Goal: Task Accomplishment & Management: Manage account settings

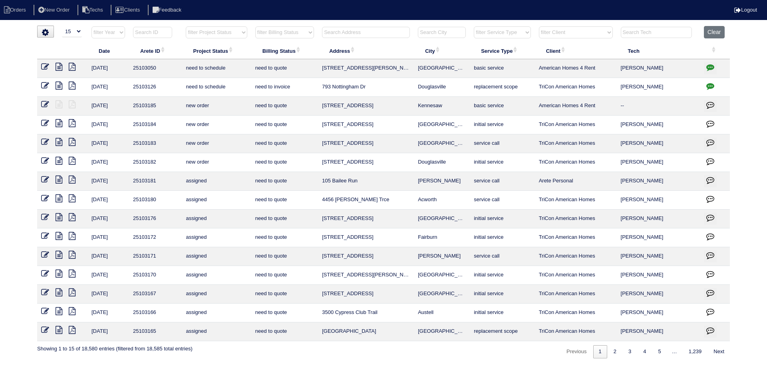
select select "15"
click at [363, 29] on input "text" at bounding box center [366, 32] width 88 height 11
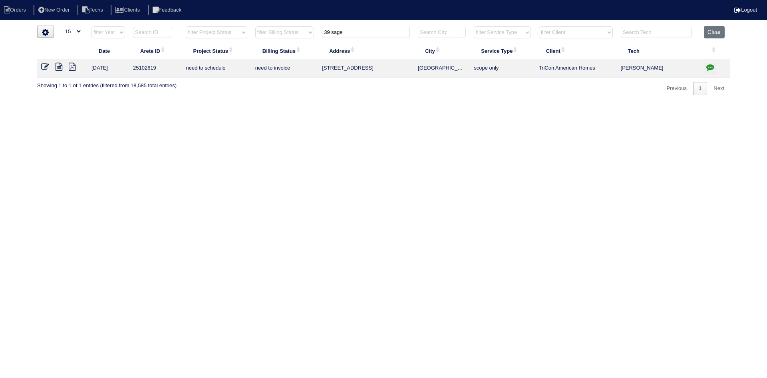
click at [58, 67] on icon at bounding box center [59, 67] width 7 height 8
click at [353, 34] on input "39 sage" at bounding box center [366, 32] width 88 height 11
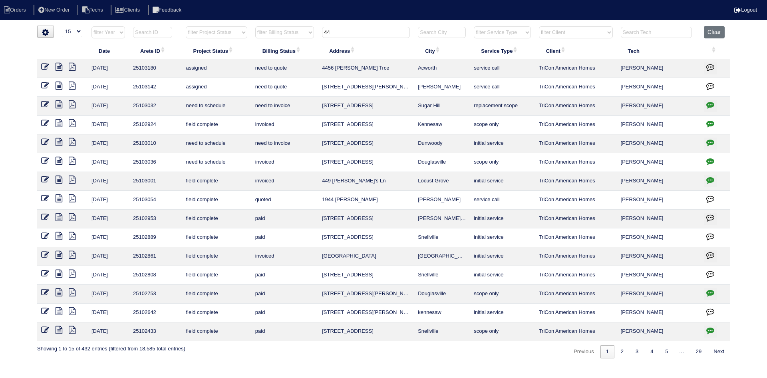
type input "44"
click at [59, 160] on icon at bounding box center [59, 161] width 7 height 8
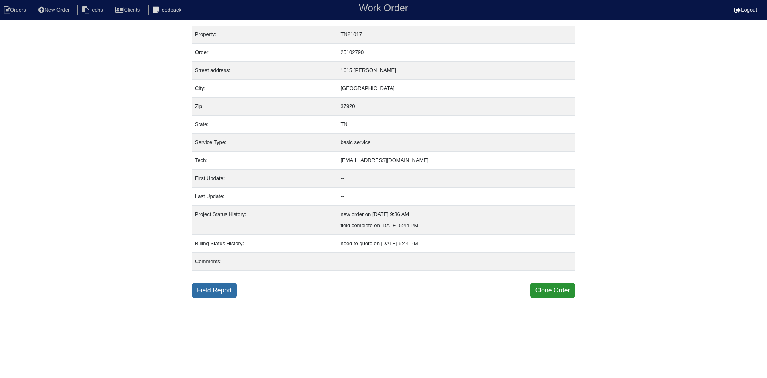
click at [219, 293] on link "Field Report" at bounding box center [214, 290] width 45 height 15
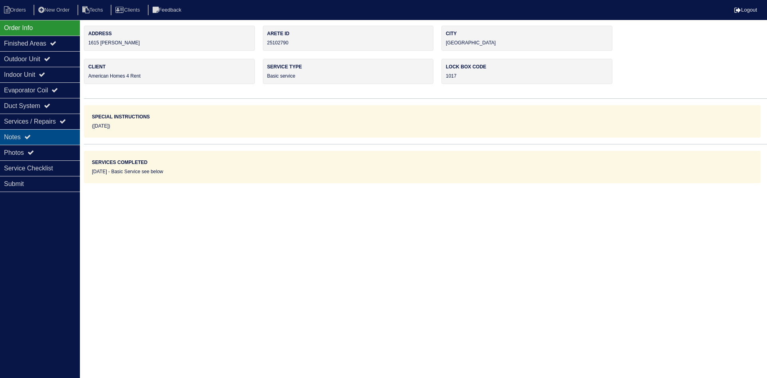
click at [47, 133] on div "Notes" at bounding box center [40, 137] width 80 height 16
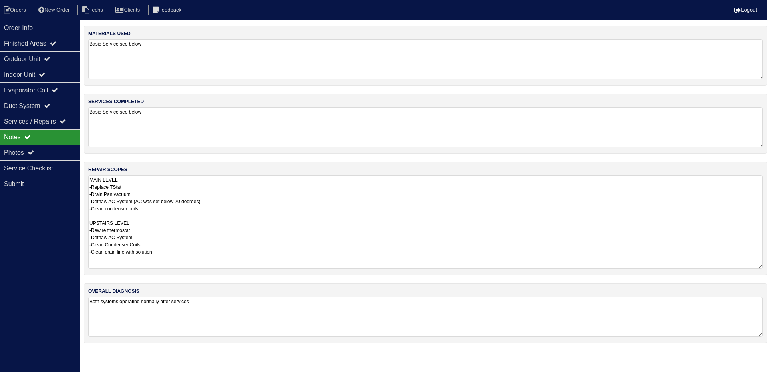
drag, startPoint x: 761, startPoint y: 212, endPoint x: 765, endPoint y: 265, distance: 52.9
click at [766, 266] on div "repair scopes MAIN LEVEL -Replace TStat -Drain Pan vacuum -Dethaw AC System (AC…" at bounding box center [426, 218] width 684 height 114
click at [38, 167] on div "Service Checklist" at bounding box center [40, 168] width 80 height 16
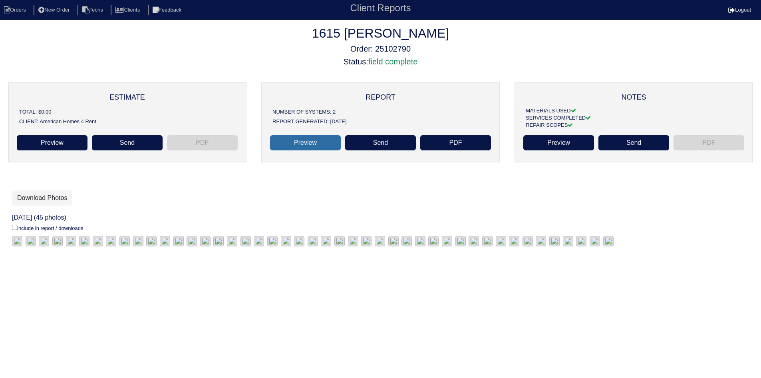
click at [302, 143] on link "Preview" at bounding box center [305, 142] width 71 height 15
click at [42, 196] on link "Download Photos" at bounding box center [42, 197] width 60 height 15
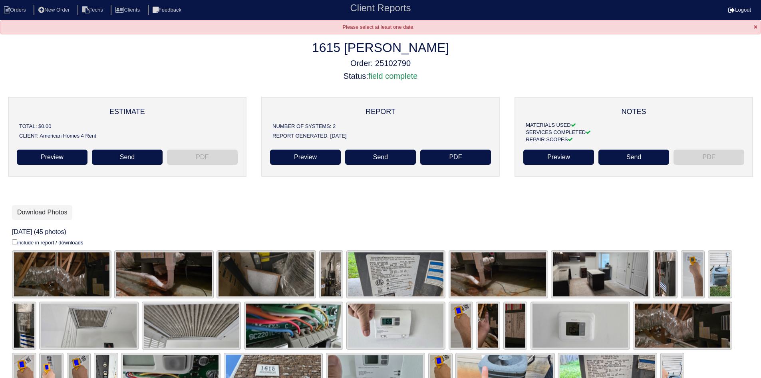
click at [15, 242] on input "include in report / downloads" at bounding box center [14, 241] width 5 height 5
checkbox input "true"
drag, startPoint x: 50, startPoint y: 211, endPoint x: 73, endPoint y: 211, distance: 22.8
click at [51, 211] on link "Download Photos" at bounding box center [42, 212] width 60 height 15
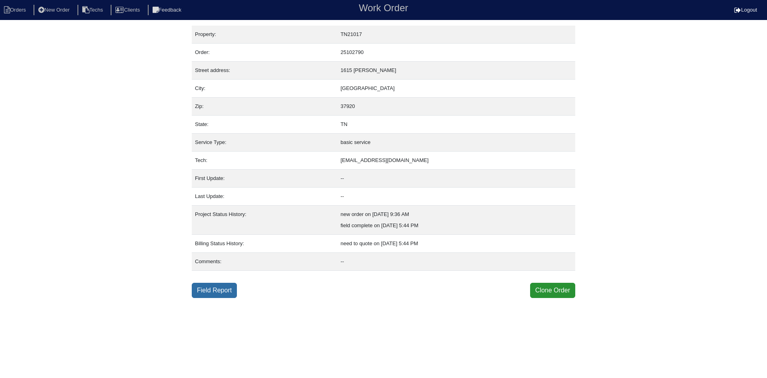
click at [214, 291] on link "Field Report" at bounding box center [214, 290] width 45 height 15
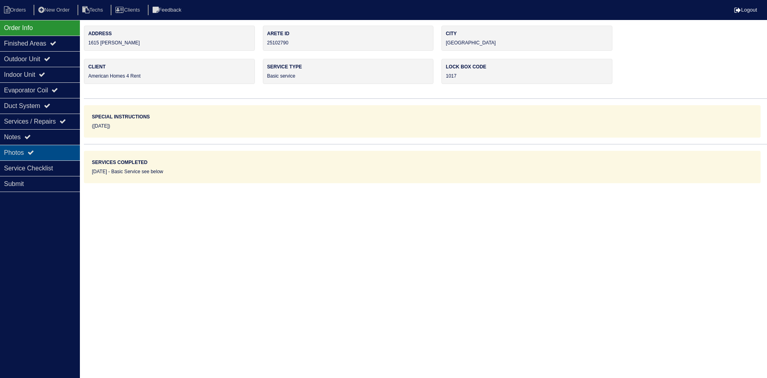
click at [48, 147] on div "Photos" at bounding box center [40, 153] width 80 height 16
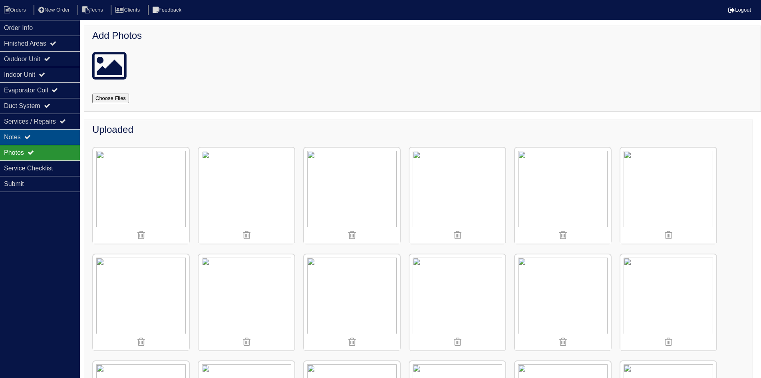
click at [50, 136] on div "Notes" at bounding box center [40, 137] width 80 height 16
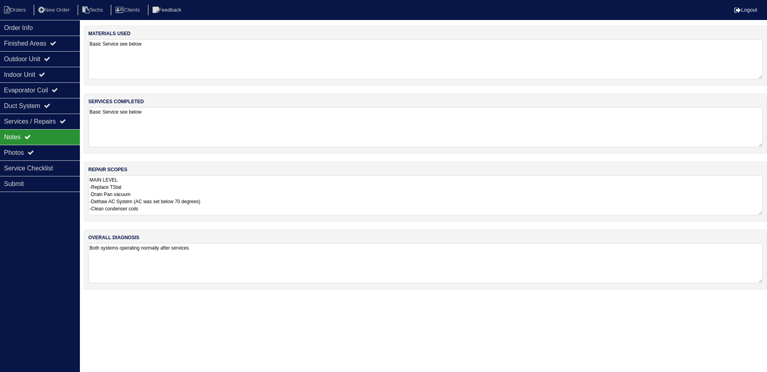
click at [313, 192] on textarea "MAIN LEVEL -Replace TStat -Drain Pan vacuum -Dethaw AC System (AC was set below…" at bounding box center [425, 195] width 675 height 40
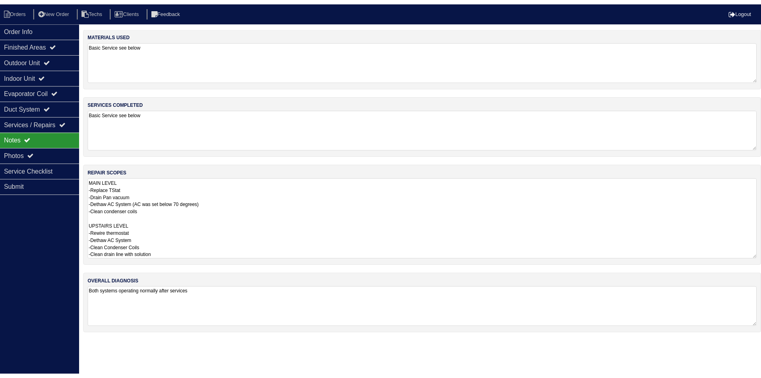
scroll to position [1, 0]
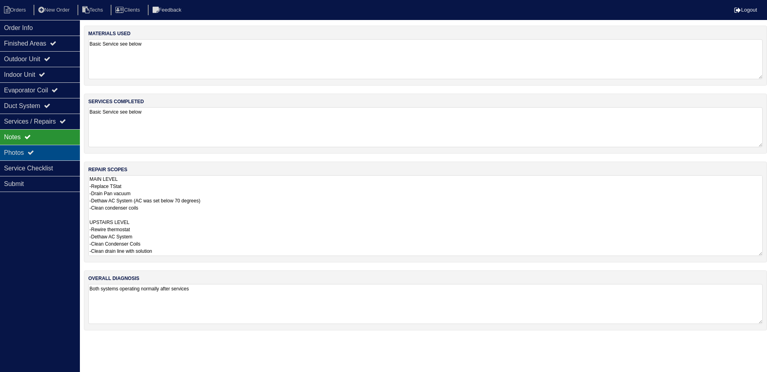
click at [39, 148] on div "Photos" at bounding box center [40, 153] width 80 height 16
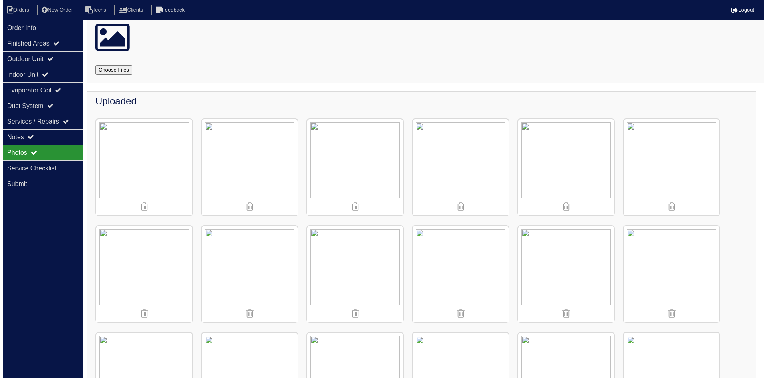
scroll to position [0, 0]
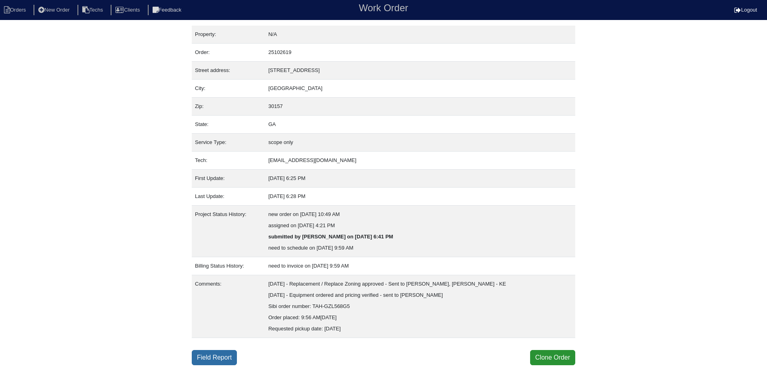
click at [227, 356] on link "Field Report" at bounding box center [214, 357] width 45 height 15
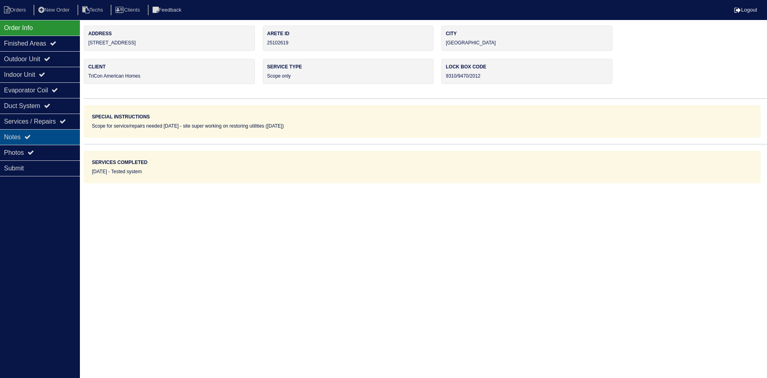
click at [30, 136] on icon at bounding box center [27, 137] width 6 height 6
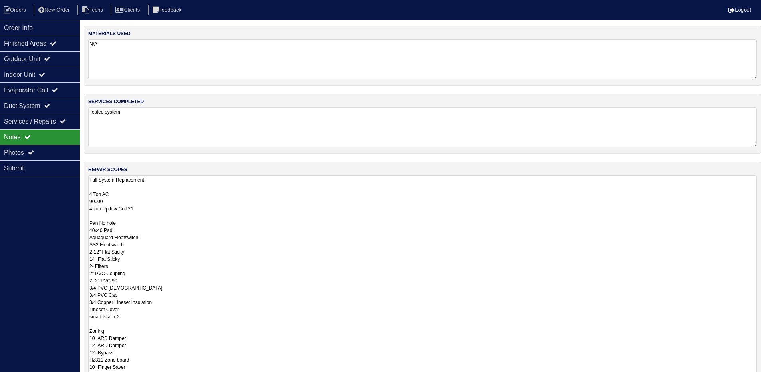
click at [213, 201] on textarea "Full System Replacement 4 Ton AC 90000 4 Ton Upflow Coil 21 Pan No hole 40x40 P…" at bounding box center [422, 276] width 669 height 203
click at [31, 151] on icon at bounding box center [31, 152] width 6 height 6
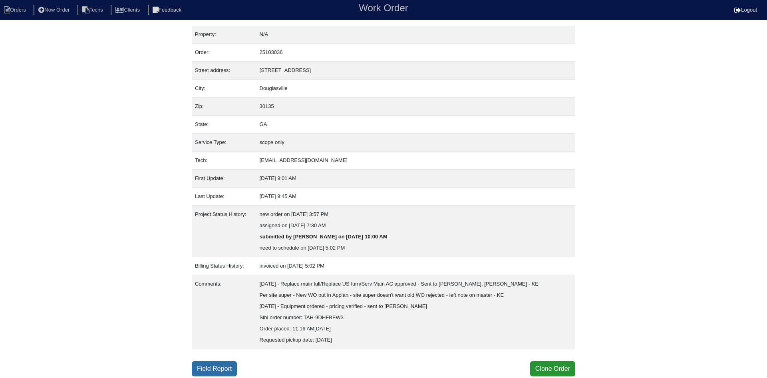
click at [217, 367] on link "Field Report" at bounding box center [214, 368] width 45 height 15
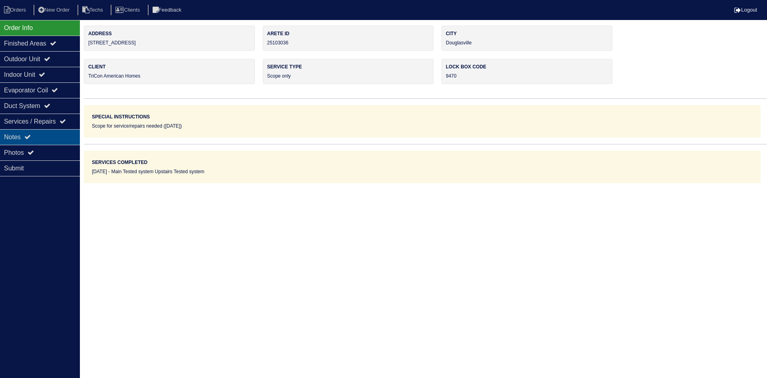
click at [27, 135] on icon at bounding box center [27, 137] width 6 height 6
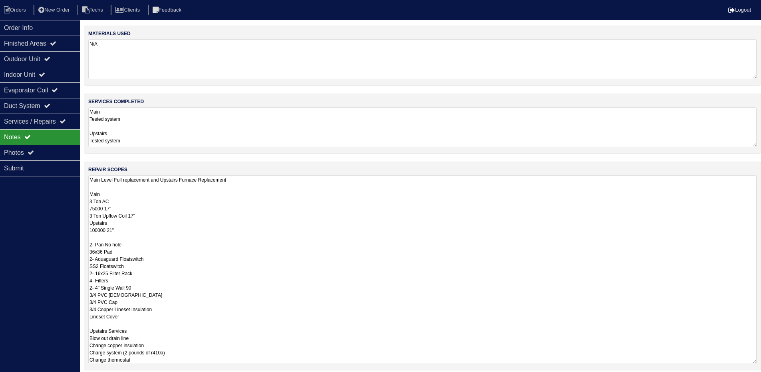
drag, startPoint x: 323, startPoint y: 186, endPoint x: 310, endPoint y: 183, distance: 12.8
click at [323, 186] on textarea "Main Level Full replacement and Upstairs Furnace Replacement Main 3 Ton AC 7500…" at bounding box center [422, 269] width 669 height 189
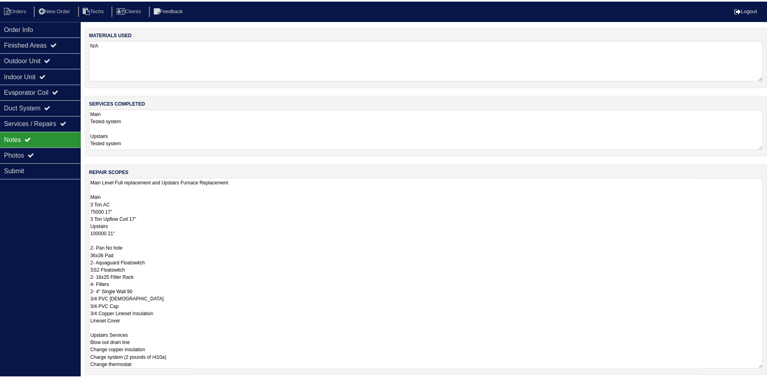
scroll to position [1, 0]
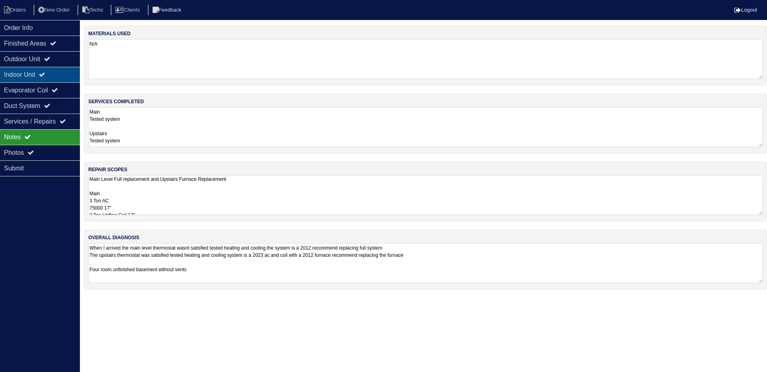
click at [37, 73] on div "Indoor Unit" at bounding box center [40, 75] width 80 height 16
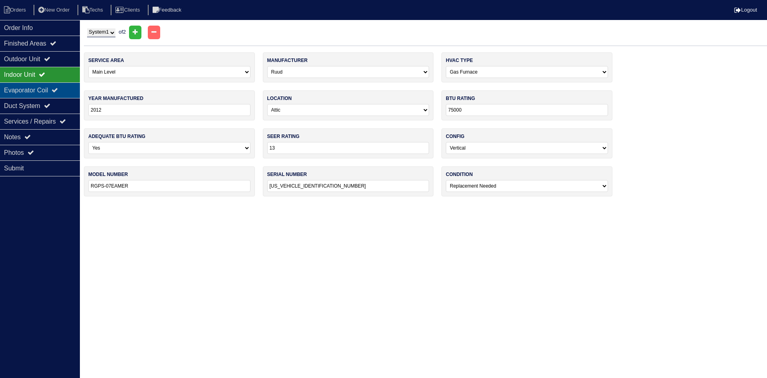
click at [42, 89] on div "Evaporator Coil" at bounding box center [40, 90] width 80 height 16
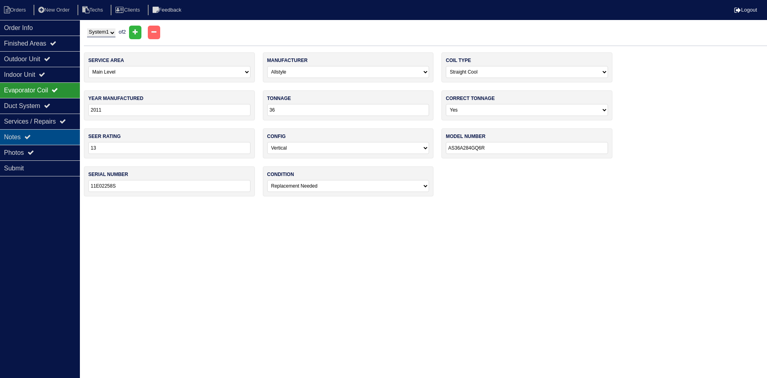
click at [44, 136] on div "Notes" at bounding box center [40, 137] width 80 height 16
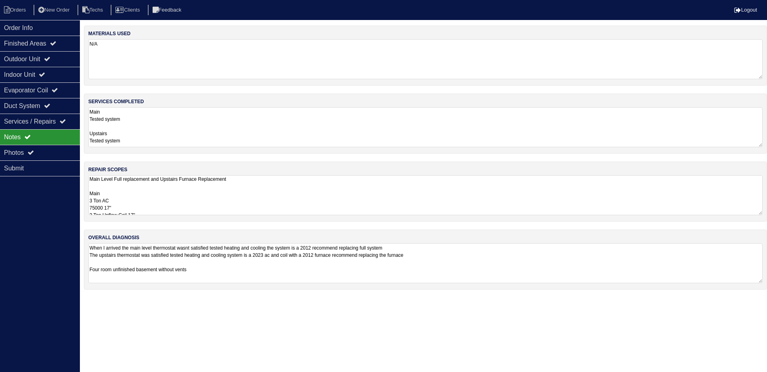
click at [215, 195] on textarea "Main Level Full replacement and Upstairs Furnace Replacement Main 3 Ton AC 7500…" at bounding box center [425, 195] width 675 height 40
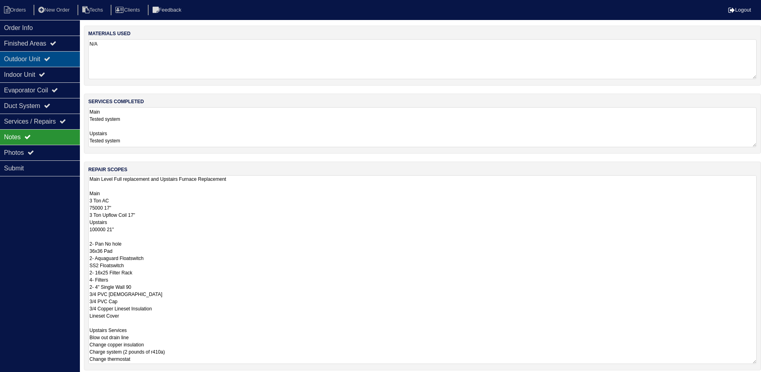
click at [44, 60] on div "Outdoor Unit" at bounding box center [40, 59] width 80 height 16
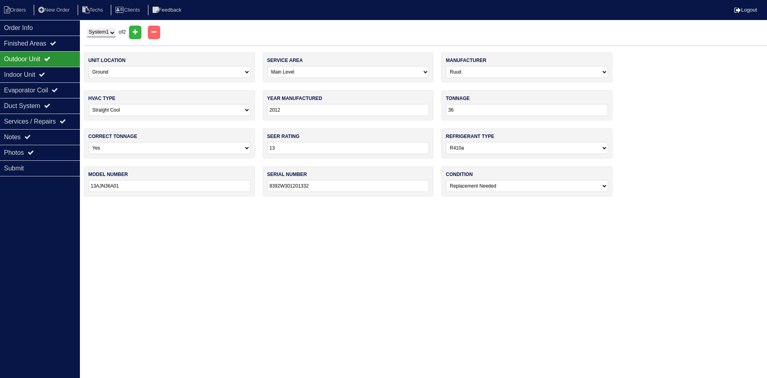
click at [106, 32] on select "System 1 System 2" at bounding box center [101, 32] width 28 height 9
select select "2"
click at [87, 28] on select "System 1 System 2" at bounding box center [101, 32] width 28 height 9
select select "1"
select select "Goodman"
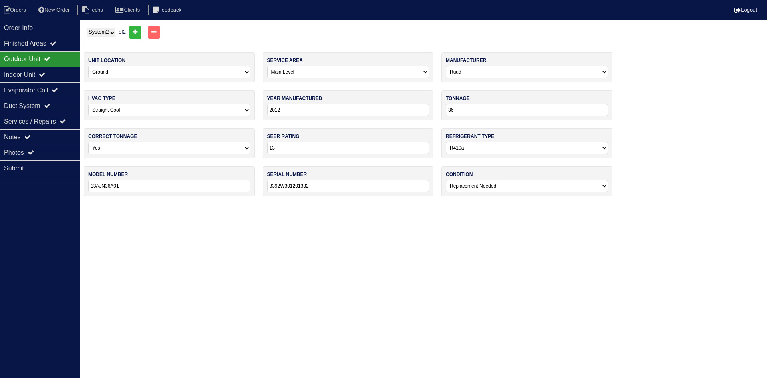
type input "2023"
type input "14"
type input "GSXN403610AA"
type input "2306226539"
select select "0"
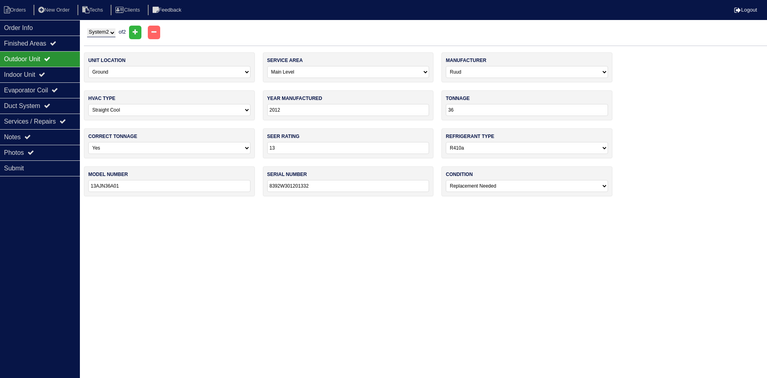
select select "1"
type input "100000"
type input "RGPS-10EBRJR"
type input "GH5D307F151201282"
click at [61, 75] on div "Indoor Unit" at bounding box center [40, 75] width 80 height 16
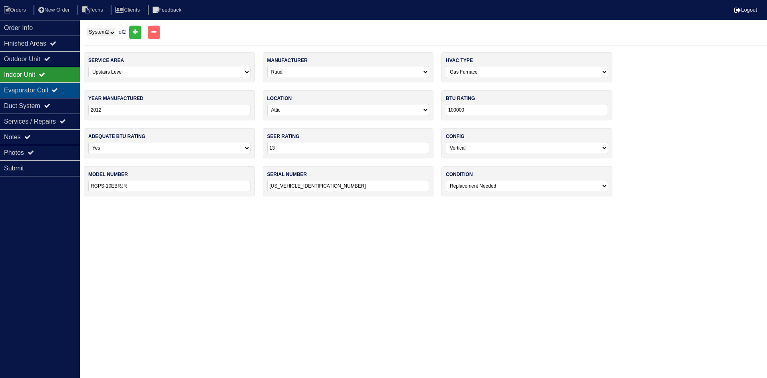
click at [53, 89] on div "Evaporator Coil" at bounding box center [40, 90] width 80 height 16
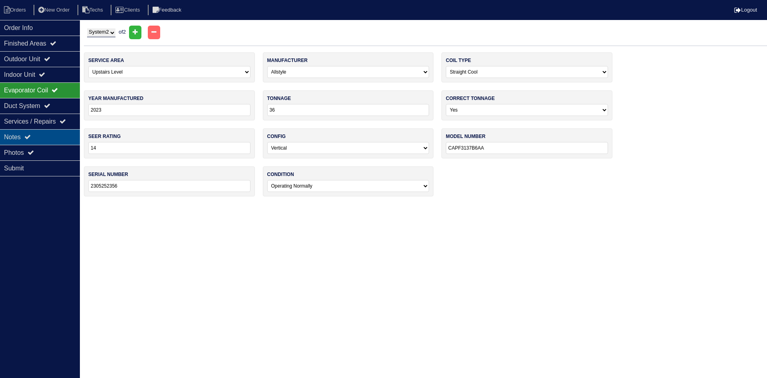
click at [31, 136] on icon at bounding box center [27, 137] width 6 height 6
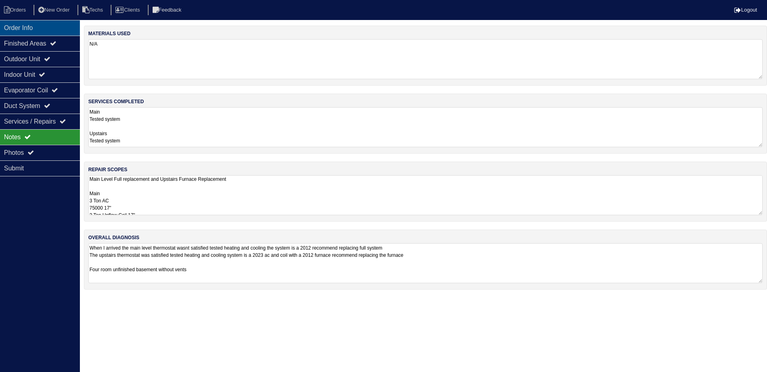
click at [55, 28] on div "Order Info" at bounding box center [40, 28] width 80 height 16
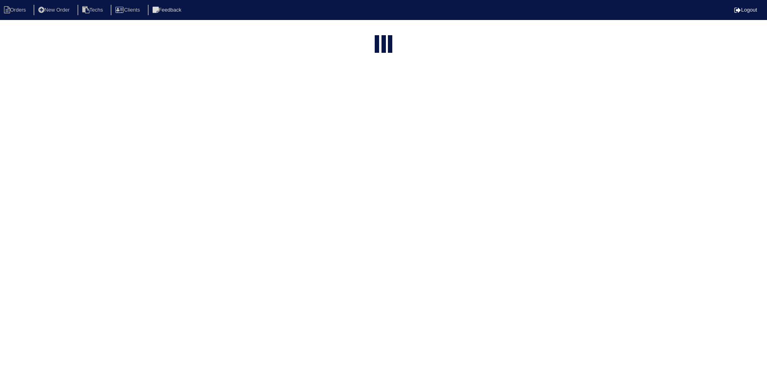
select select "15"
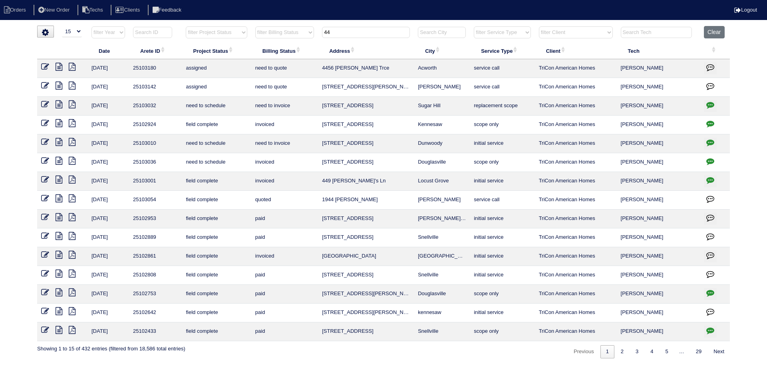
click at [332, 34] on input "44" at bounding box center [366, 32] width 88 height 11
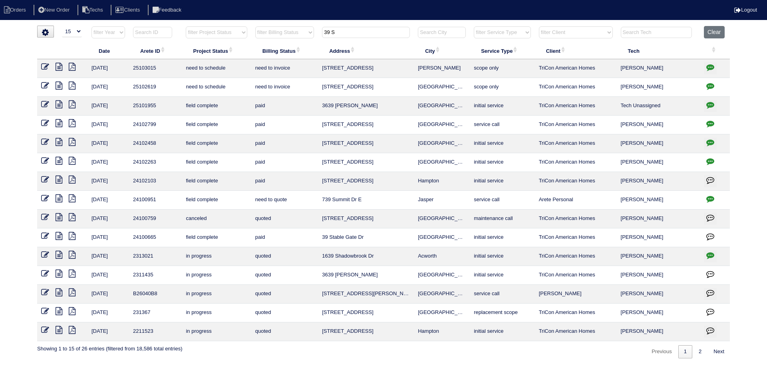
type input "39 S"
click at [710, 87] on icon "button" at bounding box center [711, 86] width 8 height 8
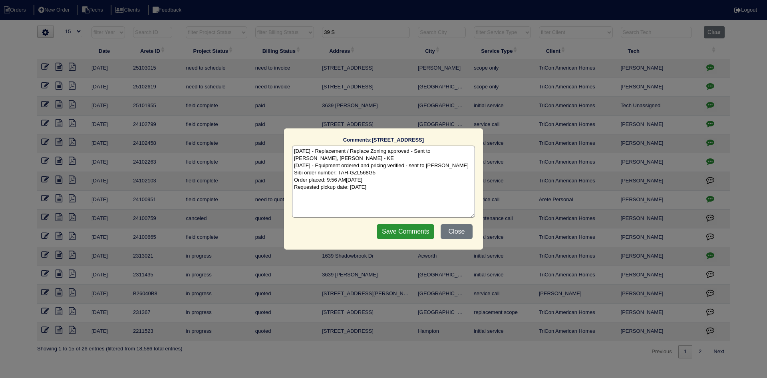
click at [397, 188] on textarea "8/6/25 - Replacement / Replace Zoning approved - Sent to Dan, Payton, Reeca - K…" at bounding box center [383, 181] width 183 height 72
type textarea "8/6/25 - Replacement / Replace Zoning approved - Sent to Dan, Payton, Reeca - K…"
click at [390, 228] on input "Save Comments" at bounding box center [406, 231] width 58 height 15
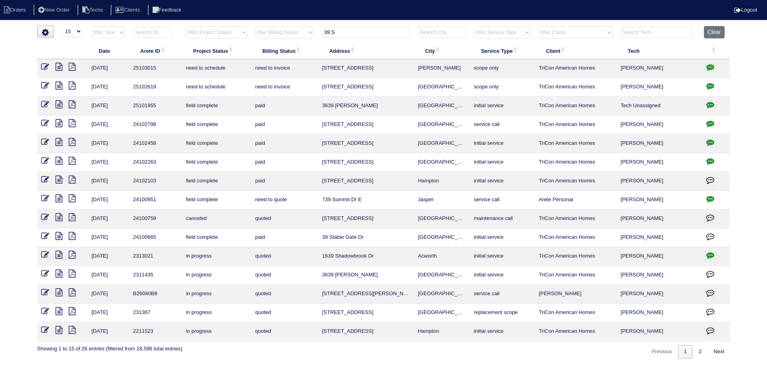
click at [390, 228] on td "39 Stable Gate Dr" at bounding box center [366, 237] width 96 height 19
click at [581, 361] on html "Orders New Order Techs Clients Feedback Logout Orders New Order Users Clients M…" at bounding box center [383, 183] width 767 height 366
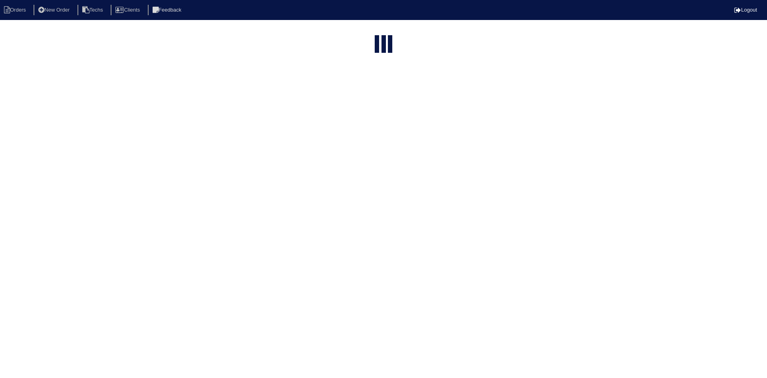
select select "15"
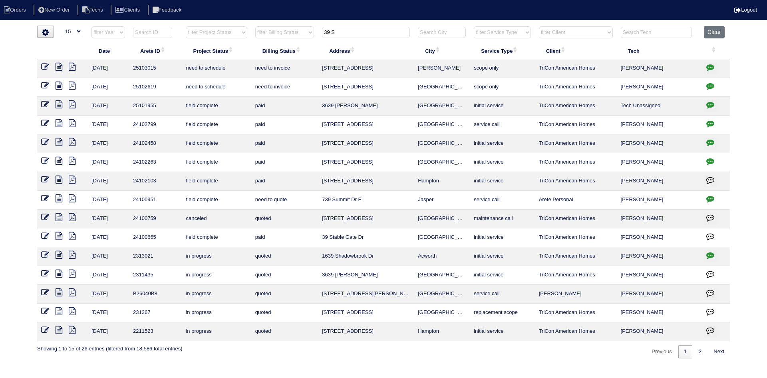
click at [338, 34] on input "39 S" at bounding box center [366, 32] width 88 height 11
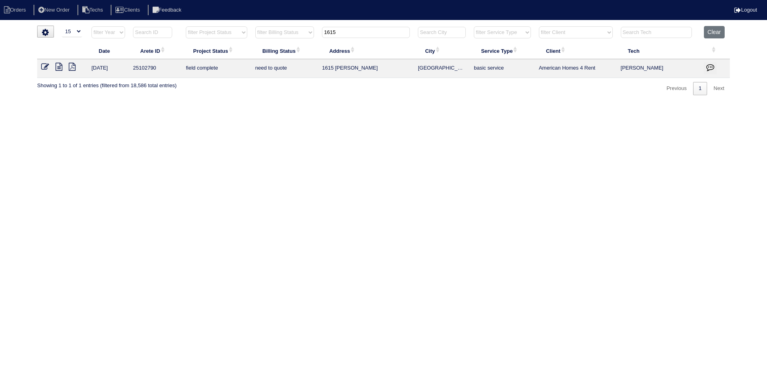
type input "1615"
click at [59, 67] on icon at bounding box center [59, 67] width 7 height 8
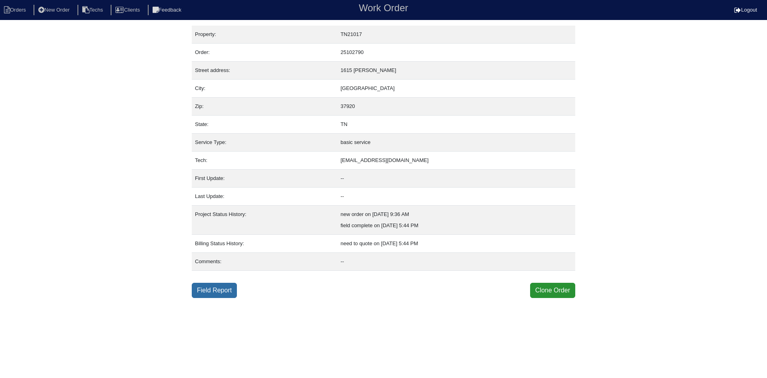
click at [210, 289] on link "Field Report" at bounding box center [214, 290] width 45 height 15
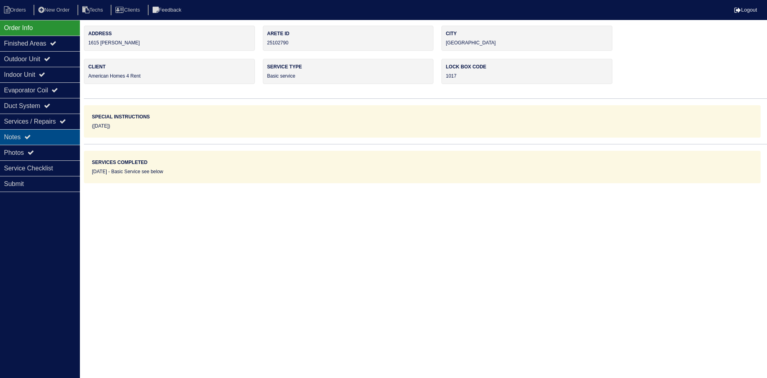
click at [44, 135] on div "Notes" at bounding box center [40, 137] width 80 height 16
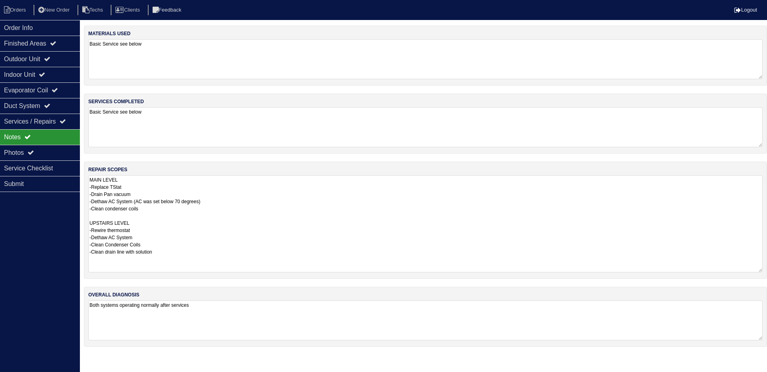
drag, startPoint x: 761, startPoint y: 213, endPoint x: 759, endPoint y: 270, distance: 57.2
click at [759, 270] on textarea "MAIN LEVEL -Replace TStat -Drain Pan vacuum -Dethaw AC System (AC was set below…" at bounding box center [425, 223] width 675 height 97
click at [49, 55] on div "Outdoor Unit" at bounding box center [40, 59] width 80 height 16
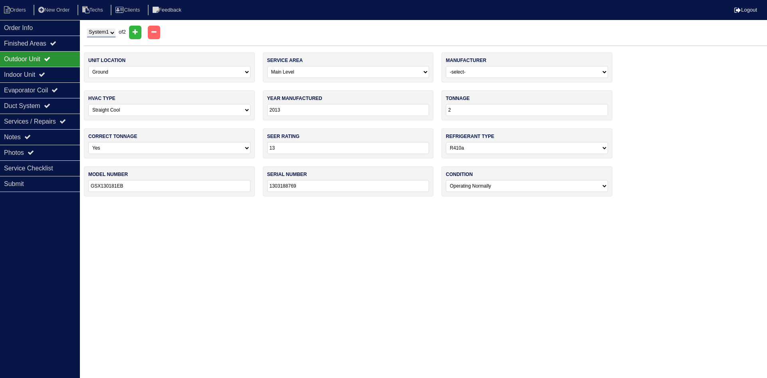
click at [105, 34] on select "System 1 System 2" at bounding box center [101, 32] width 28 height 9
select select "2"
click at [87, 28] on select "System 1 System 2" at bounding box center [101, 32] width 28 height 9
select select "1"
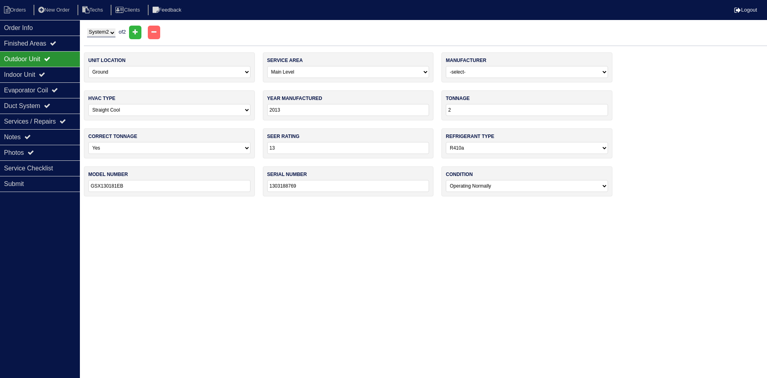
type input "30"
type input "GSZ130241BC"
type input "1309115674"
select select "1"
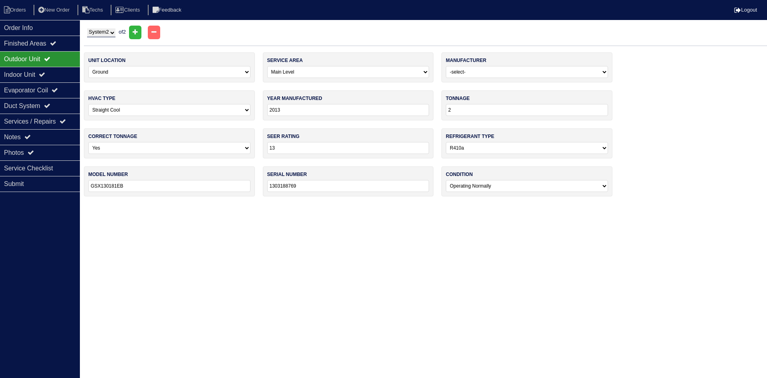
select select "0"
type input "45K"
select select "1"
click at [34, 77] on div "Indoor Unit" at bounding box center [40, 75] width 80 height 16
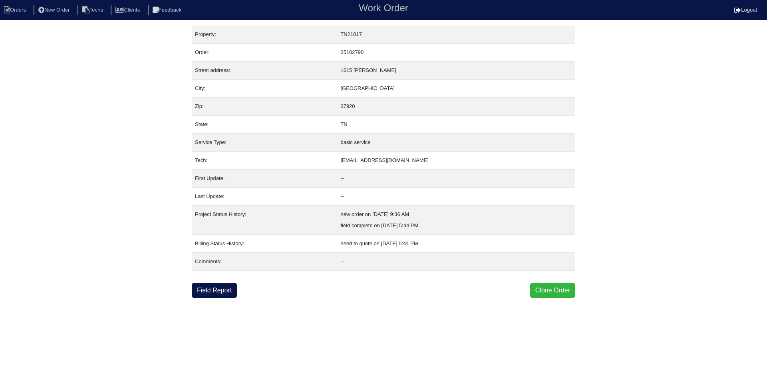
click at [553, 287] on button "Clone Order" at bounding box center [552, 290] width 45 height 15
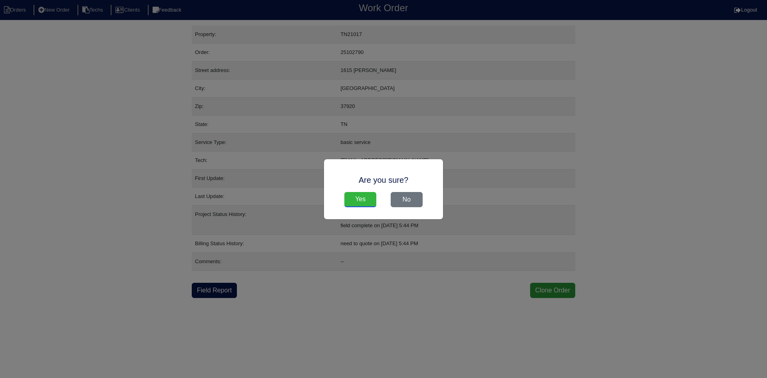
click at [365, 194] on input "Yes" at bounding box center [361, 199] width 32 height 15
drag, startPoint x: 70, startPoint y: 124, endPoint x: 51, endPoint y: 94, distance: 35.5
click at [74, 122] on div "Are you sure? Yes No" at bounding box center [383, 189] width 767 height 378
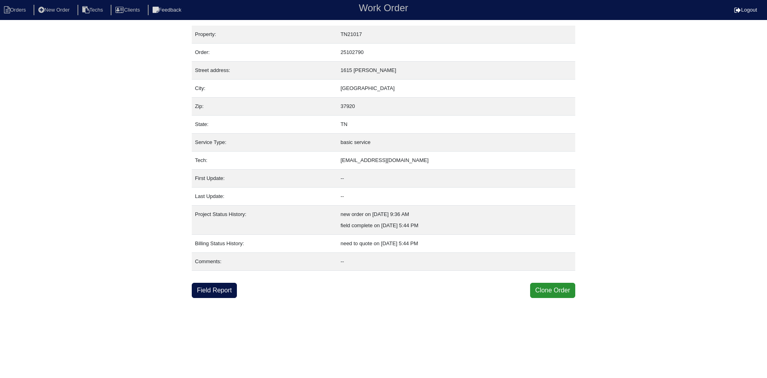
drag, startPoint x: 20, startPoint y: 10, endPoint x: 20, endPoint y: 16, distance: 5.2
click at [20, 10] on li "Orders" at bounding box center [16, 10] width 32 height 11
select select "15"
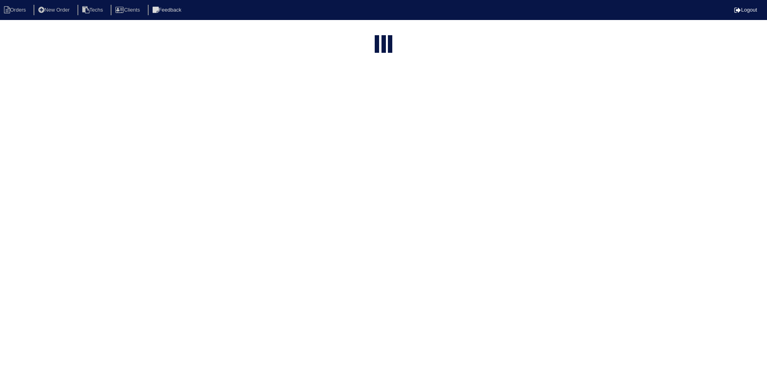
type input "1615"
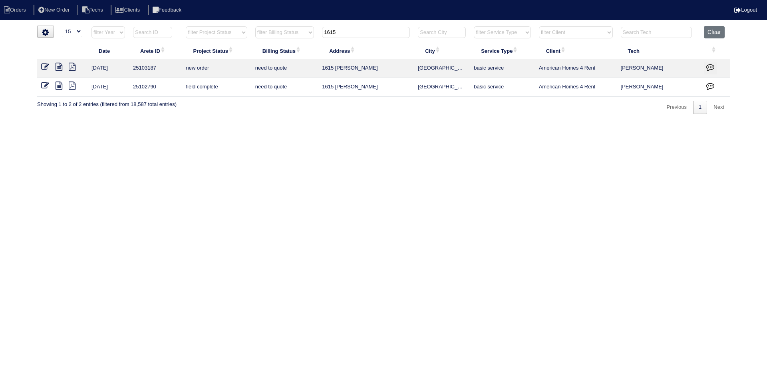
click at [46, 84] on icon at bounding box center [45, 86] width 8 height 8
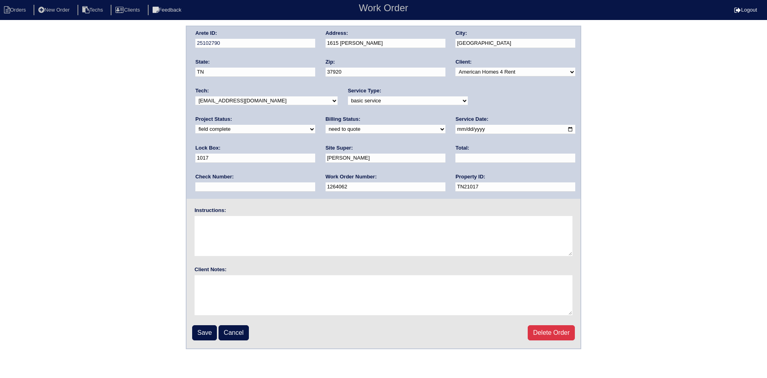
click at [456, 157] on input "text" at bounding box center [516, 157] width 120 height 9
type input "180.00"
click at [326, 131] on select "need to quote quoted need to invoice invoiced paid warranty purchase order need…" at bounding box center [386, 129] width 120 height 9
select select "quoted"
click at [326, 125] on select "need to quote quoted need to invoice invoiced paid warranty purchase order need…" at bounding box center [386, 129] width 120 height 9
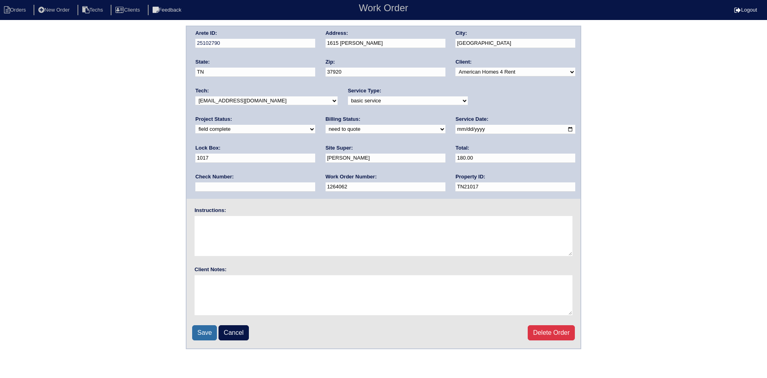
click at [203, 333] on input "Save" at bounding box center [204, 332] width 25 height 15
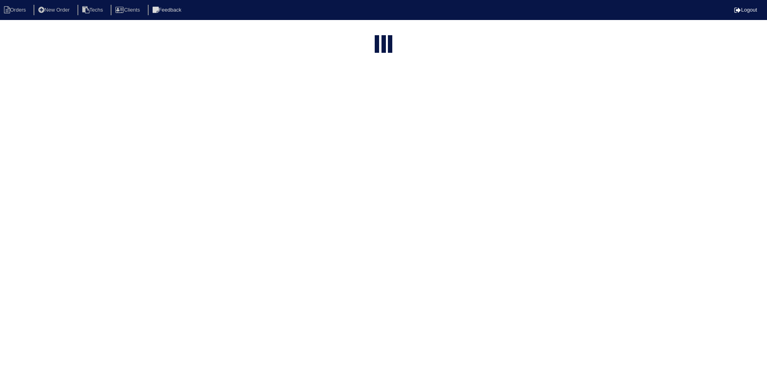
select select "15"
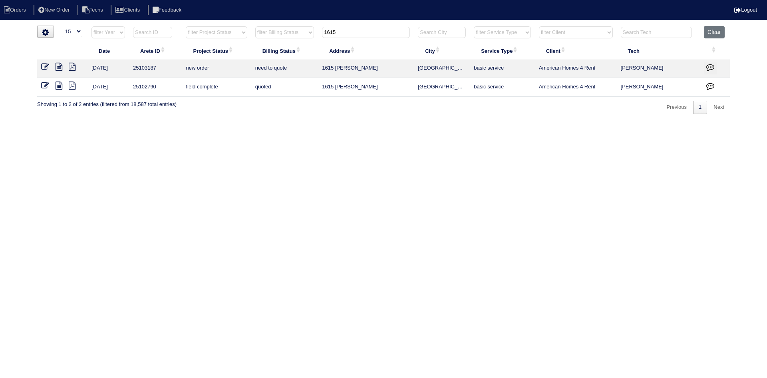
click at [44, 63] on icon at bounding box center [45, 67] width 8 height 8
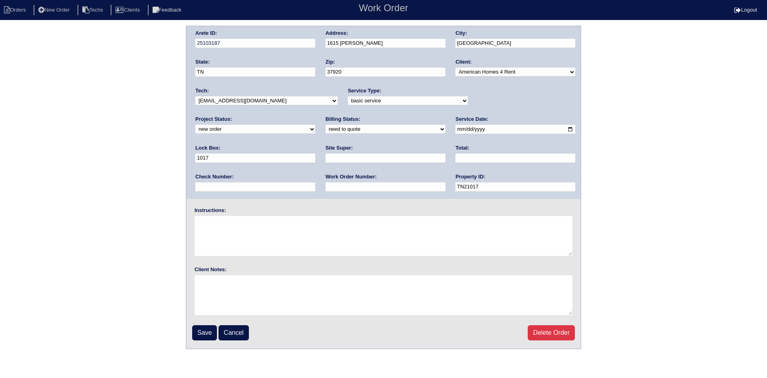
click at [315, 125] on select "new order assigned in progress field complete need to schedule admin review arc…" at bounding box center [255, 129] width 120 height 9
select select "field complete"
click at [315, 125] on select "new order assigned in progress field complete need to schedule admin review arc…" at bounding box center [255, 129] width 120 height 9
click at [326, 128] on select "need to quote quoted need to invoice invoiced paid warranty purchase order need…" at bounding box center [386, 129] width 120 height 9
select select "purchase order needed"
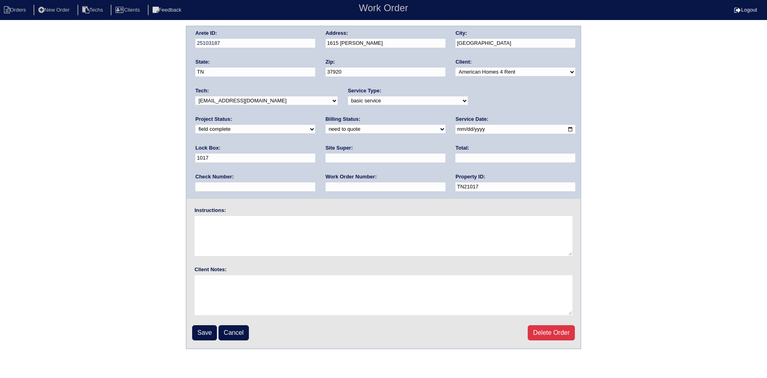
click at [326, 125] on select "need to quote quoted need to invoice invoiced paid warranty purchase order need…" at bounding box center [386, 129] width 120 height 9
click at [326, 159] on input "text" at bounding box center [386, 157] width 120 height 9
type input "Scott Smith"
click at [456, 157] on input "text" at bounding box center [516, 157] width 120 height 9
type input "1055.00"
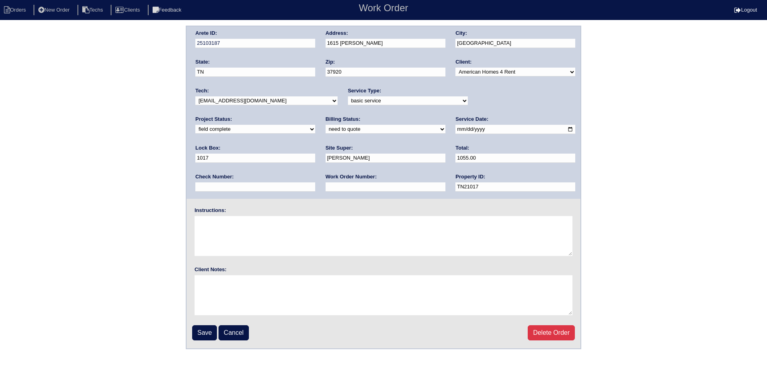
click at [326, 187] on input "text" at bounding box center [386, 186] width 120 height 9
type input "Requested"
click at [241, 224] on textarea at bounding box center [384, 236] width 378 height 40
type textarea "This is for a change order only"
click at [204, 331] on input "Save" at bounding box center [204, 332] width 25 height 15
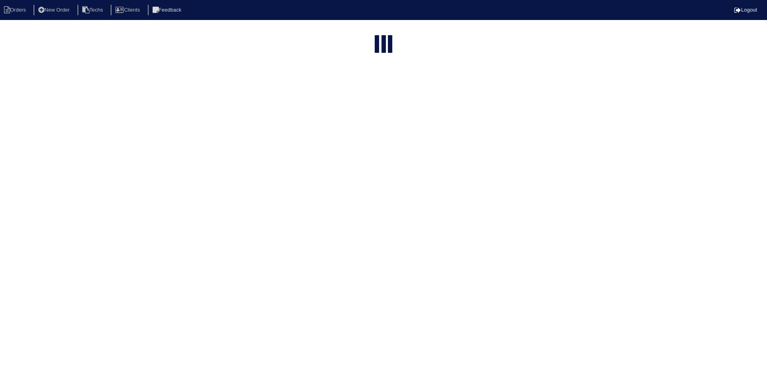
select select "15"
type input "1615"
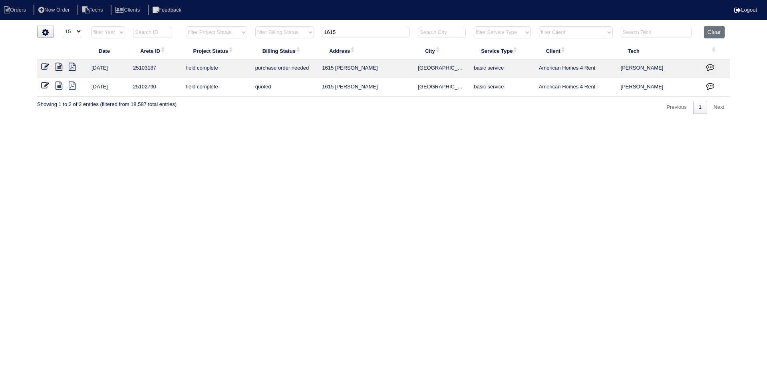
click at [707, 68] on icon "button" at bounding box center [711, 67] width 8 height 8
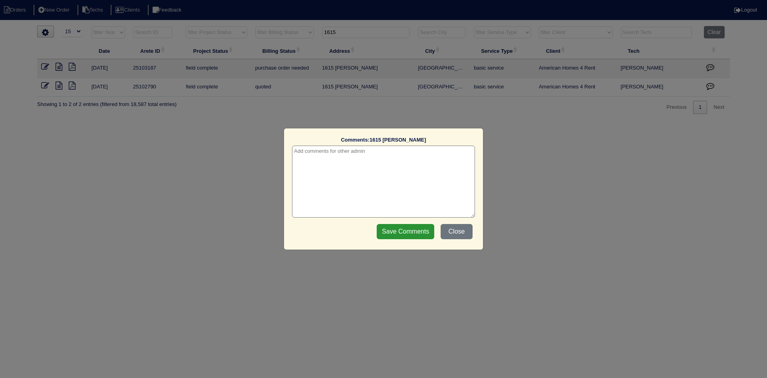
click at [426, 154] on textarea at bounding box center [383, 181] width 183 height 72
type textarea "[DATE] - This is for a change order only - rk"
click at [398, 231] on input "Save Comments" at bounding box center [406, 231] width 58 height 15
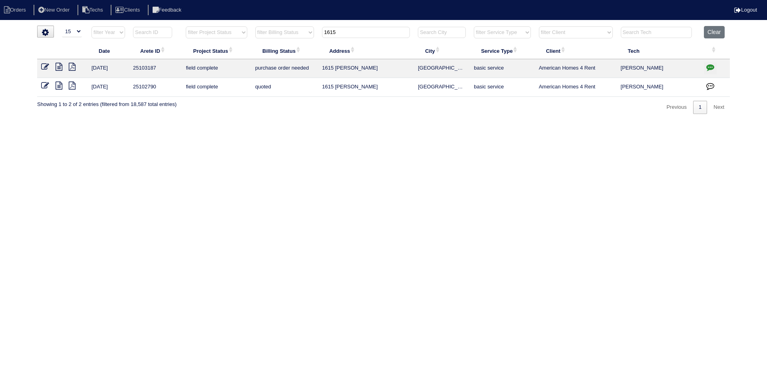
click at [347, 29] on input "1615" at bounding box center [366, 32] width 88 height 11
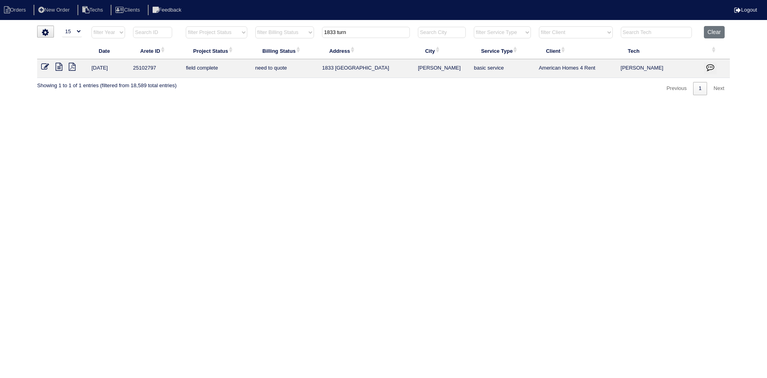
type input "1833 turn"
click at [59, 69] on icon at bounding box center [59, 67] width 7 height 8
click at [72, 66] on icon at bounding box center [72, 67] width 7 height 8
click at [59, 66] on icon at bounding box center [59, 67] width 7 height 8
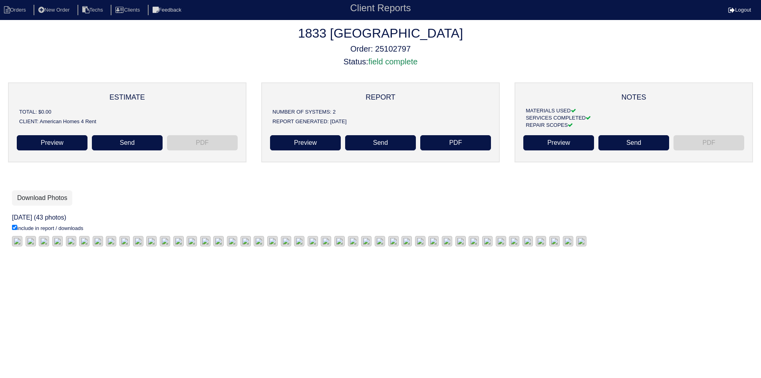
scroll to position [40, 0]
click at [62, 190] on link "Download Photos" at bounding box center [42, 197] width 60 height 15
click at [309, 144] on link "Preview" at bounding box center [305, 142] width 71 height 15
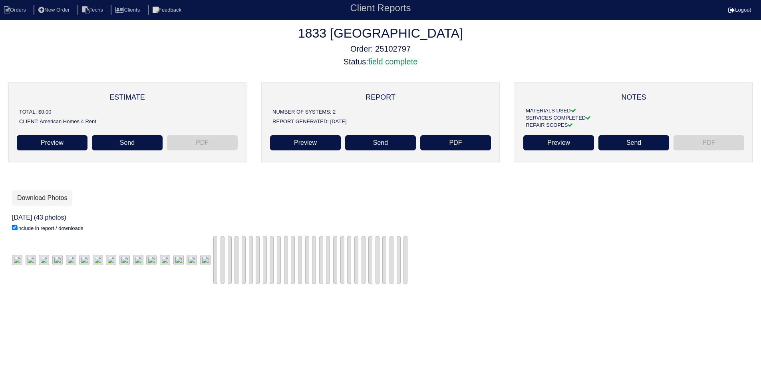
scroll to position [40, 0]
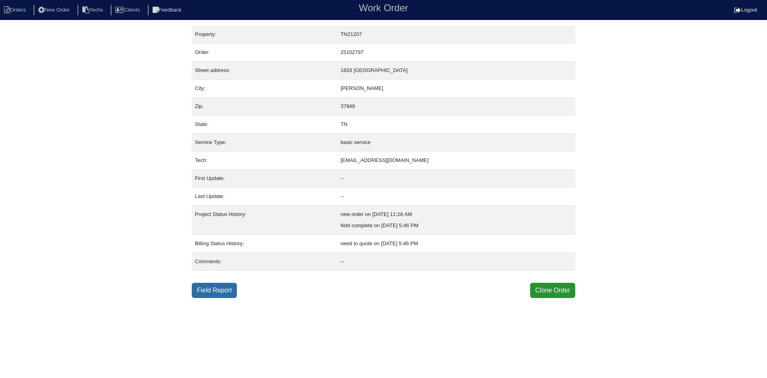
click at [207, 288] on link "Field Report" at bounding box center [214, 290] width 45 height 15
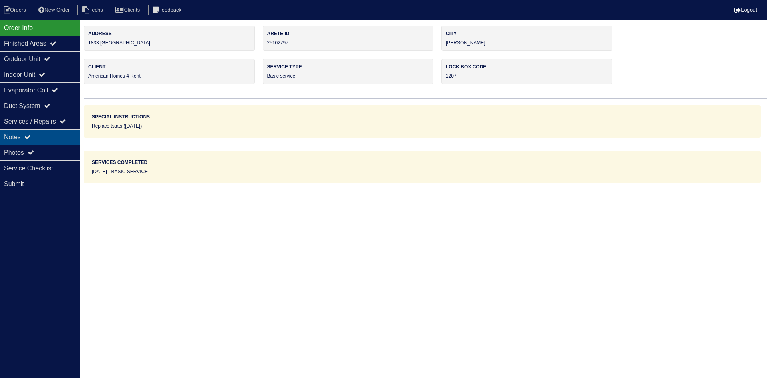
click at [37, 131] on div "Notes" at bounding box center [40, 137] width 80 height 16
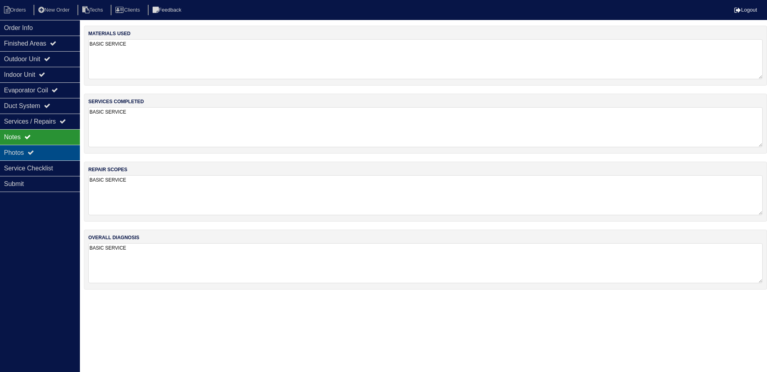
click at [48, 151] on div "Photos" at bounding box center [40, 153] width 80 height 16
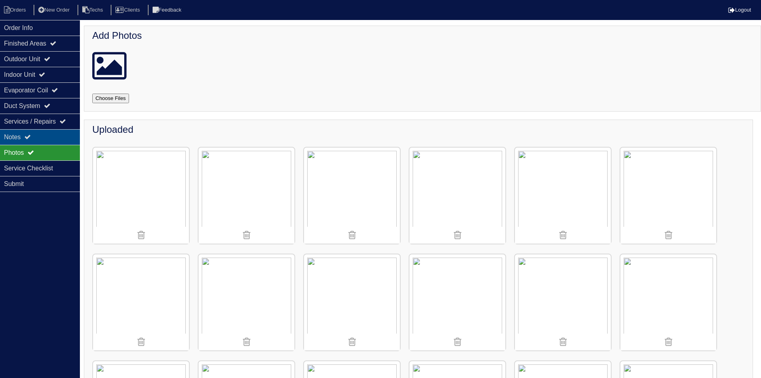
click at [52, 137] on div "Notes" at bounding box center [40, 137] width 80 height 16
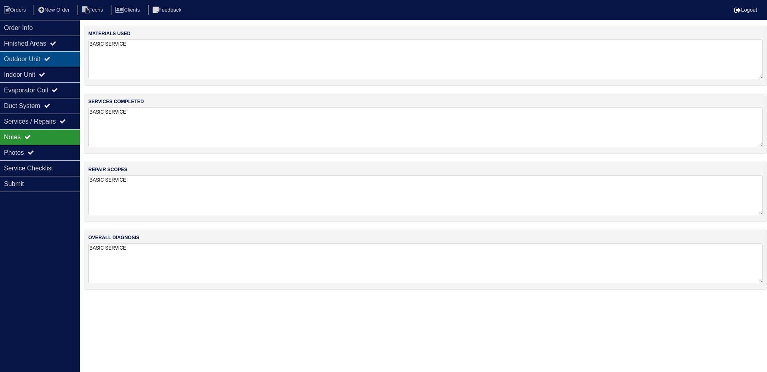
click at [48, 60] on div "Outdoor Unit" at bounding box center [40, 59] width 80 height 16
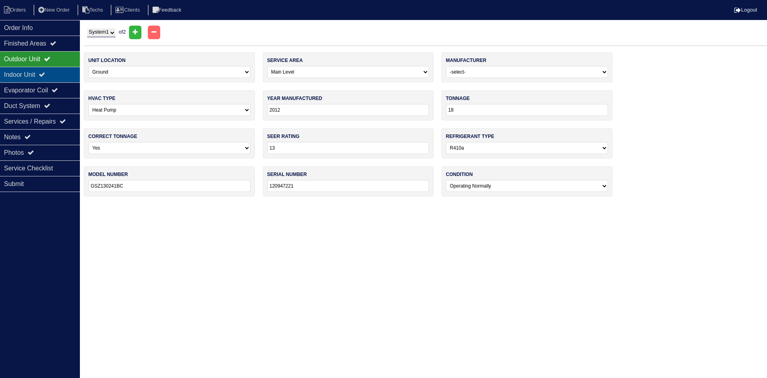
click at [45, 73] on icon at bounding box center [42, 74] width 6 height 6
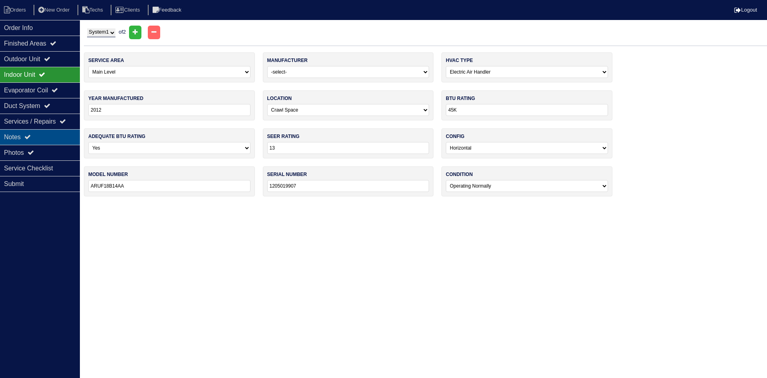
click at [46, 134] on div "Notes" at bounding box center [40, 137] width 80 height 16
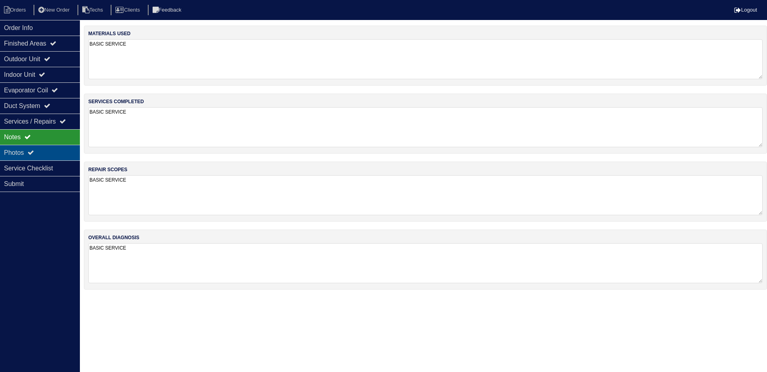
click at [58, 150] on div "Photos" at bounding box center [40, 153] width 80 height 16
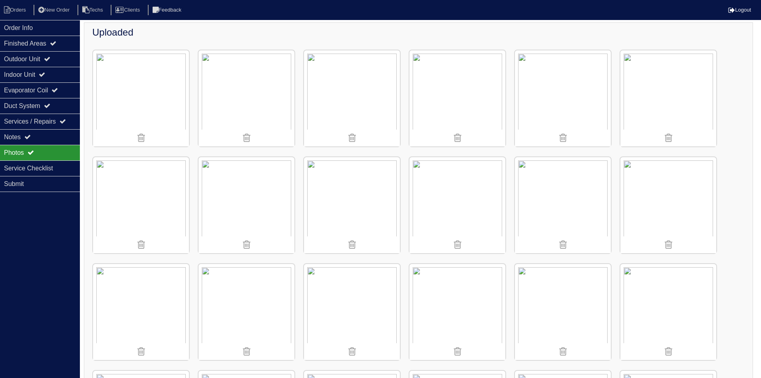
scroll to position [120, 0]
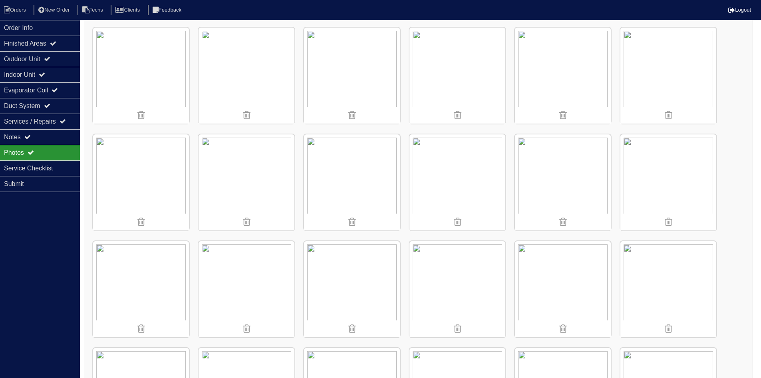
click at [459, 192] on img at bounding box center [458, 182] width 96 height 96
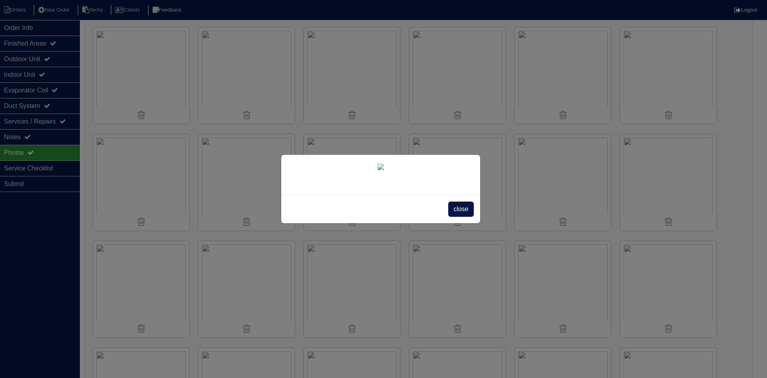
click at [455, 217] on span "close" at bounding box center [460, 208] width 25 height 15
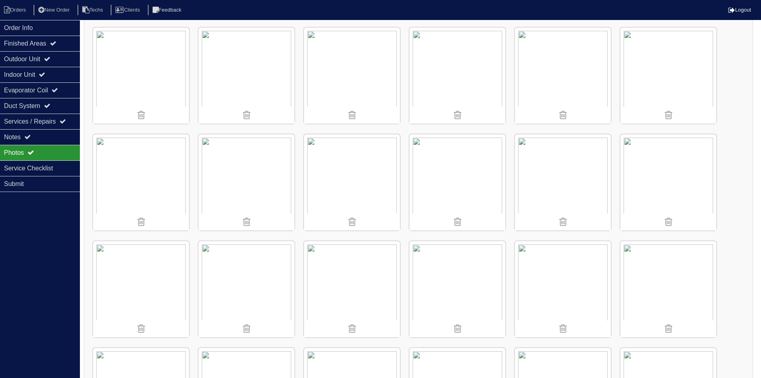
click at [551, 185] on img at bounding box center [563, 182] width 96 height 96
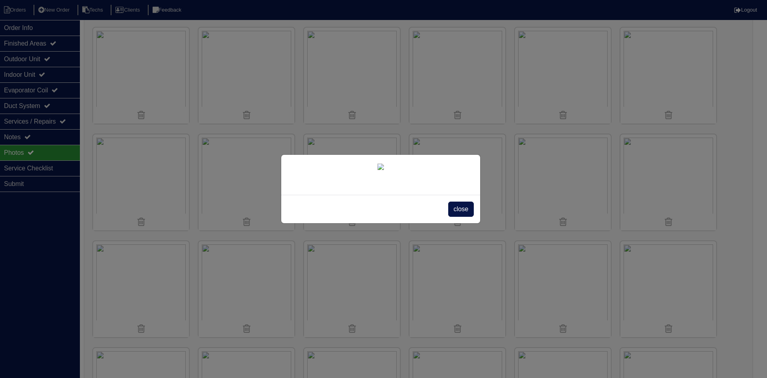
click at [465, 217] on span "close" at bounding box center [460, 208] width 25 height 15
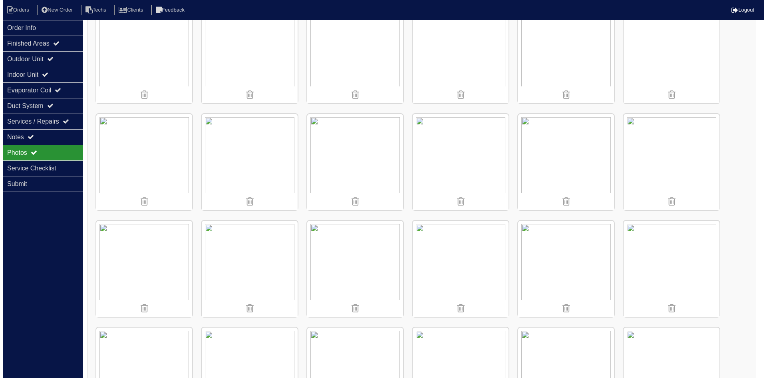
scroll to position [228, 0]
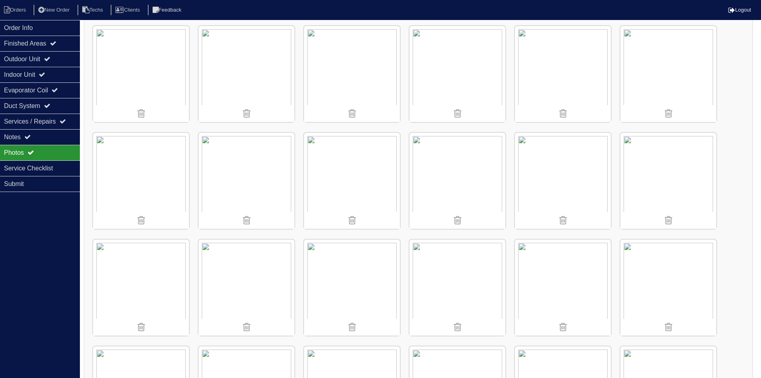
click at [684, 83] on img at bounding box center [669, 74] width 96 height 96
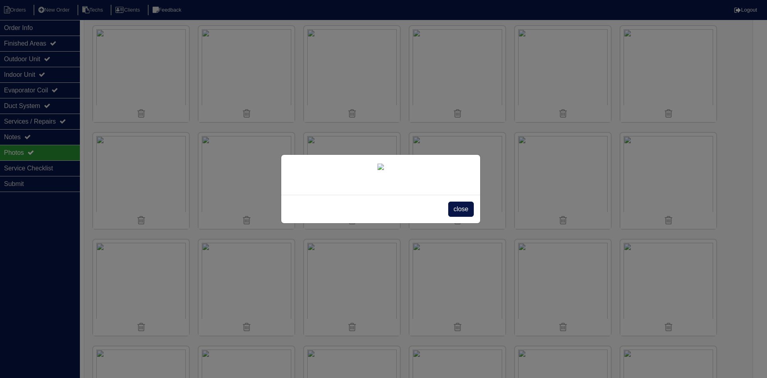
scroll to position [86, 0]
click at [455, 217] on span "close" at bounding box center [460, 208] width 25 height 15
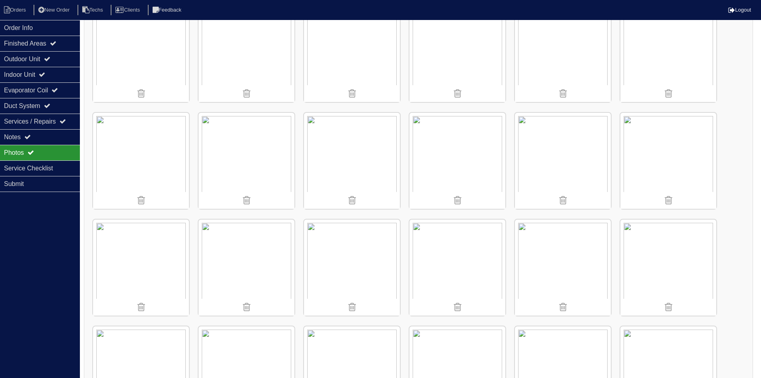
scroll to position [348, 0]
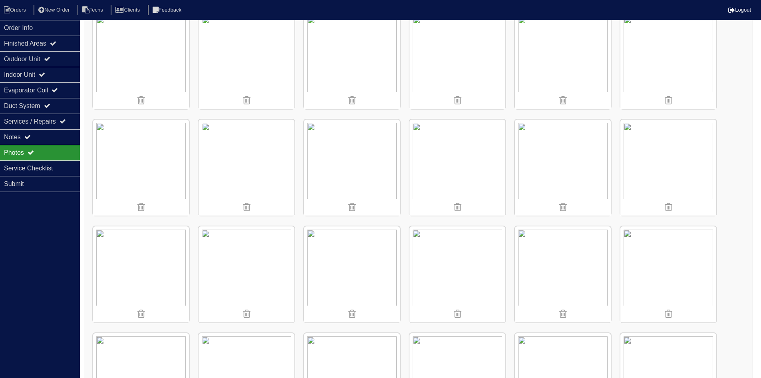
click at [266, 267] on img at bounding box center [247, 274] width 96 height 96
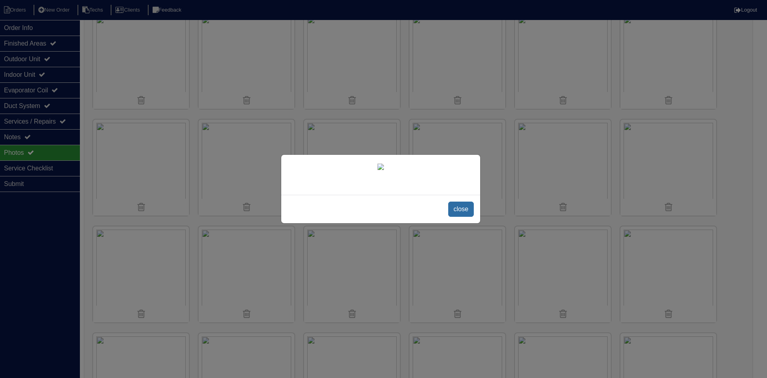
click at [458, 217] on span "close" at bounding box center [460, 208] width 25 height 15
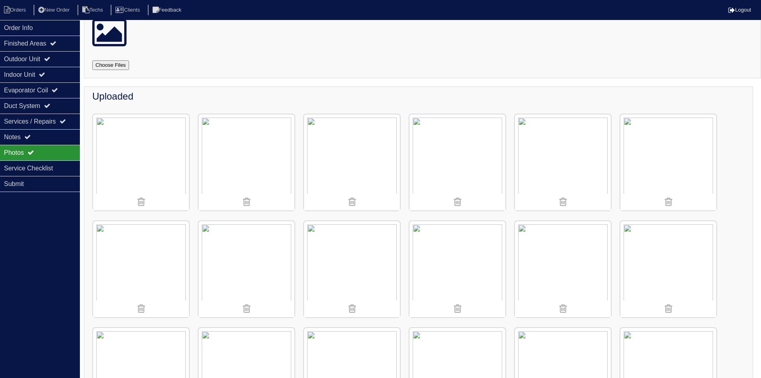
scroll to position [28, 0]
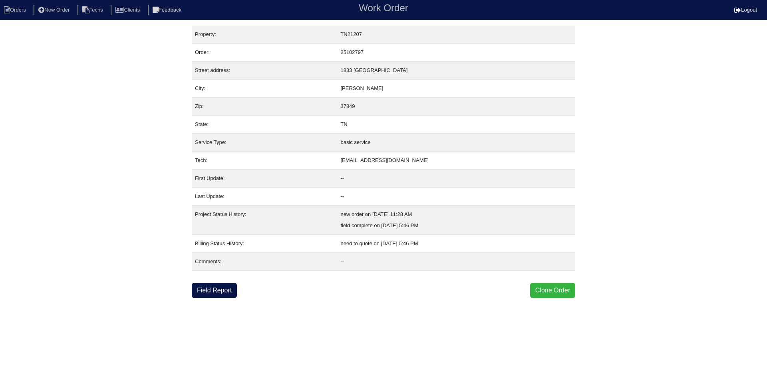
click at [544, 286] on button "Clone Order" at bounding box center [552, 290] width 45 height 15
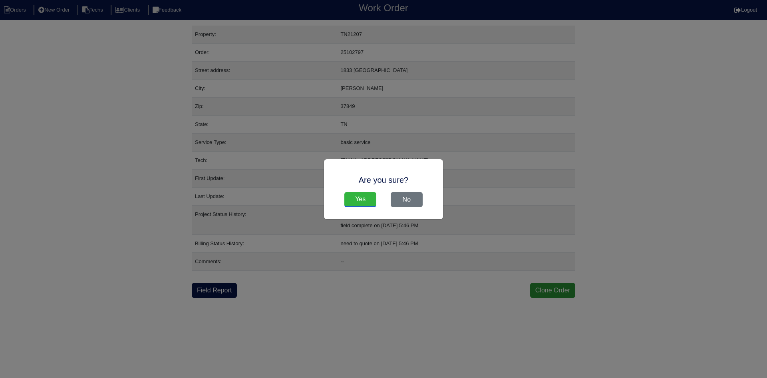
click at [365, 195] on input "Yes" at bounding box center [361, 199] width 32 height 15
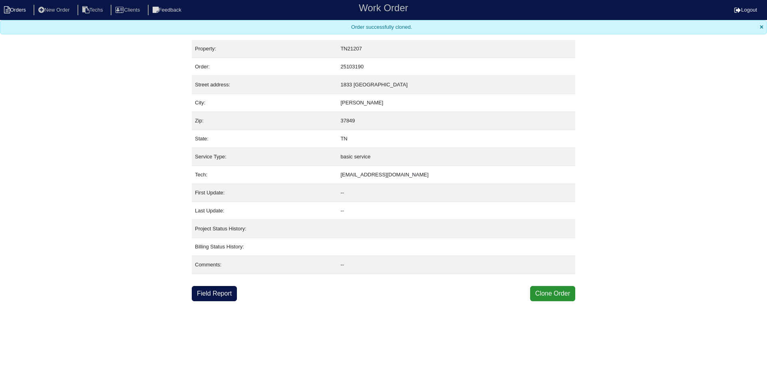
click at [16, 11] on li "Orders" at bounding box center [16, 10] width 32 height 11
select select "15"
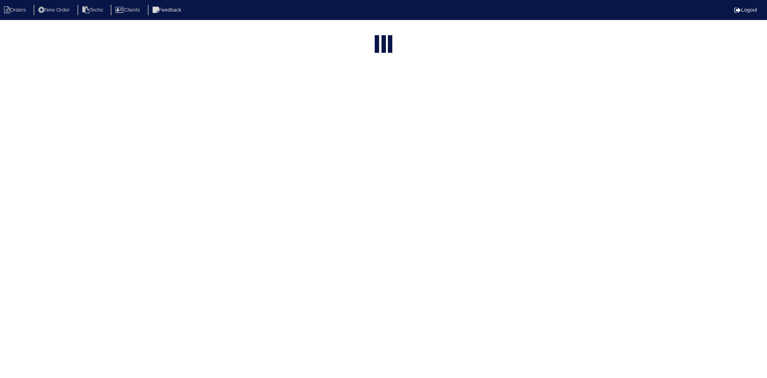
type input "1833 turn"
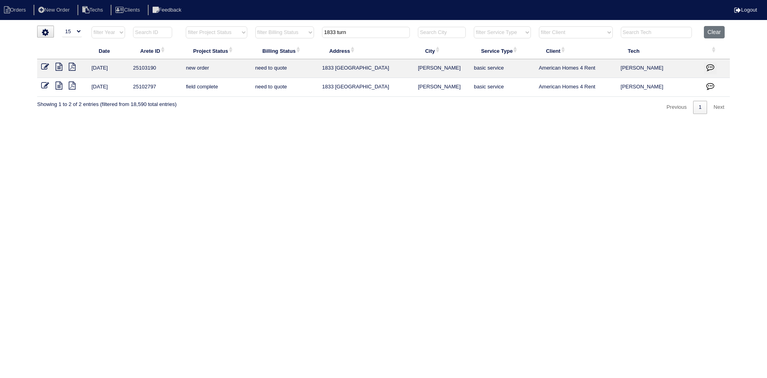
click at [44, 85] on icon at bounding box center [45, 86] width 8 height 8
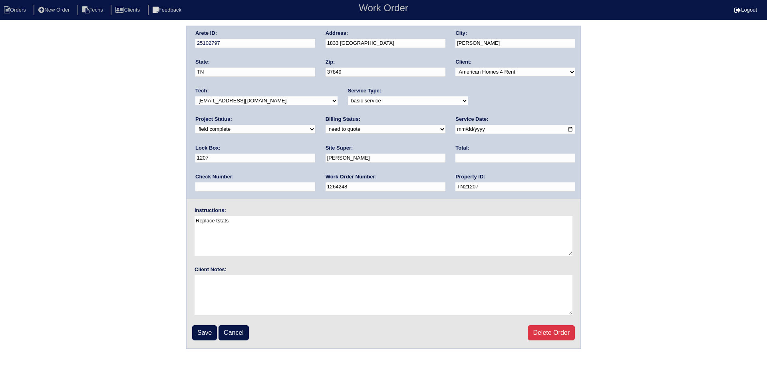
click at [456, 162] on input "text" at bounding box center [516, 157] width 120 height 9
type input "264.86"
click at [326, 130] on select "need to quote quoted need to invoice invoiced paid warranty purchase order need…" at bounding box center [386, 129] width 120 height 9
select select "quoted"
click at [326, 125] on select "need to quote quoted need to invoice invoiced paid warranty purchase order need…" at bounding box center [386, 129] width 120 height 9
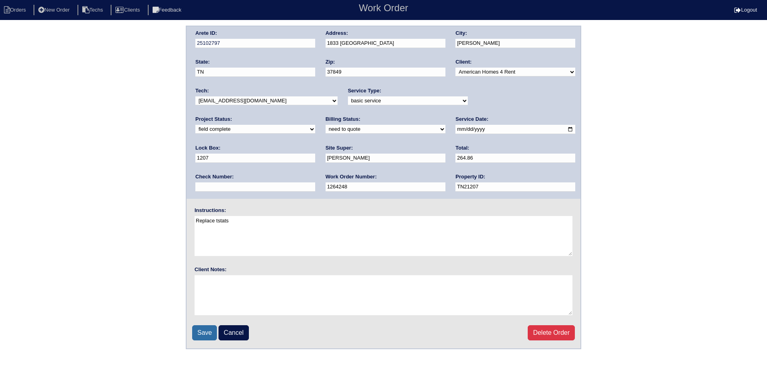
click at [200, 332] on input "Save" at bounding box center [204, 332] width 25 height 15
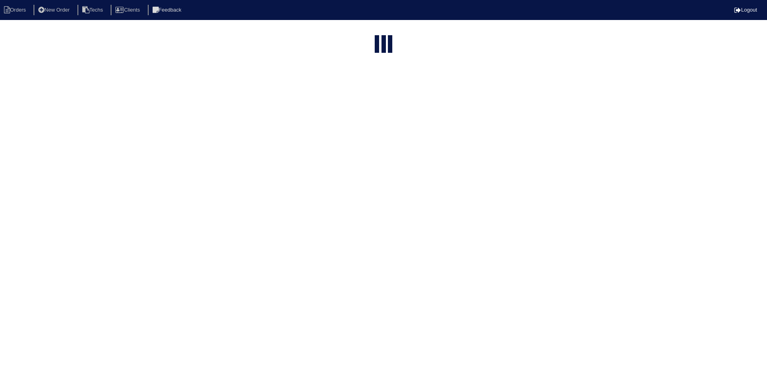
select select "15"
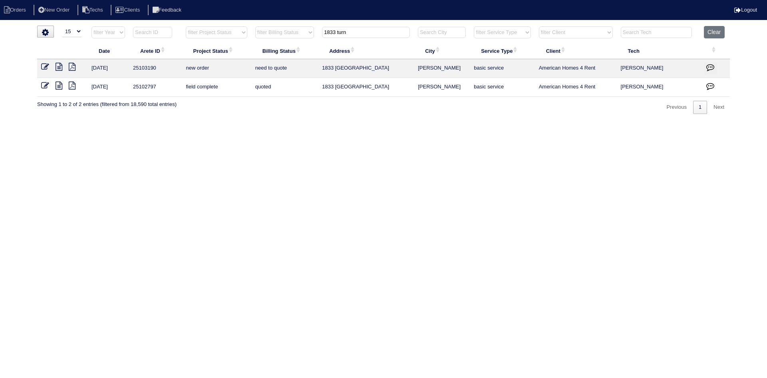
click at [44, 65] on icon at bounding box center [45, 67] width 8 height 8
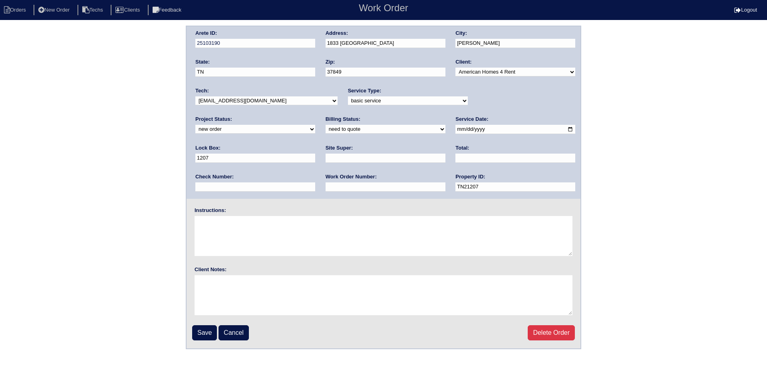
click at [315, 125] on select "new order assigned in progress field complete need to schedule admin review arc…" at bounding box center [255, 129] width 120 height 9
select select "field complete"
click at [315, 125] on select "new order assigned in progress field complete need to schedule admin review arc…" at bounding box center [255, 129] width 120 height 9
click at [326, 128] on select "need to quote quoted need to invoice invoiced paid warranty purchase order need…" at bounding box center [386, 129] width 120 height 9
select select "purchase order needed"
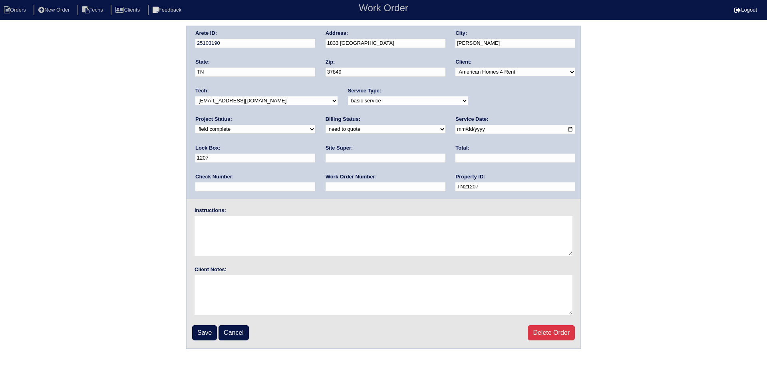
click at [326, 125] on select "need to quote quoted need to invoice invoiced paid warranty purchase order need…" at bounding box center [386, 129] width 120 height 9
click at [326, 159] on input "text" at bounding box center [386, 157] width 120 height 9
type input "Scott Smith"
click at [456, 153] on div "Total:" at bounding box center [516, 155] width 120 height 22
click at [456, 157] on input "text" at bounding box center [516, 157] width 120 height 9
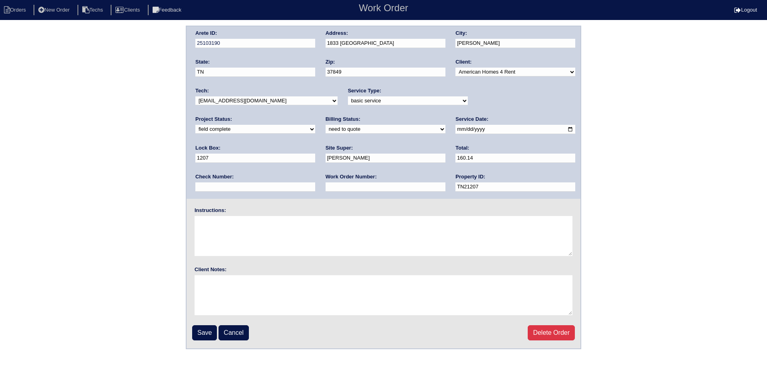
type input "160.14"
click at [326, 189] on input "text" at bounding box center [386, 186] width 120 height 9
type input "Requested"
click at [258, 227] on textarea at bounding box center [384, 236] width 378 height 40
type textarea "This is for a change order only"
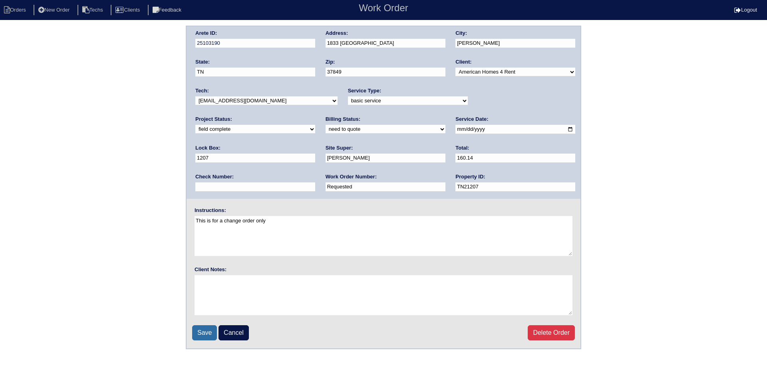
click at [204, 334] on input "Save" at bounding box center [204, 332] width 25 height 15
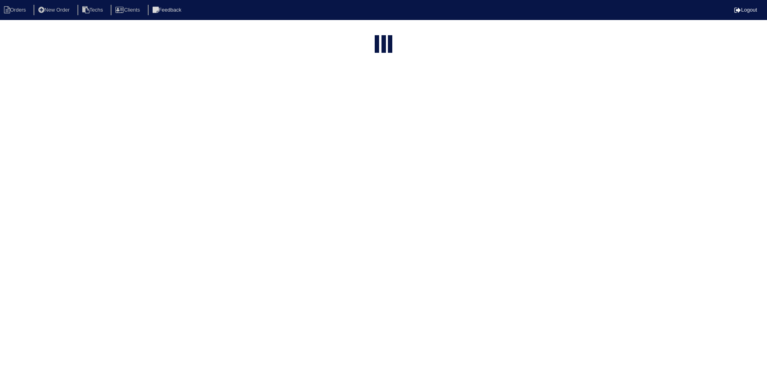
select select "15"
type input "1833 turn"
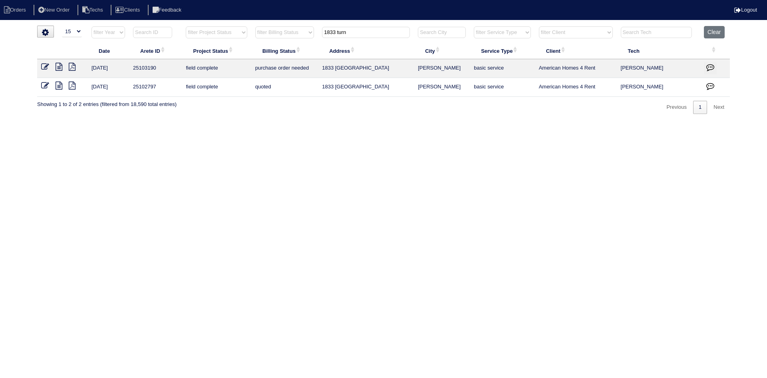
click at [708, 68] on icon "button" at bounding box center [711, 67] width 8 height 8
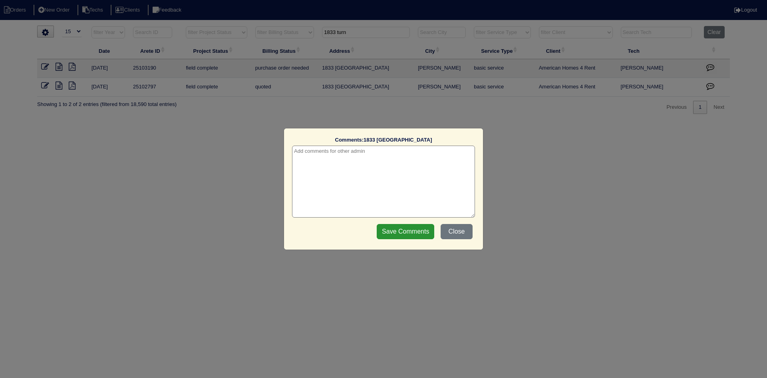
click at [450, 153] on textarea at bounding box center [383, 181] width 183 height 72
type textarea "[DATE] - this is for a change order only - rk"
click at [413, 236] on input "Save Comments" at bounding box center [406, 231] width 58 height 15
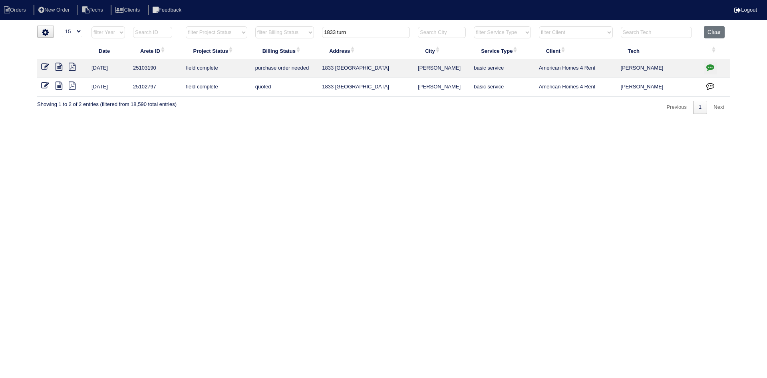
click at [715, 86] on button "button" at bounding box center [710, 87] width 13 height 12
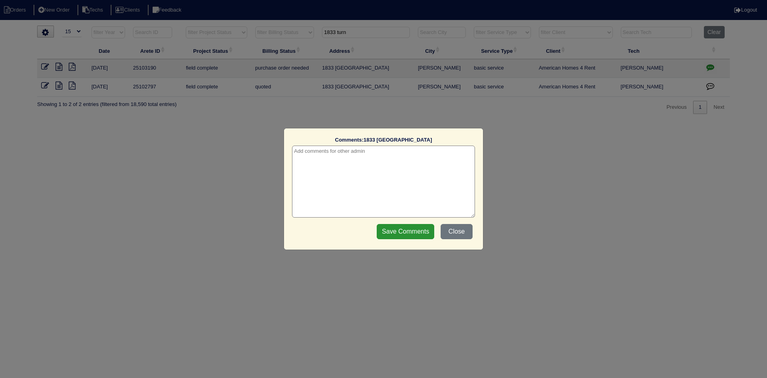
click at [383, 159] on textarea at bounding box center [383, 181] width 183 height 72
type textarea "[DATE] - requested change order rk"
click at [398, 234] on input "Save Comments" at bounding box center [406, 231] width 58 height 15
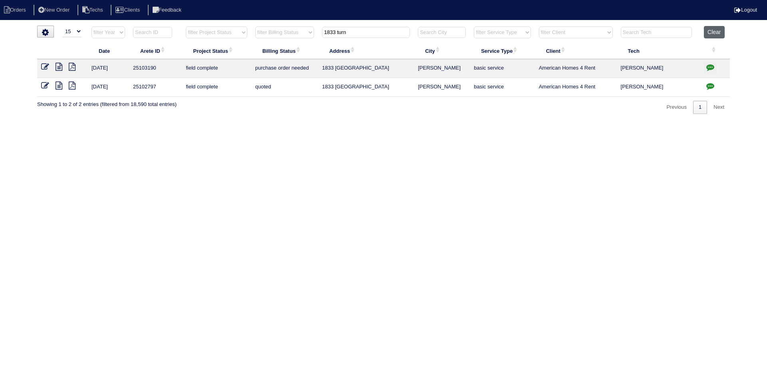
click at [711, 31] on button "Clear" at bounding box center [714, 32] width 20 height 12
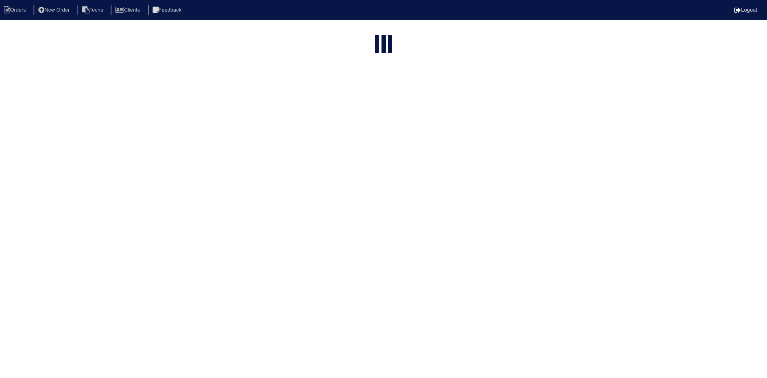
select select "15"
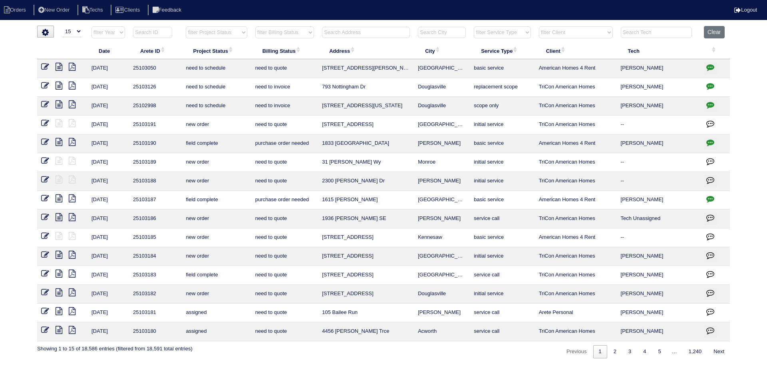
click at [349, 32] on input "text" at bounding box center [366, 32] width 88 height 11
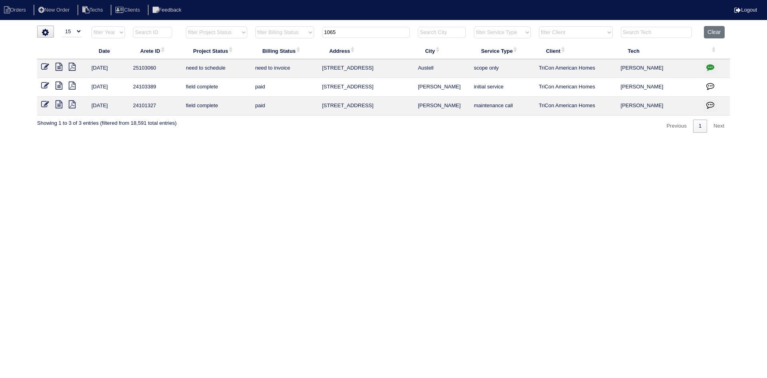
type input "1065"
click at [59, 69] on icon at bounding box center [59, 67] width 7 height 8
click at [710, 65] on icon "button" at bounding box center [711, 67] width 8 height 8
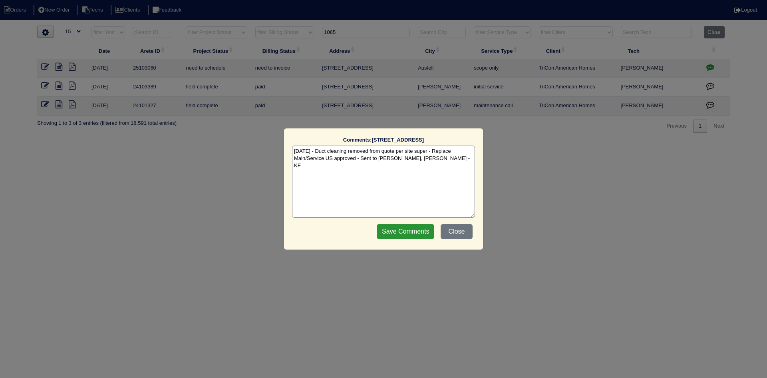
click at [446, 160] on textarea "8/22/25 - Duct cleaning removed from quote per site super - Replace Main/Servic…" at bounding box center [383, 181] width 183 height 72
paste textarea "Equipment ordered - pricing verified Sibi order number: TAH-0B16DAE8 Order plac…"
click at [416, 165] on textarea "8/22/25 - Duct cleaning removed from quote per site super - Replace Main/Servic…" at bounding box center [383, 181] width 183 height 72
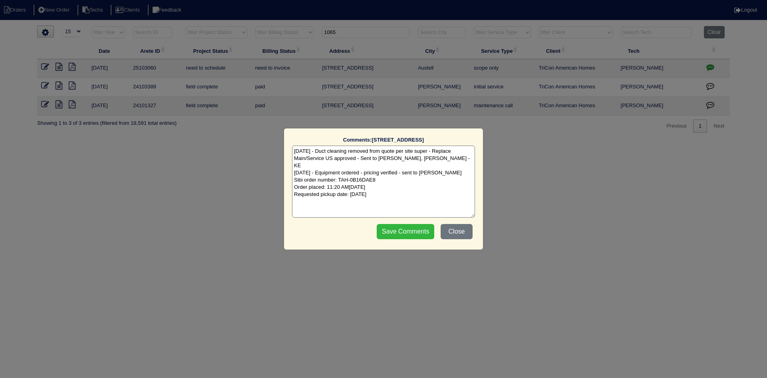
type textarea "8/22/25 - Duct cleaning removed from quote per site super - Replace Main/Servic…"
click at [396, 231] on input "Save Comments" at bounding box center [406, 231] width 58 height 15
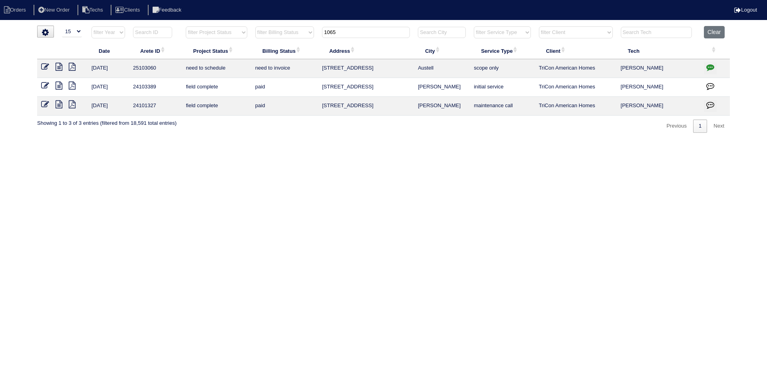
click at [347, 34] on input "1065" at bounding box center [366, 32] width 88 height 11
type input "104 sal"
click at [60, 69] on icon at bounding box center [59, 67] width 7 height 8
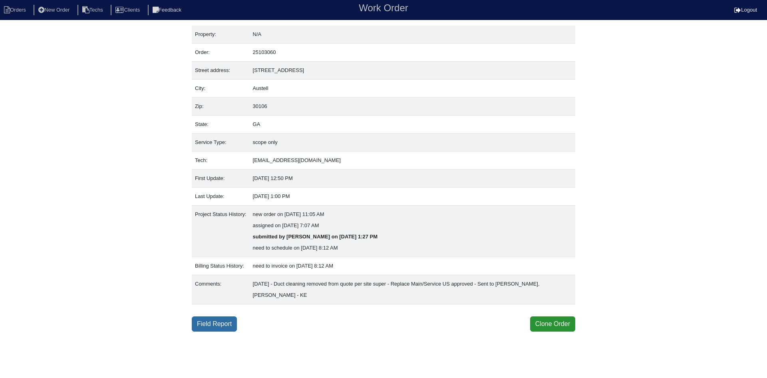
click at [220, 327] on link "Field Report" at bounding box center [214, 323] width 45 height 15
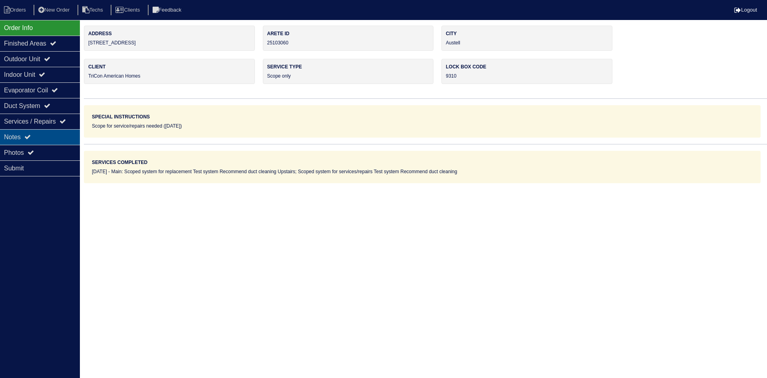
click at [31, 135] on icon at bounding box center [27, 137] width 6 height 6
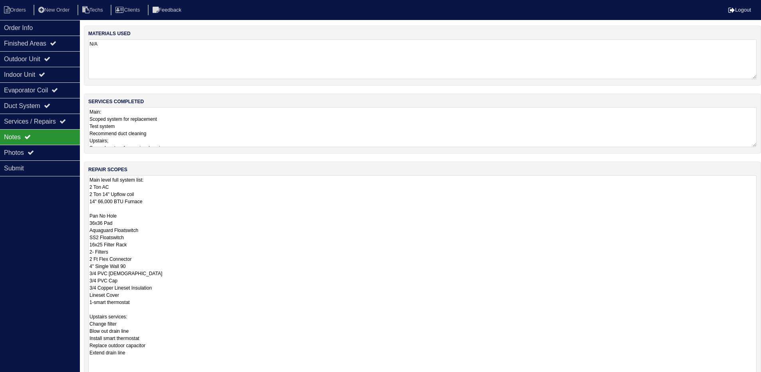
drag, startPoint x: 759, startPoint y: 214, endPoint x: 592, endPoint y: 350, distance: 215.4
click at [761, 377] on html "Orders New Order Techs Clients Feedback Logout Orders New Order Users Clients M…" at bounding box center [380, 237] width 761 height 474
click at [104, 204] on textarea "Main level full system list: 2 Ton AC 2 Ton 14" Upflow coil 14" 66,000 BTU Furn…" at bounding box center [422, 283] width 669 height 217
type textarea "Main level full system list: 2 Ton AC 2 Ton 14" Upflow coil 14" 70,000 BTU Furn…"
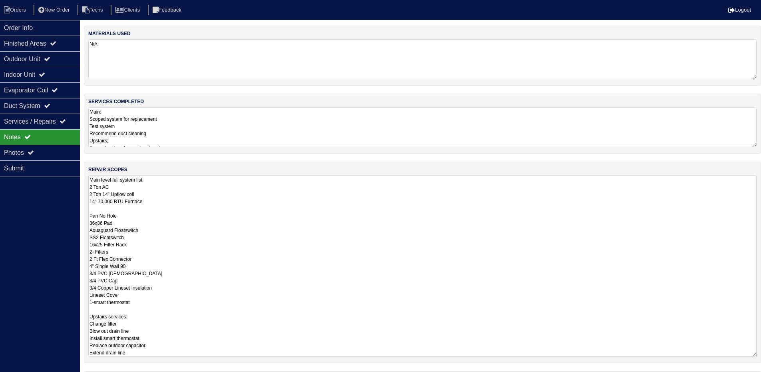
click at [760, 214] on div "repair scopes Main level full system list: 2 Ton AC 2 Ton 14" Upflow coil 14" 7…" at bounding box center [423, 261] width 678 height 201
click at [736, 62] on textarea "N/A" at bounding box center [422, 59] width 669 height 40
drag, startPoint x: 760, startPoint y: 211, endPoint x: 767, endPoint y: 359, distance: 147.7
click at [761, 359] on html "Orders New Order Techs Clients Feedback Logout Orders New Order Users Clients M…" at bounding box center [380, 222] width 761 height 444
click at [46, 26] on div "Order Info" at bounding box center [40, 28] width 80 height 16
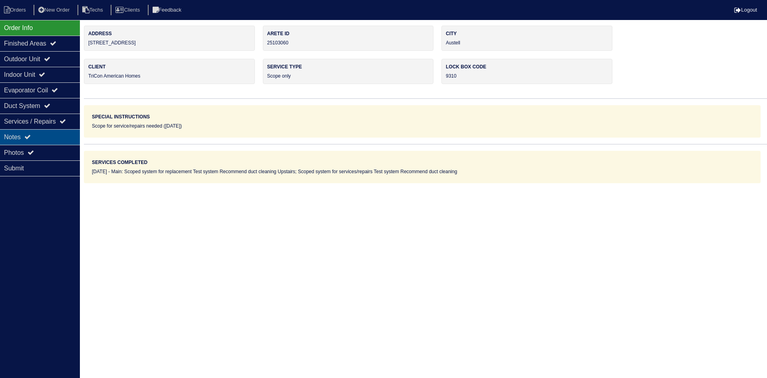
click at [57, 136] on div "Notes" at bounding box center [40, 137] width 80 height 16
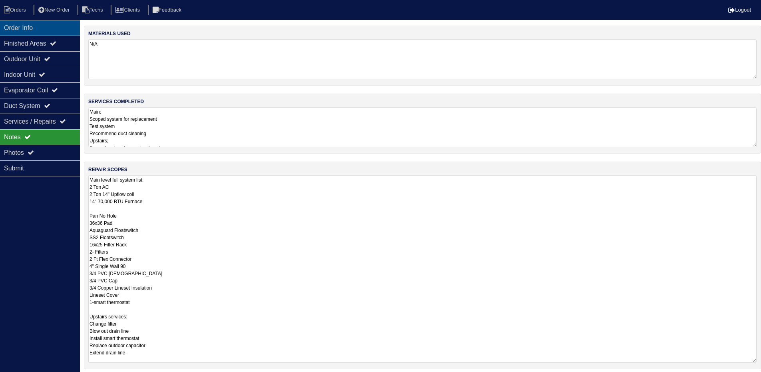
drag, startPoint x: 42, startPoint y: 28, endPoint x: 47, endPoint y: 28, distance: 4.4
click at [42, 28] on div "Order Info" at bounding box center [40, 28] width 80 height 16
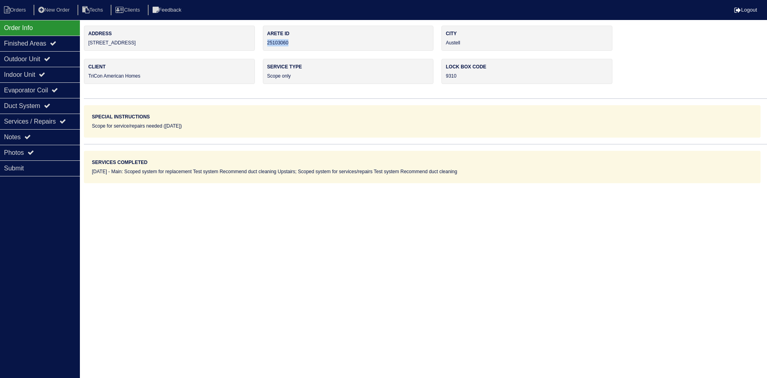
drag, startPoint x: 285, startPoint y: 43, endPoint x: 263, endPoint y: 44, distance: 22.0
click at [263, 44] on div "Arete ID 25103060" at bounding box center [348, 38] width 171 height 25
copy div "25103060"
click at [20, 138] on div "Notes" at bounding box center [40, 137] width 80 height 16
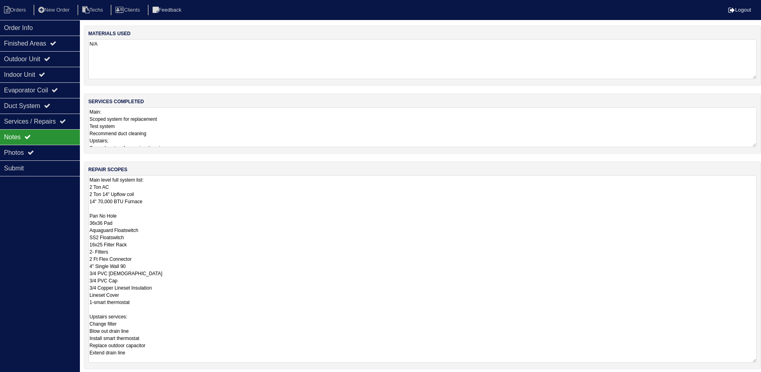
click at [265, 223] on textarea "Main level full system list: 2 Ton AC 2 Ton 14" Upflow coil 14" 70,000 BTU Furn…" at bounding box center [422, 268] width 669 height 187
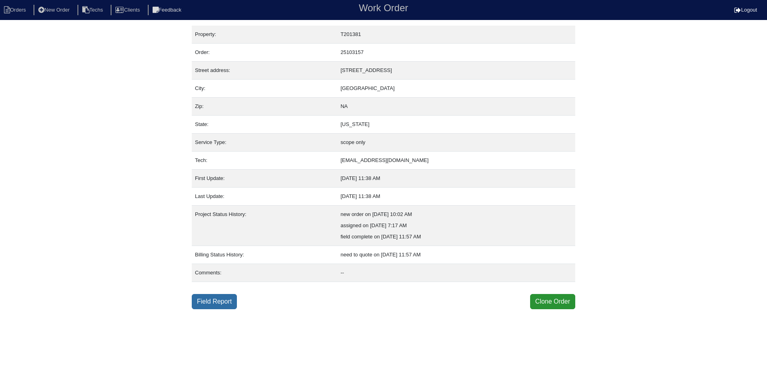
click at [219, 305] on link "Field Report" at bounding box center [214, 301] width 45 height 15
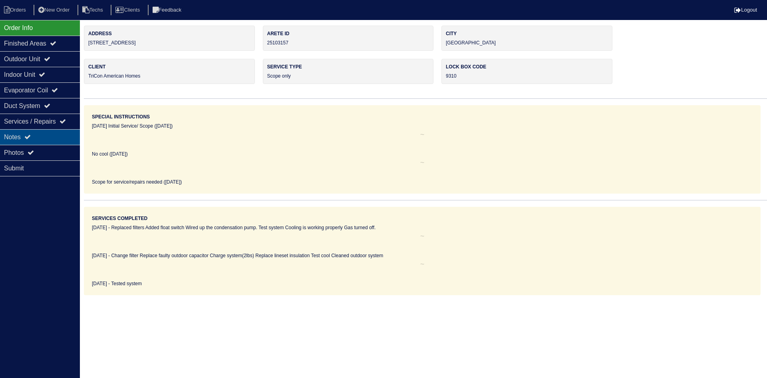
click at [40, 134] on div "Notes" at bounding box center [40, 137] width 80 height 16
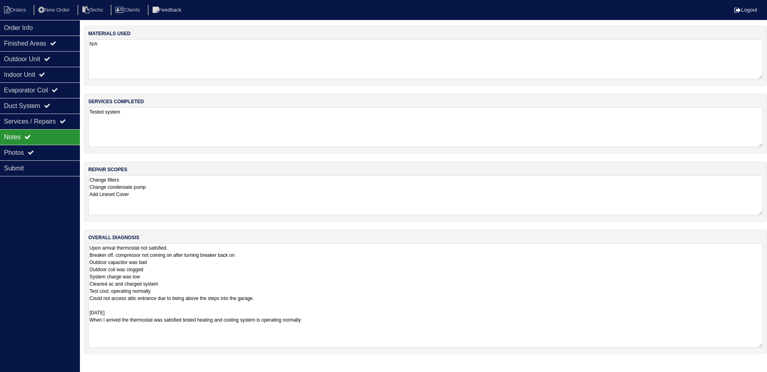
drag, startPoint x: 761, startPoint y: 281, endPoint x: 767, endPoint y: 345, distance: 64.7
click at [767, 345] on div "overall diagnosis Upon arrival thermostat not satisfied. Breaker off, compresso…" at bounding box center [426, 291] width 684 height 124
click at [61, 60] on div "Outdoor Unit" at bounding box center [40, 59] width 80 height 16
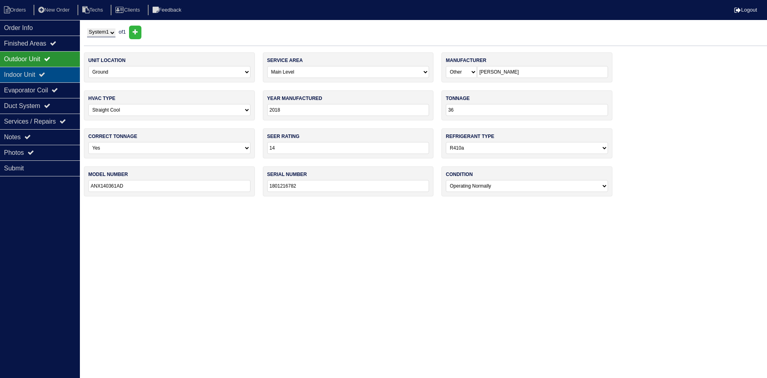
click at [61, 73] on div "Indoor Unit" at bounding box center [40, 75] width 80 height 16
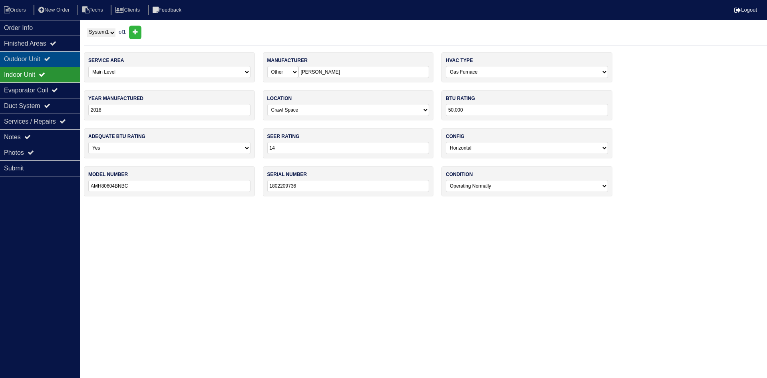
click at [33, 59] on div "Outdoor Unit" at bounding box center [40, 59] width 80 height 16
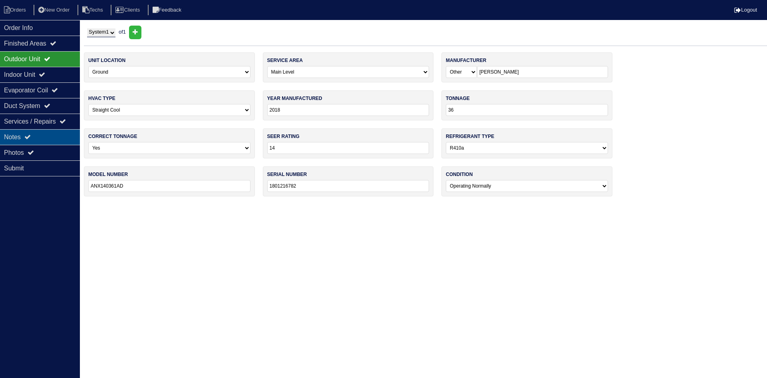
click at [16, 139] on div "Notes" at bounding box center [40, 137] width 80 height 16
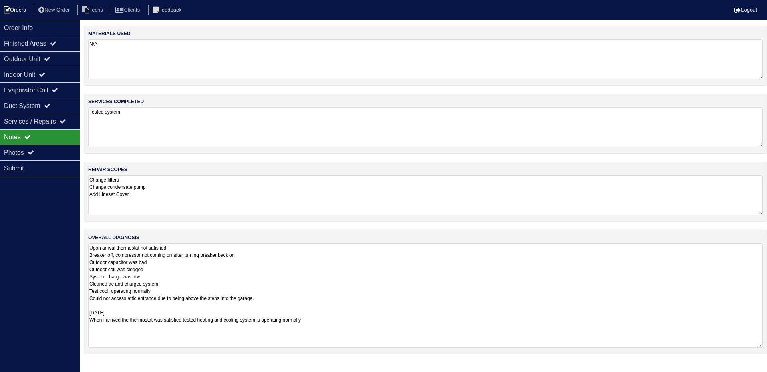
drag, startPoint x: 13, startPoint y: 9, endPoint x: 20, endPoint y: 9, distance: 6.8
click at [13, 9] on li "Orders" at bounding box center [16, 10] width 32 height 11
select select "15"
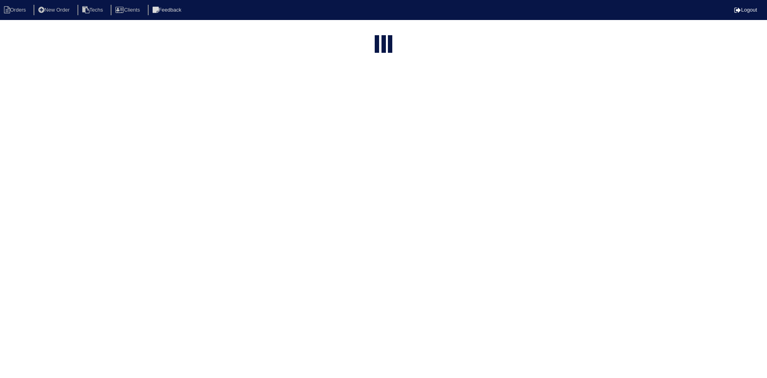
type input "104 sal"
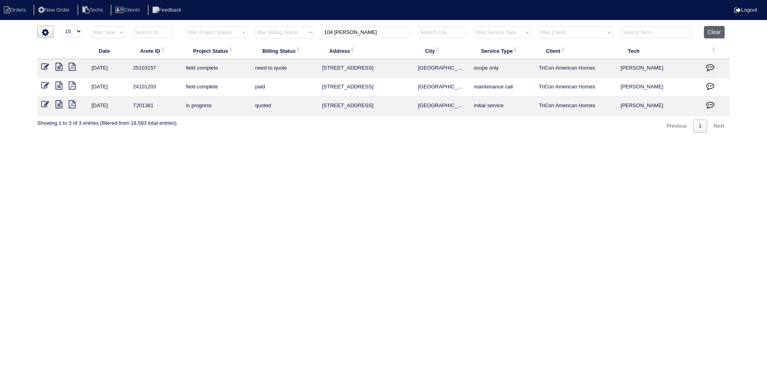
click at [709, 28] on button "Clear" at bounding box center [714, 32] width 20 height 12
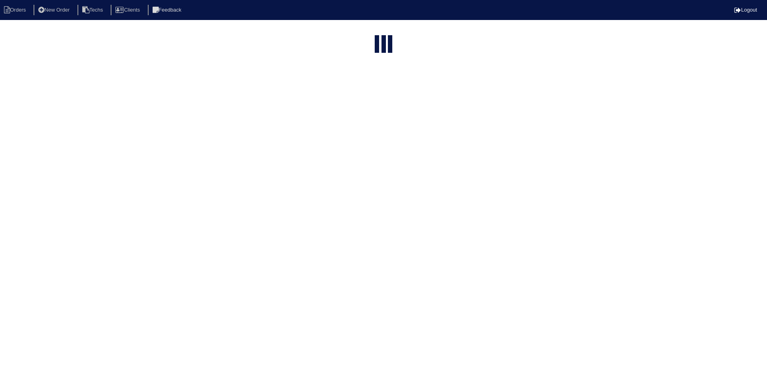
select select "15"
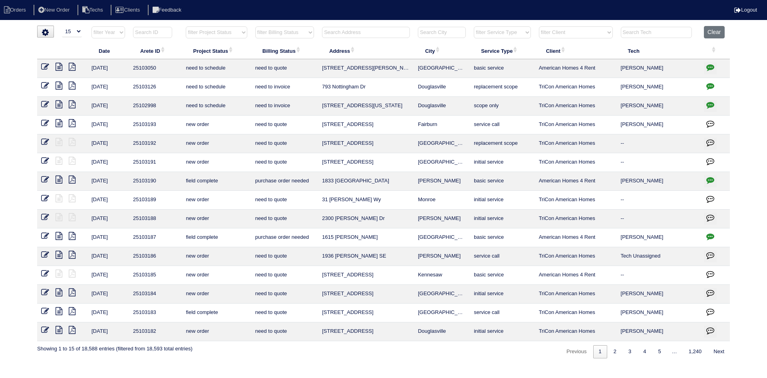
click at [357, 34] on input "text" at bounding box center [366, 32] width 88 height 11
paste input "[STREET_ADDRESS][PERSON_NAME]"
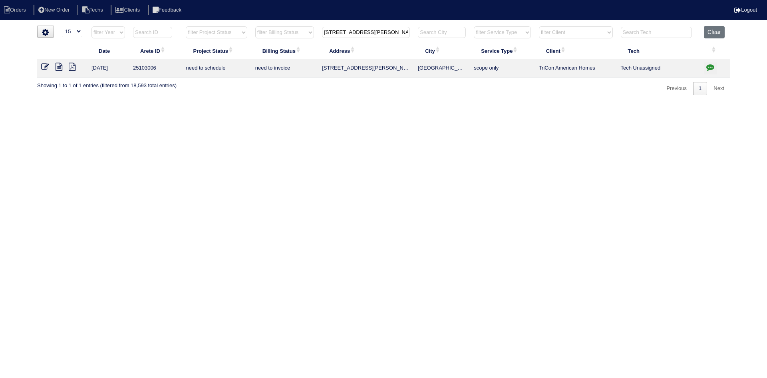
type input "[STREET_ADDRESS][PERSON_NAME]"
click at [58, 68] on icon at bounding box center [59, 67] width 7 height 8
click at [711, 64] on icon "button" at bounding box center [711, 67] width 8 height 8
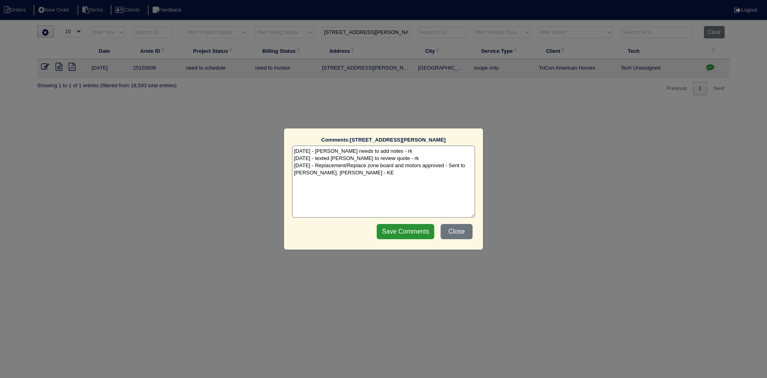
click at [368, 176] on textarea "8/27/25 - Dan needs to add notes - rk 8/27/25 - texted Dan to review quote - rk…" at bounding box center [383, 181] width 183 height 72
paste textarea "Equipment ordered pricing verified Sibi order number: TAH-JZNSSKPZ Order placed…"
click at [403, 182] on textarea "8/27/25 - Dan needs to add notes - rk 8/27/25 - texted Dan to review quote - rk…" at bounding box center [383, 181] width 183 height 72
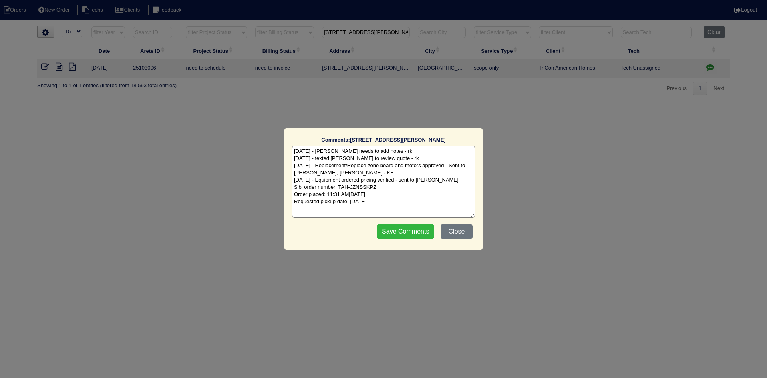
type textarea "8/27/25 - Dan needs to add notes - rk 8/27/25 - texted Dan to review quote - rk…"
click at [395, 237] on input "Save Comments" at bounding box center [406, 231] width 58 height 15
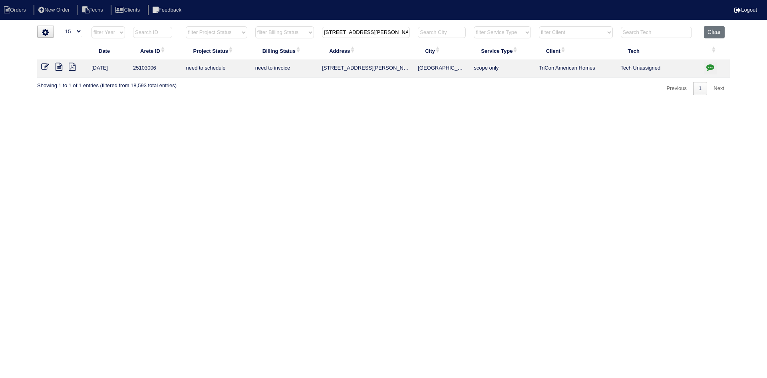
click at [357, 34] on input "[STREET_ADDRESS][PERSON_NAME]" at bounding box center [366, 32] width 88 height 11
click at [357, 34] on input "6039 Reynolds Cir" at bounding box center [366, 32] width 88 height 11
paste input "7259 Madison"
type input "7259 Madison Cir"
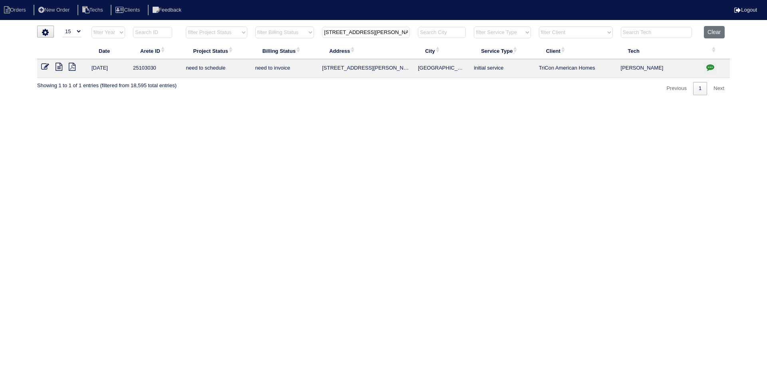
click at [58, 66] on icon at bounding box center [59, 67] width 7 height 8
drag, startPoint x: 712, startPoint y: 65, endPoint x: 705, endPoint y: 66, distance: 7.8
click at [711, 65] on icon "button" at bounding box center [711, 67] width 8 height 8
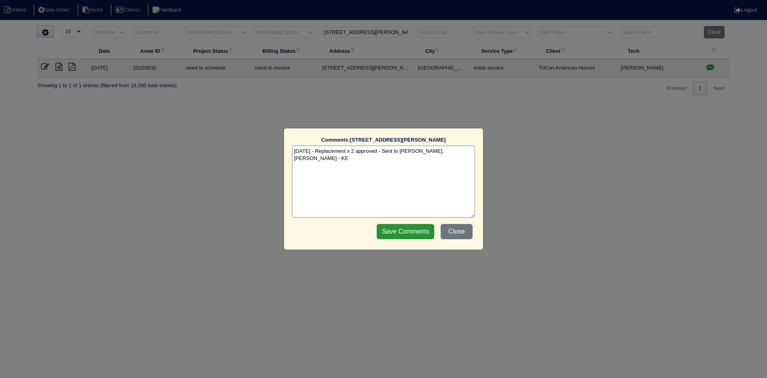
click at [463, 154] on textarea "8/26/25 - Replacement x 2 approved - Sent to Dan, Payton, Reeca - KE" at bounding box center [383, 181] width 183 height 72
paste textarea "Equipment ordered and pricing verified Sibi order number: TAH-B8AEY93R Order pl…"
click at [426, 162] on textarea "8/26/25 - Replacement x 2 approved - Sent to Dan, Payton, Reeca - KE 8/29/25 - …" at bounding box center [383, 181] width 183 height 72
click at [420, 158] on textarea "8/26/25 - Replacement x 2 approved - Sent to Dan, Payton, Reeca - KE 8/29/25 - …" at bounding box center [383, 181] width 183 height 72
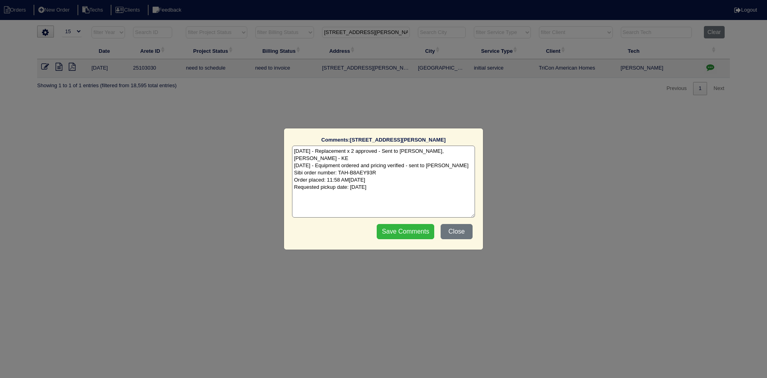
type textarea "8/26/25 - Replacement x 2 approved - Sent to Dan, Payton, Reeca - KE 8/29/25 - …"
click at [405, 227] on input "Save Comments" at bounding box center [406, 231] width 58 height 15
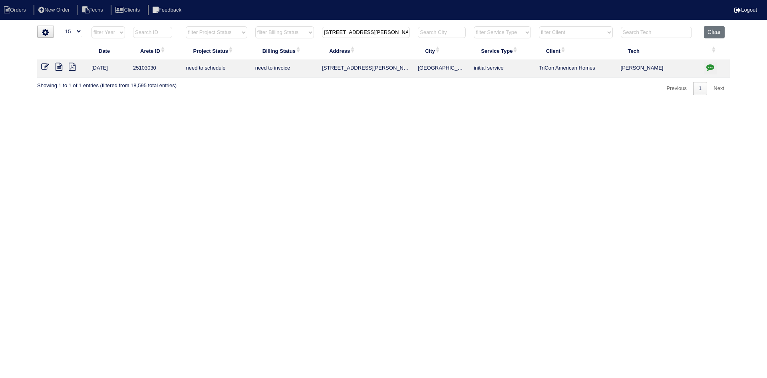
click at [348, 31] on input "7259 Madison Cir" at bounding box center [366, 32] width 88 height 11
paste input "1366 Oleander Dr [PERSON_NAME]"
type input "1366 Oleander Dr [PERSON_NAME]"
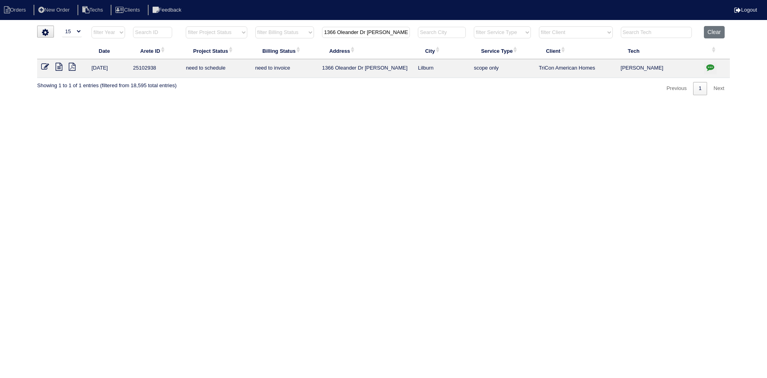
click at [60, 66] on icon at bounding box center [59, 67] width 7 height 8
click at [707, 66] on icon "button" at bounding box center [711, 67] width 8 height 8
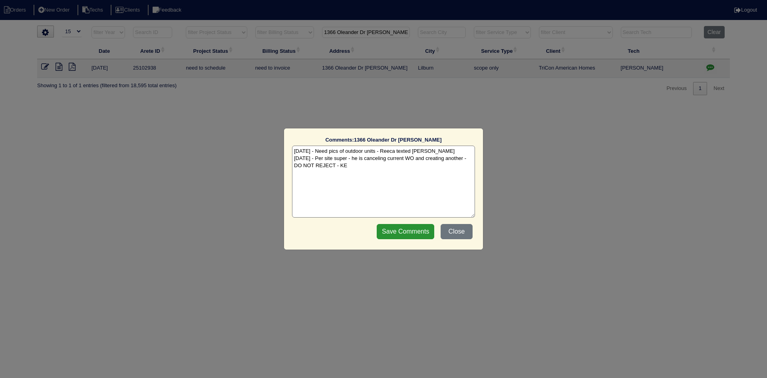
click at [357, 166] on textarea "8/12/25 - Need pics of outdoor units - Reeca texted Matthew - KE 8/28/25 - Per …" at bounding box center [383, 181] width 183 height 72
paste textarea "Equipment ordered pricing verified Sibi order number: TAH-N3ZL5TX2 Order placed…"
click at [411, 170] on textarea "8/12/25 - Need pics of outdoor units - Reeca texted Matthew - KE 8/28/25 - Per …" at bounding box center [383, 181] width 183 height 72
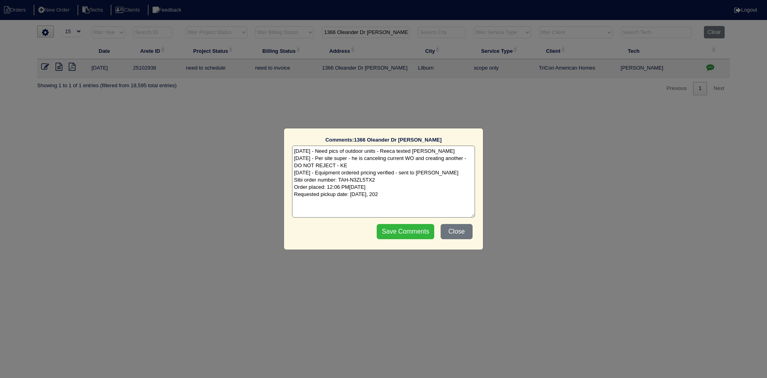
type textarea "8/12/25 - Need pics of outdoor units - Reeca texted Matthew - KE 8/28/25 - Per …"
click at [399, 232] on input "Save Comments" at bounding box center [406, 231] width 58 height 15
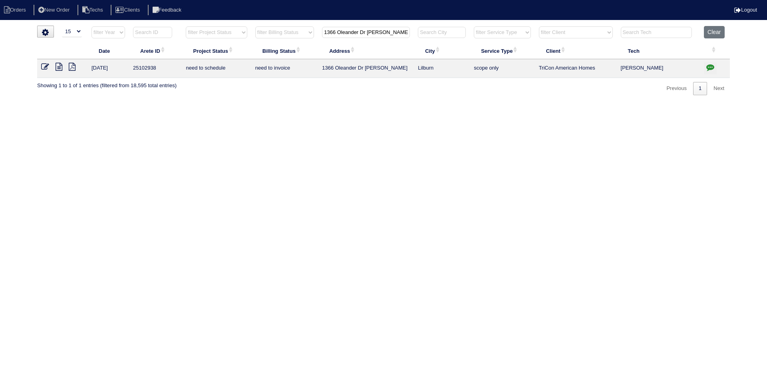
click at [364, 32] on input "1366 Oleander Dr [PERSON_NAME]" at bounding box center [366, 32] width 88 height 11
click at [363, 31] on input "1366 Oleander Dr [PERSON_NAME]" at bounding box center [366, 32] width 88 height 11
paste input "793 Nottingham Drive"
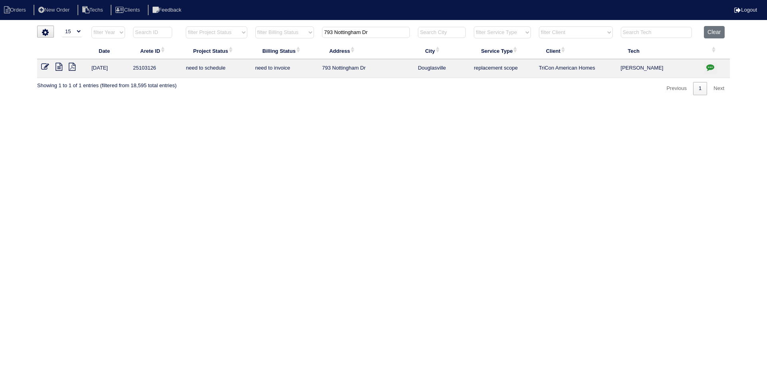
type input "793 Nottingham Dr"
click at [58, 68] on icon at bounding box center [59, 67] width 7 height 8
click at [710, 64] on icon "button" at bounding box center [711, 67] width 8 height 8
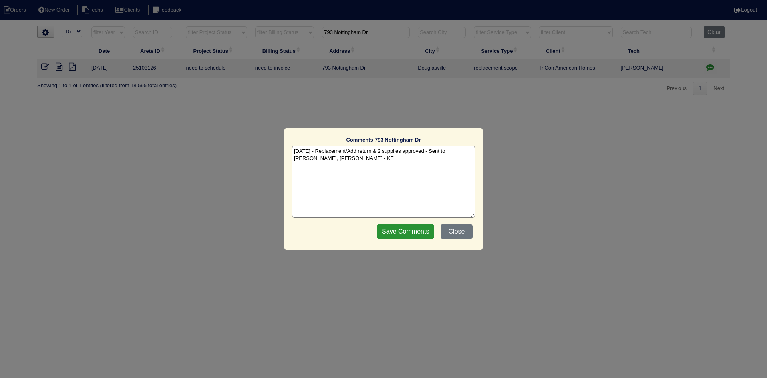
click at [347, 159] on textarea "8/29/25 - Replacement/Add return & 2 supplies approved - Sent to Dan, Payton, R…" at bounding box center [383, 181] width 183 height 72
paste textarea "Equipment ordered and pricing verified Sibi order number: TAH-E9CIN1VP Order pl…"
click at [347, 170] on textarea "8/29/25 - Replacement/Add return & 2 supplies approved - Sent to Dan, Payton, R…" at bounding box center [383, 181] width 183 height 72
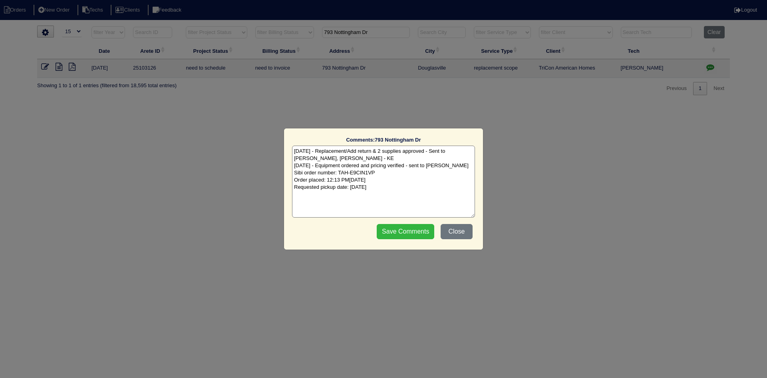
type textarea "8/29/25 - Replacement/Add return & 2 supplies approved - Sent to Dan, Payton, R…"
click at [401, 229] on input "Save Comments" at bounding box center [406, 231] width 58 height 15
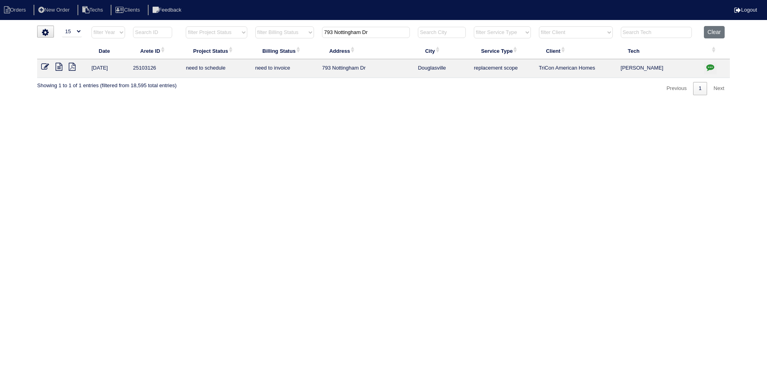
click at [351, 32] on input "793 Nottingham Dr" at bounding box center [366, 32] width 88 height 11
click at [351, 30] on input "793 Nottingham Dr" at bounding box center [366, 32] width 88 height 11
click at [352, 30] on input "793 Nottingham Dr" at bounding box center [366, 32] width 88 height 11
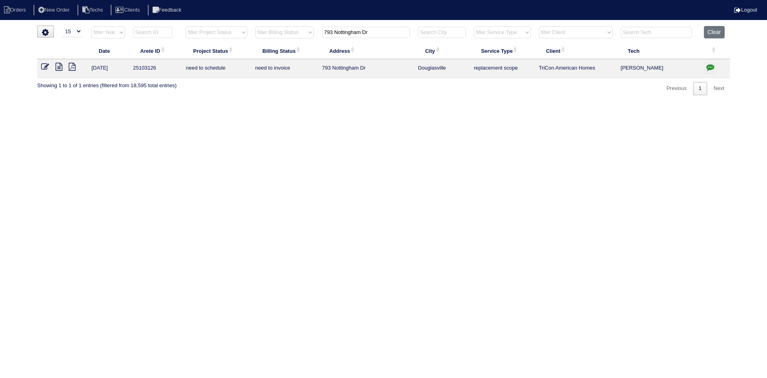
click at [352, 30] on input "793 Nottingham Dr" at bounding box center [366, 32] width 88 height 11
paste input "135 Victoria"
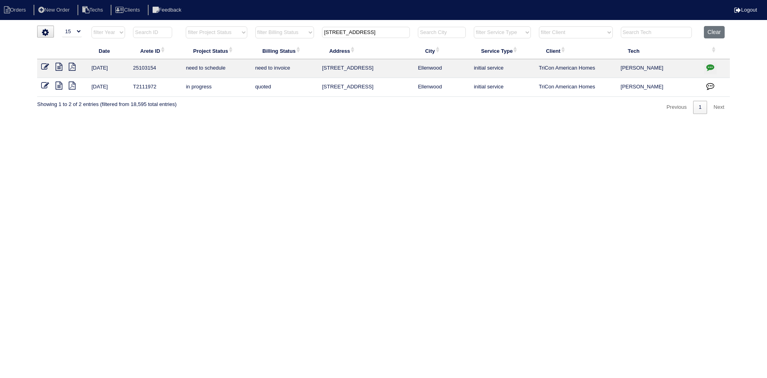
type input "135 Victoria Dr"
click at [59, 68] on icon at bounding box center [59, 67] width 7 height 8
click at [707, 64] on icon "button" at bounding box center [711, 67] width 8 height 8
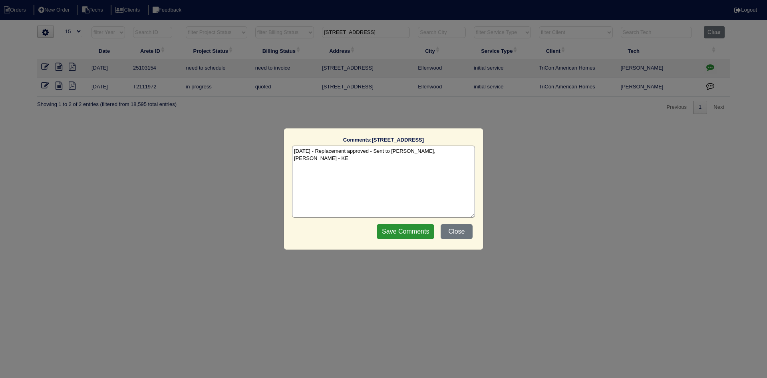
drag, startPoint x: 461, startPoint y: 152, endPoint x: 447, endPoint y: 152, distance: 13.6
click at [460, 152] on textarea "8/28/25 - Replacement approved - Sent to Dan, Payton, Reeca - KE" at bounding box center [383, 181] width 183 height 72
paste textarea "Equipment ordered - pricing verified Sibi order number: TAH-9Y4U8LM2 Order plac…"
click at [413, 157] on textarea "8/28/25 - Replacement approved - Sent to Dan, Payton, Reeca - KE 8/29/25 - Equi…" at bounding box center [383, 181] width 183 height 72
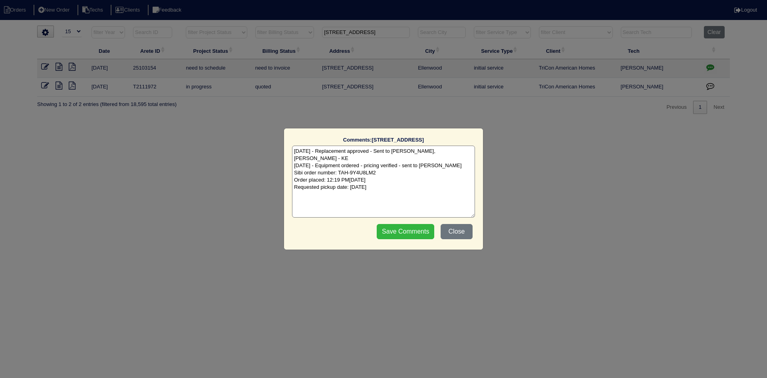
type textarea "8/28/25 - Replacement approved - Sent to Dan, Payton, Reeca - KE 8/29/25 - Equi…"
click at [396, 229] on input "Save Comments" at bounding box center [406, 231] width 58 height 15
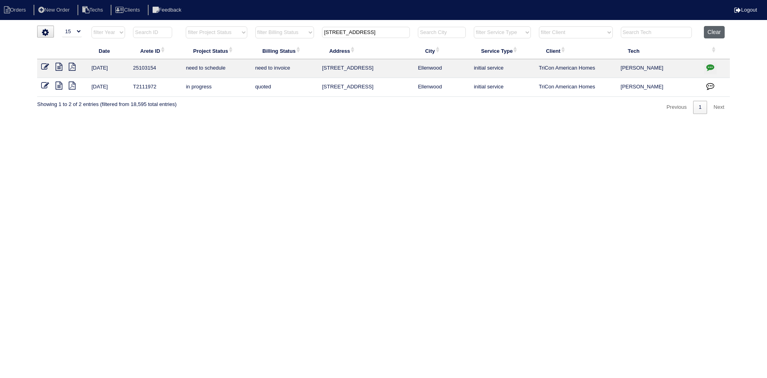
click at [711, 34] on button "Clear" at bounding box center [714, 32] width 20 height 12
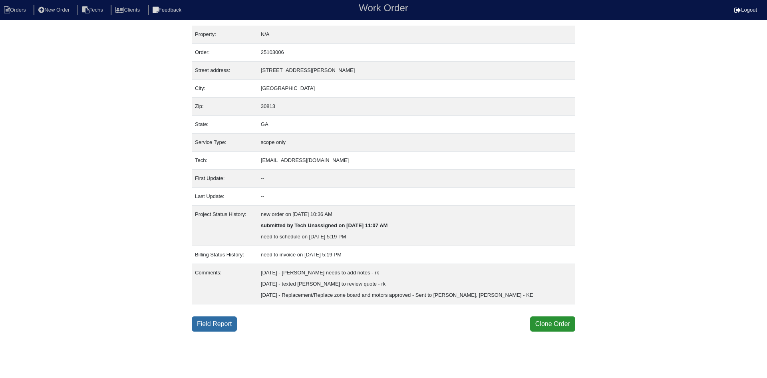
click at [214, 325] on link "Field Report" at bounding box center [214, 323] width 45 height 15
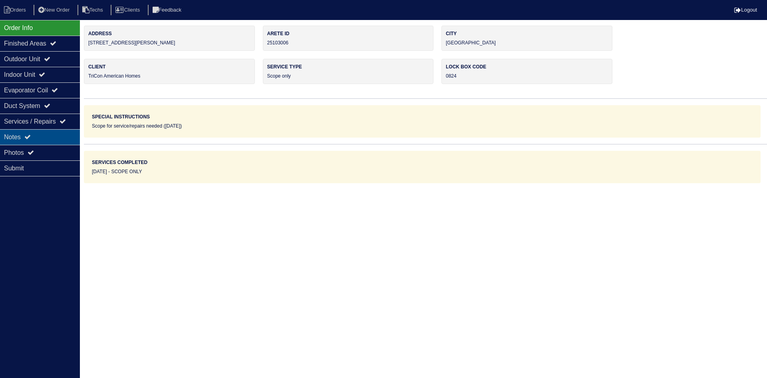
click at [39, 134] on div "Notes" at bounding box center [40, 137] width 80 height 16
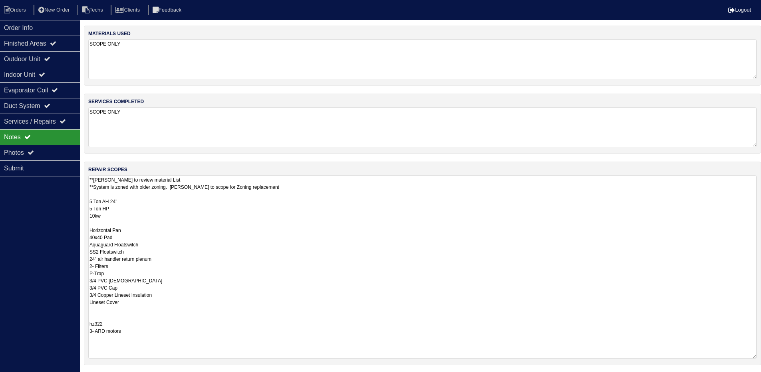
drag, startPoint x: 761, startPoint y: 211, endPoint x: 767, endPoint y: 354, distance: 143.6
click at [761, 354] on html "Orders New Order Techs Clients Feedback Logout Orders New Order Users Clients M…" at bounding box center [380, 220] width 761 height 441
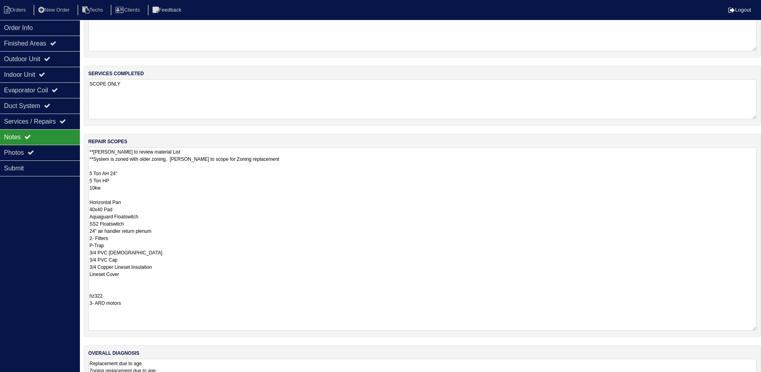
scroll to position [69, 0]
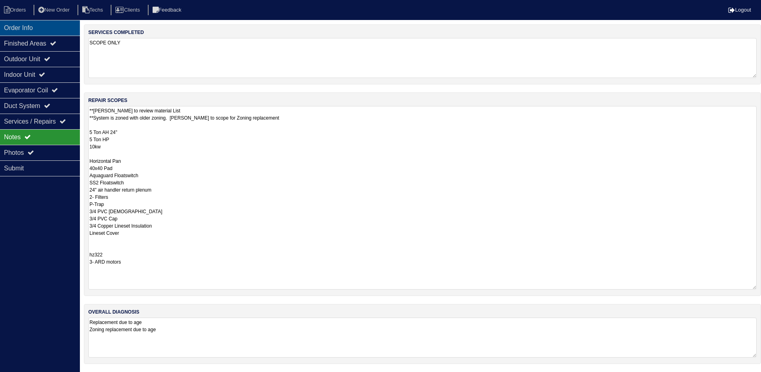
click at [47, 28] on div "Order Info" at bounding box center [40, 28] width 80 height 16
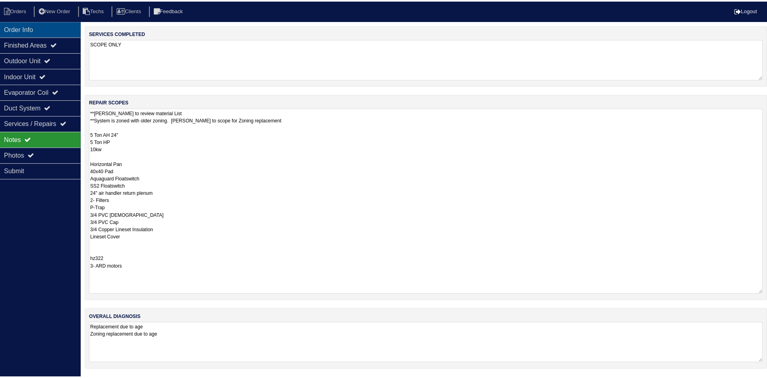
scroll to position [0, 0]
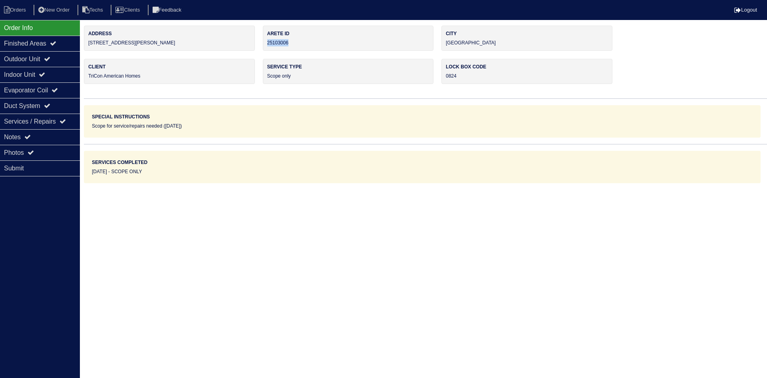
drag, startPoint x: 279, startPoint y: 43, endPoint x: 267, endPoint y: 44, distance: 12.9
click at [267, 43] on div "Arete ID 25103006" at bounding box center [348, 38] width 171 height 25
copy div "25103006"
click at [61, 136] on div "Notes" at bounding box center [40, 137] width 80 height 16
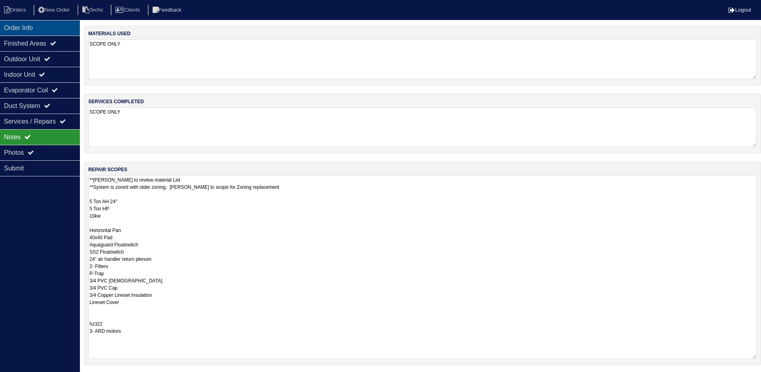
click at [58, 26] on div "Order Info" at bounding box center [40, 28] width 80 height 16
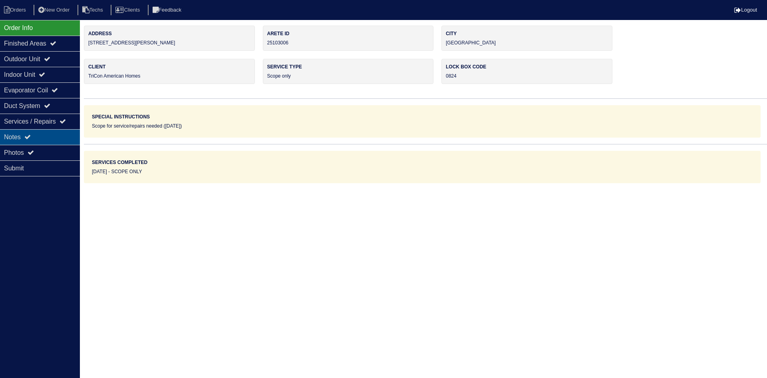
click at [52, 138] on div "Notes" at bounding box center [40, 137] width 80 height 16
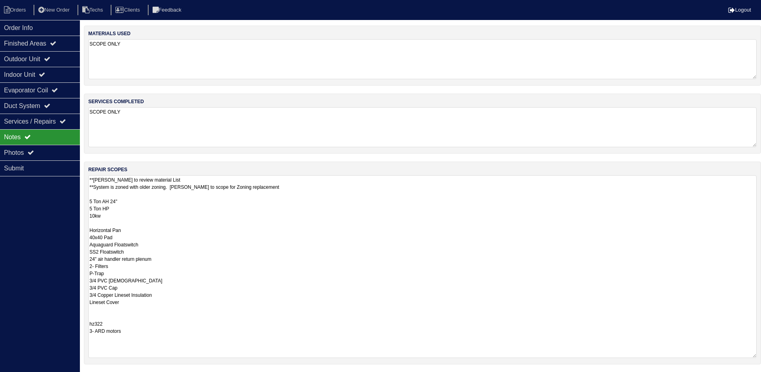
click at [372, 250] on textarea "**Payton to review material List **System is zoned with older zoning. Payton to…" at bounding box center [422, 266] width 669 height 183
drag, startPoint x: 92, startPoint y: 196, endPoint x: 111, endPoint y: 337, distance: 141.6
click at [111, 337] on textarea "**Payton to review material List **System is zoned with older zoning. Payton to…" at bounding box center [422, 266] width 669 height 183
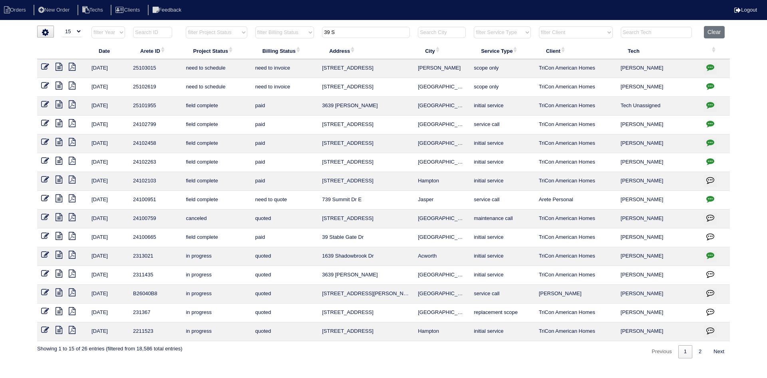
select select "15"
drag, startPoint x: 0, startPoint y: 0, endPoint x: 350, endPoint y: 37, distance: 352.1
click at [350, 37] on input "39 S" at bounding box center [366, 32] width 88 height 11
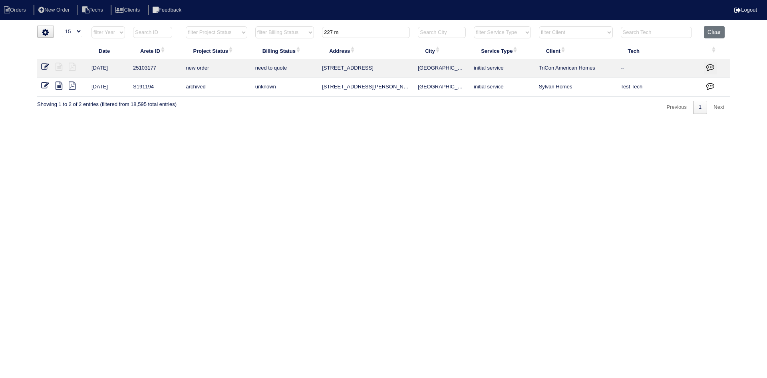
click at [347, 31] on input "227 m" at bounding box center [366, 32] width 88 height 11
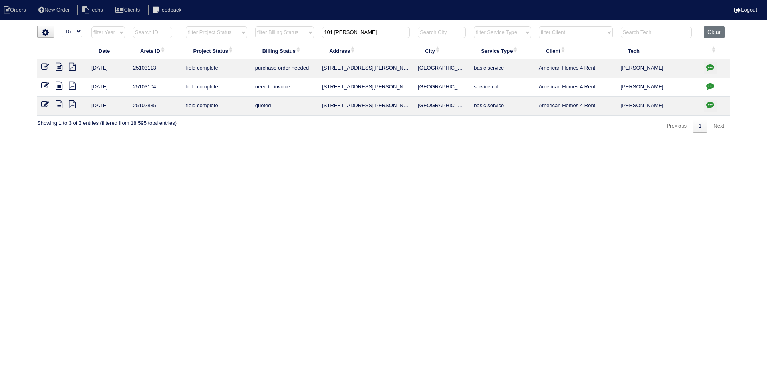
type input "101 randy"
click at [59, 67] on icon at bounding box center [59, 67] width 7 height 8
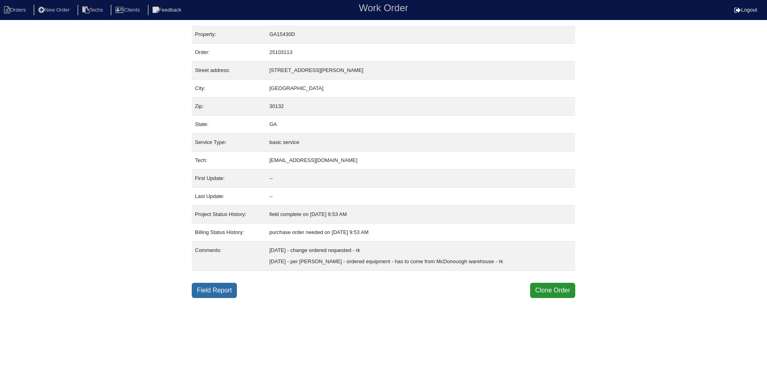
click at [211, 293] on link "Field Report" at bounding box center [214, 290] width 45 height 15
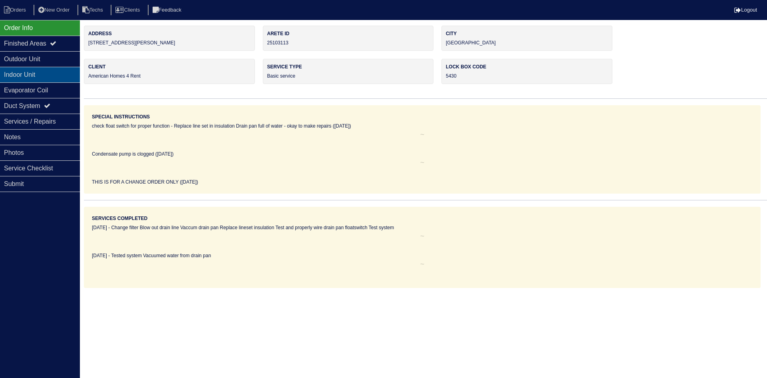
click at [42, 74] on div "Indoor Unit" at bounding box center [40, 75] width 80 height 16
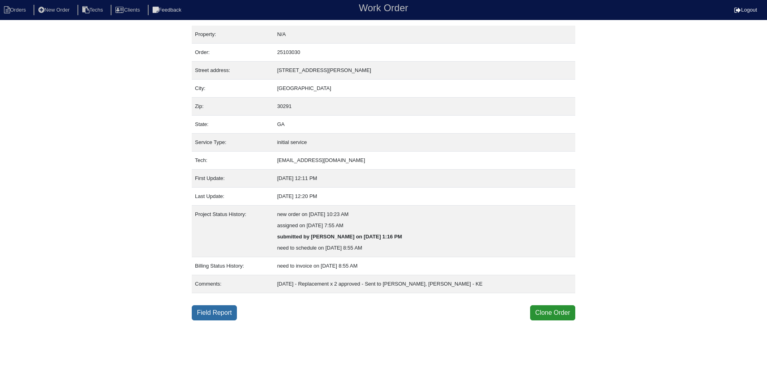
click at [223, 310] on link "Field Report" at bounding box center [214, 312] width 45 height 15
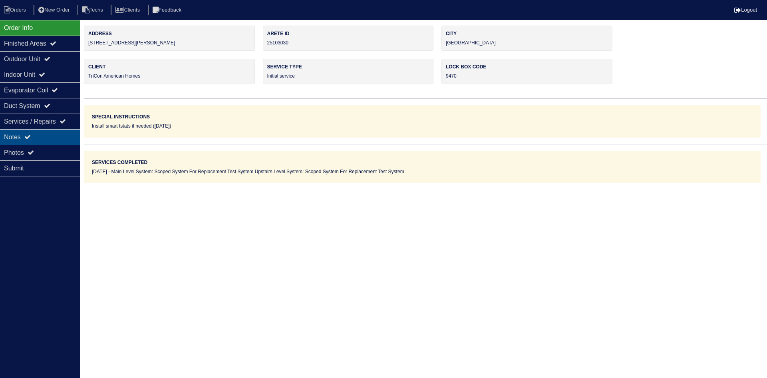
click at [42, 136] on div "Notes" at bounding box center [40, 137] width 80 height 16
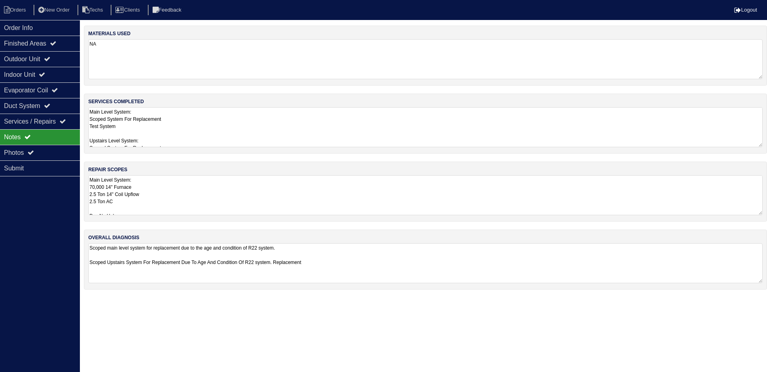
click at [289, 200] on textarea "Main Level System: 70,000 14" Furnace 2.5 Ton 14" Coil Upflow 2.5 Ton AC Pan No…" at bounding box center [425, 195] width 675 height 40
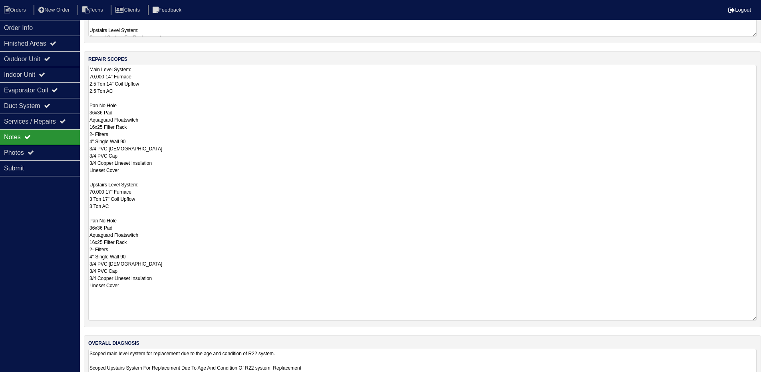
drag, startPoint x: 754, startPoint y: 286, endPoint x: 753, endPoint y: 317, distance: 31.2
click at [753, 317] on textarea "Main Level System: 70,000 14" Furnace 2.5 Ton 14" Coil Upflow 2.5 Ton AC Pan No…" at bounding box center [422, 193] width 669 height 256
click at [9, 239] on div "Order Info Finished Areas Outdoor Unit Indoor Unit Evaporator Coil Duct System …" at bounding box center [40, 206] width 80 height 372
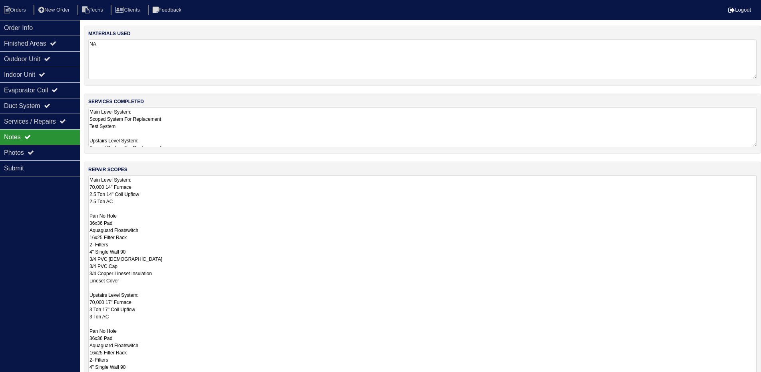
drag, startPoint x: 759, startPoint y: 211, endPoint x: 757, endPoint y: 325, distance: 114.3
click at [761, 377] on html "Orders New Order Techs Clients Feedback Logout Orders New Order Users Clients M…" at bounding box center [380, 233] width 761 height 466
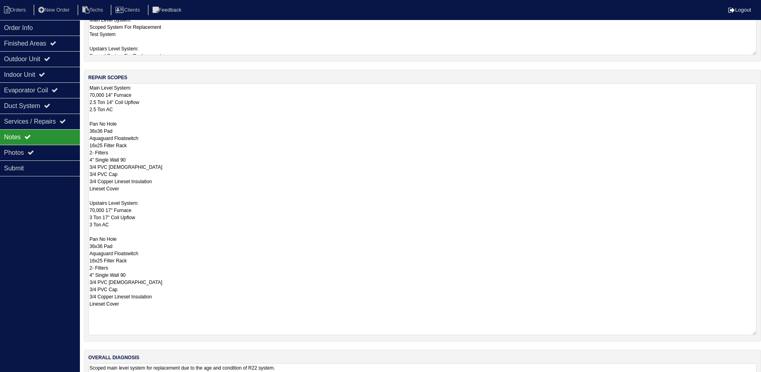
drag, startPoint x: 754, startPoint y: 286, endPoint x: 757, endPoint y: 332, distance: 45.7
click at [757, 332] on div "repair scopes Main Level System: 70,000 14" Furnace 2.5 Ton 14" Coil Upflow 2.5…" at bounding box center [423, 206] width 678 height 272
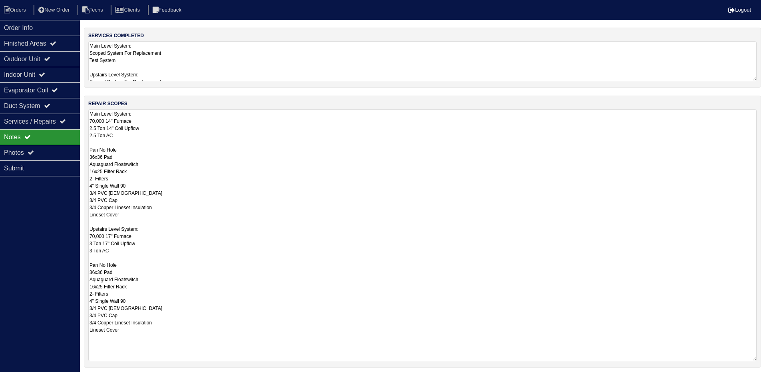
scroll to position [52, 0]
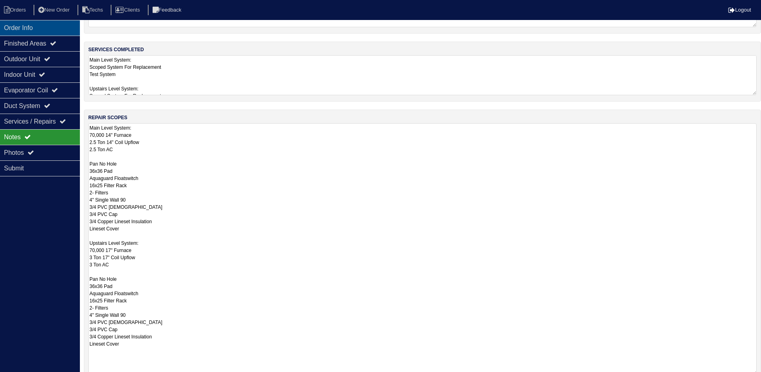
drag, startPoint x: 44, startPoint y: 29, endPoint x: 85, endPoint y: 33, distance: 41.0
click at [45, 28] on div "Order Info" at bounding box center [40, 28] width 80 height 16
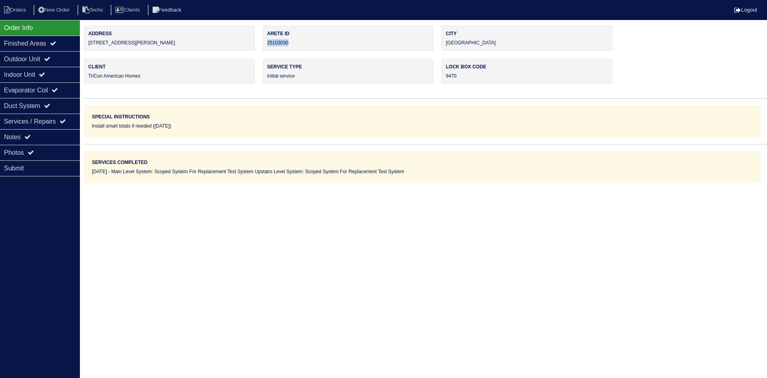
drag, startPoint x: 294, startPoint y: 41, endPoint x: 274, endPoint y: 43, distance: 19.7
click at [266, 43] on div "Arete ID 25103030" at bounding box center [348, 38] width 171 height 25
copy div "25103030"
click at [48, 133] on div "Notes" at bounding box center [40, 137] width 80 height 16
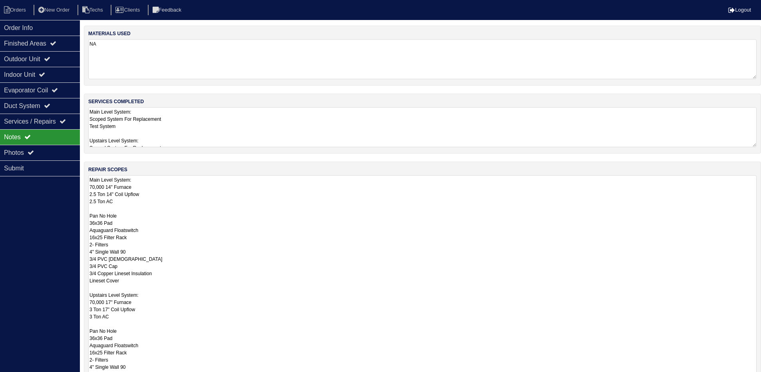
click at [265, 207] on textarea "Main Level System: 70,000 14" Furnace 2.5 Ton 14" Coil Upflow 2.5 Ton AC Pan No…" at bounding box center [422, 301] width 669 height 252
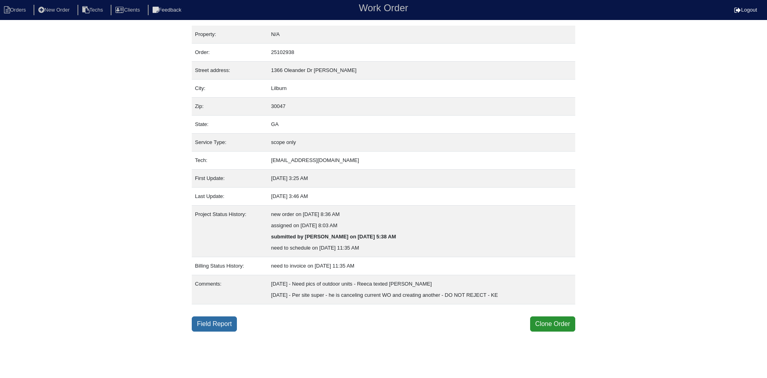
click at [222, 323] on link "Field Report" at bounding box center [214, 323] width 45 height 15
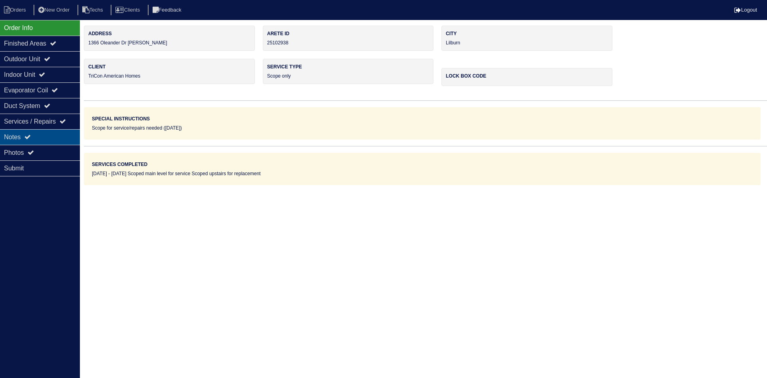
click at [35, 135] on div "Notes" at bounding box center [40, 137] width 80 height 16
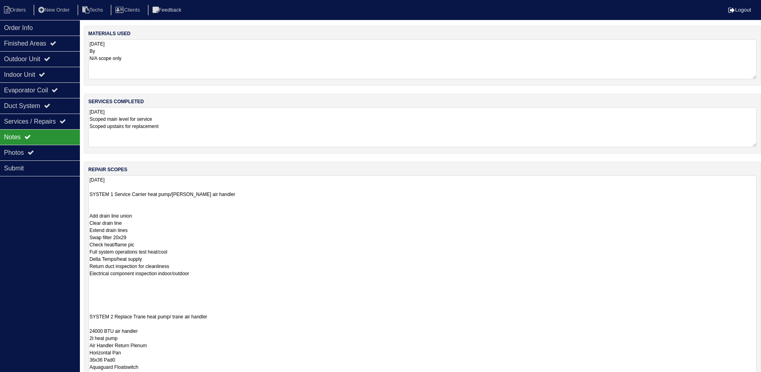
drag, startPoint x: 760, startPoint y: 211, endPoint x: 767, endPoint y: 397, distance: 185.6
click at [761, 377] on html "Orders New Order Techs Clients Feedback Logout Orders New Order Users Clients M…" at bounding box center [380, 241] width 761 height 483
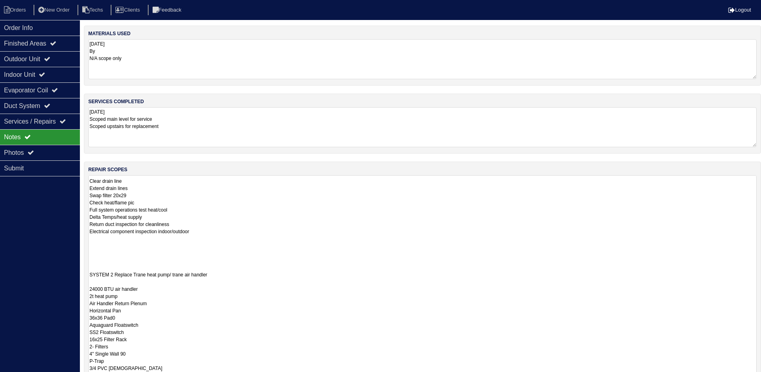
scroll to position [43, 0]
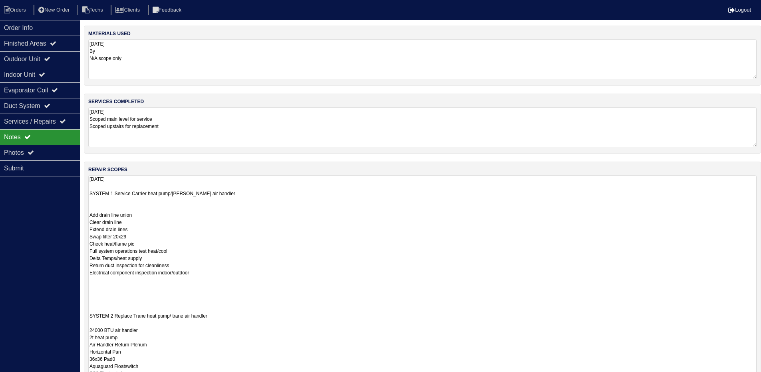
click at [161, 247] on textarea "[DATE] SYSTEM 1 Service Carrier heat pump/[PERSON_NAME] air handler Add drain l…" at bounding box center [422, 309] width 669 height 268
click at [114, 282] on textarea "[DATE] SYSTEM 1 Service Carrier heat pump/[PERSON_NAME] air handler Add drain l…" at bounding box center [422, 309] width 669 height 268
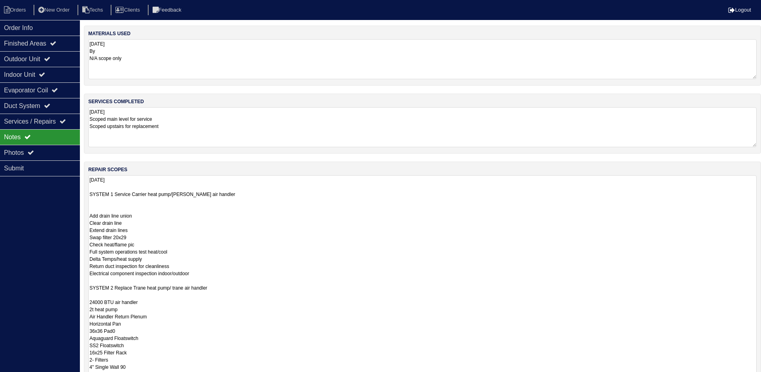
click at [115, 201] on textarea "[DATE] SYSTEM 1 Service Carrier heat pump/[PERSON_NAME] air handler Add drain l…" at bounding box center [422, 309] width 669 height 268
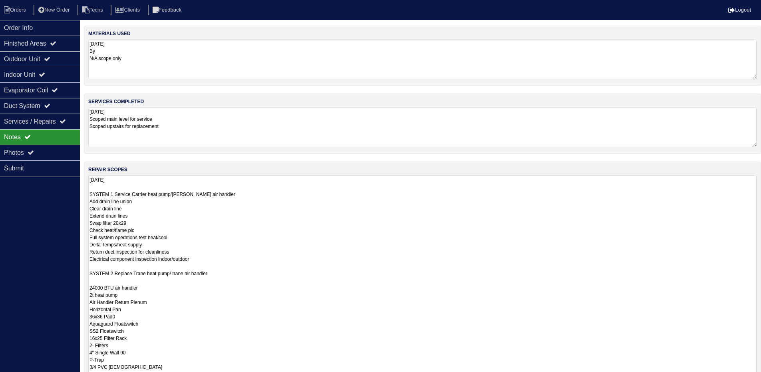
click at [236, 191] on textarea "[DATE] SYSTEM 1 Service Carrier heat pump/[PERSON_NAME] air handler Add drain l…" at bounding box center [422, 309] width 669 height 268
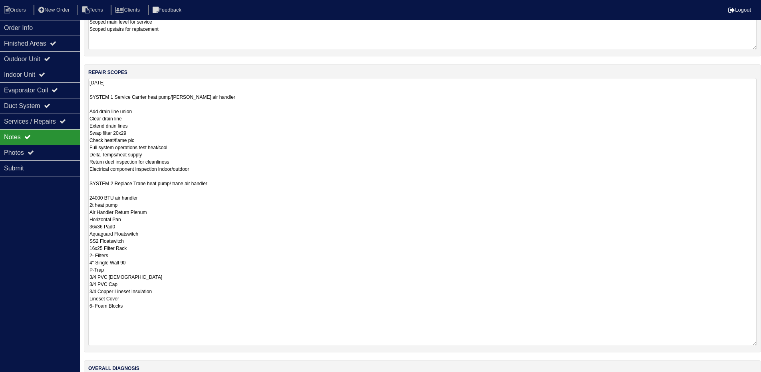
scroll to position [120, 0]
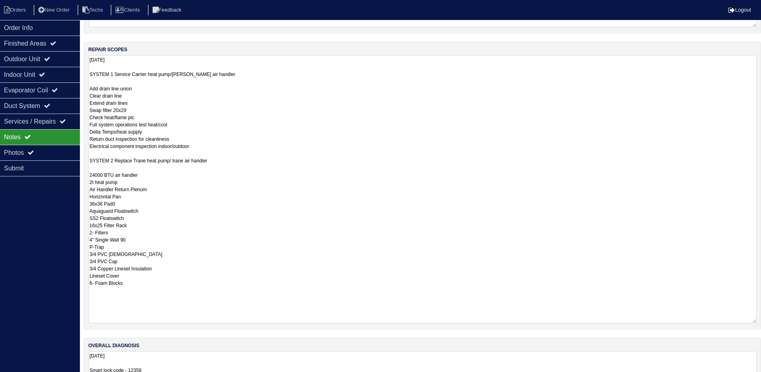
type textarea "[DATE] SYSTEM 1 Service Carrier heat pump/[PERSON_NAME] air handler Add drain l…"
click at [23, 211] on div "Order Info Finished Areas Outdoor Unit Indoor Unit Evaporator Coil Duct System …" at bounding box center [40, 206] width 80 height 372
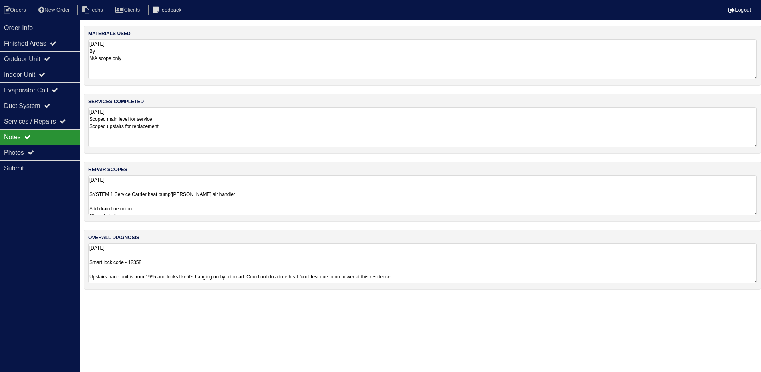
scroll to position [0, 0]
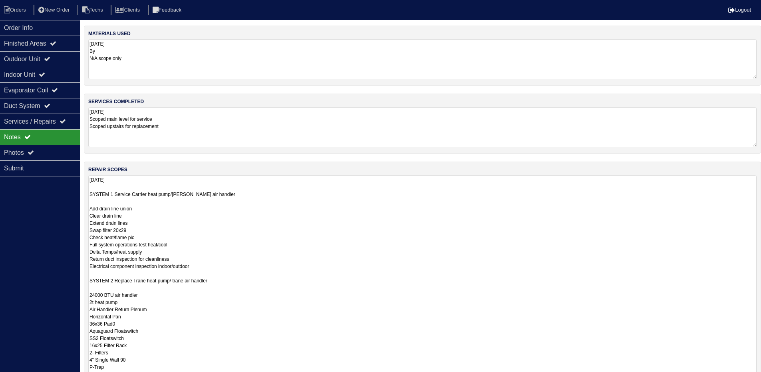
drag, startPoint x: 761, startPoint y: 213, endPoint x: 767, endPoint y: 380, distance: 166.4
click at [761, 377] on html "Orders New Order Techs Clients Feedback Logout Orders New Order Users Clients M…" at bounding box center [380, 232] width 761 height 464
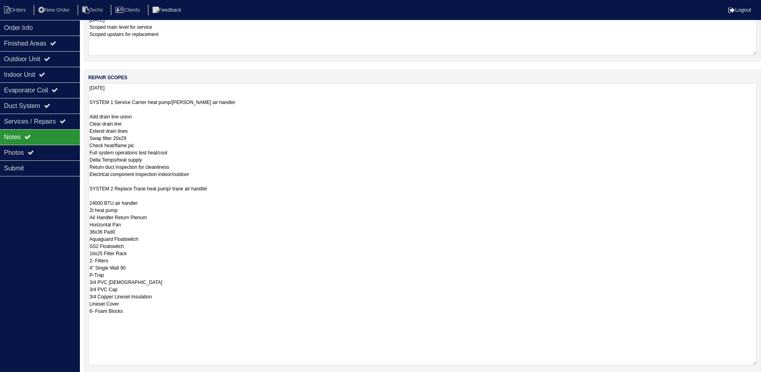
drag, startPoint x: 754, startPoint y: 285, endPoint x: 756, endPoint y: 361, distance: 75.6
click at [756, 361] on textarea "[DATE] SYSTEM 1 Service Carrier heat pump/[PERSON_NAME] air handler Add drain l…" at bounding box center [422, 224] width 669 height 282
click at [46, 62] on div "Outdoor Unit" at bounding box center [40, 59] width 80 height 16
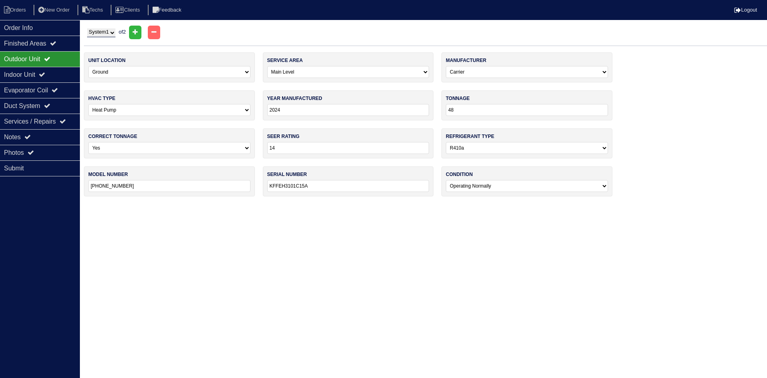
click at [109, 33] on select "System 1 System 2" at bounding box center [101, 32] width 28 height 9
select select "2"
click at [87, 28] on select "System 1 System 2" at bounding box center [101, 32] width 28 height 9
select select "1"
select select "Trane"
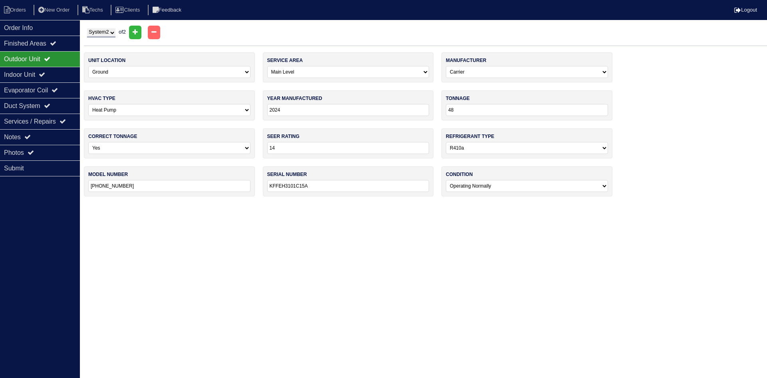
type input "1995"
type input "24"
select select "0"
type input "TWX024C100A1"
type input "K08283815"
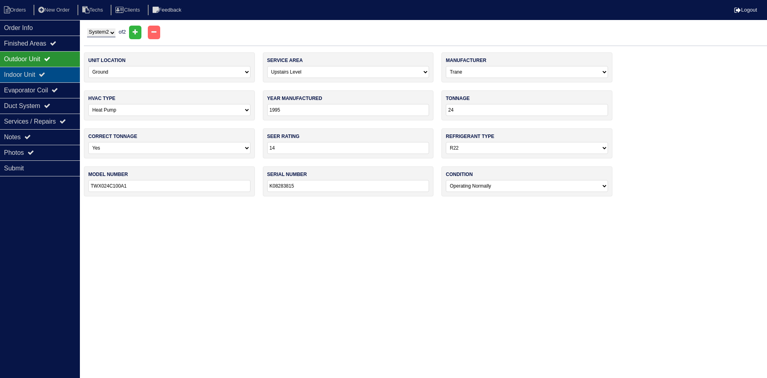
click at [45, 73] on icon at bounding box center [42, 74] width 6 height 6
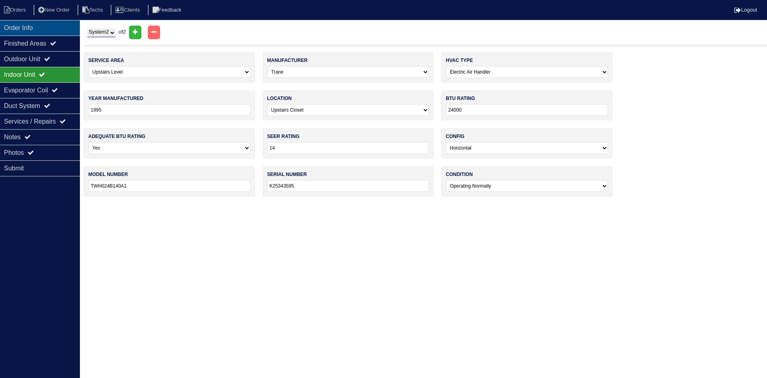
click at [54, 30] on div "Order Info" at bounding box center [40, 28] width 80 height 16
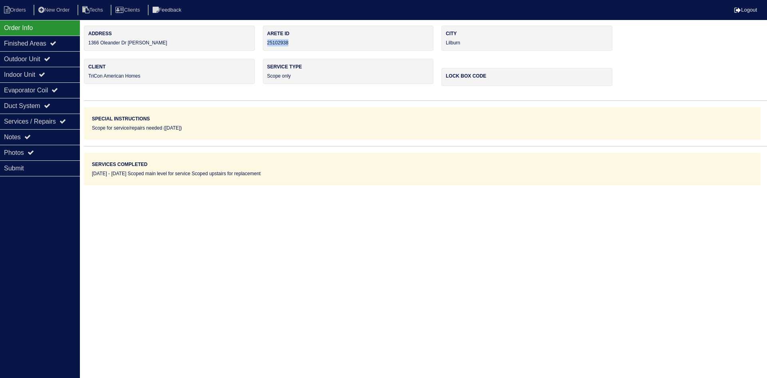
drag, startPoint x: 282, startPoint y: 40, endPoint x: 266, endPoint y: 41, distance: 16.0
click at [266, 41] on div "Arete ID 25102938" at bounding box center [348, 38] width 171 height 25
copy div "25102938"
click at [33, 133] on div "Notes" at bounding box center [40, 137] width 80 height 16
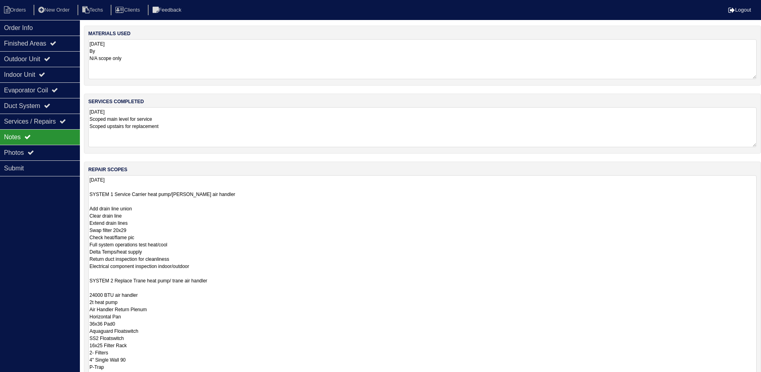
click at [297, 245] on textarea "08/11/2025 SYSTEM 1 Service Carrier heat pump/Payne air handler Add drain line …" at bounding box center [422, 316] width 669 height 282
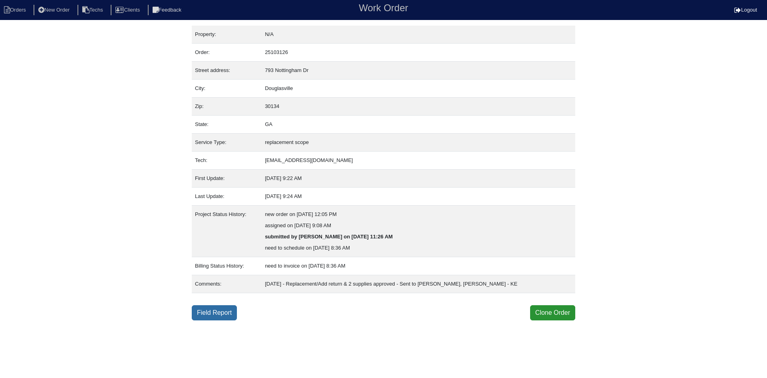
click at [219, 311] on link "Field Report" at bounding box center [214, 312] width 45 height 15
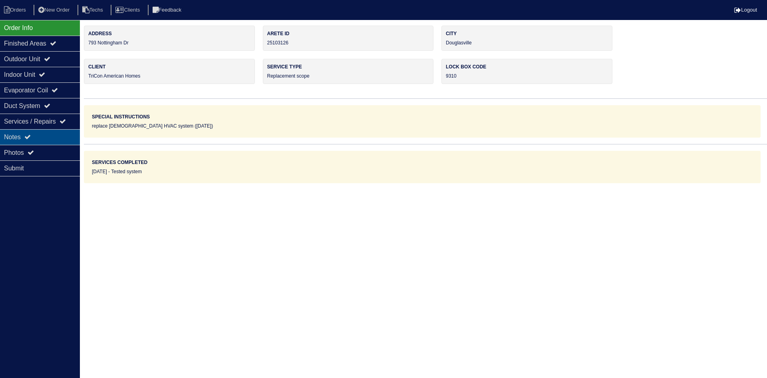
click at [39, 134] on div "Notes" at bounding box center [40, 137] width 80 height 16
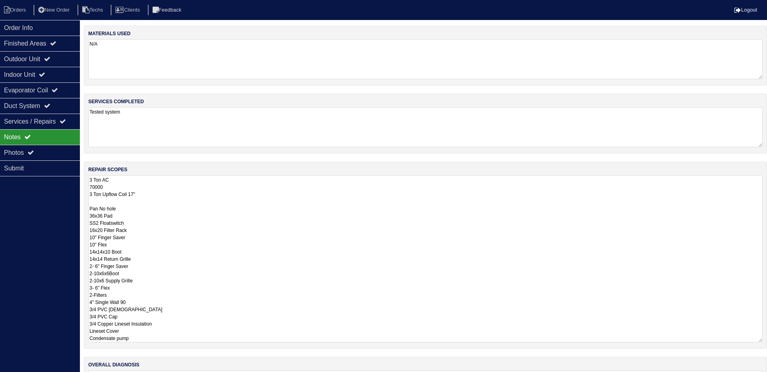
click at [247, 195] on textarea "3 Ton AC 70000 3 Ton Upflow Coil 17" Pan No hole 36x36 Pad SS2 Floatswitch 16x2…" at bounding box center [425, 258] width 675 height 167
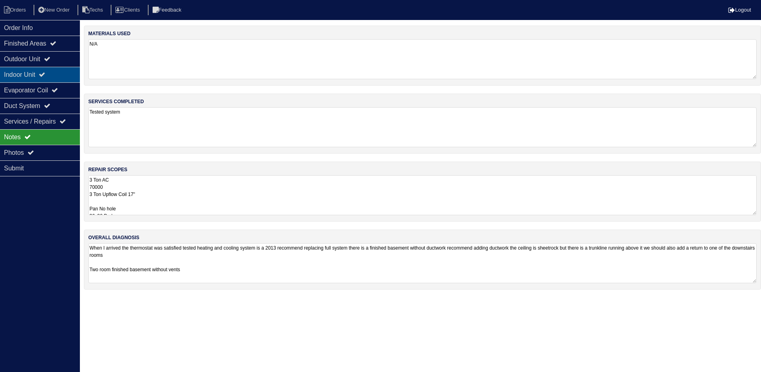
click at [55, 74] on div "Indoor Unit" at bounding box center [40, 75] width 80 height 16
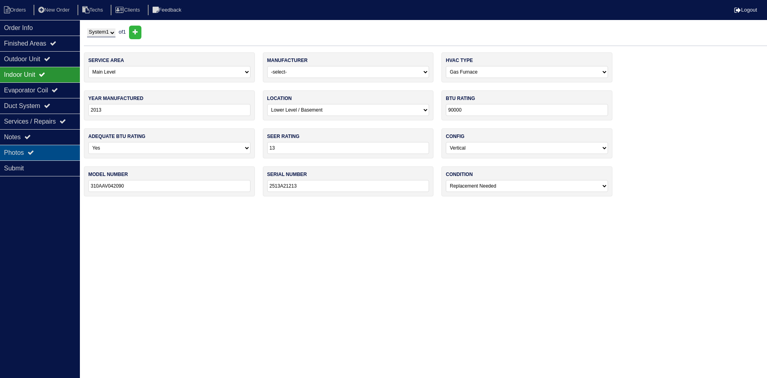
click at [40, 146] on div "Photos" at bounding box center [40, 153] width 80 height 16
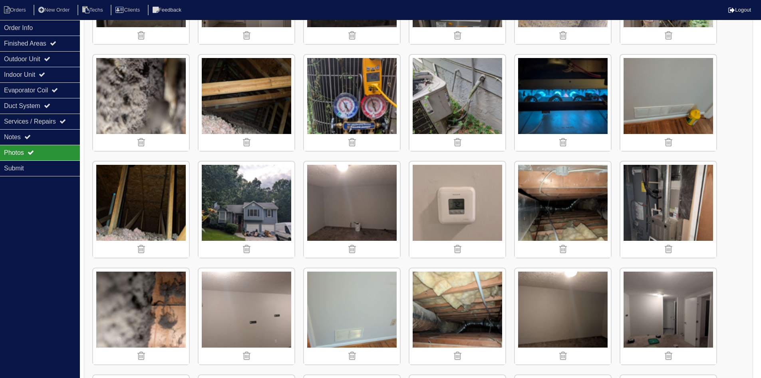
scroll to position [200, 0]
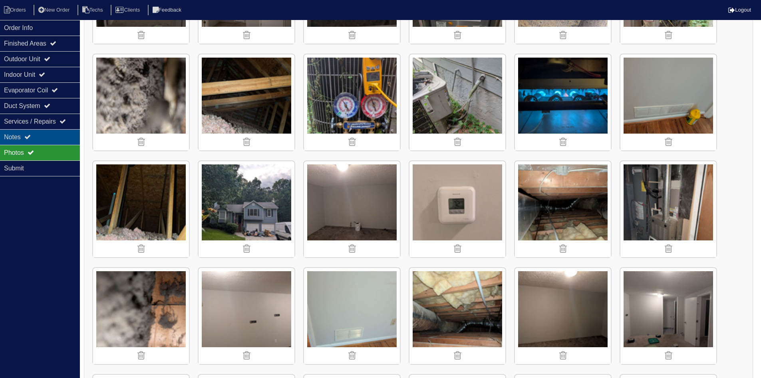
click at [48, 136] on div "Notes" at bounding box center [40, 137] width 80 height 16
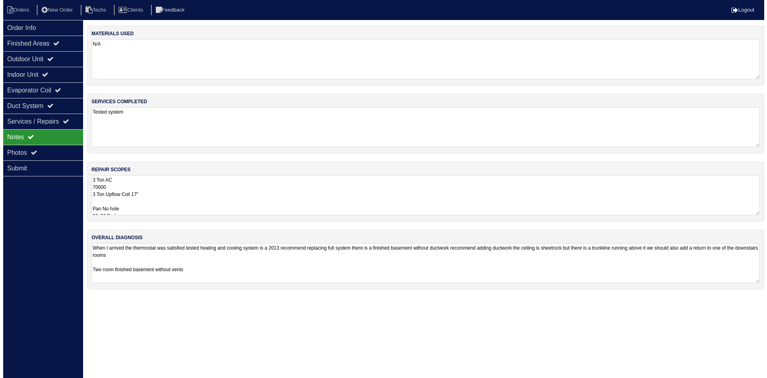
scroll to position [0, 0]
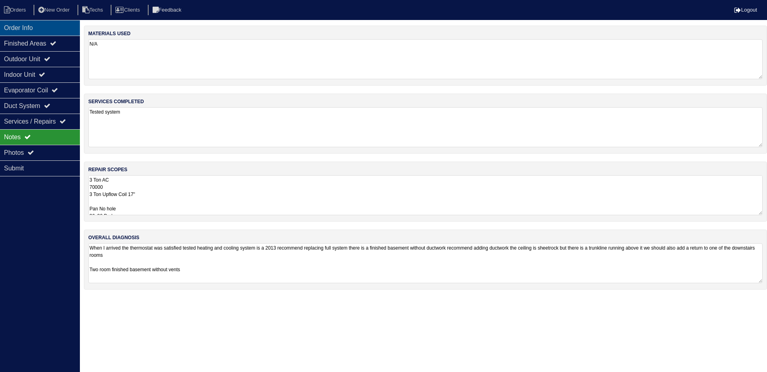
drag, startPoint x: 35, startPoint y: 28, endPoint x: 44, endPoint y: 29, distance: 8.8
click at [35, 28] on div "Order Info" at bounding box center [40, 28] width 80 height 16
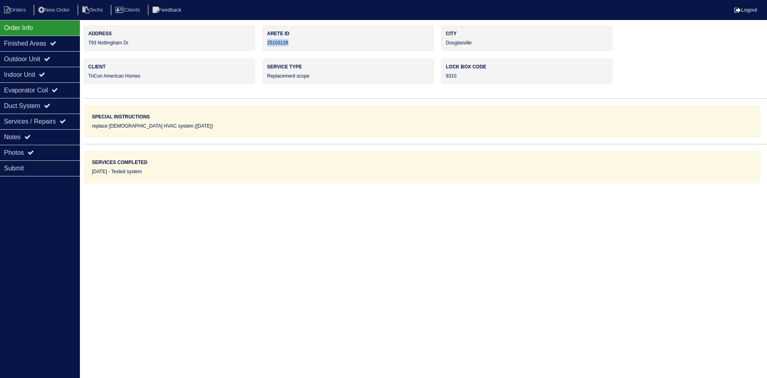
drag, startPoint x: 292, startPoint y: 45, endPoint x: 267, endPoint y: 43, distance: 25.3
click at [267, 43] on div "Arete ID 25103126" at bounding box center [348, 38] width 171 height 25
copy div "25103126"
drag, startPoint x: 47, startPoint y: 135, endPoint x: 67, endPoint y: 142, distance: 21.2
click at [48, 134] on div "Notes" at bounding box center [40, 137] width 80 height 16
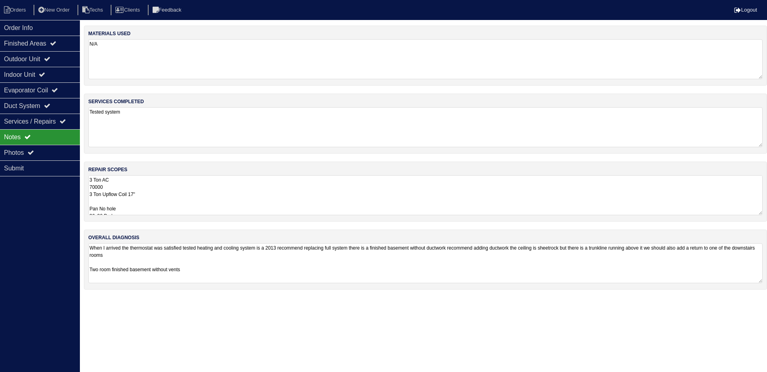
click at [213, 195] on textarea "3 Ton AC 70000 3 Ton Upflow Coil 17" Pan No hole 36x36 Pad SS2 Floatswitch 16x2…" at bounding box center [425, 195] width 675 height 40
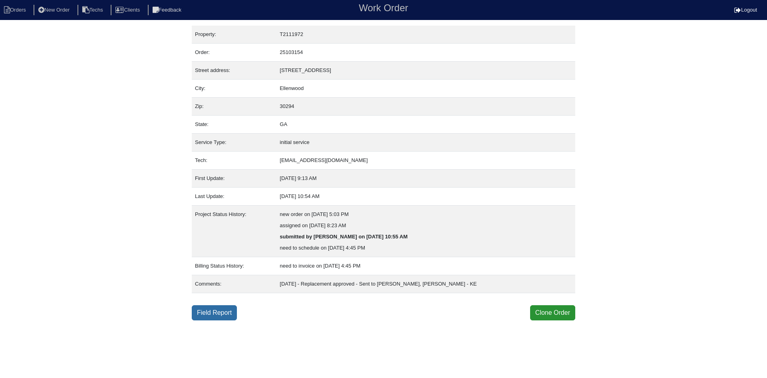
click at [223, 315] on link "Field Report" at bounding box center [214, 312] width 45 height 15
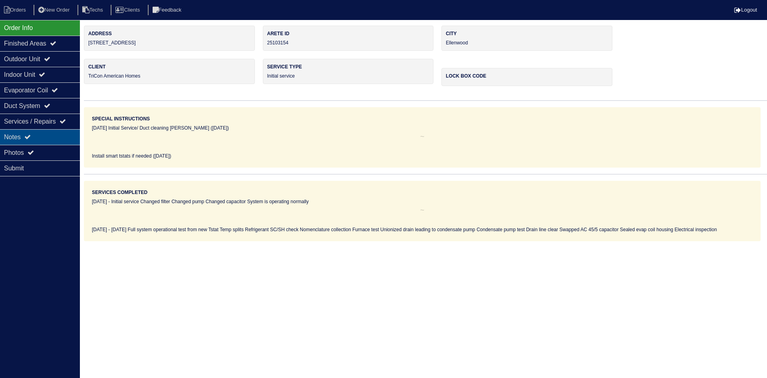
click at [44, 135] on div "Notes" at bounding box center [40, 137] width 80 height 16
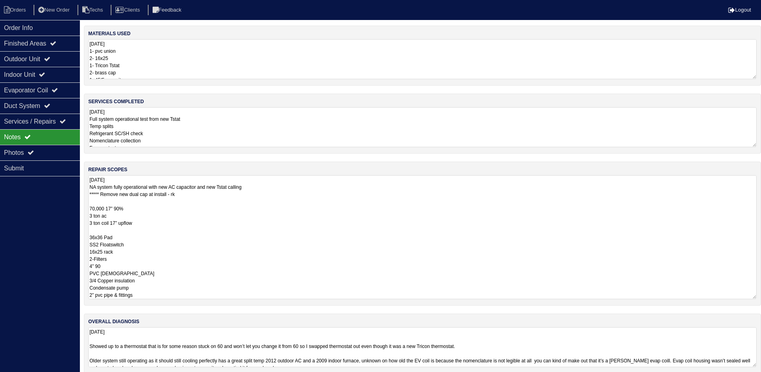
click at [299, 191] on textarea "[DATE] NA system fully operational with new AC capacitor and new Tstat calling …" at bounding box center [422, 237] width 669 height 124
drag, startPoint x: 42, startPoint y: 209, endPoint x: 69, endPoint y: 206, distance: 27.0
click at [42, 209] on div "Order Info Finished Areas Outdoor Unit Indoor Unit Evaporator Coil Duct System …" at bounding box center [40, 206] width 80 height 372
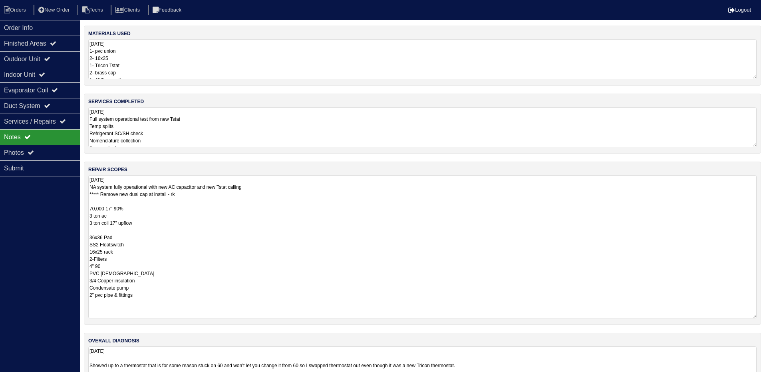
drag, startPoint x: 762, startPoint y: 211, endPoint x: 767, endPoint y: 315, distance: 103.3
click at [761, 315] on html "Orders New Order Techs Clients Feedback Logout Orders New Order Users Clients M…" at bounding box center [380, 200] width 761 height 401
click at [46, 24] on div "Order Info" at bounding box center [40, 28] width 80 height 16
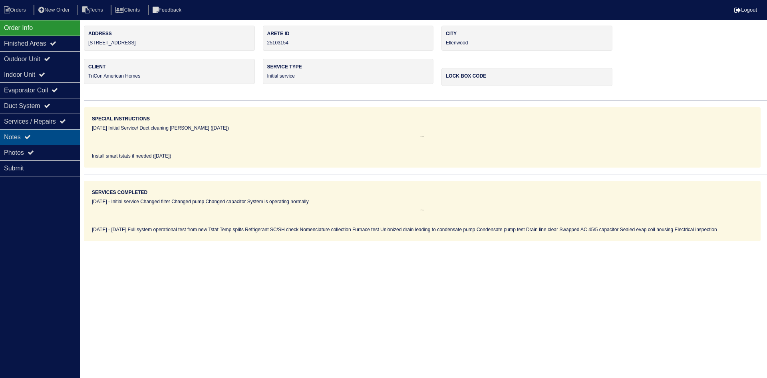
drag, startPoint x: 43, startPoint y: 133, endPoint x: 79, endPoint y: 134, distance: 35.6
click at [43, 133] on div "Notes" at bounding box center [40, 137] width 80 height 16
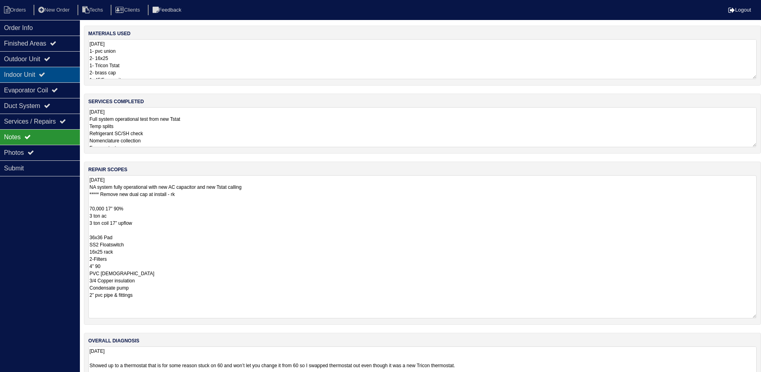
click at [56, 77] on div "Indoor Unit" at bounding box center [40, 75] width 80 height 16
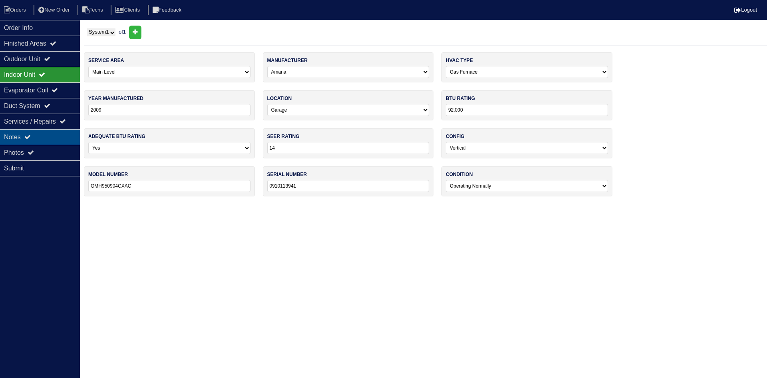
click at [44, 136] on div "Notes" at bounding box center [40, 137] width 80 height 16
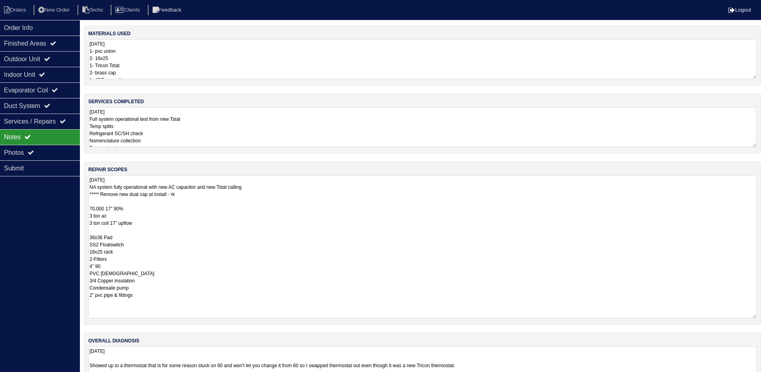
drag, startPoint x: 90, startPoint y: 208, endPoint x: 90, endPoint y: 218, distance: 9.6
click at [90, 208] on textarea "8.27.25 NA system fully operational with new AC capacitor and new Tstat calling…" at bounding box center [422, 246] width 669 height 143
type textarea "8.27.25 NA system fully operational with new AC capacitor and new Tstat calling…"
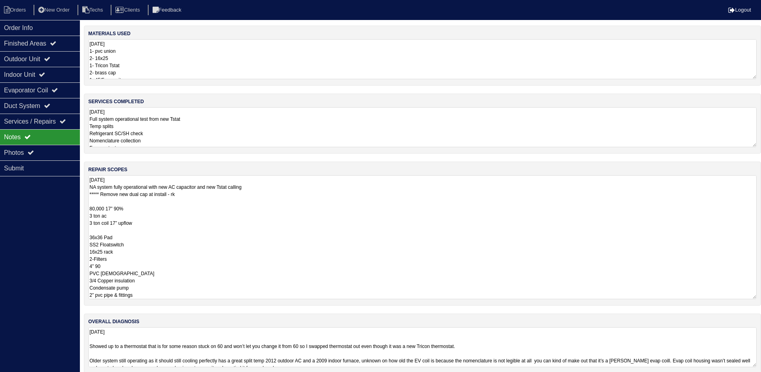
scroll to position [0, 8]
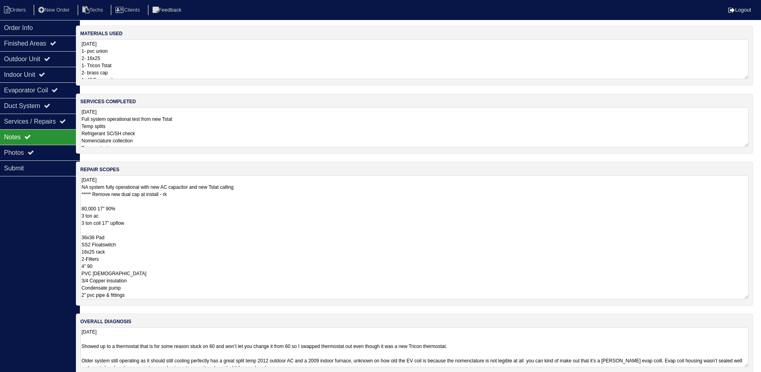
drag, startPoint x: 757, startPoint y: 213, endPoint x: 764, endPoint y: 258, distance: 45.2
click at [753, 258] on html "Orders New Order Techs Clients Feedback Logout Orders New Order Users Clients M…" at bounding box center [372, 190] width 761 height 381
click at [699, 68] on textarea "8.27.25 1- pvc union 2- 16x25 1- Tricon Tstat 2- brass cap 1- 45/5 capacitor Ma…" at bounding box center [414, 59] width 669 height 40
drag, startPoint x: 753, startPoint y: 227, endPoint x: 757, endPoint y: 298, distance: 71.6
click at [753, 309] on html "Orders New Order Techs Clients Feedback Logout Orders New Order Users Clients M…" at bounding box center [372, 190] width 761 height 381
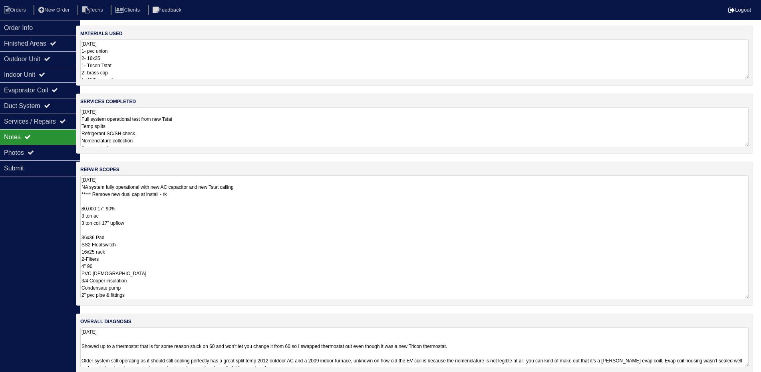
click at [27, 225] on div "Order Info Finished Areas Outdoor Unit Indoor Unit Evaporator Coil Duct System …" at bounding box center [40, 206] width 80 height 372
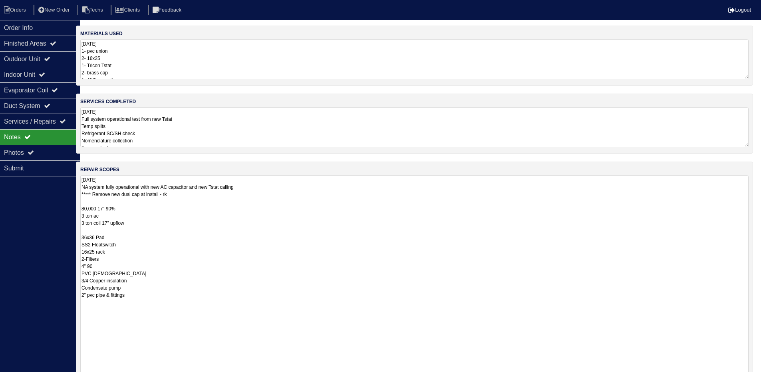
drag, startPoint x: 751, startPoint y: 213, endPoint x: 767, endPoint y: 381, distance: 168.6
click at [753, 377] on html "Orders New Order Techs Clients Feedback Logout Orders New Order Users Clients M…" at bounding box center [372, 232] width 761 height 465
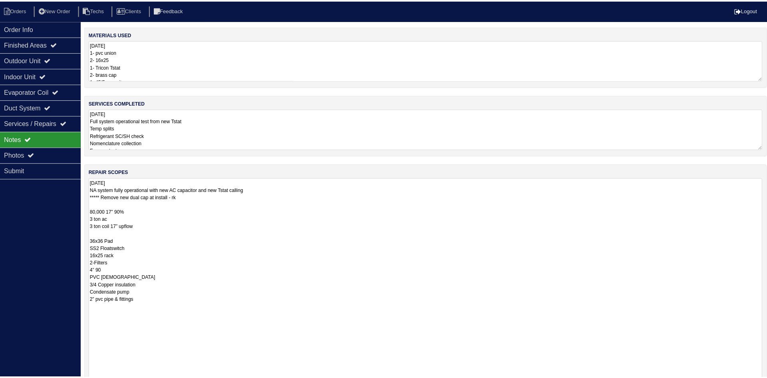
scroll to position [0, 0]
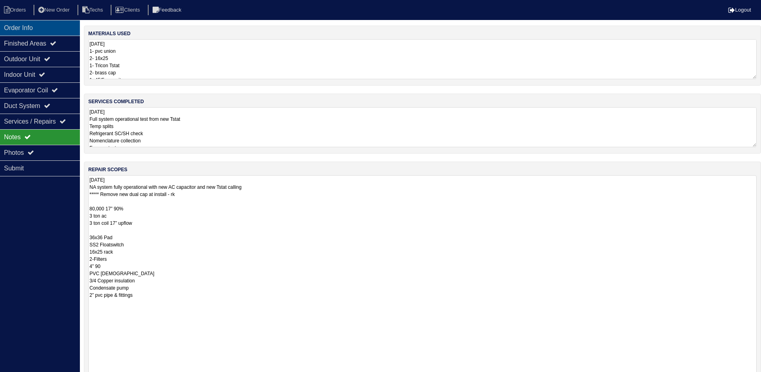
click at [59, 26] on div "Order Info" at bounding box center [40, 28] width 80 height 16
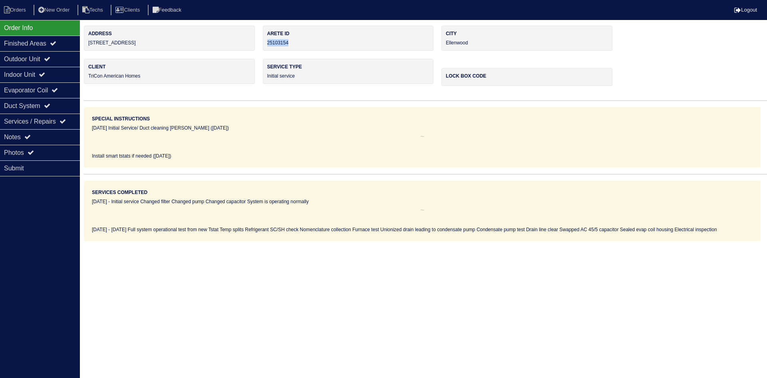
drag, startPoint x: 295, startPoint y: 44, endPoint x: 265, endPoint y: 42, distance: 30.0
click at [265, 42] on div "Arete ID 25103154" at bounding box center [348, 38] width 171 height 25
copy div "25103154"
click at [36, 131] on div "Notes" at bounding box center [40, 137] width 80 height 16
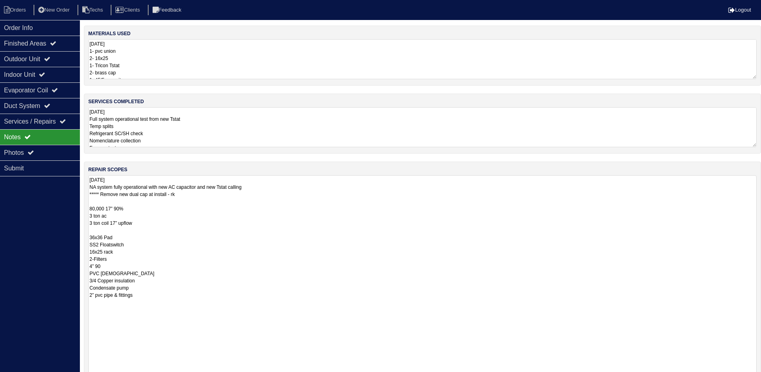
click at [266, 231] on textarea "8.27.25 NA system fully operational with new AC capacitor and new Tstat calling…" at bounding box center [422, 279] width 669 height 208
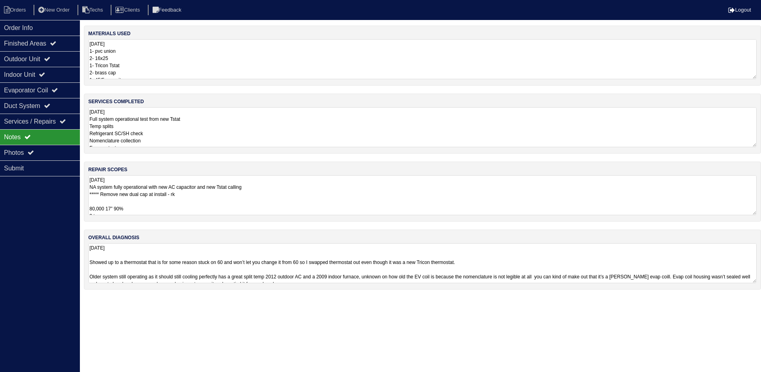
drag, startPoint x: 201, startPoint y: 200, endPoint x: 211, endPoint y: 201, distance: 10.1
click at [202, 199] on textarea "8.27.25 NA system fully operational with new AC capacitor and new Tstat calling…" at bounding box center [422, 195] width 669 height 40
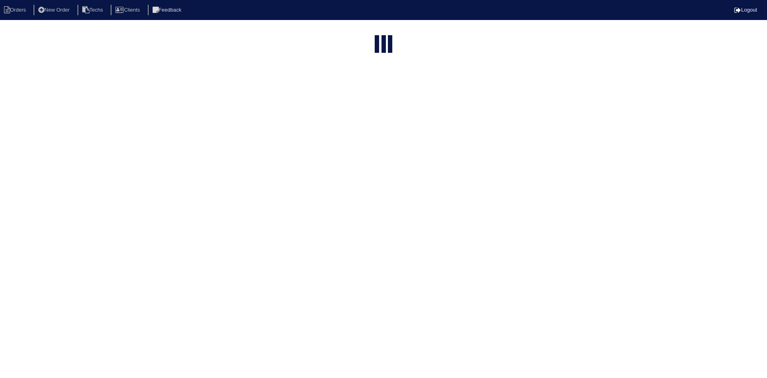
select select "15"
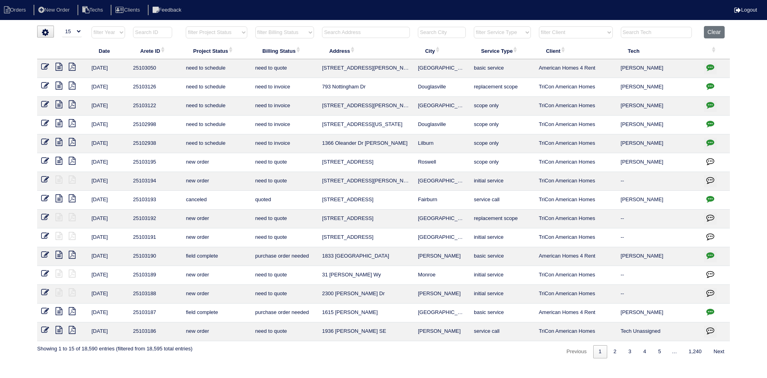
click at [332, 32] on input "text" at bounding box center [366, 32] width 88 height 11
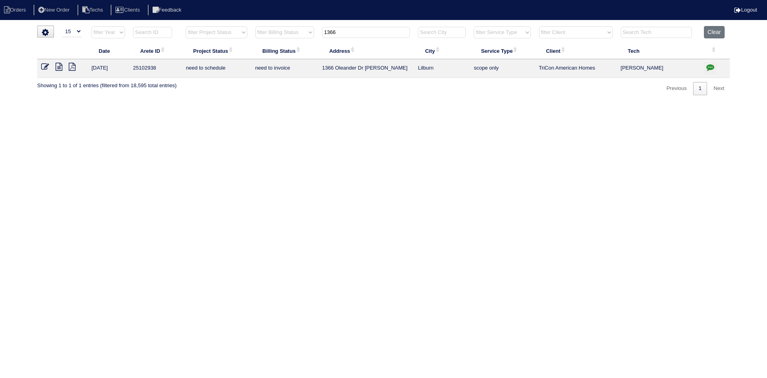
type input "1366"
click at [58, 67] on icon at bounding box center [59, 67] width 7 height 8
click at [57, 66] on icon at bounding box center [59, 67] width 7 height 8
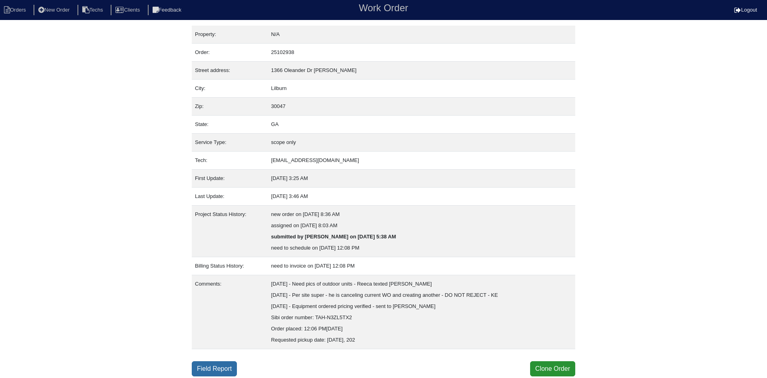
drag, startPoint x: 213, startPoint y: 367, endPoint x: 207, endPoint y: 363, distance: 7.4
click at [214, 368] on link "Field Report" at bounding box center [214, 368] width 45 height 15
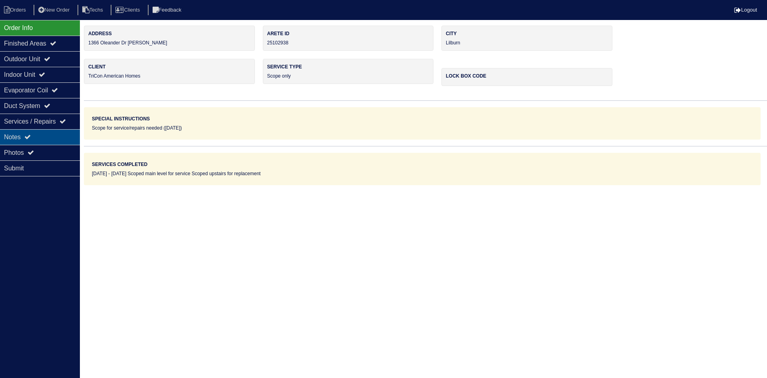
click at [45, 132] on div "Notes" at bounding box center [40, 137] width 80 height 16
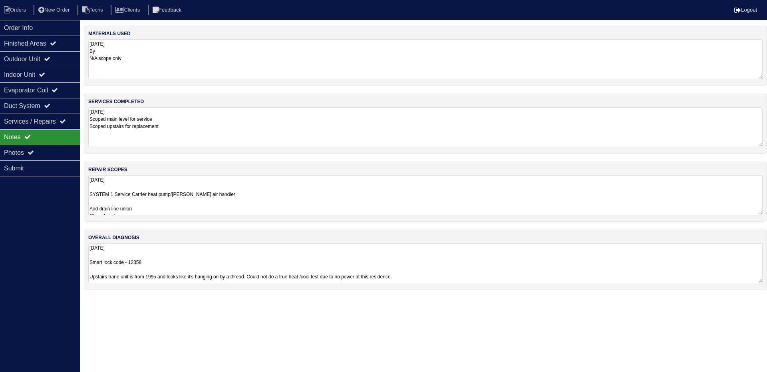
click at [511, 258] on textarea "[DATE] Smart lock code - 12358 Upstairs trane unit is from 1995 and looks like …" at bounding box center [425, 263] width 675 height 40
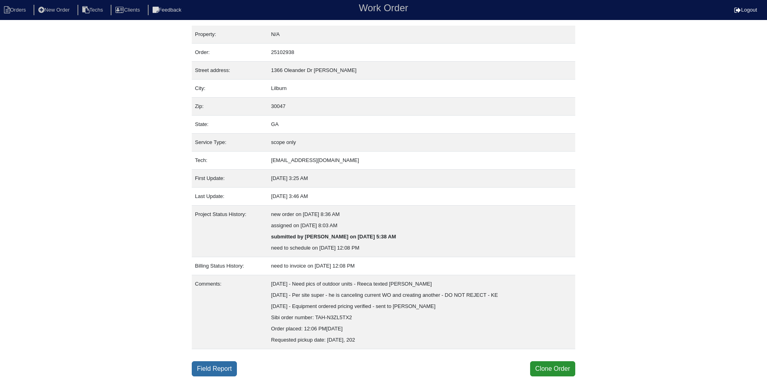
click at [220, 367] on link "Field Report" at bounding box center [214, 368] width 45 height 15
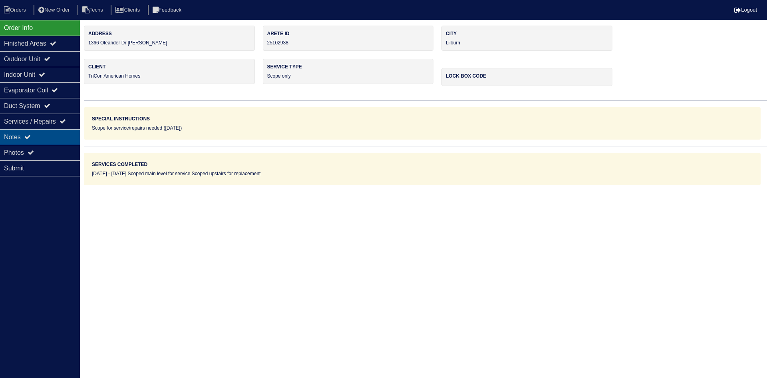
click at [34, 138] on div "Notes" at bounding box center [40, 137] width 80 height 16
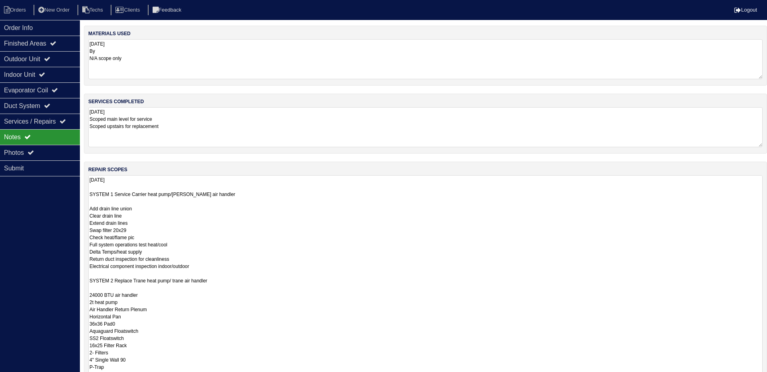
click at [256, 199] on textarea "[DATE] SYSTEM 1 Service Carrier heat pump/[PERSON_NAME] air handler Add drain l…" at bounding box center [425, 291] width 675 height 232
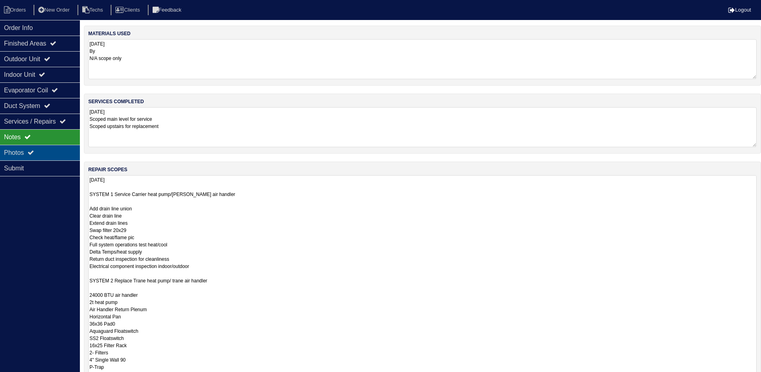
click at [19, 149] on div "Photos" at bounding box center [40, 153] width 80 height 16
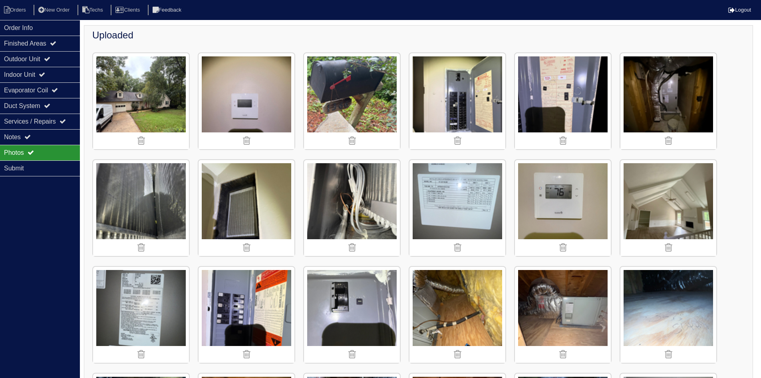
scroll to position [96, 0]
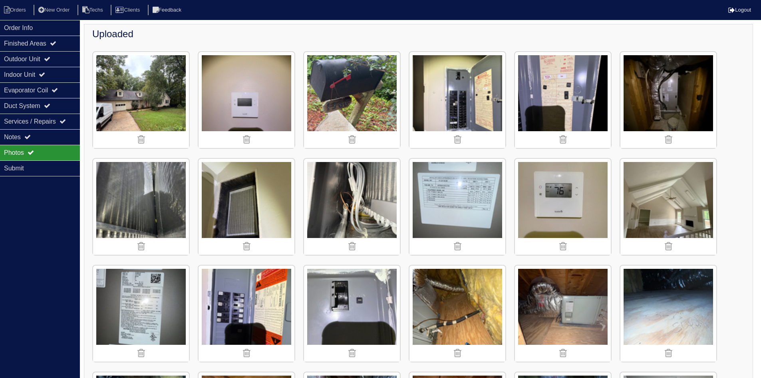
click at [659, 104] on img at bounding box center [669, 100] width 96 height 96
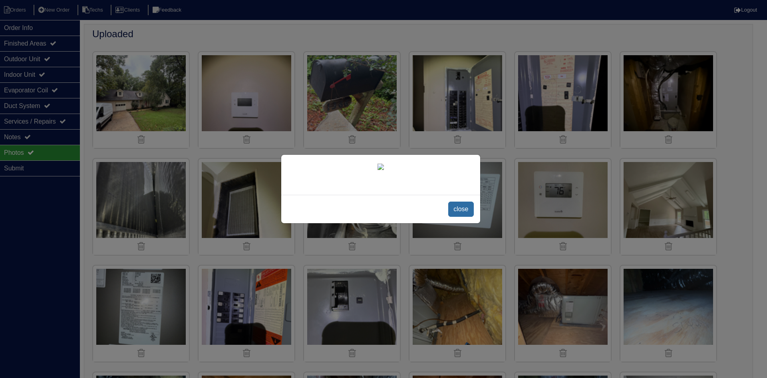
click at [464, 217] on span "close" at bounding box center [460, 208] width 25 height 15
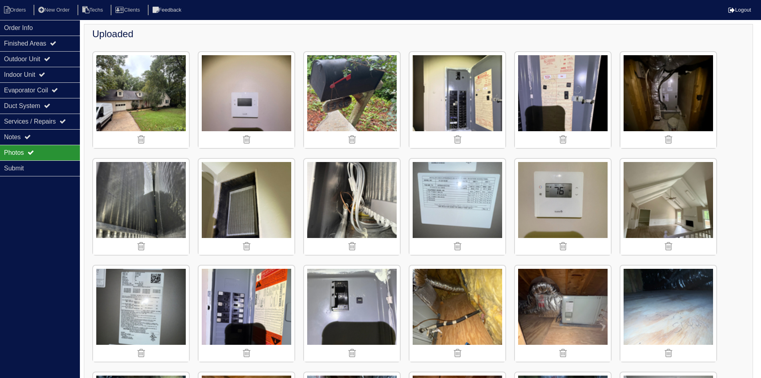
click at [249, 200] on img at bounding box center [247, 207] width 96 height 96
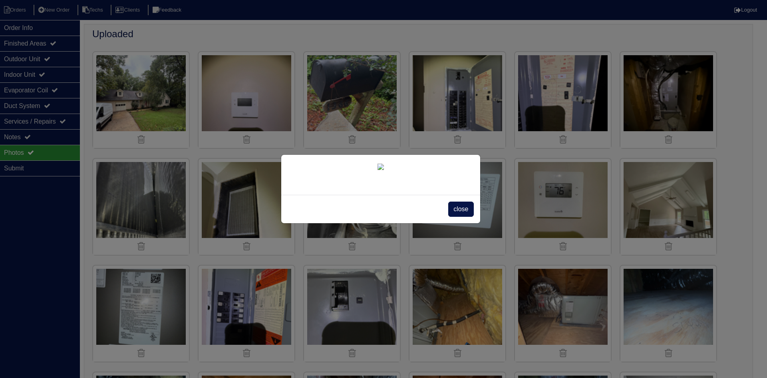
click at [459, 217] on span "close" at bounding box center [460, 208] width 25 height 15
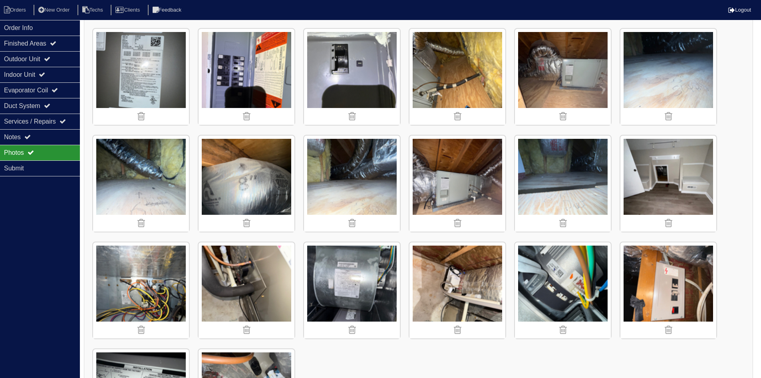
scroll to position [335, 0]
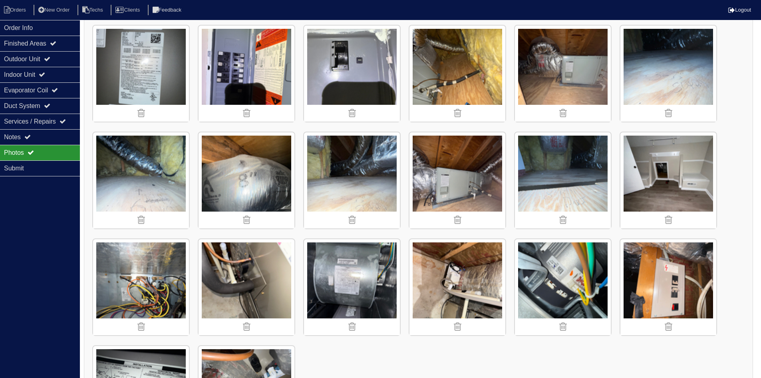
click at [670, 174] on img at bounding box center [669, 180] width 96 height 96
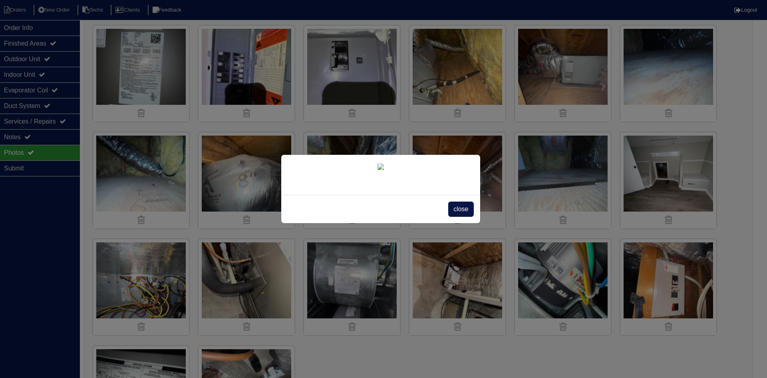
click at [464, 217] on span "close" at bounding box center [460, 208] width 25 height 15
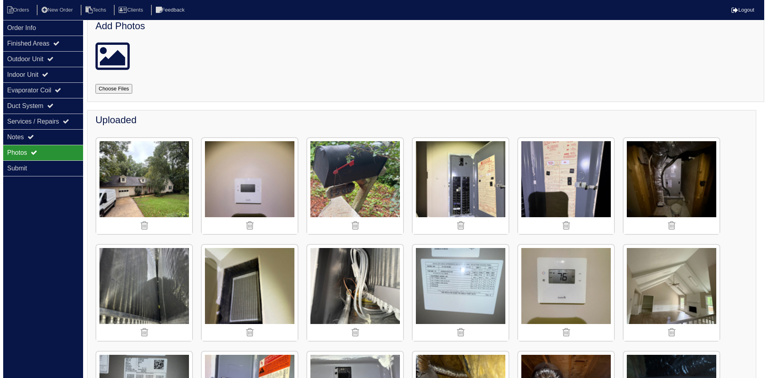
scroll to position [0, 0]
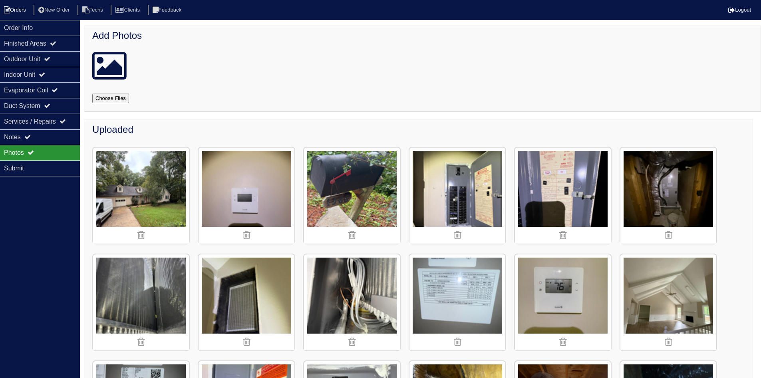
click at [15, 10] on li "Orders" at bounding box center [16, 10] width 32 height 11
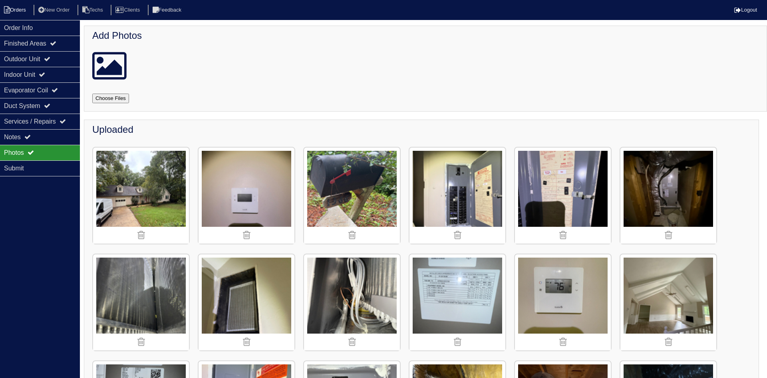
select select "15"
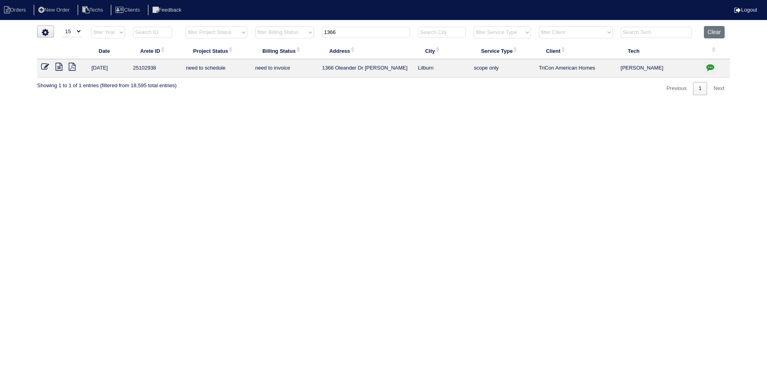
click at [340, 30] on input "1366" at bounding box center [366, 32] width 88 height 11
type input "155 ro"
click at [58, 66] on icon at bounding box center [59, 67] width 7 height 8
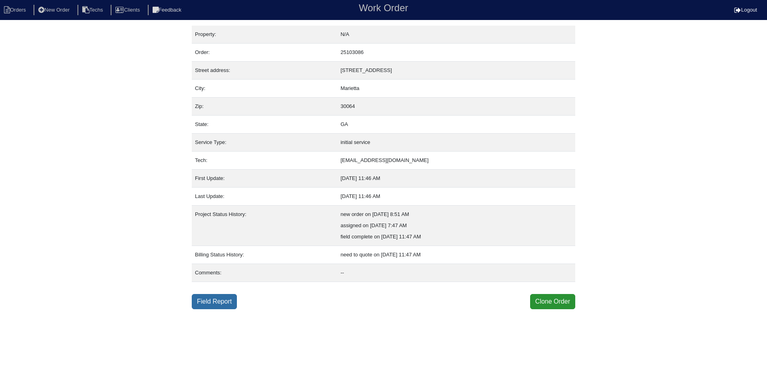
click at [221, 307] on link "Field Report" at bounding box center [214, 301] width 45 height 15
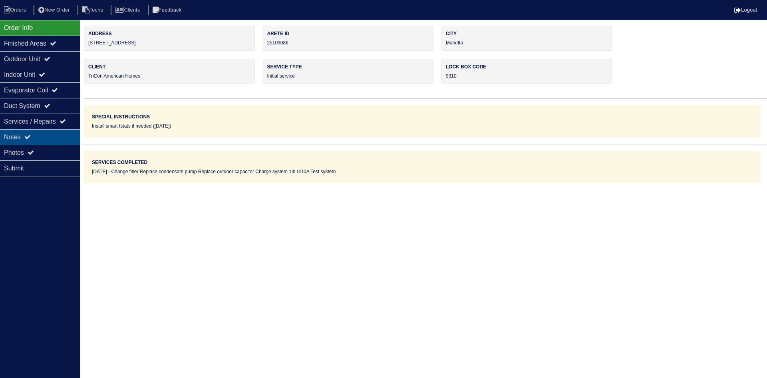
click at [27, 136] on icon at bounding box center [27, 137] width 6 height 6
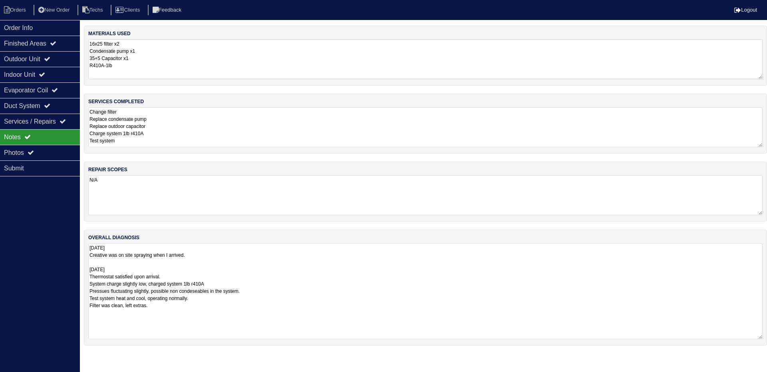
drag, startPoint x: 762, startPoint y: 281, endPoint x: 766, endPoint y: 337, distance: 56.1
click at [766, 337] on div "overall diagnosis 8/25/25 Creative was on site spraying when I arrived. 8/28/25…" at bounding box center [426, 287] width 684 height 116
click at [41, 58] on div "Outdoor Unit" at bounding box center [40, 59] width 80 height 16
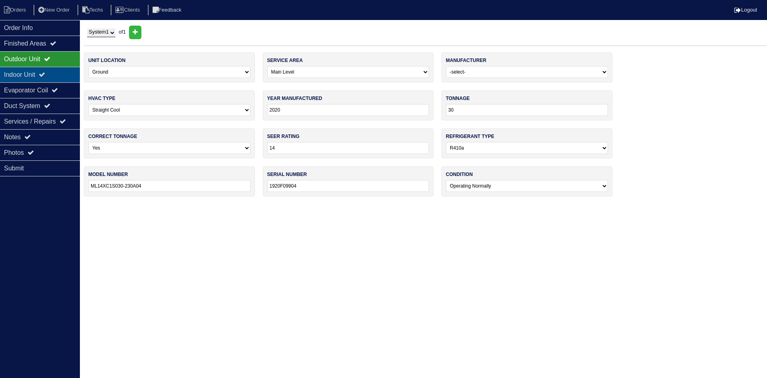
click at [42, 71] on div "Indoor Unit" at bounding box center [40, 75] width 80 height 16
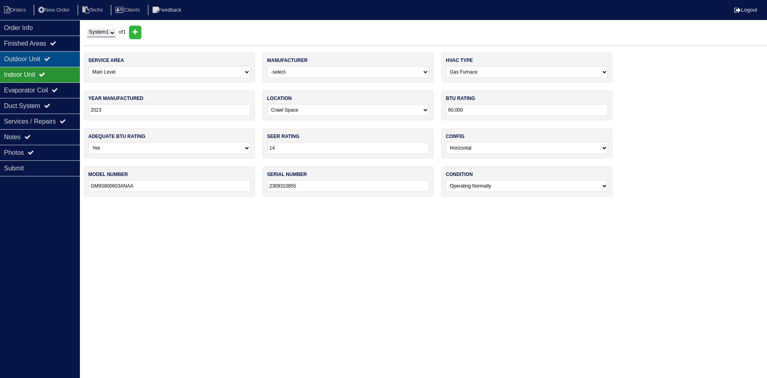
click at [48, 56] on div "Outdoor Unit" at bounding box center [40, 59] width 80 height 16
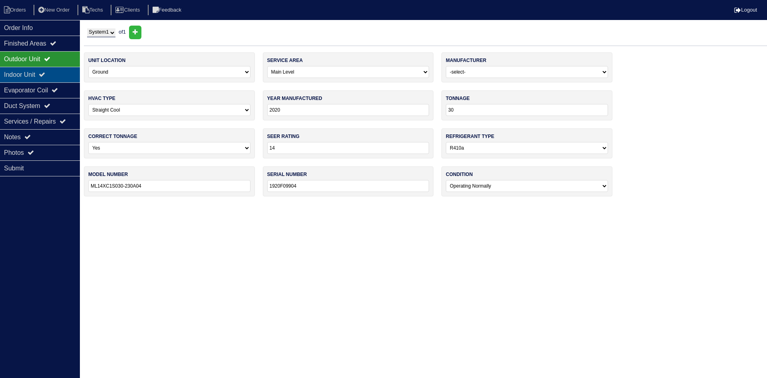
click at [56, 76] on div "Indoor Unit" at bounding box center [40, 75] width 80 height 16
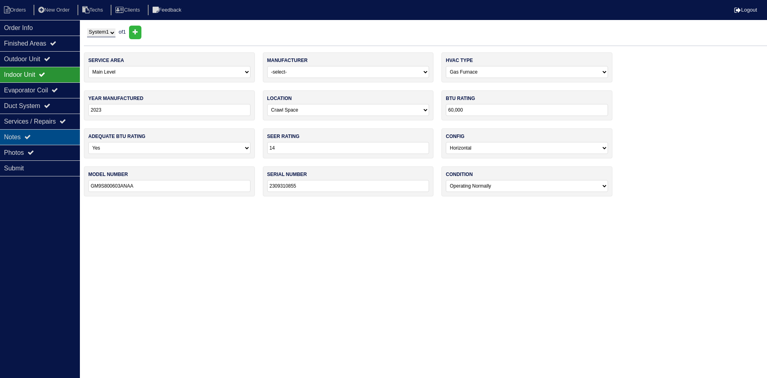
click at [13, 138] on div "Notes" at bounding box center [40, 137] width 80 height 16
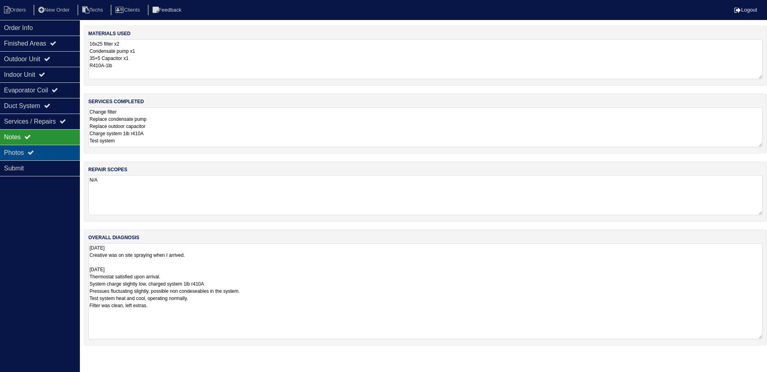
click at [52, 156] on div "Photos" at bounding box center [40, 153] width 80 height 16
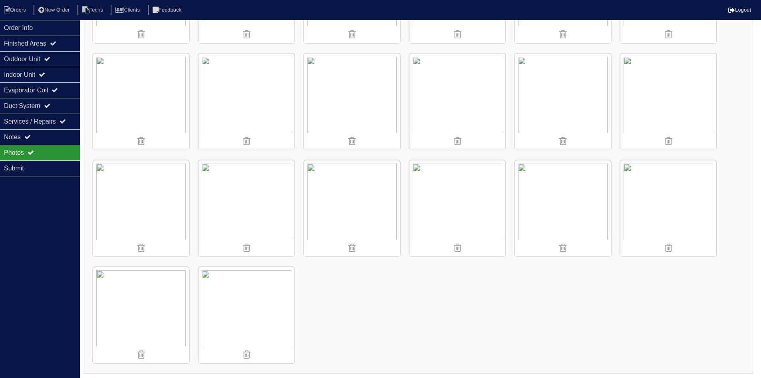
scroll to position [628, 0]
click at [22, 12] on li "Orders" at bounding box center [16, 10] width 32 height 11
select select "15"
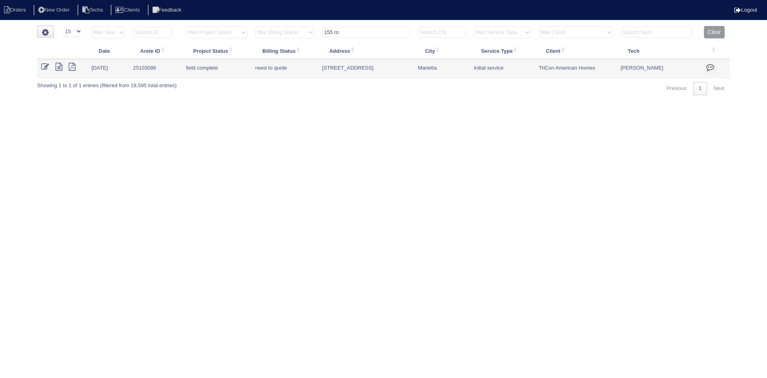
click at [359, 31] on input "155 ro" at bounding box center [366, 32] width 88 height 11
click at [359, 30] on input "155 ro" at bounding box center [366, 32] width 88 height 11
click at [343, 30] on input "155 ro" at bounding box center [366, 32] width 88 height 11
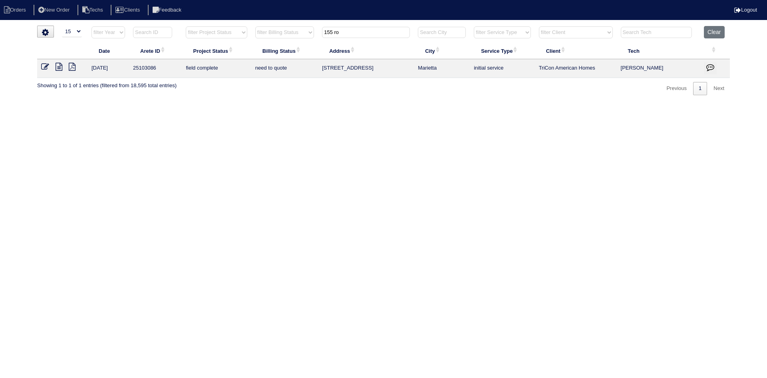
click at [343, 30] on input "155 ro" at bounding box center [366, 32] width 88 height 11
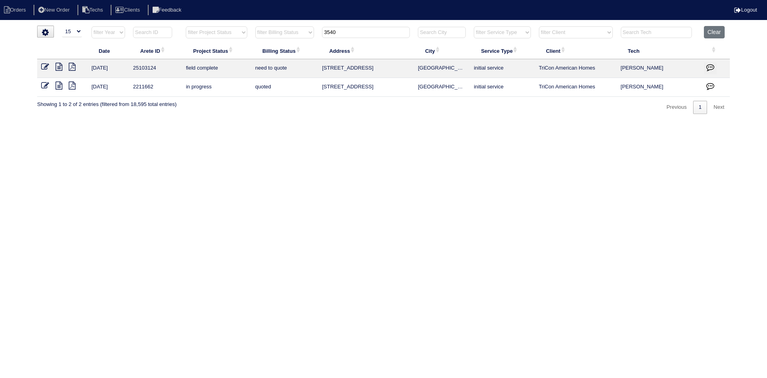
type input "3540"
click at [58, 65] on icon at bounding box center [59, 67] width 7 height 8
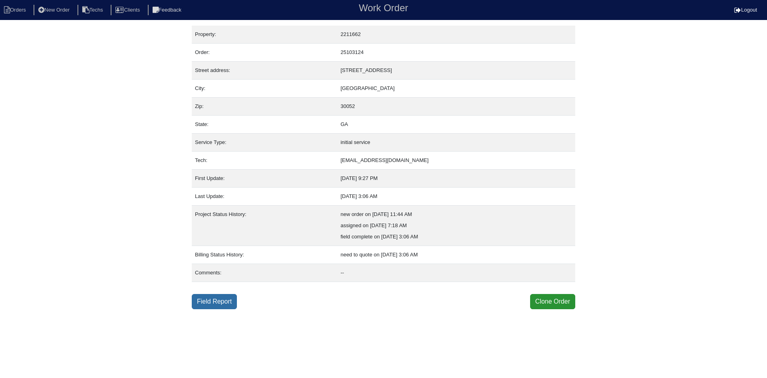
click at [210, 301] on link "Field Report" at bounding box center [214, 301] width 45 height 15
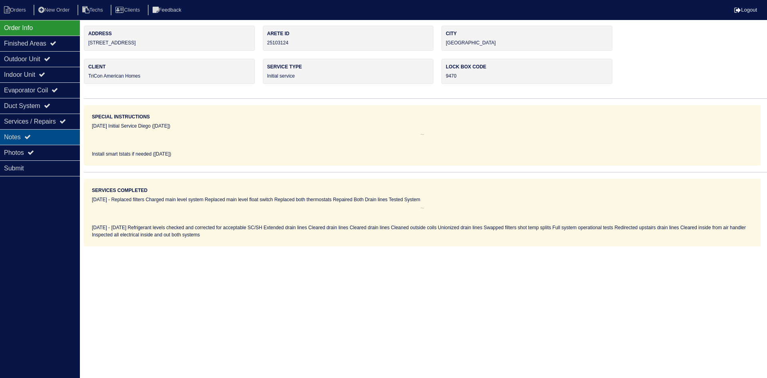
click at [30, 140] on div "Notes" at bounding box center [40, 137] width 80 height 16
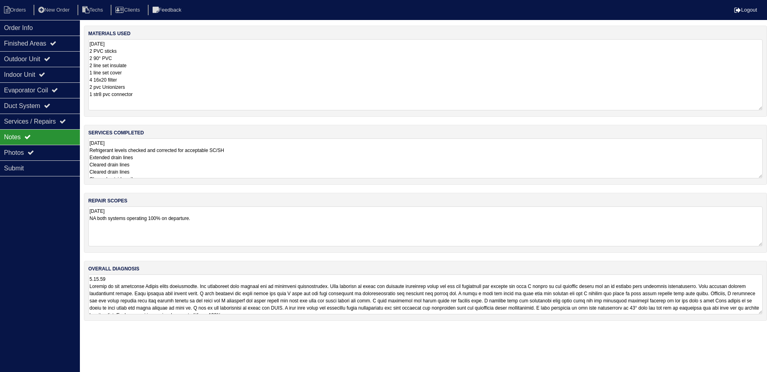
drag, startPoint x: 760, startPoint y: 77, endPoint x: 765, endPoint y: 110, distance: 33.1
click at [763, 109] on div "materials used 8.28.25 2 PVC sticks 2 90° PVC 2 line set insulate 1 line set co…" at bounding box center [426, 71] width 684 height 91
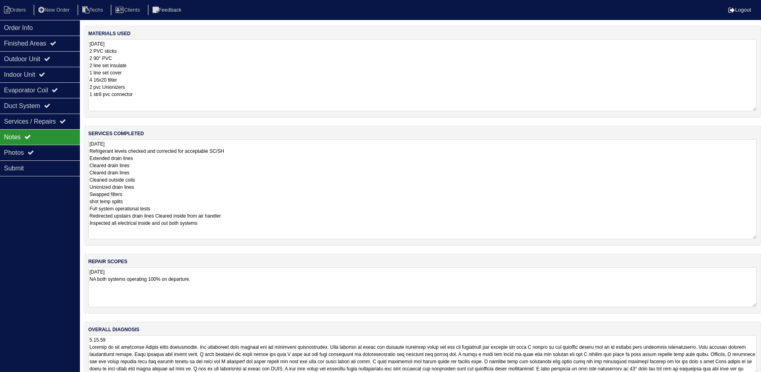
drag, startPoint x: 761, startPoint y: 176, endPoint x: 759, endPoint y: 236, distance: 60.0
click at [759, 236] on div "services completed 8.28.25 Refrigerant levels checked and corrected for accepta…" at bounding box center [423, 186] width 678 height 120
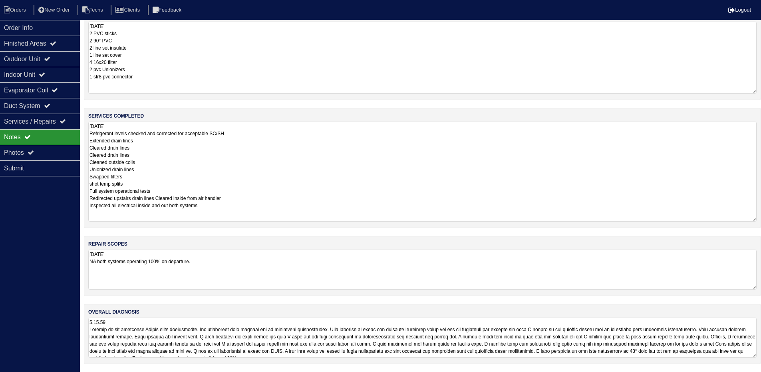
scroll to position [18, 0]
drag, startPoint x: 754, startPoint y: 357, endPoint x: 761, endPoint y: 393, distance: 37.4
click at [761, 377] on html "Orders New Order Techs Clients Feedback Logout Orders New Order Users Clients M…" at bounding box center [380, 195] width 761 height 426
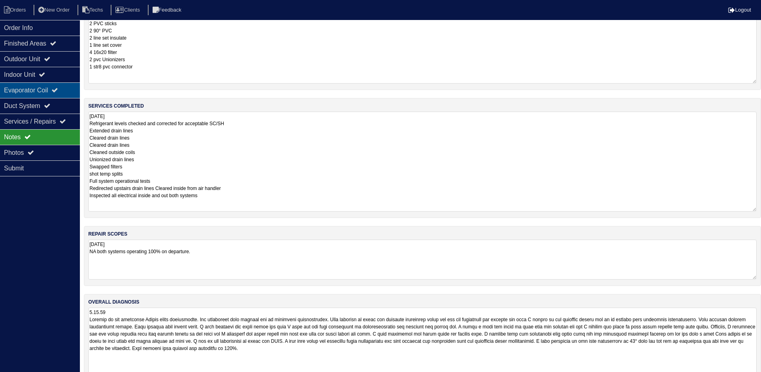
scroll to position [0, 0]
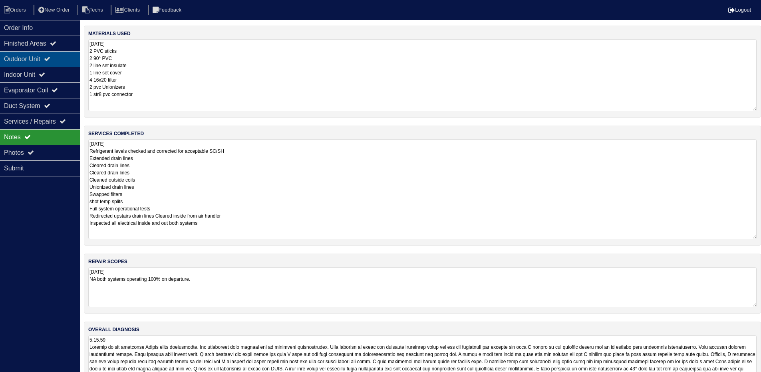
click at [17, 60] on div "Outdoor Unit" at bounding box center [40, 59] width 80 height 16
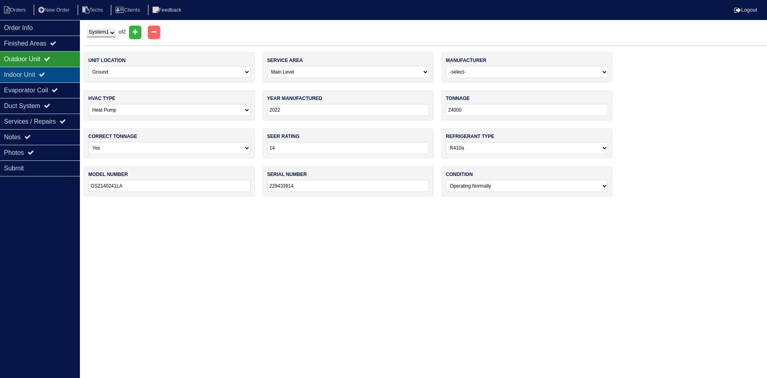
click at [18, 74] on div "Indoor Unit" at bounding box center [40, 75] width 80 height 16
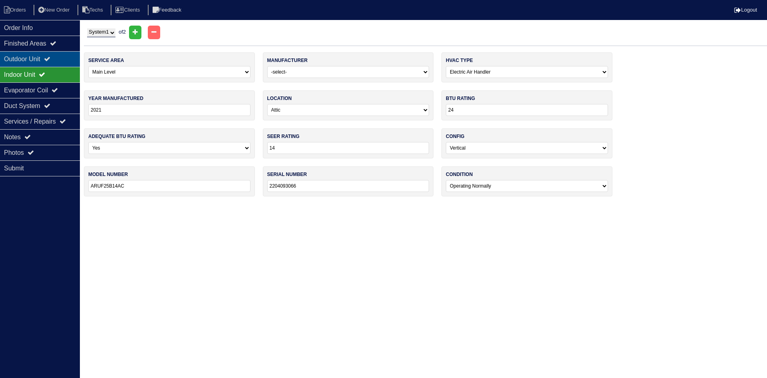
drag, startPoint x: 16, startPoint y: 56, endPoint x: 3, endPoint y: 54, distance: 12.8
click at [15, 55] on div "Outdoor Unit" at bounding box center [40, 59] width 80 height 16
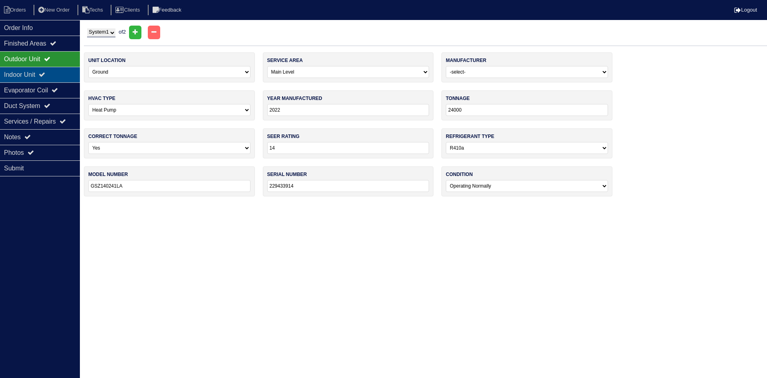
click at [42, 72] on div "Indoor Unit" at bounding box center [40, 75] width 80 height 16
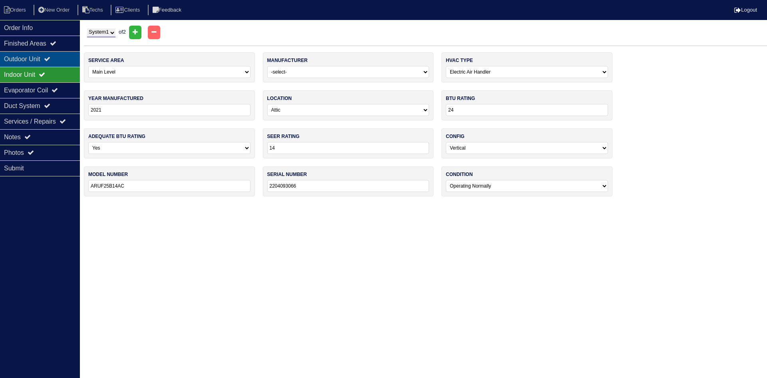
click at [44, 58] on div "Outdoor Unit" at bounding box center [40, 59] width 80 height 16
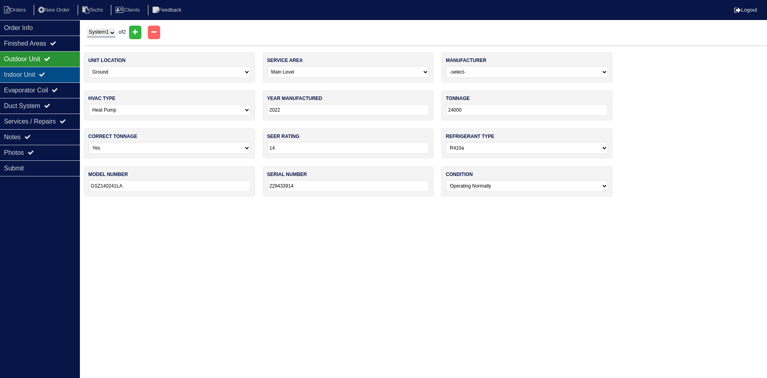
click at [34, 73] on div "Indoor Unit" at bounding box center [40, 75] width 80 height 16
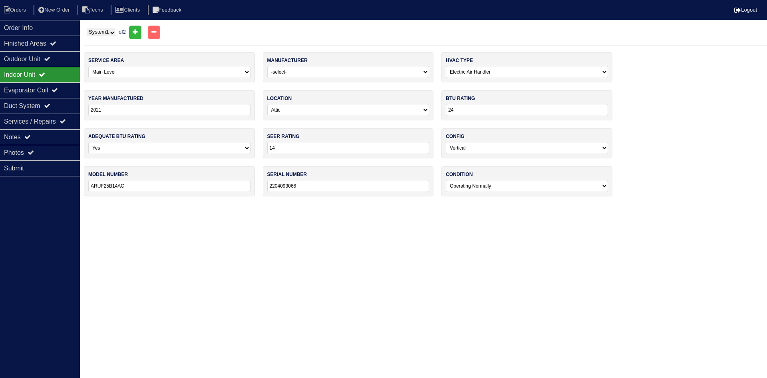
drag, startPoint x: 106, startPoint y: 32, endPoint x: 106, endPoint y: 37, distance: 5.2
click at [106, 32] on select "System 1 System 2" at bounding box center [101, 32] width 28 height 9
select select "2"
click at [87, 28] on select "System 1 System 2" at bounding box center [101, 32] width 28 height 9
select select "1"
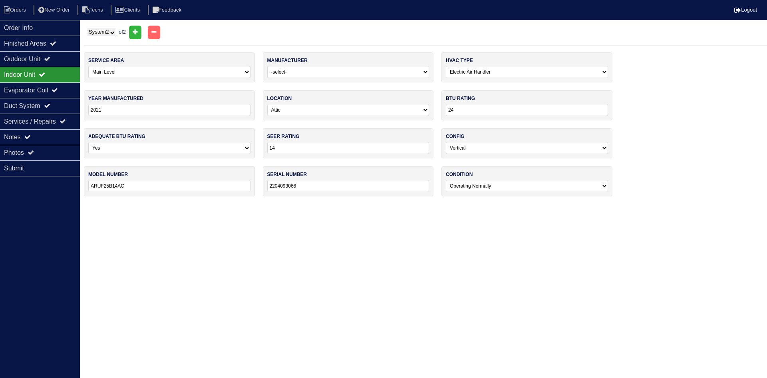
type input "30"
type input "GSZ140301LA"
type input "2202192998"
select select "1"
type input "30000"
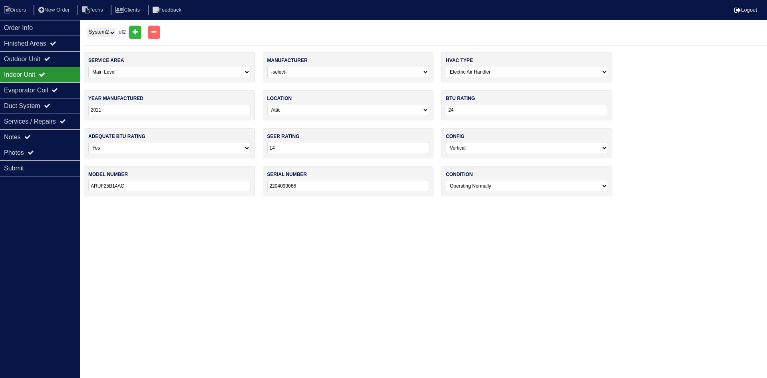
type input "13"
type input "ARUF 25B14AC"
type input "2201137313"
click at [13, 57] on div "Outdoor Unit" at bounding box center [40, 59] width 80 height 16
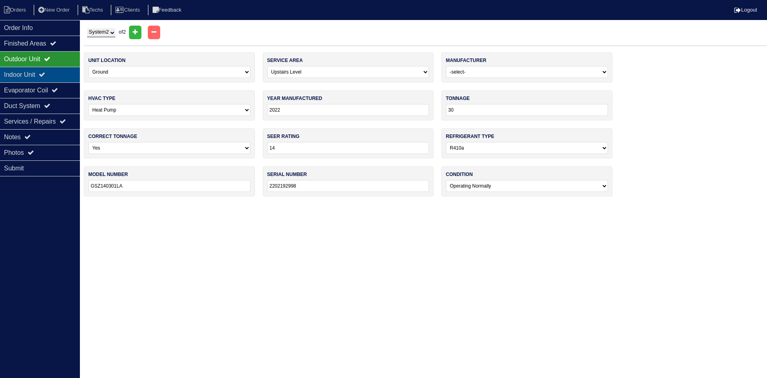
click at [27, 75] on div "Indoor Unit" at bounding box center [40, 75] width 80 height 16
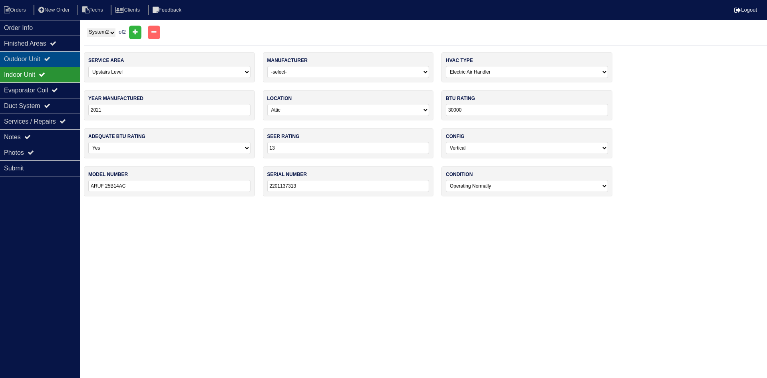
click at [26, 54] on div "Outdoor Unit" at bounding box center [40, 59] width 80 height 16
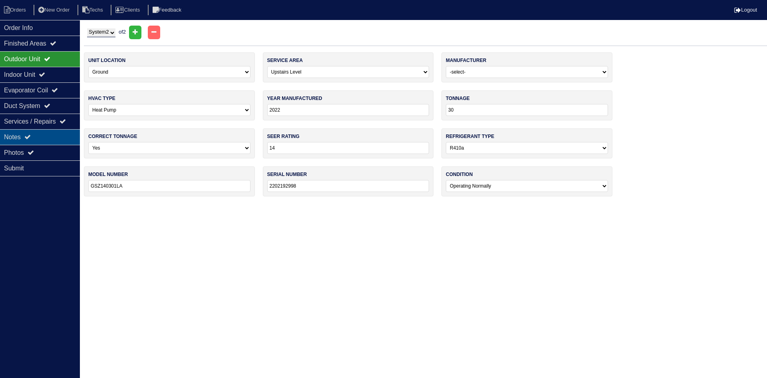
drag, startPoint x: 36, startPoint y: 140, endPoint x: 39, endPoint y: 137, distance: 4.5
click at [35, 140] on div "Notes" at bounding box center [40, 137] width 80 height 16
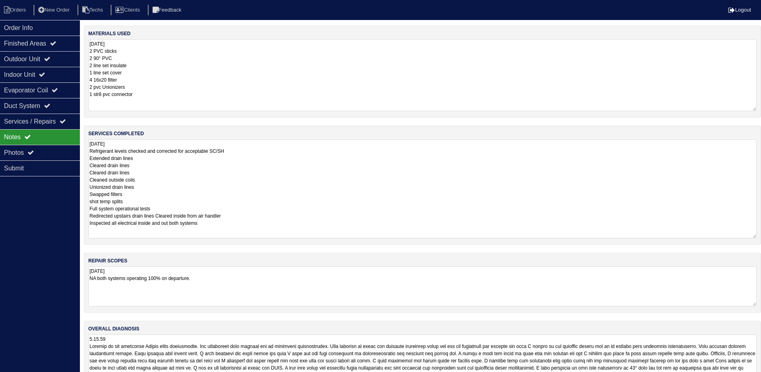
drag, startPoint x: 126, startPoint y: 173, endPoint x: 88, endPoint y: 177, distance: 37.8
click at [88, 177] on div "services completed 8.28.25 Refrigerant levels checked and corrected for accepta…" at bounding box center [423, 185] width 678 height 119
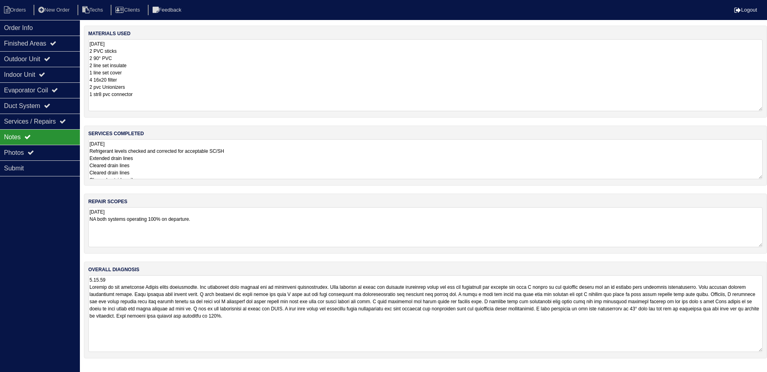
click at [90, 174] on div "services completed 8.28.25 Refrigerant levels checked and corrected for accepta…" at bounding box center [426, 156] width 684 height 60
click at [161, 168] on textarea "8.28.25 Refrigerant levels checked and corrected for acceptable SC/SH Extended …" at bounding box center [425, 159] width 675 height 40
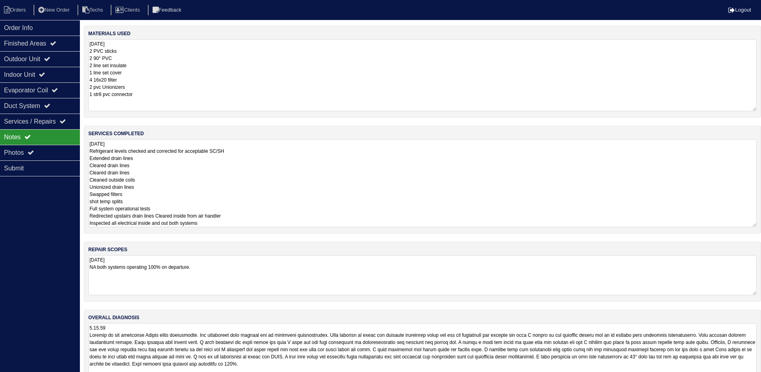
drag, startPoint x: 141, startPoint y: 173, endPoint x: 89, endPoint y: 172, distance: 52.0
click at [89, 172] on textarea "8.28.25 Refrigerant levels checked and corrected for acceptable SC/SH Extended …" at bounding box center [422, 183] width 669 height 88
type textarea "8.28.25 Refrigerant levels checked and corrected for acceptable SC/SH Extended …"
click at [309, 76] on textarea "8.28.25 2 PVC sticks 2 90° PVC 2 line set insulate 1 line set cover 4 16x20 fil…" at bounding box center [425, 75] width 675 height 72
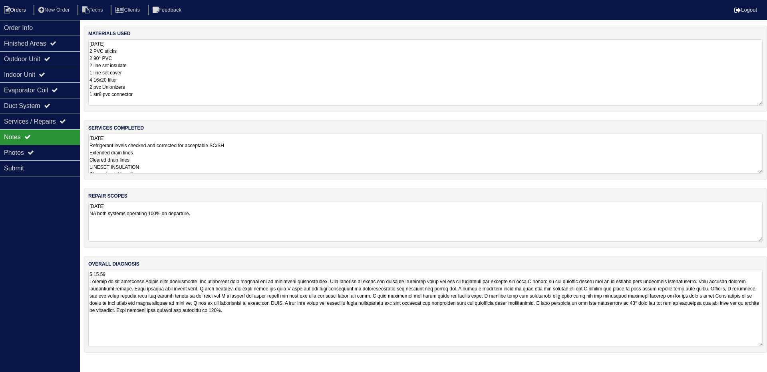
click at [20, 10] on li "Orders" at bounding box center [16, 10] width 32 height 11
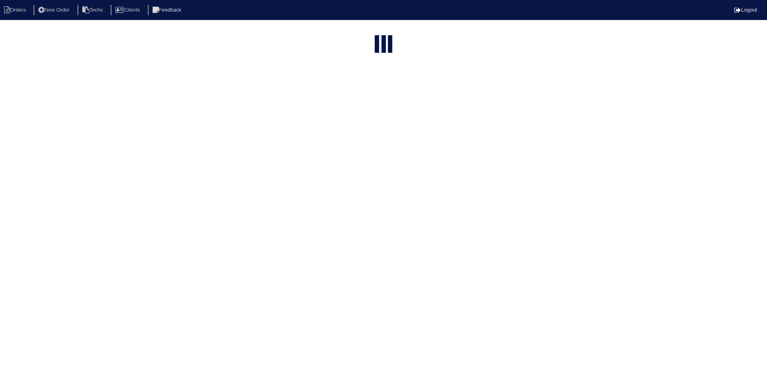
select select "15"
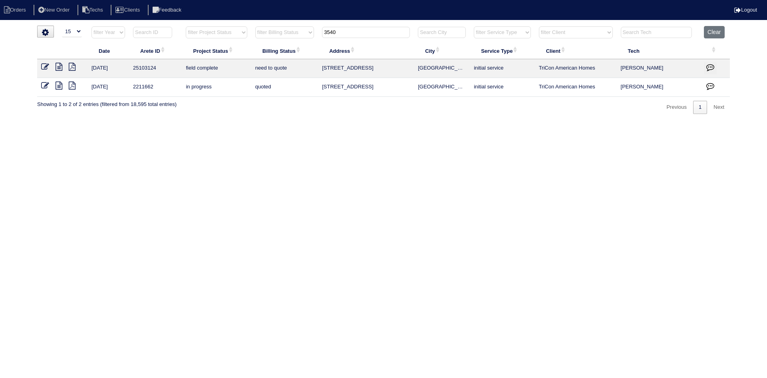
click at [341, 31] on input "3540" at bounding box center [366, 32] width 88 height 11
click at [341, 32] on input "3540" at bounding box center [366, 32] width 88 height 11
type input "95"
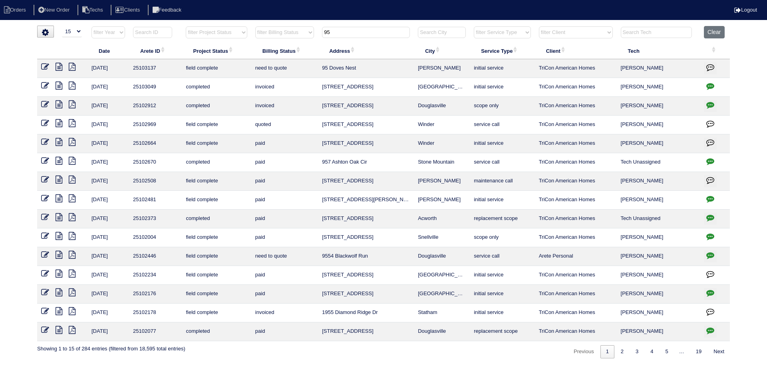
click at [58, 66] on icon at bounding box center [59, 67] width 7 height 8
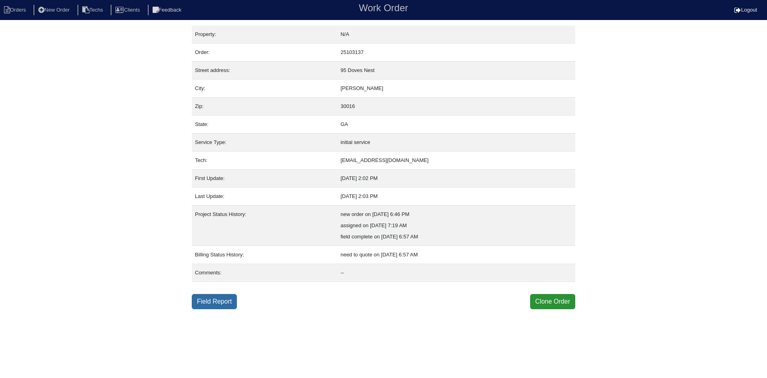
click at [204, 297] on link "Field Report" at bounding box center [214, 301] width 45 height 15
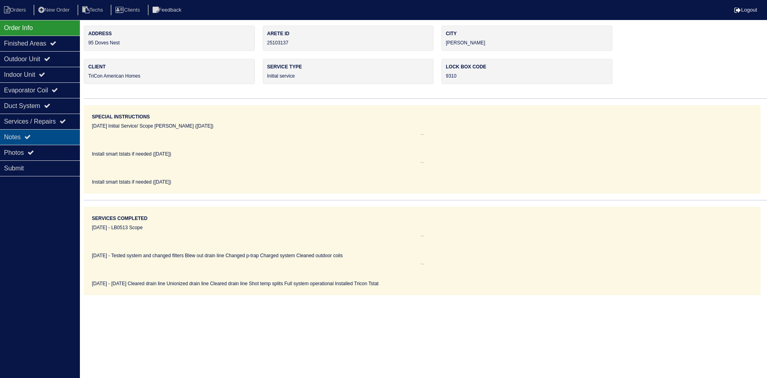
click at [31, 136] on icon at bounding box center [27, 137] width 6 height 6
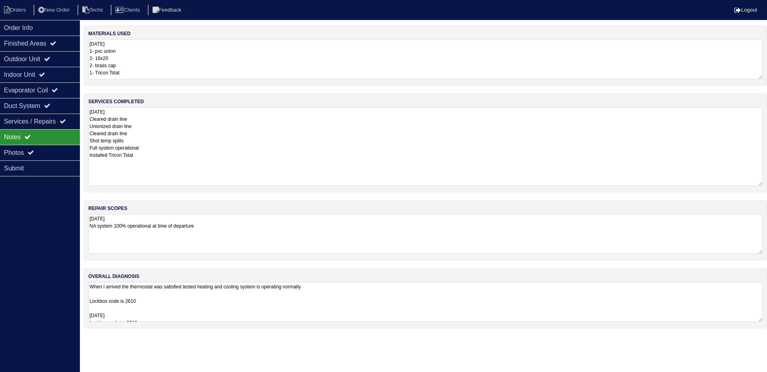
drag, startPoint x: 761, startPoint y: 145, endPoint x: 749, endPoint y: 130, distance: 19.0
click at [758, 184] on textarea "[DATE] Cleared drain line Unionized drain line Cleared drain line Shot temp spl…" at bounding box center [425, 146] width 675 height 79
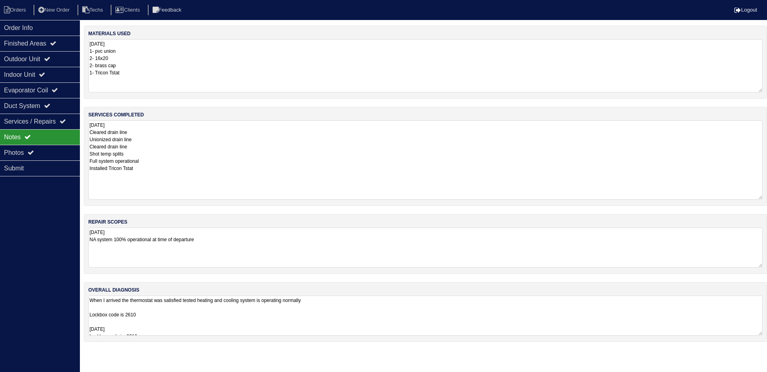
drag, startPoint x: 760, startPoint y: 78, endPoint x: 765, endPoint y: 91, distance: 13.9
click at [765, 91] on div "materials used [DATE] 1- pvc union 2- 16x20 2- brass cap 1- Tricon Tstat" at bounding box center [426, 62] width 684 height 73
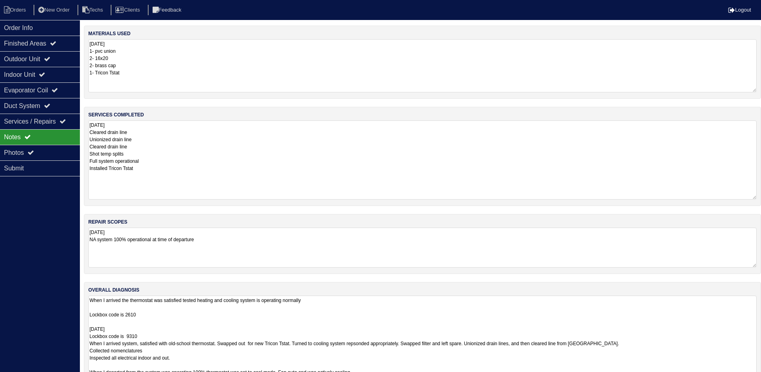
drag, startPoint x: 759, startPoint y: 332, endPoint x: 750, endPoint y: 397, distance: 65.0
click at [750, 377] on html "Orders New Order Techs Clients Feedback Logout Orders New Order Users Clients M…" at bounding box center [380, 207] width 761 height 414
click at [21, 58] on div "Outdoor Unit" at bounding box center [40, 59] width 80 height 16
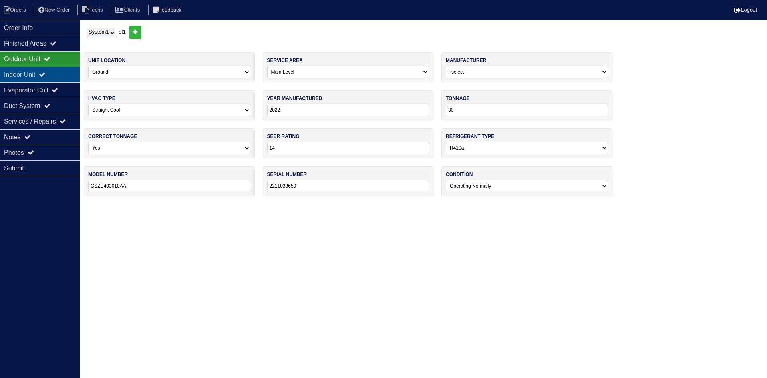
click at [24, 81] on div "Indoor Unit" at bounding box center [40, 75] width 80 height 16
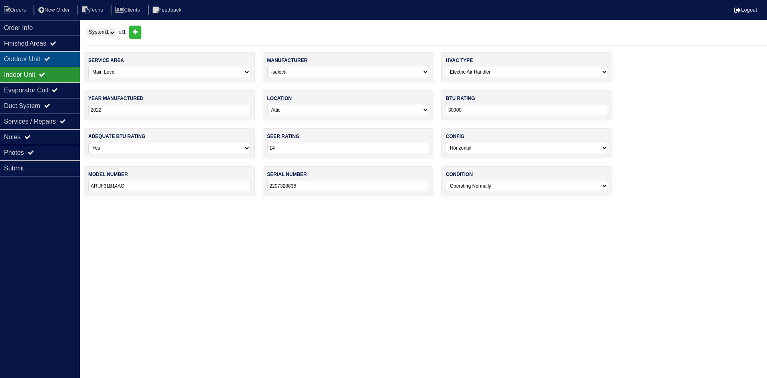
click at [27, 59] on div "Outdoor Unit" at bounding box center [40, 59] width 80 height 16
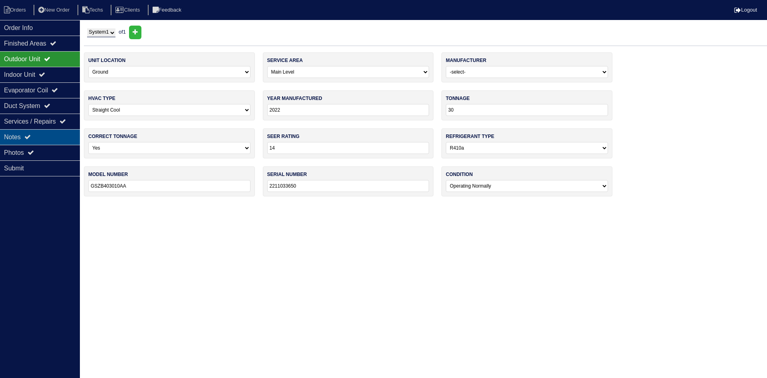
click at [24, 136] on div "Notes" at bounding box center [40, 137] width 80 height 16
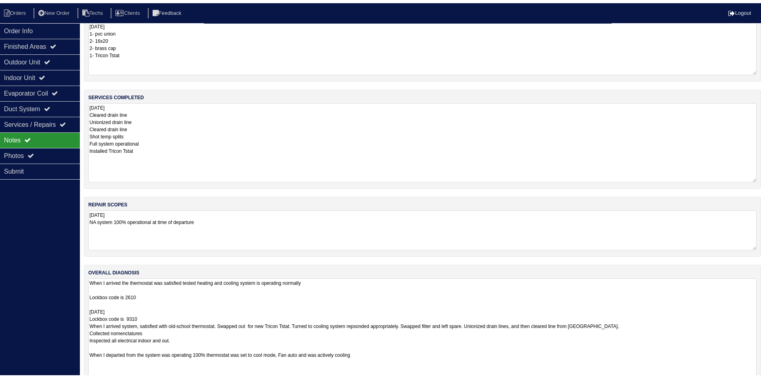
scroll to position [42, 0]
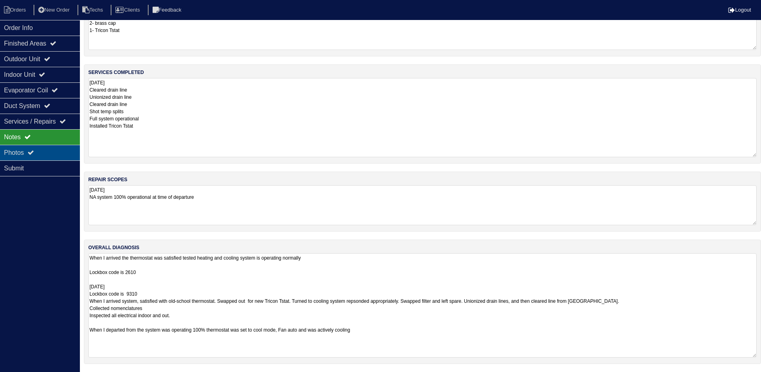
drag, startPoint x: 32, startPoint y: 149, endPoint x: 44, endPoint y: 151, distance: 12.2
click at [32, 149] on div "Photos" at bounding box center [40, 153] width 80 height 16
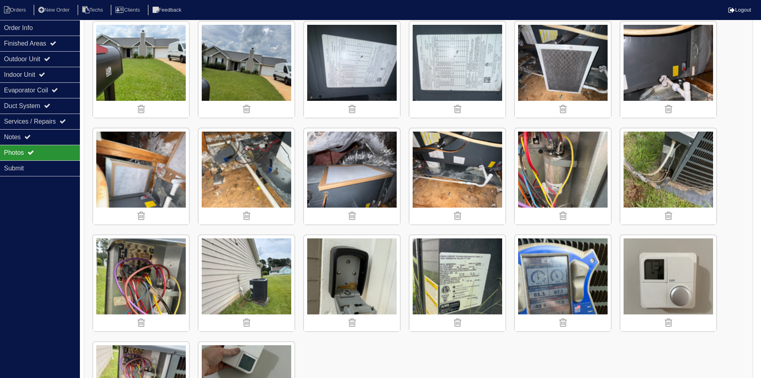
scroll to position [3, 0]
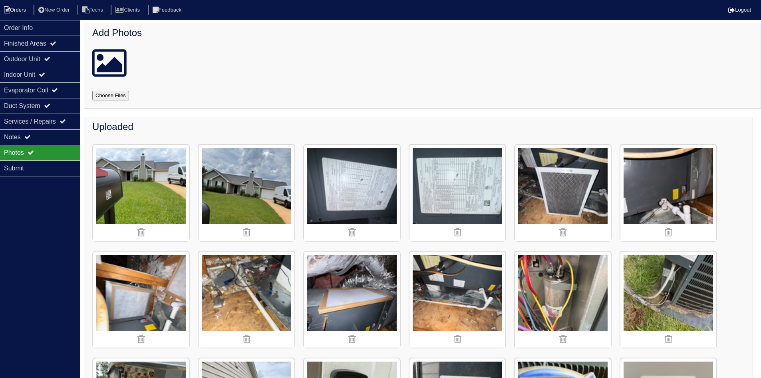
click at [16, 14] on li "Orders" at bounding box center [16, 10] width 32 height 11
select select "15"
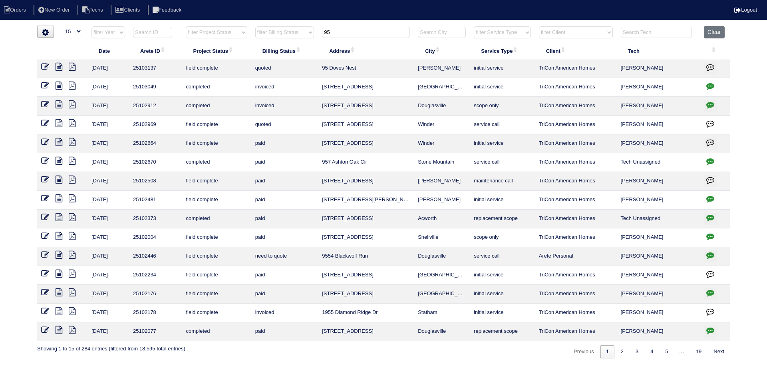
click at [346, 30] on input "95" at bounding box center [366, 32] width 88 height 11
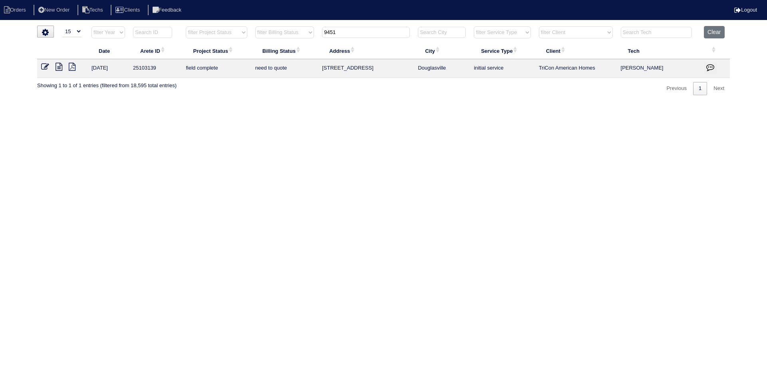
type input "9451"
click at [57, 64] on icon at bounding box center [59, 67] width 7 height 8
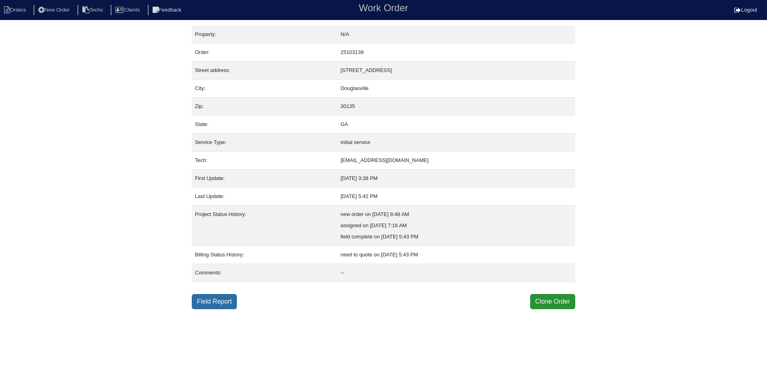
click at [221, 301] on link "Field Report" at bounding box center [214, 301] width 45 height 15
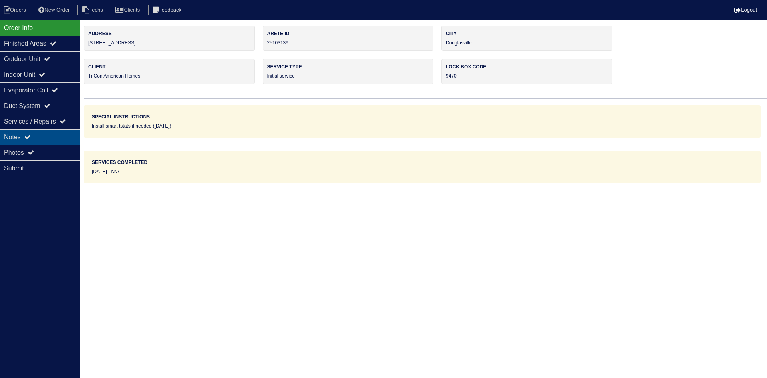
click at [48, 135] on div "Notes" at bounding box center [40, 137] width 80 height 16
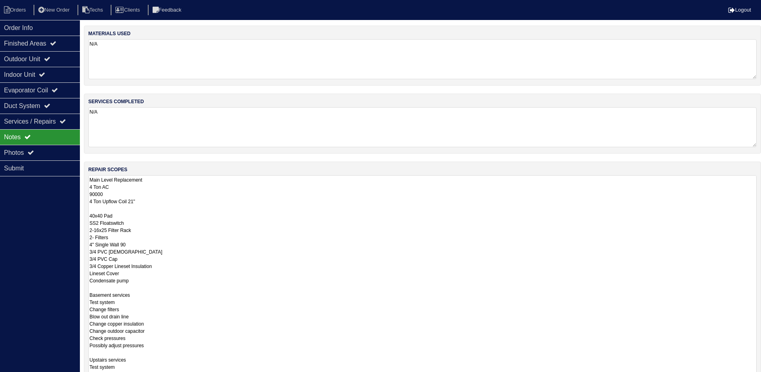
drag, startPoint x: 759, startPoint y: 214, endPoint x: 723, endPoint y: 397, distance: 186.2
click at [723, 377] on html "Orders New Order Techs Clients Feedback Logout Orders New Order Users Clients M…" at bounding box center [380, 240] width 761 height 480
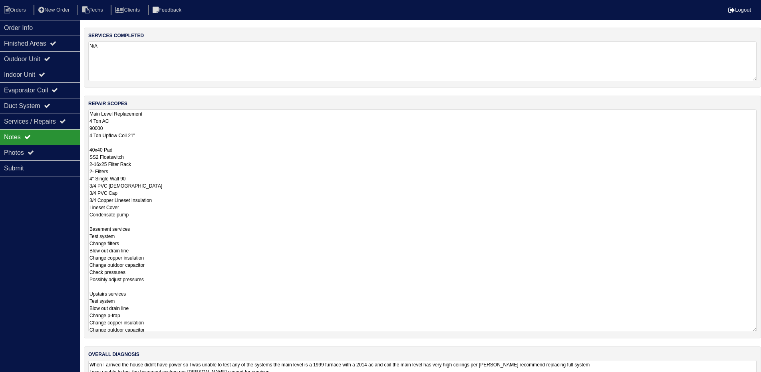
scroll to position [108, 0]
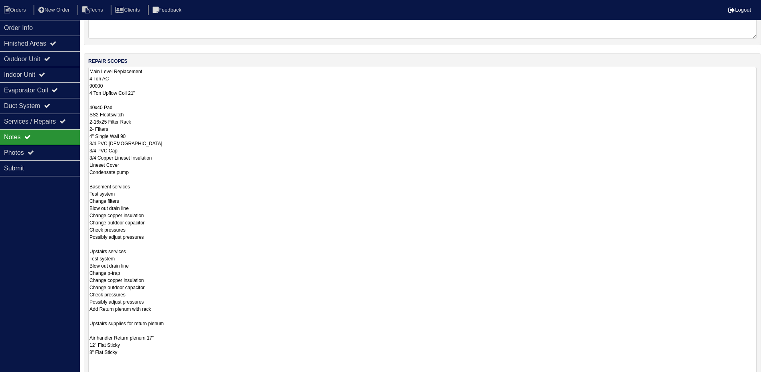
drag, startPoint x: 753, startPoint y: 285, endPoint x: 760, endPoint y: 397, distance: 111.3
click at [760, 377] on html "Orders New Order Techs Clients Feedback Logout Orders New Order Users Clients M…" at bounding box center [380, 187] width 761 height 591
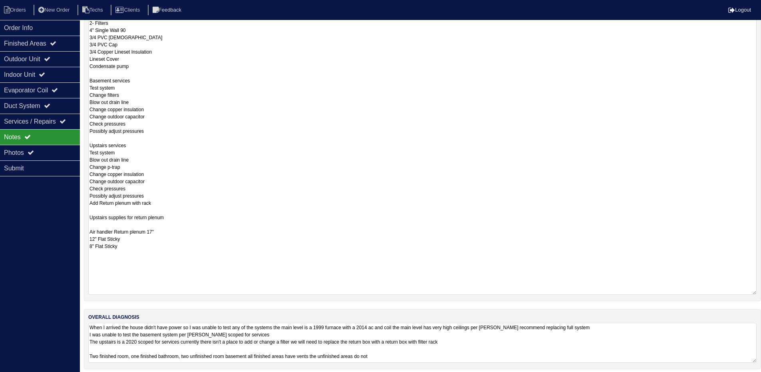
scroll to position [219, 0]
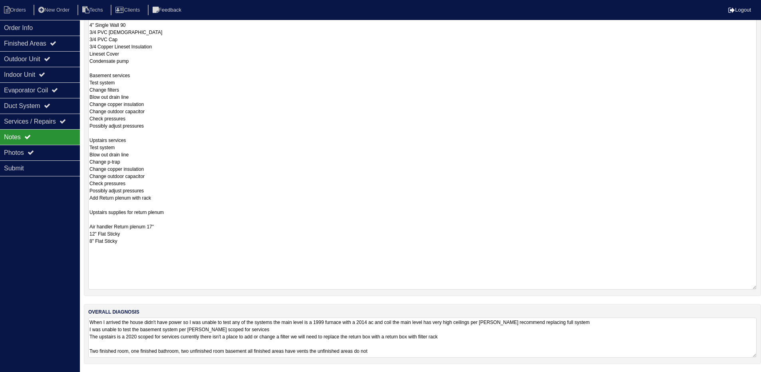
click at [688, 331] on textarea "When I arrived the house didn't have power so I was unable to test any of the s…" at bounding box center [422, 337] width 669 height 40
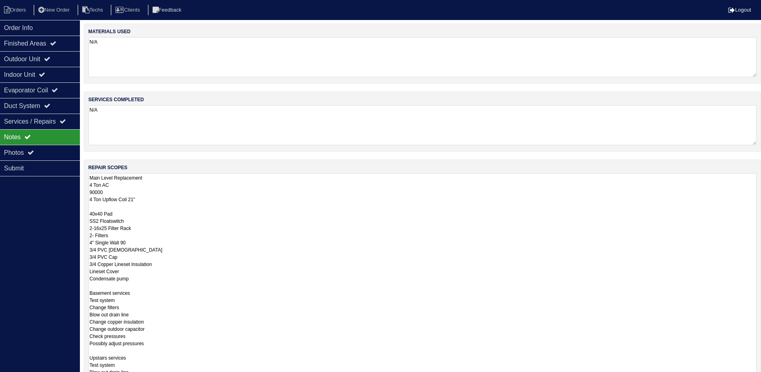
scroll to position [0, 0]
click at [42, 57] on div "Outdoor Unit" at bounding box center [40, 59] width 80 height 16
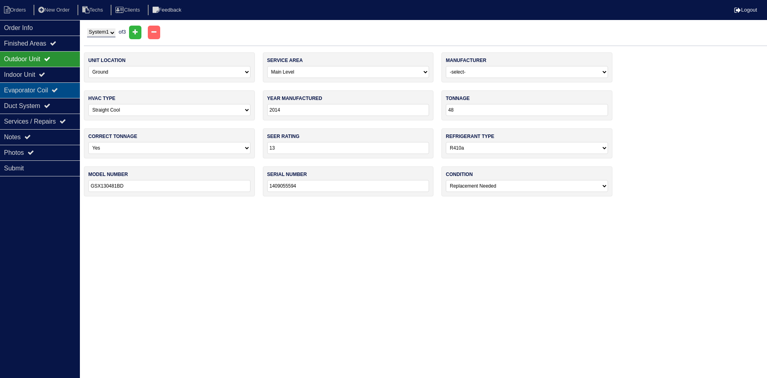
click at [58, 88] on icon at bounding box center [55, 90] width 6 height 6
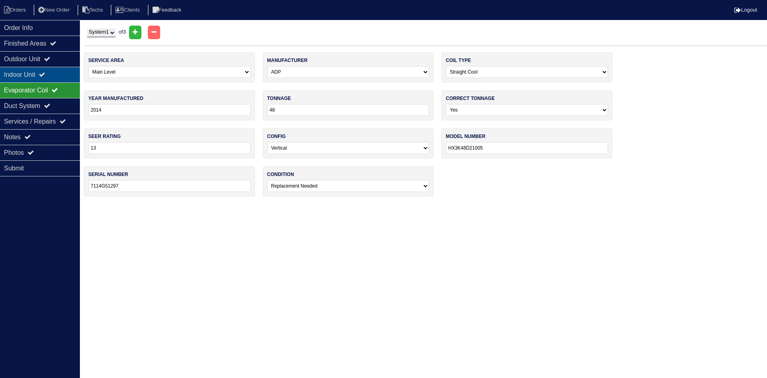
click at [57, 74] on div "Indoor Unit" at bounding box center [40, 75] width 80 height 16
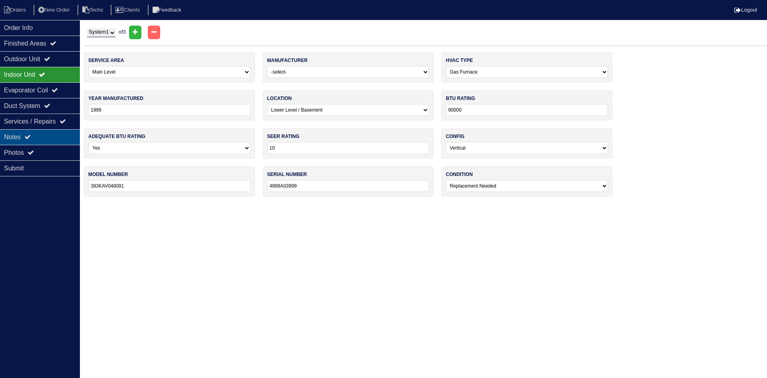
click at [37, 135] on div "Notes" at bounding box center [40, 137] width 80 height 16
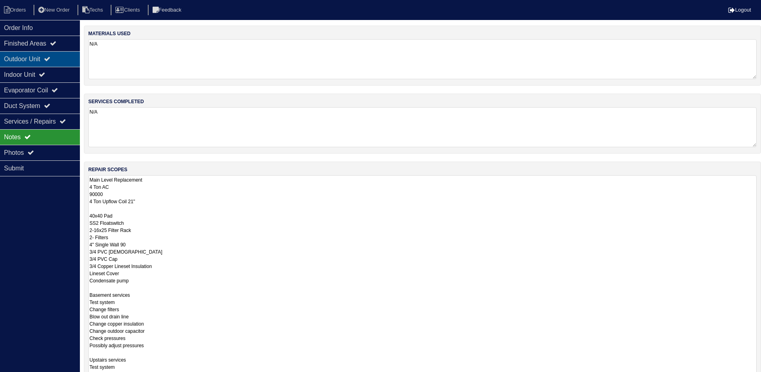
click at [71, 60] on div "Outdoor Unit" at bounding box center [40, 59] width 80 height 16
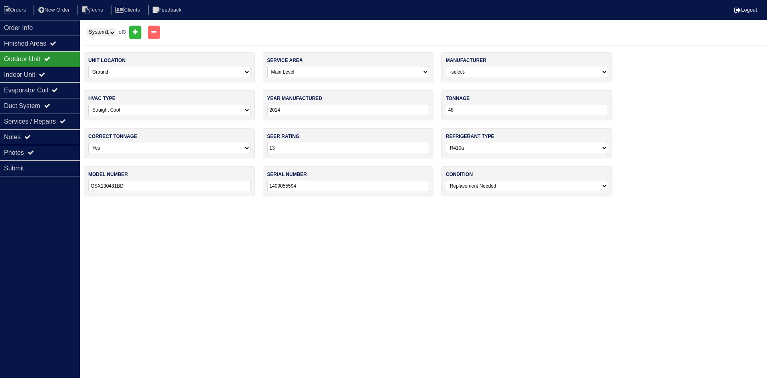
click at [102, 30] on select "System 1 System 2 System 3" at bounding box center [101, 32] width 28 height 9
select select "2"
click at [87, 28] on select "System 1 System 2 System 3" at bounding box center [101, 32] width 28 height 9
select select "2"
type input "2017"
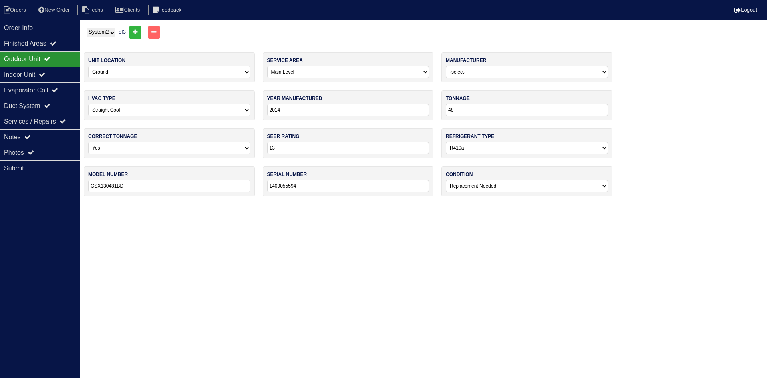
type input "30"
type input "14"
type input "GSX140301DB"
type input "1707065563"
select select "0"
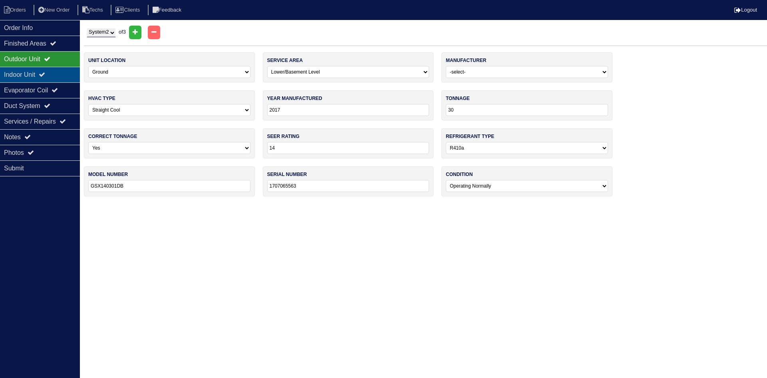
click at [56, 72] on div "Indoor Unit" at bounding box center [40, 75] width 80 height 16
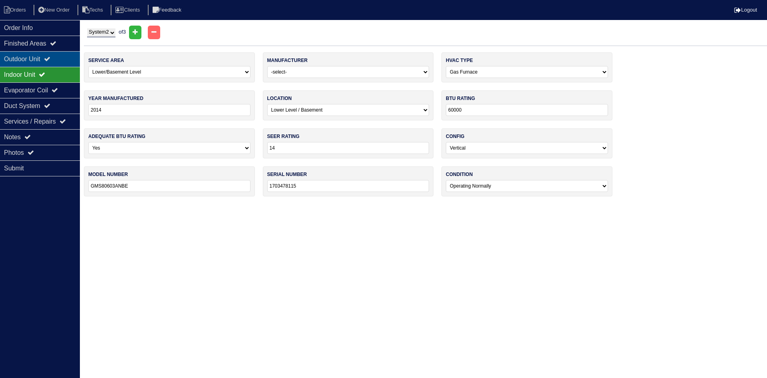
click at [50, 59] on icon at bounding box center [47, 59] width 6 height 6
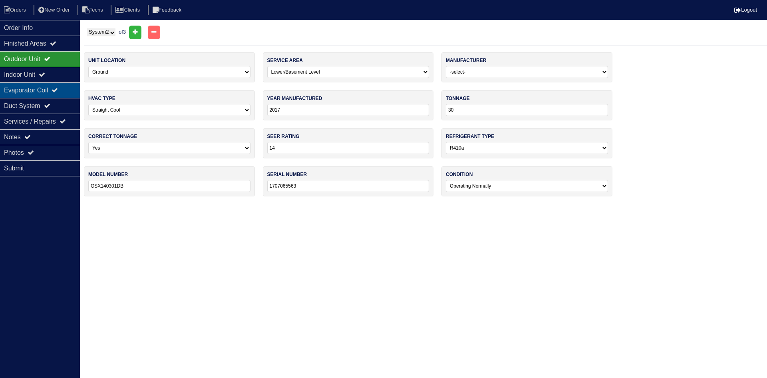
click at [58, 88] on icon at bounding box center [55, 90] width 6 height 6
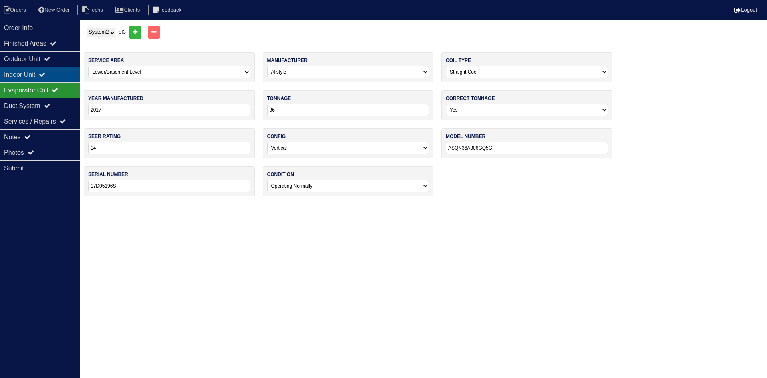
click at [63, 77] on div "Indoor Unit" at bounding box center [40, 75] width 80 height 16
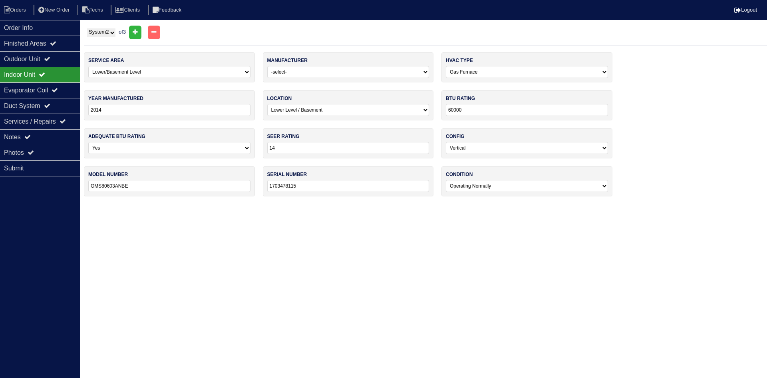
click at [110, 32] on select "System 1 System 2 System 3" at bounding box center [101, 32] width 28 height 9
select select "3"
click at [87, 28] on select "System 1 System 2 System 3" at bounding box center [101, 32] width 28 height 9
select select "1"
select select "Rheem"
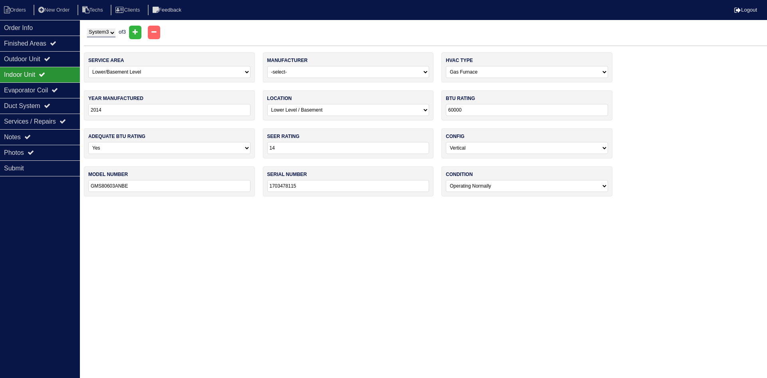
select select "1"
type input "2021"
select select "0"
type input "24000"
select select "1"
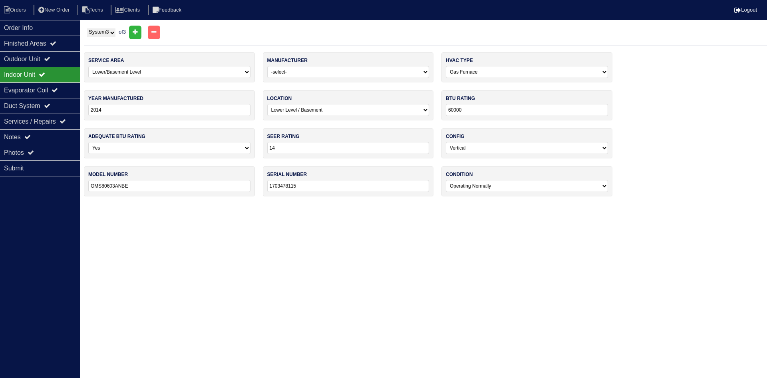
type input "RHIT2417STANJA"
type input "W312117771"
select select "1"
select select "Rheem"
select select "1"
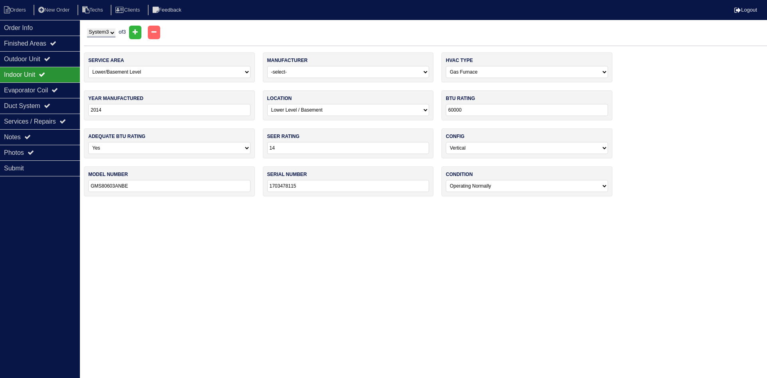
type input "2021"
type input "24"
select select "1"
type input "RHIT2417STANJA"
type input "W312117771"
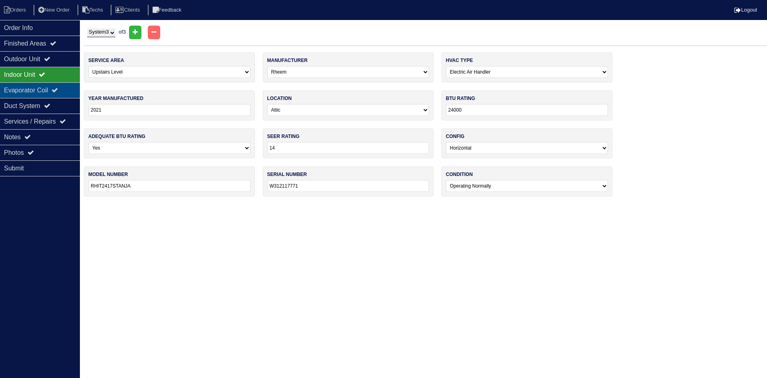
click at [38, 88] on div "Evaporator Coil" at bounding box center [40, 90] width 80 height 16
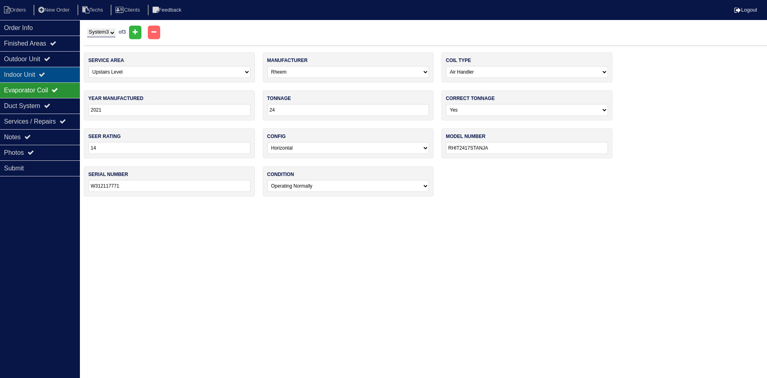
click at [45, 72] on icon at bounding box center [42, 74] width 6 height 6
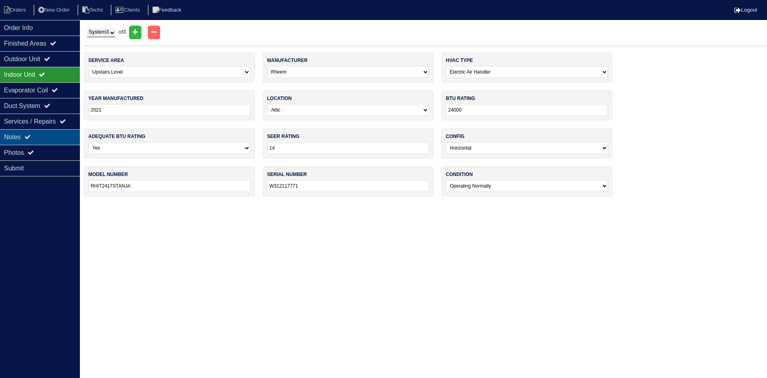
click at [55, 140] on div "Notes" at bounding box center [40, 137] width 80 height 16
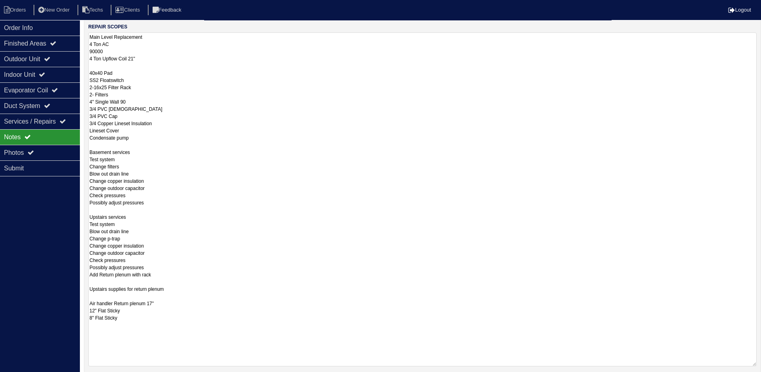
scroll to position [160, 0]
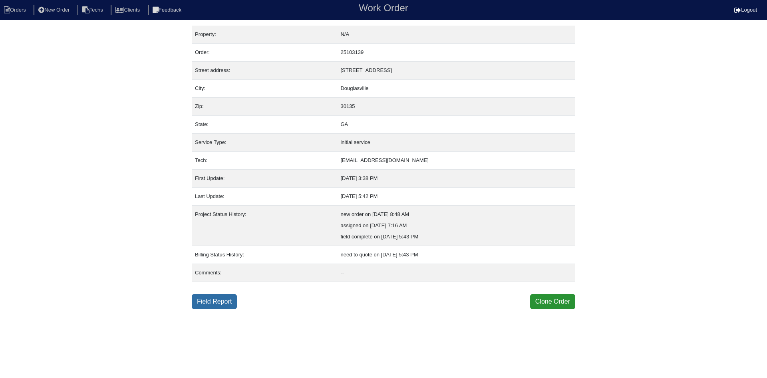
click at [220, 301] on link "Field Report" at bounding box center [214, 301] width 45 height 15
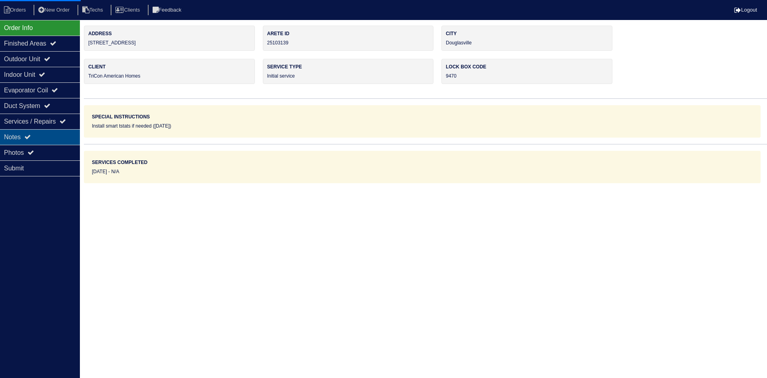
click at [56, 136] on div "Notes" at bounding box center [40, 137] width 80 height 16
click at [35, 131] on div "Notes" at bounding box center [40, 137] width 80 height 16
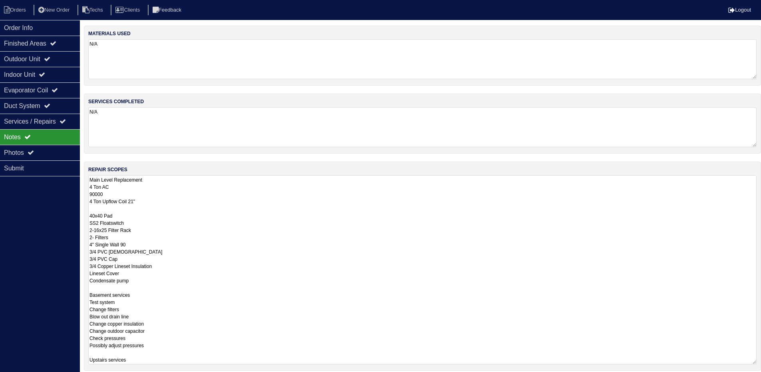
drag, startPoint x: 760, startPoint y: 213, endPoint x: 767, endPoint y: 374, distance: 161.2
click at [761, 374] on html "Orders New Order Techs Clients Feedback Logout Orders New Order Users Clients M…" at bounding box center [380, 223] width 761 height 446
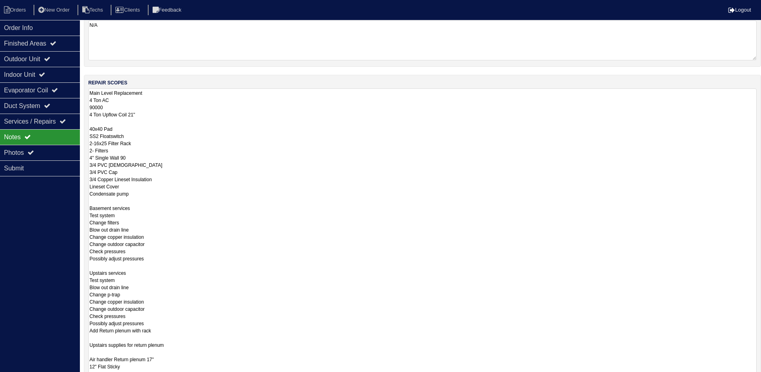
drag, startPoint x: 755, startPoint y: 287, endPoint x: 753, endPoint y: 387, distance: 100.0
click at [753, 377] on html "Orders New Order Techs Clients Feedback Logout Orders New Order Users Clients M…" at bounding box center [380, 192] width 761 height 558
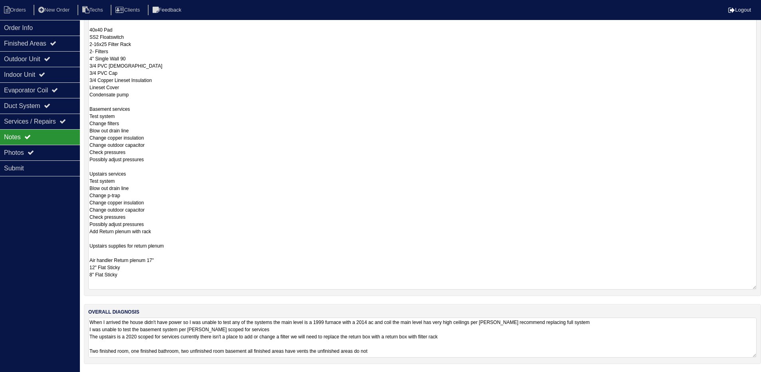
scroll to position [186, 0]
click at [154, 158] on textarea "Main Level Replacement 4 Ton AC 90000 4 Ton Upflow Coil 21" 40x40 Pad SS2 Float…" at bounding box center [422, 139] width 669 height 300
click at [157, 229] on textarea "Main Level Replacement 4 Ton AC 90000 4 Ton Upflow Coil 21" 40x40 Pad SS2 Float…" at bounding box center [422, 139] width 669 height 300
type textarea "Main Level Replacement 4 Ton AC 90000 4 Ton Upflow Coil 21" 40x40 Pad SS2 Float…"
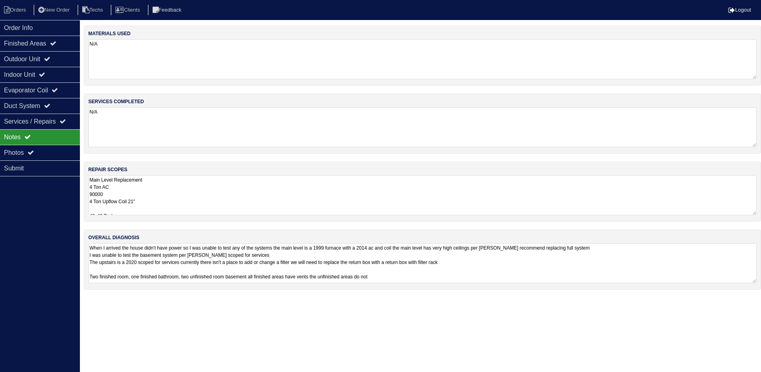
scroll to position [0, 0]
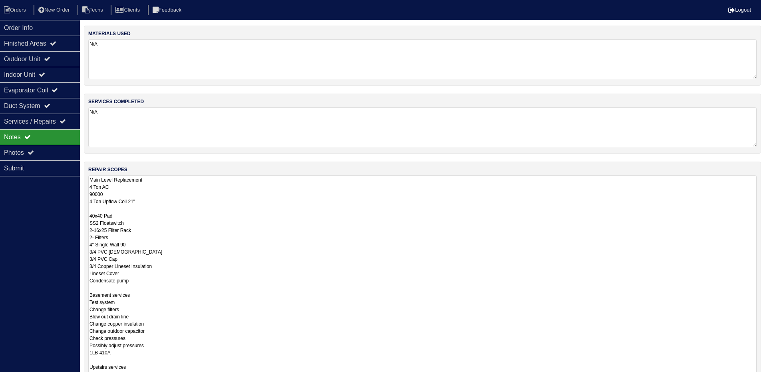
click at [760, 212] on div "repair scopes Main Level Replacement 4 Ton AC 90000 4 Ton Upflow Coil 21" 40x40…" at bounding box center [423, 323] width 678 height 324
click at [731, 134] on textarea "N/A" at bounding box center [422, 127] width 669 height 40
drag, startPoint x: 761, startPoint y: 212, endPoint x: 760, endPoint y: 389, distance: 176.3
click at [760, 377] on html "Orders New Order Techs Clients Feedback Logout Orders New Order Users Clients M…" at bounding box center [380, 234] width 761 height 469
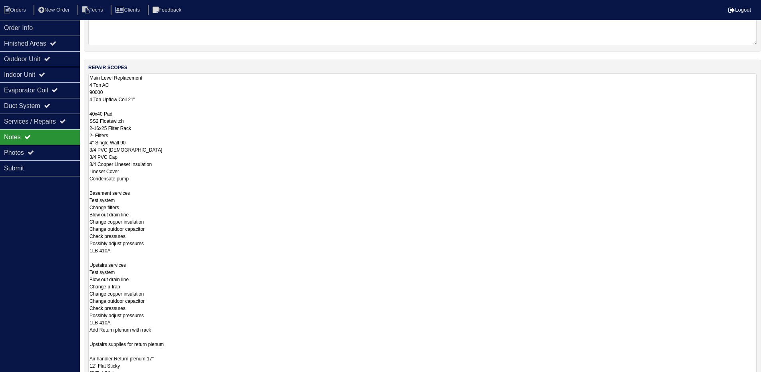
drag, startPoint x: 755, startPoint y: 287, endPoint x: 755, endPoint y: 377, distance: 89.5
click at [755, 377] on html "Orders New Order Techs Clients Feedback Logout Orders New Order Users Clients M…" at bounding box center [380, 180] width 761 height 562
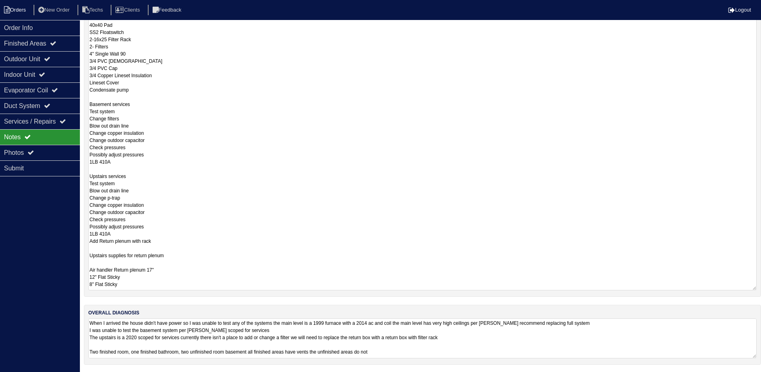
scroll to position [191, 0]
click at [22, 11] on li "Orders" at bounding box center [16, 10] width 32 height 11
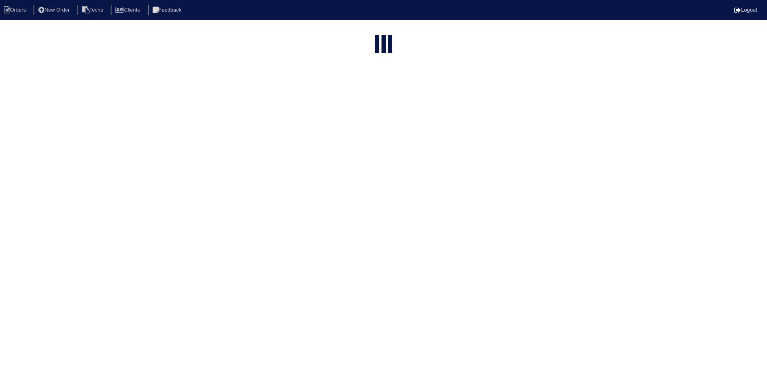
select select "15"
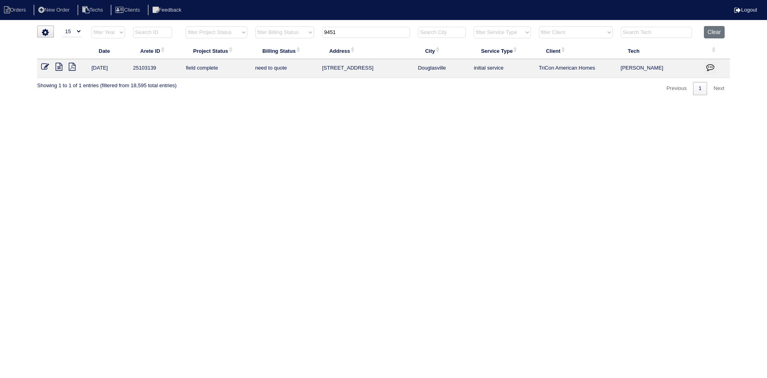
click at [341, 28] on input "9451" at bounding box center [366, 32] width 88 height 11
type input "19"
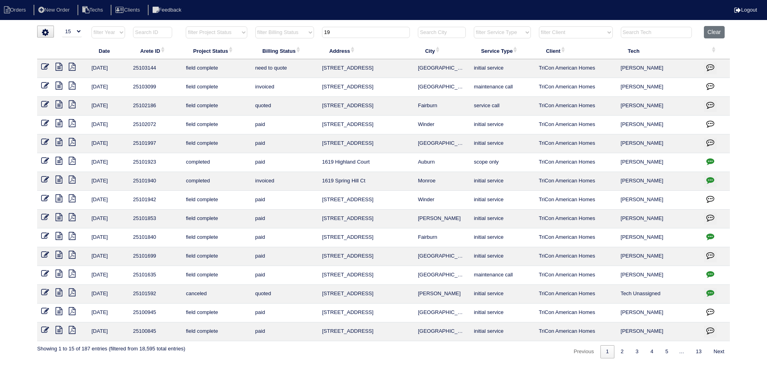
click at [56, 67] on icon at bounding box center [59, 67] width 7 height 8
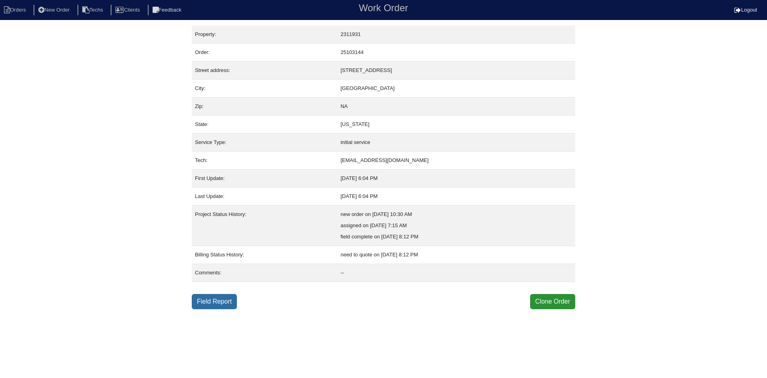
click at [209, 303] on link "Field Report" at bounding box center [214, 301] width 45 height 15
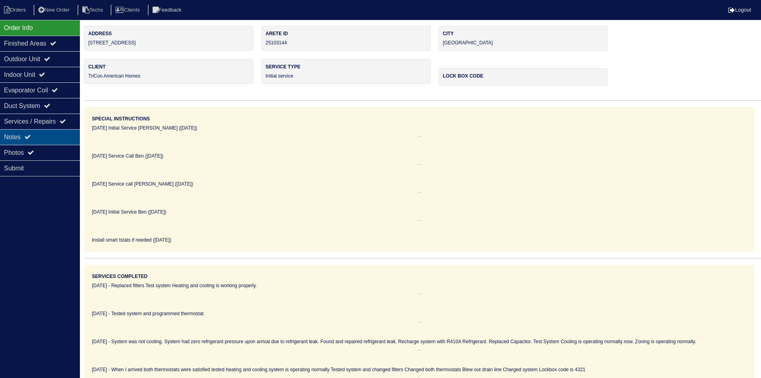
click at [23, 136] on div "Notes" at bounding box center [40, 137] width 80 height 16
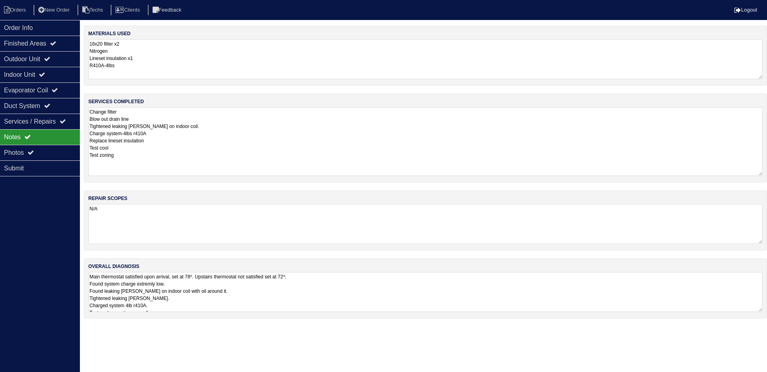
drag, startPoint x: 760, startPoint y: 144, endPoint x: 756, endPoint y: 173, distance: 29.1
click at [756, 173] on textarea "Change filter Blow out drain line Tightened leaking [PERSON_NAME] on indoor coi…" at bounding box center [425, 141] width 675 height 69
click at [759, 311] on textarea "Main thermostat satisfied upon arrival, set at 78⁰. Upstairs thermostat not sat…" at bounding box center [425, 301] width 675 height 59
click at [732, 223] on textarea "N/A" at bounding box center [425, 224] width 675 height 40
drag, startPoint x: 758, startPoint y: 309, endPoint x: 757, endPoint y: 346, distance: 37.6
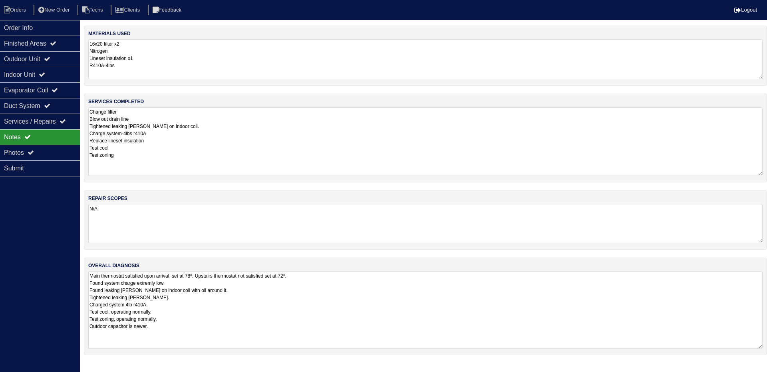
click at [757, 346] on textarea "Main thermostat satisfied upon arrival, set at 78⁰. Upstairs thermostat not sat…" at bounding box center [425, 310] width 675 height 78
click at [57, 58] on div "Outdoor Unit" at bounding box center [40, 59] width 80 height 16
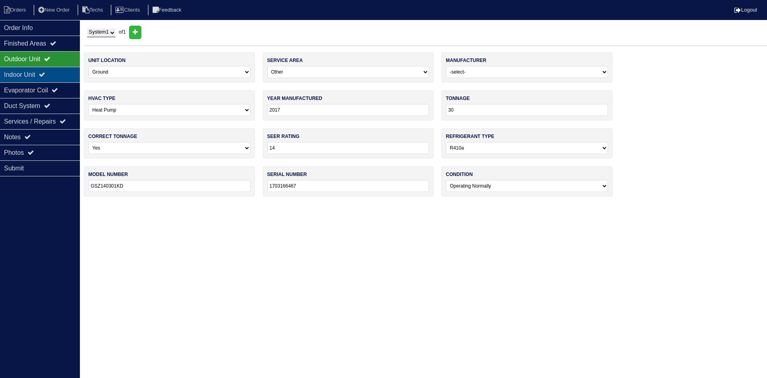
click at [52, 70] on div "Indoor Unit" at bounding box center [40, 75] width 80 height 16
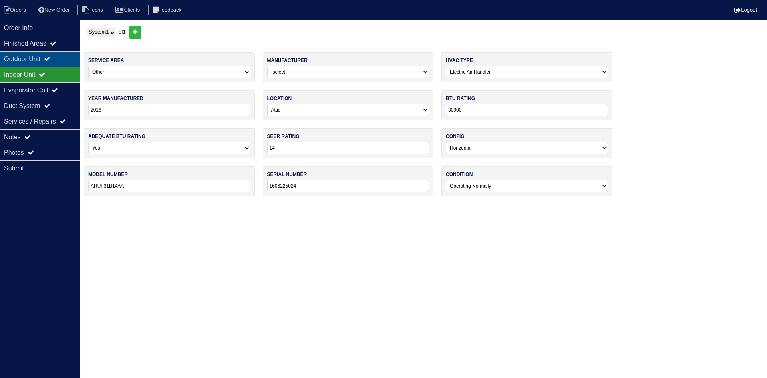
click at [52, 55] on div "Outdoor Unit" at bounding box center [40, 59] width 80 height 16
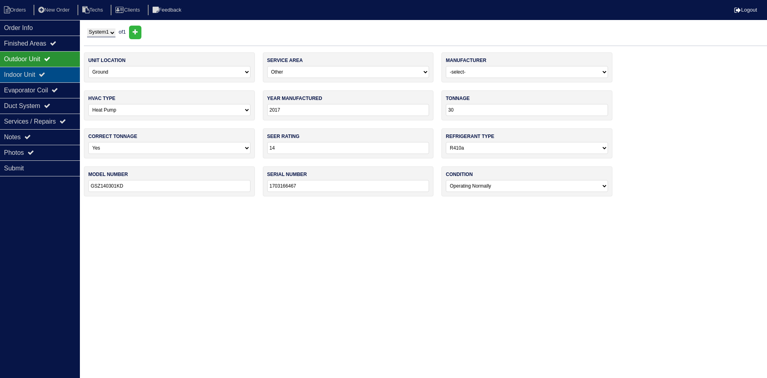
click at [16, 76] on div "Indoor Unit" at bounding box center [40, 75] width 80 height 16
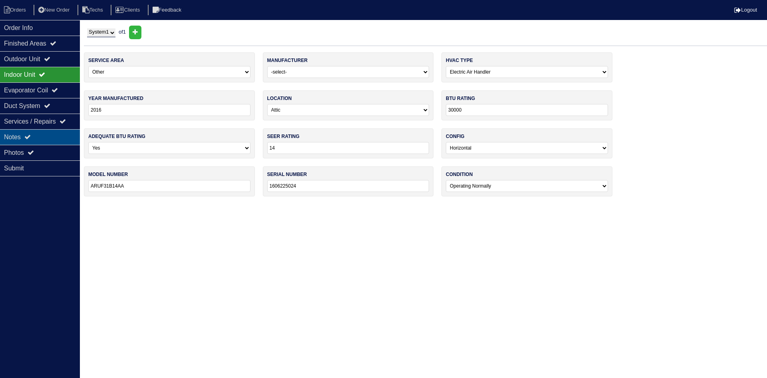
click at [54, 135] on div "Notes" at bounding box center [40, 137] width 80 height 16
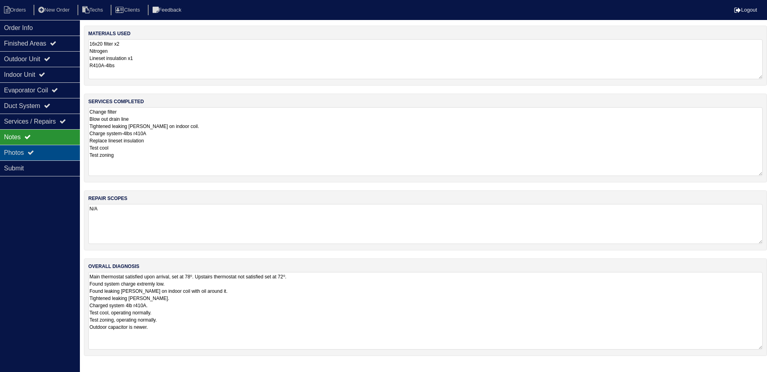
click at [16, 152] on div "Photos" at bounding box center [40, 153] width 80 height 16
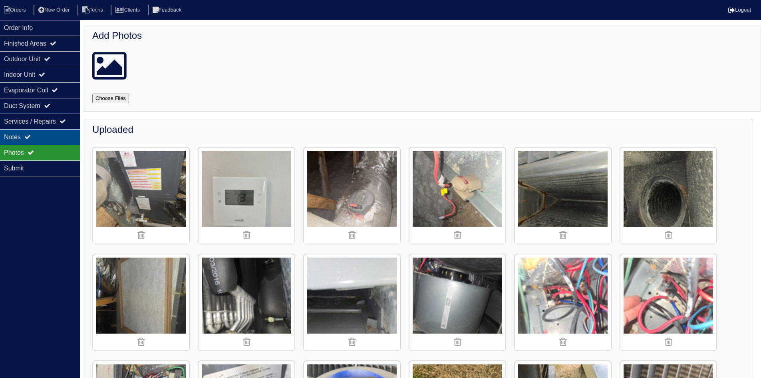
click at [51, 133] on div "Notes" at bounding box center [40, 137] width 80 height 16
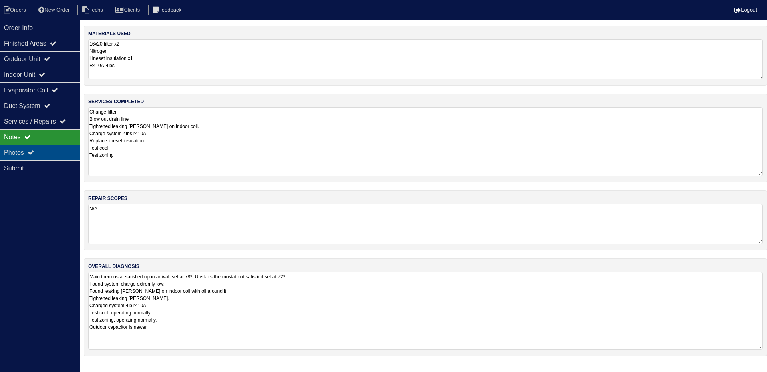
click at [31, 152] on icon at bounding box center [31, 152] width 6 height 6
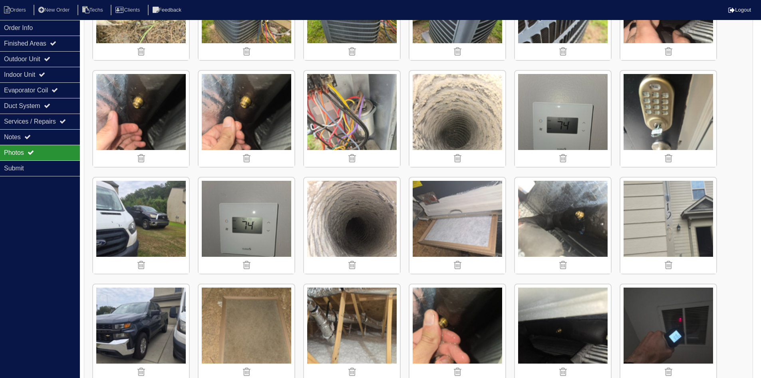
scroll to position [1053, 0]
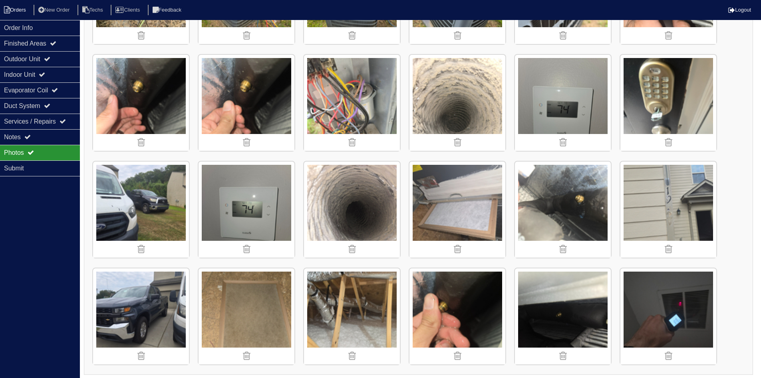
click at [14, 8] on li "Orders" at bounding box center [16, 10] width 32 height 11
select select "15"
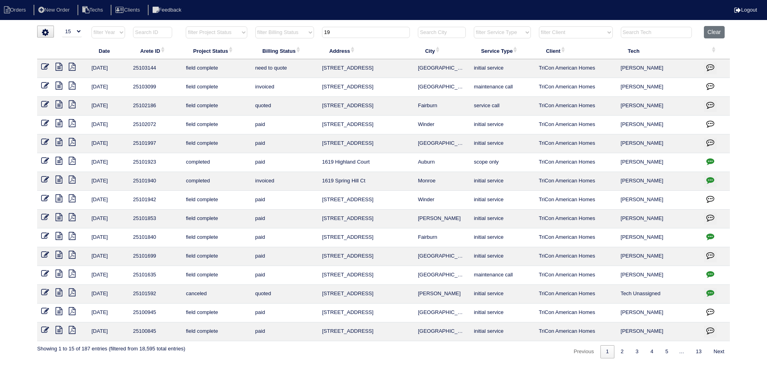
click at [342, 34] on input "19" at bounding box center [366, 32] width 88 height 11
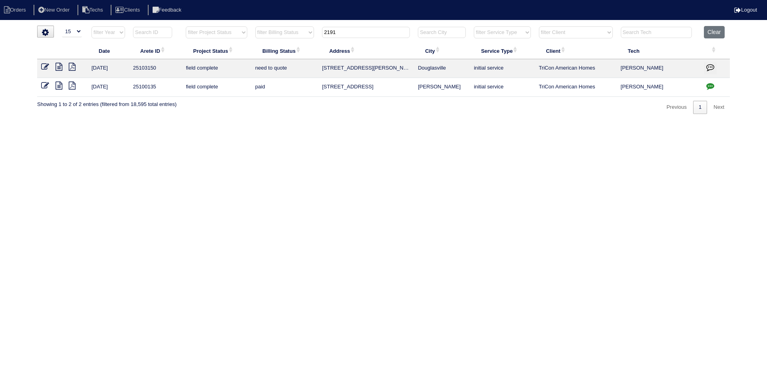
type input "2191"
click at [58, 66] on icon at bounding box center [59, 67] width 7 height 8
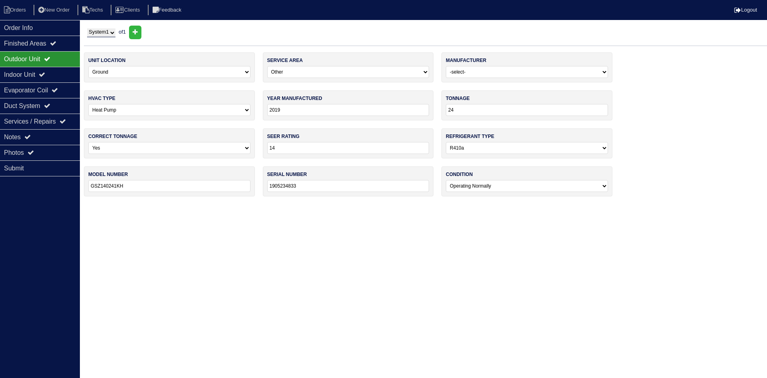
select select "0"
select select "3"
select select "[PERSON_NAME]"
select select "1"
select select "0"
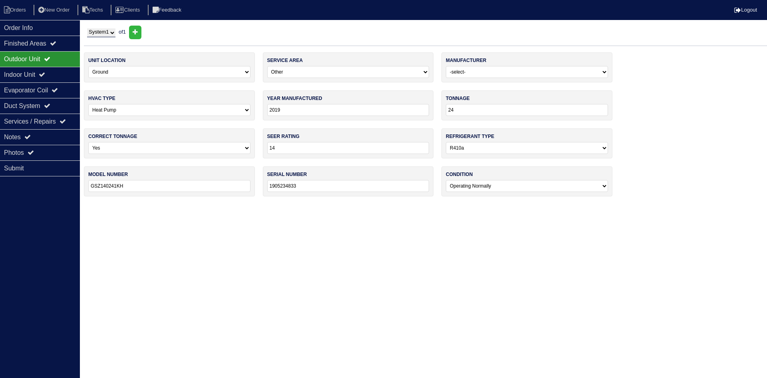
select select "1"
select select "0"
click at [43, 137] on div "Notes" at bounding box center [40, 137] width 80 height 16
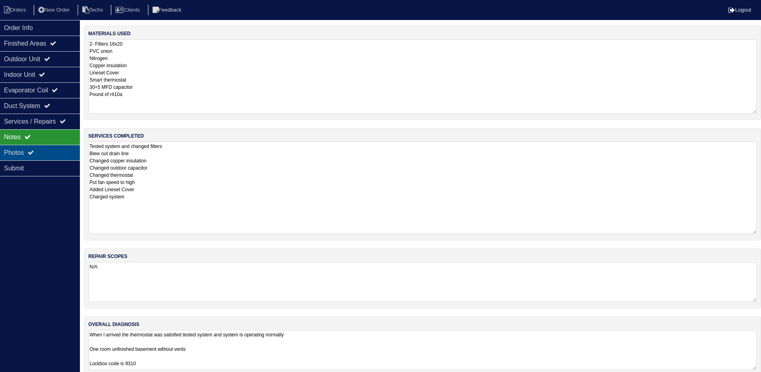
click at [34, 152] on icon at bounding box center [31, 152] width 6 height 6
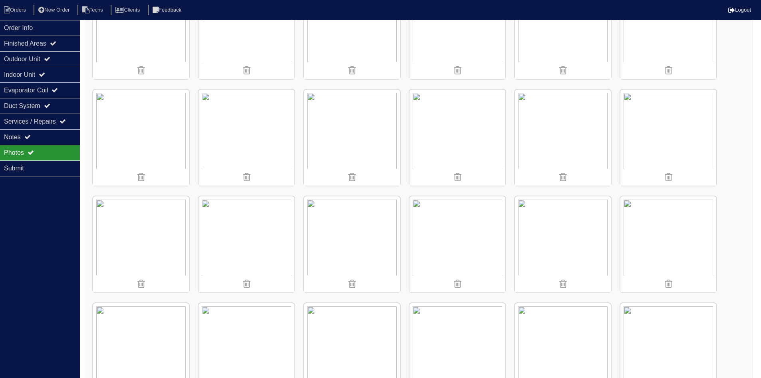
scroll to position [400, 0]
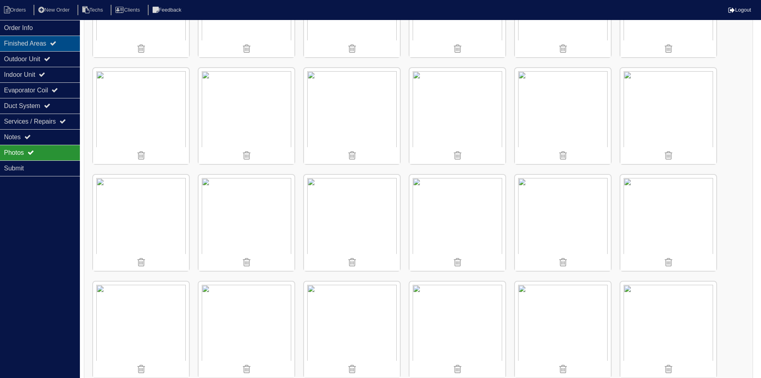
click at [52, 41] on div "Finished Areas" at bounding box center [40, 44] width 80 height 16
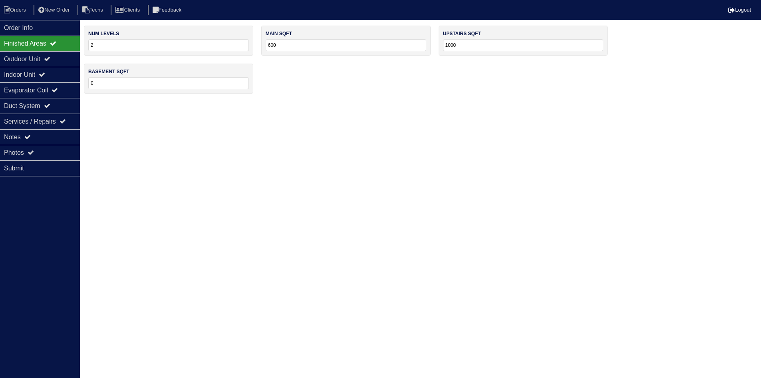
scroll to position [0, 0]
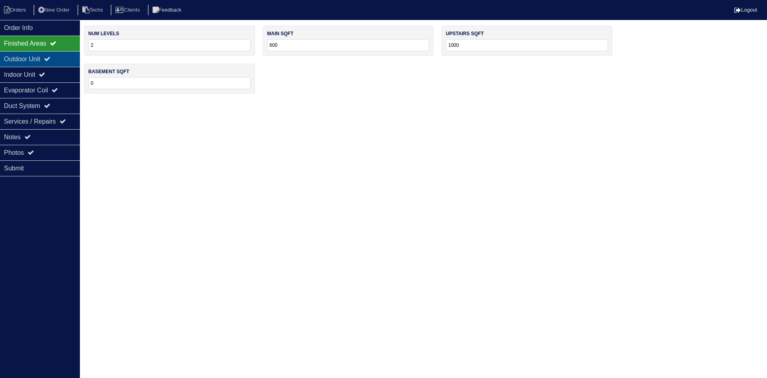
click at [44, 60] on div "Outdoor Unit" at bounding box center [40, 59] width 80 height 16
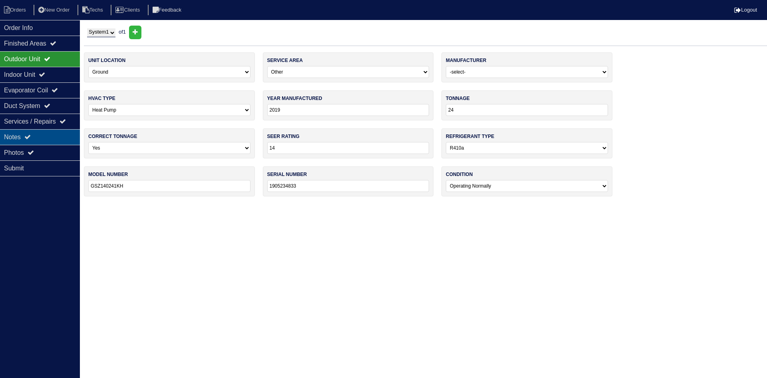
click at [44, 137] on div "Notes" at bounding box center [40, 137] width 80 height 16
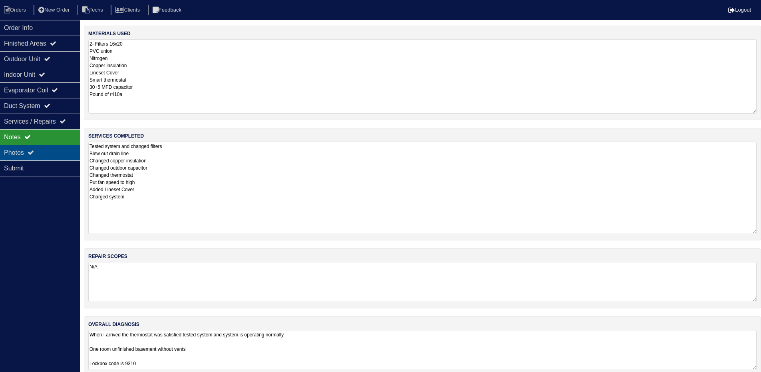
click at [41, 150] on div "Photos" at bounding box center [40, 153] width 80 height 16
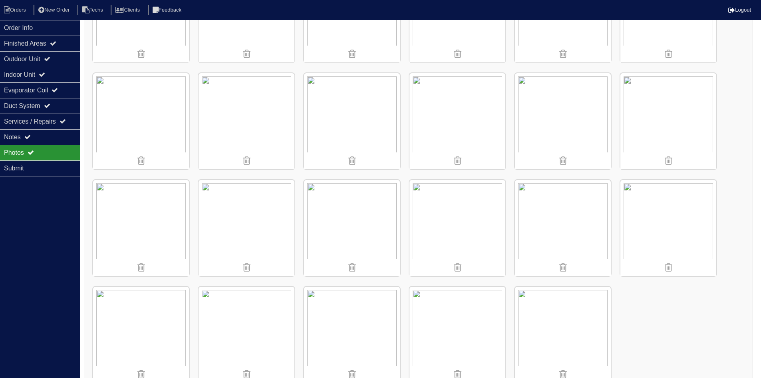
scroll to position [522, 0]
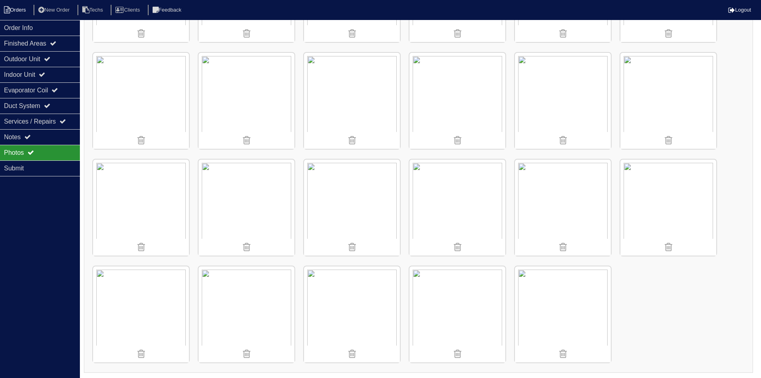
click at [22, 12] on li "Orders" at bounding box center [16, 10] width 32 height 11
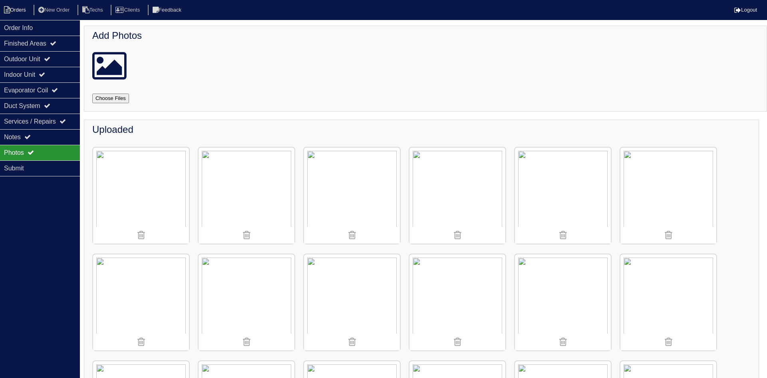
select select "15"
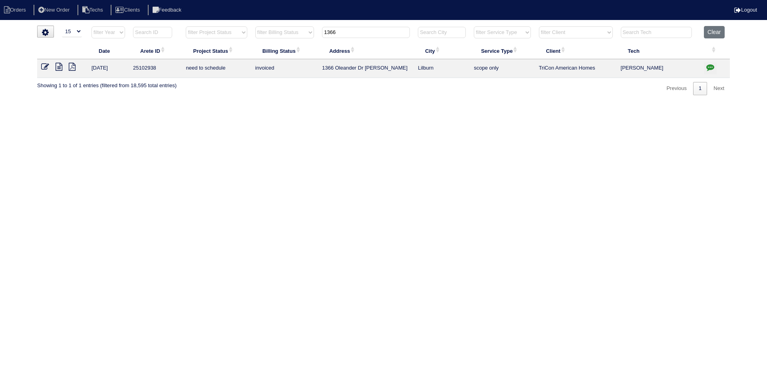
click at [343, 30] on input "1366" at bounding box center [366, 32] width 88 height 11
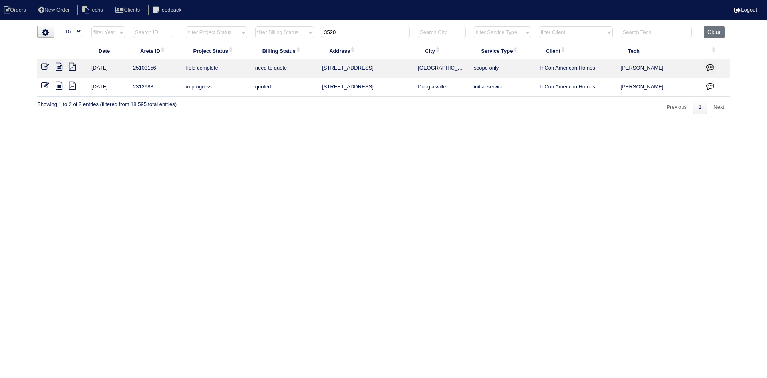
click at [59, 68] on icon at bounding box center [59, 67] width 7 height 8
click at [343, 34] on input "3520" at bounding box center [366, 32] width 88 height 11
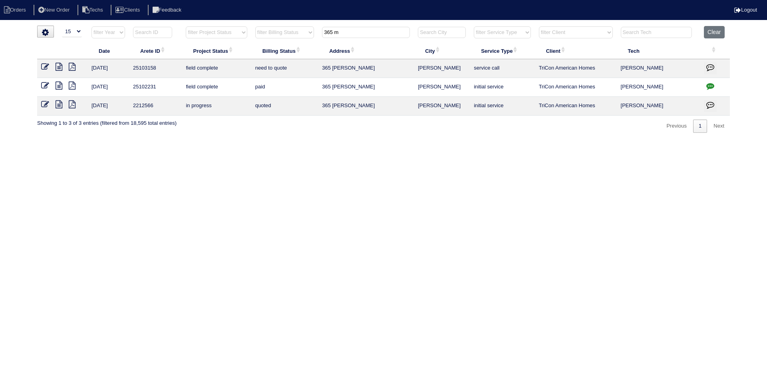
type input "365 m"
click at [59, 66] on icon at bounding box center [59, 67] width 7 height 8
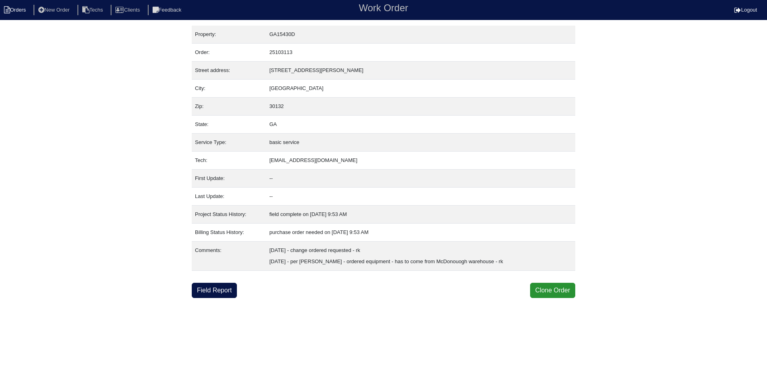
click at [18, 8] on li "Orders" at bounding box center [16, 10] width 32 height 11
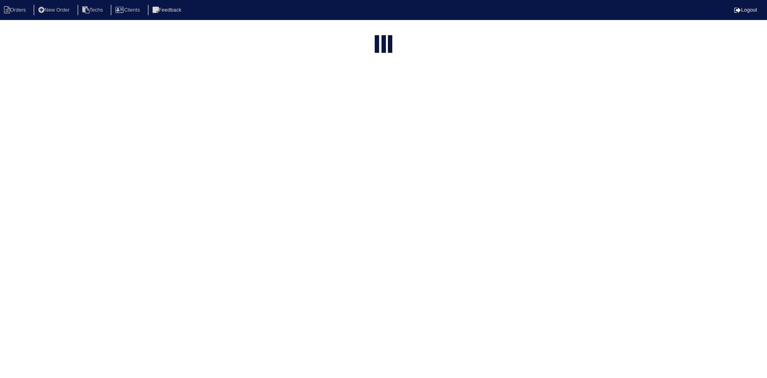
select select "15"
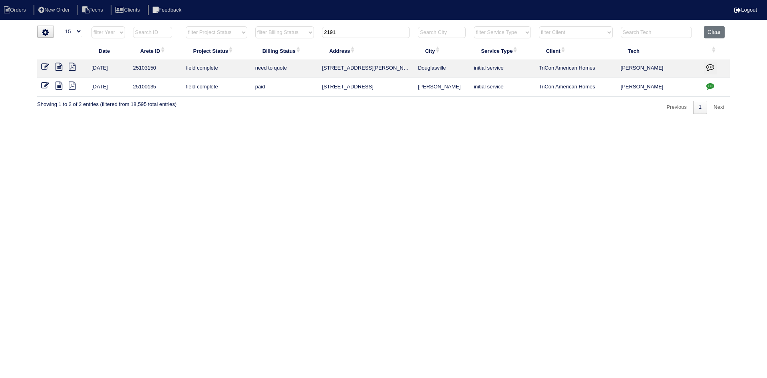
click at [341, 32] on input "2191" at bounding box center [366, 32] width 88 height 11
click at [341, 33] on input "2191" at bounding box center [366, 32] width 88 height 11
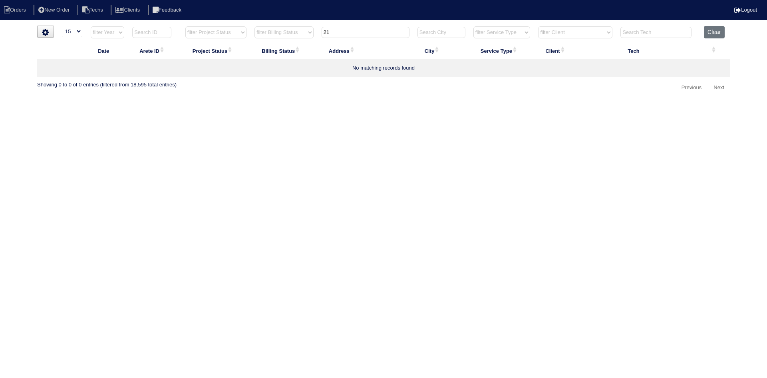
type input "2"
type input "1366"
click at [60, 67] on icon at bounding box center [59, 67] width 7 height 8
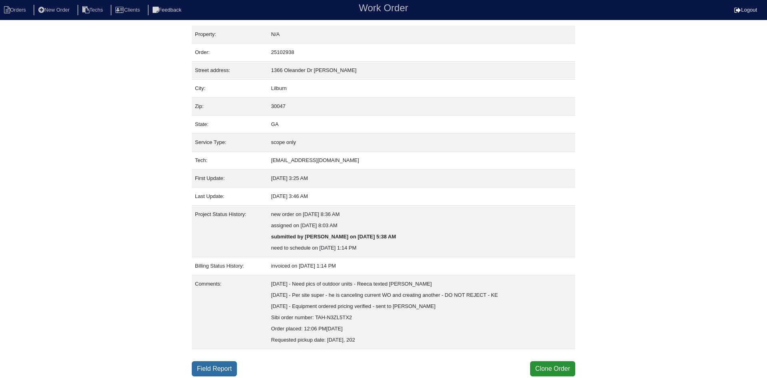
click at [201, 363] on link "Field Report" at bounding box center [214, 368] width 45 height 15
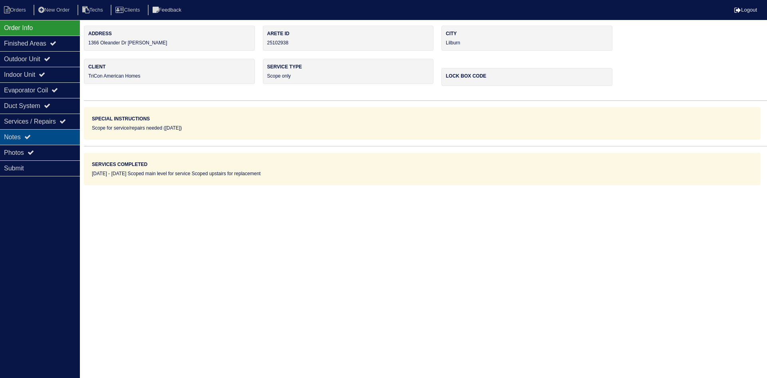
click at [55, 135] on div "Notes" at bounding box center [40, 137] width 80 height 16
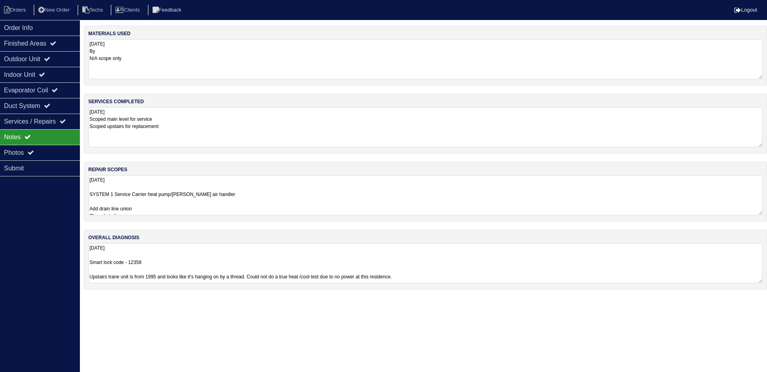
click at [305, 201] on textarea "[DATE] SYSTEM 1 Service Carrier heat pump/[PERSON_NAME] air handler Add drain l…" at bounding box center [425, 195] width 675 height 40
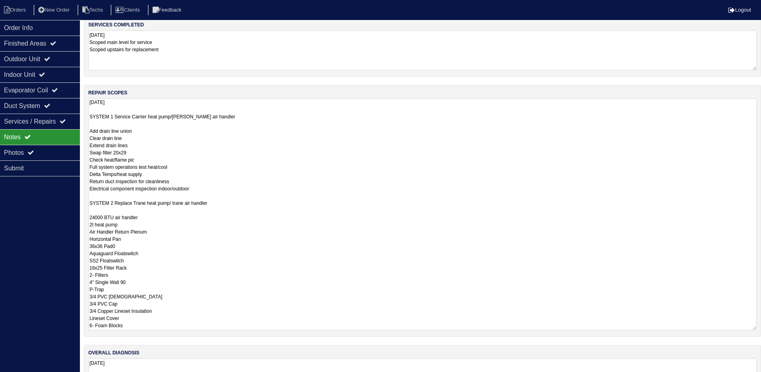
scroll to position [80, 0]
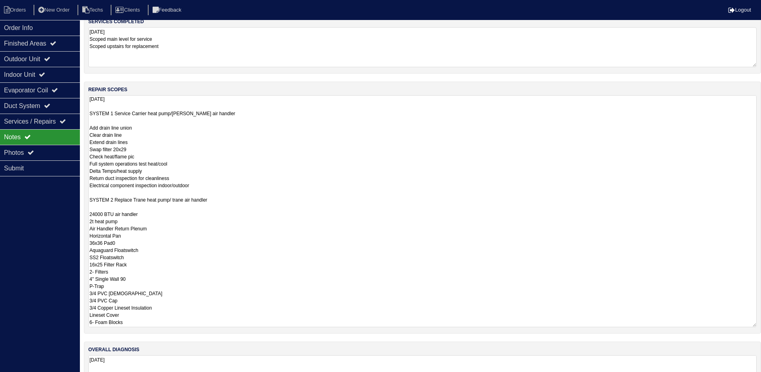
click at [131, 149] on textarea "[DATE] SYSTEM 1 Service Carrier heat pump/[PERSON_NAME] air handler Add drain l…" at bounding box center [422, 211] width 669 height 232
type textarea "08/11/2025 SYSTEM 1 Service Carrier heat pump/Payne air handler Add drain line …"
click at [18, 225] on div "Order Info Finished Areas Outdoor Unit Indoor Unit Evaporator Coil Duct System …" at bounding box center [40, 206] width 80 height 372
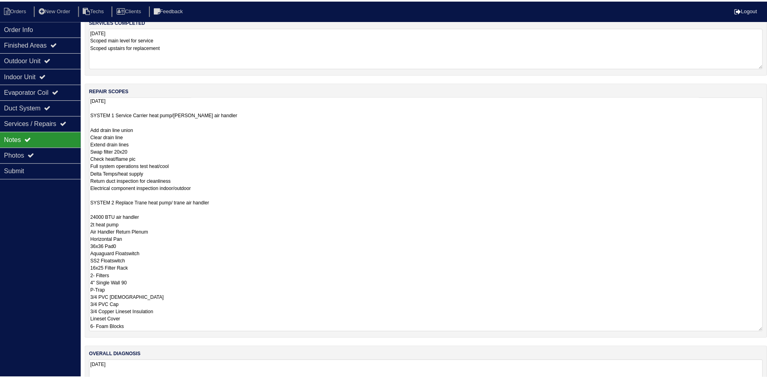
scroll to position [0, 0]
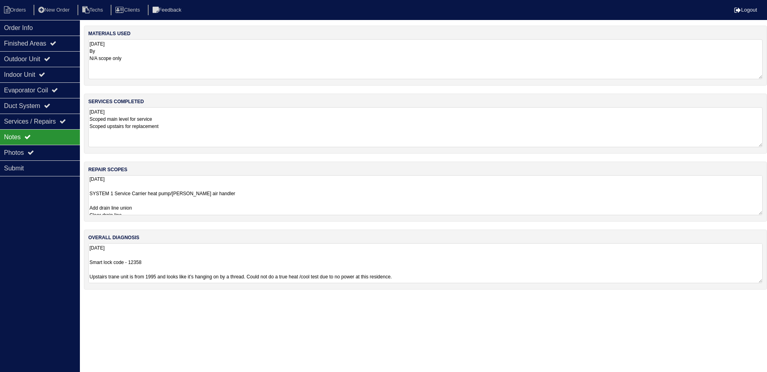
drag, startPoint x: 18, startPoint y: 8, endPoint x: 74, endPoint y: 2, distance: 55.9
click at [18, 8] on li "Orders" at bounding box center [16, 10] width 32 height 11
select select "15"
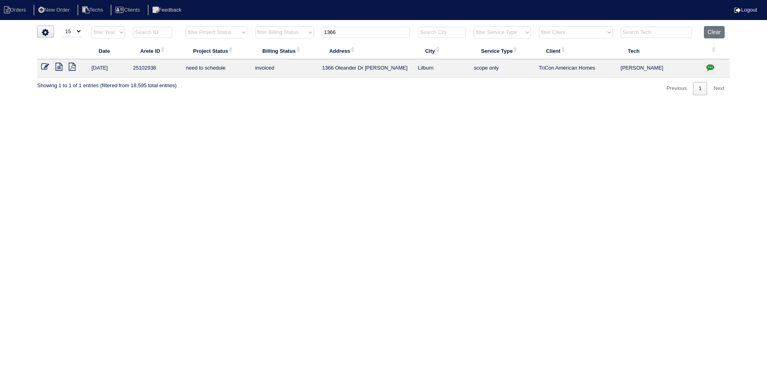
click at [346, 30] on input "1366" at bounding box center [366, 32] width 88 height 11
click at [345, 32] on input "1366" at bounding box center [366, 32] width 88 height 11
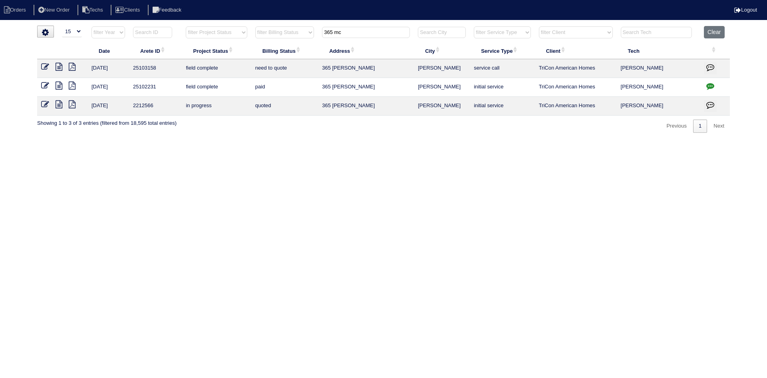
type input "365 mc"
click at [57, 86] on icon at bounding box center [59, 86] width 7 height 8
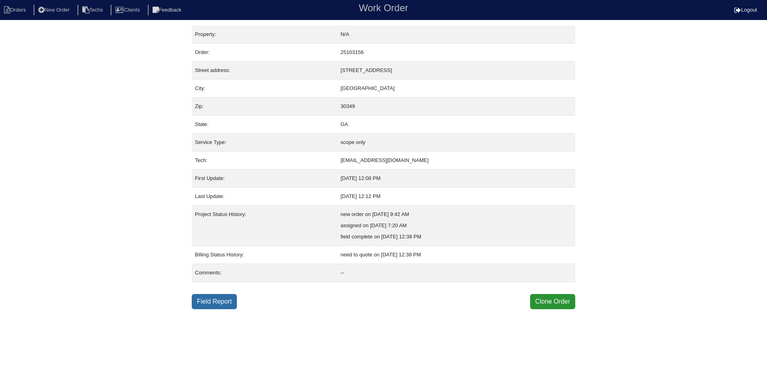
click at [219, 300] on link "Field Report" at bounding box center [214, 301] width 45 height 15
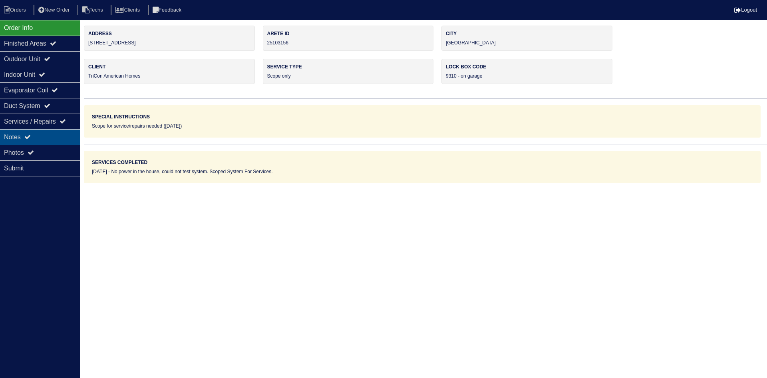
click at [31, 136] on icon at bounding box center [27, 137] width 6 height 6
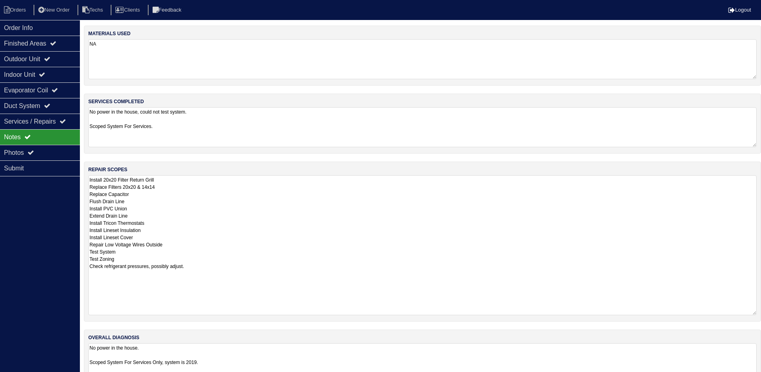
drag, startPoint x: 760, startPoint y: 213, endPoint x: 761, endPoint y: 313, distance: 99.9
click at [761, 313] on html "Orders New Order Techs Clients Feedback Logout Orders New Order Users Clients M…" at bounding box center [380, 198] width 761 height 397
click at [50, 56] on icon at bounding box center [47, 59] width 6 height 6
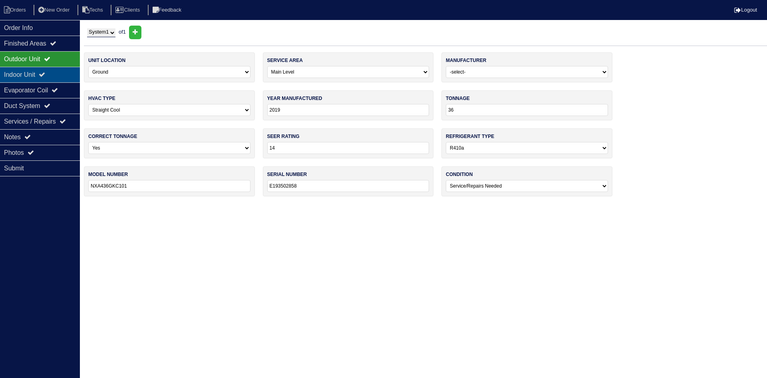
click at [52, 74] on div "Indoor Unit" at bounding box center [40, 75] width 80 height 16
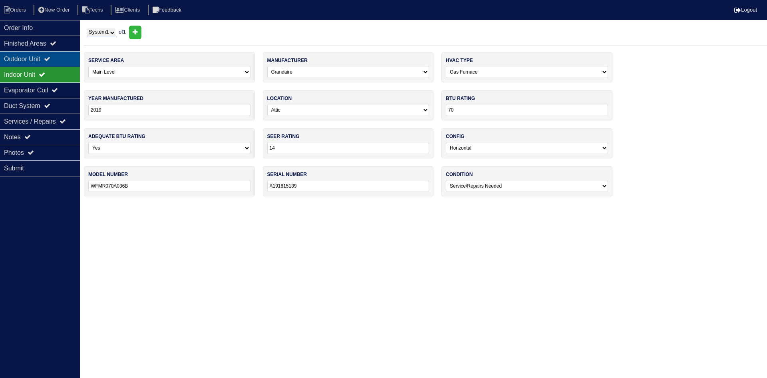
click at [50, 58] on icon at bounding box center [47, 59] width 6 height 6
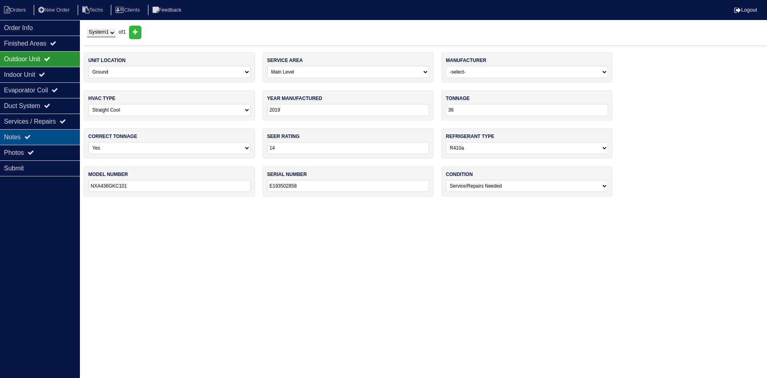
click at [58, 133] on div "Notes" at bounding box center [40, 137] width 80 height 16
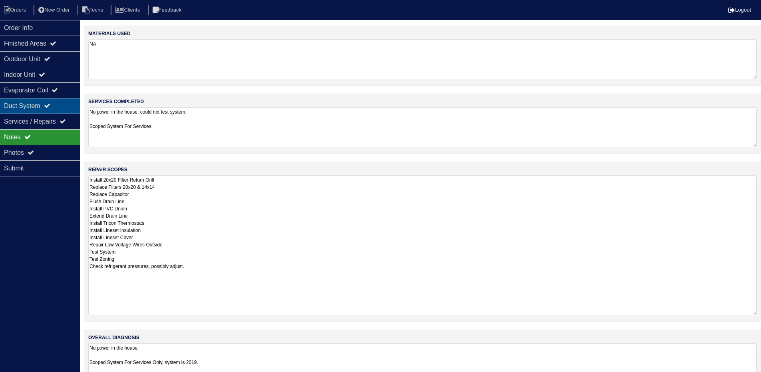
click at [56, 104] on div "Duct System" at bounding box center [40, 106] width 80 height 16
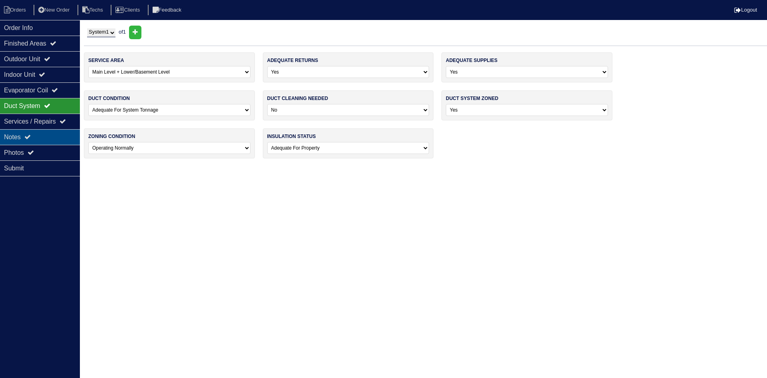
click at [66, 140] on div "Notes" at bounding box center [40, 137] width 80 height 16
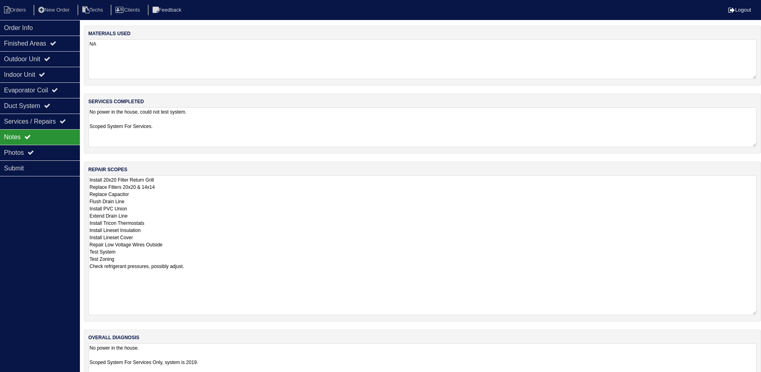
click at [206, 267] on textarea "Install 20x20 Filter Return Grill Replace Filters 20x20 & 14x14 Replace Capacit…" at bounding box center [422, 245] width 669 height 140
type textarea "Install 20x20 Filter Return Grill Replace Filters 20x20 & 14x14 Replace Capacit…"
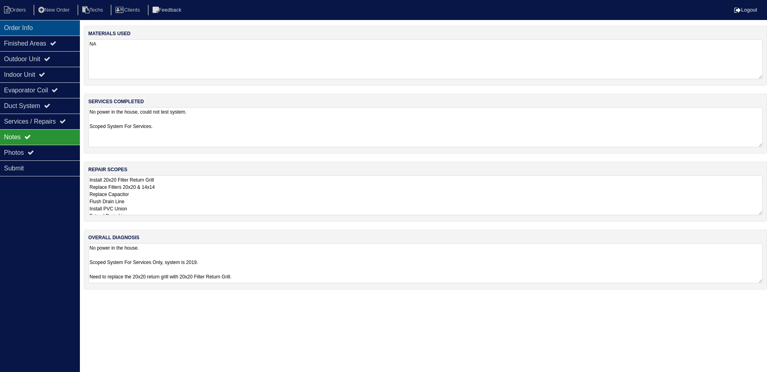
click at [49, 32] on div "Order Info" at bounding box center [40, 28] width 80 height 16
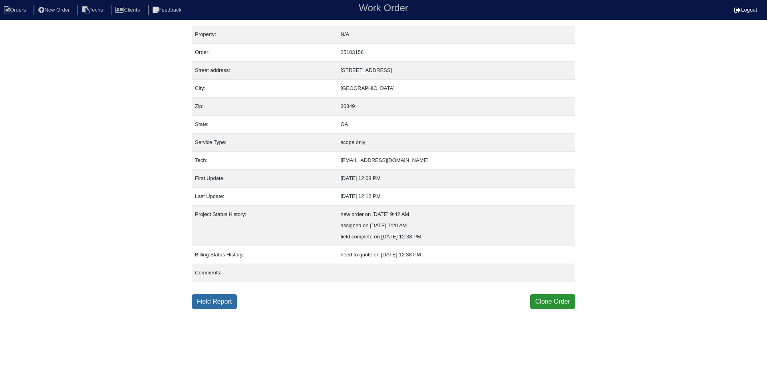
click at [215, 299] on link "Field Report" at bounding box center [214, 301] width 45 height 15
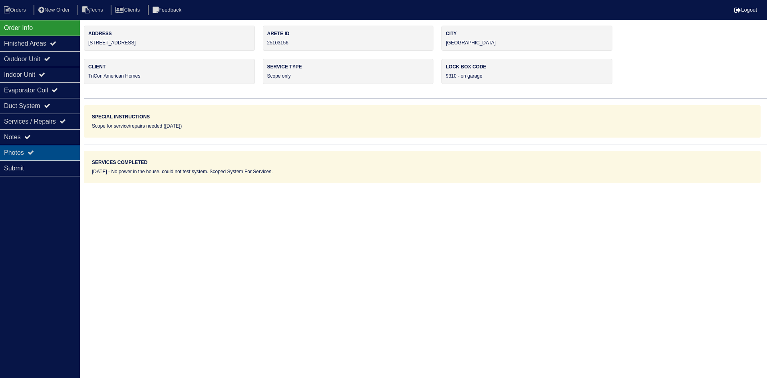
click at [42, 149] on div "Photos" at bounding box center [40, 153] width 80 height 16
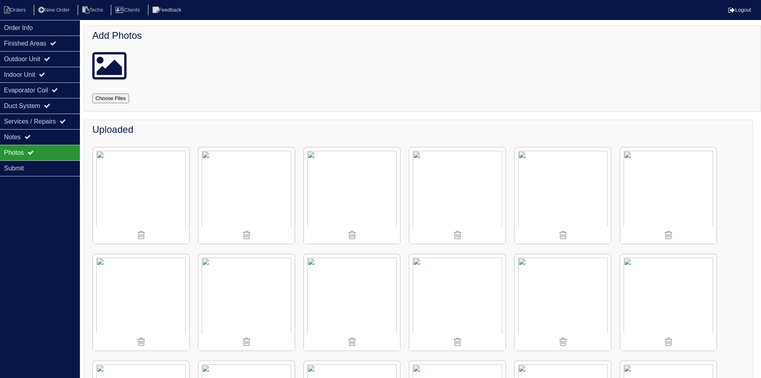
click at [368, 189] on img at bounding box center [352, 195] width 96 height 96
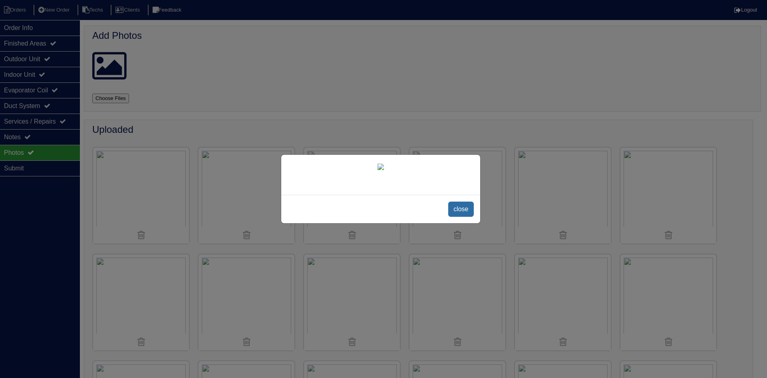
click at [456, 217] on span "close" at bounding box center [460, 208] width 25 height 15
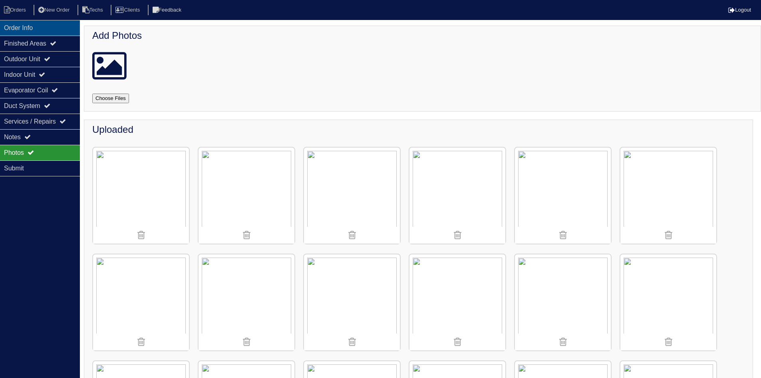
click at [45, 28] on div "Order Info" at bounding box center [40, 28] width 80 height 16
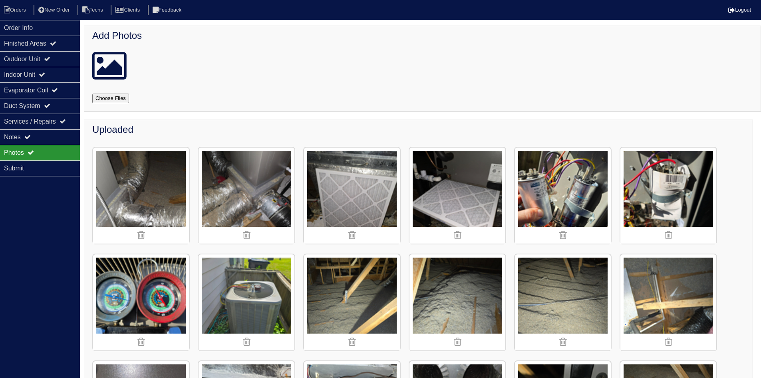
click at [363, 165] on img at bounding box center [352, 195] width 96 height 96
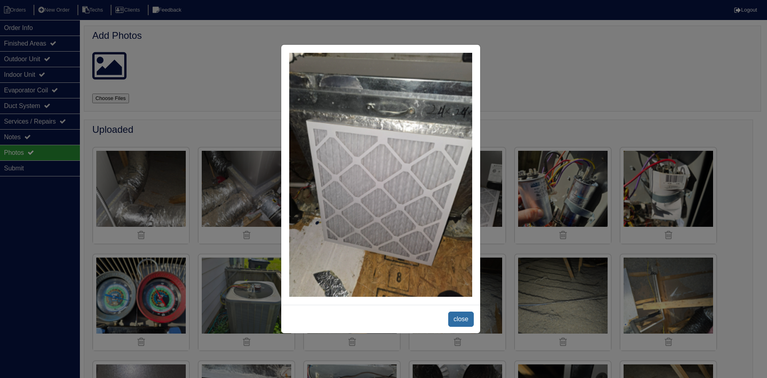
click at [462, 318] on span "close" at bounding box center [460, 318] width 25 height 15
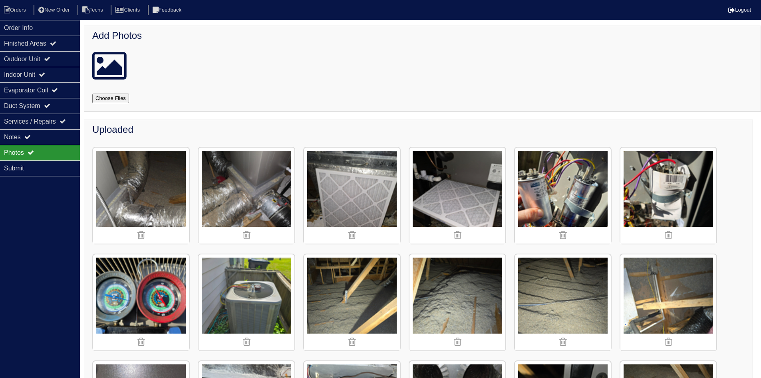
click at [460, 207] on img at bounding box center [458, 195] width 96 height 96
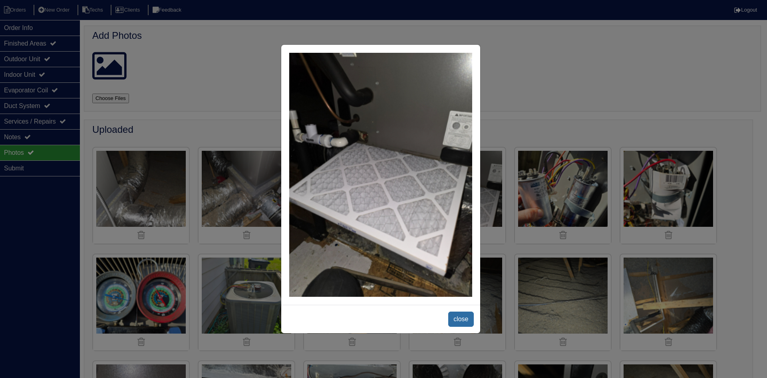
click at [466, 315] on span "close" at bounding box center [460, 318] width 25 height 15
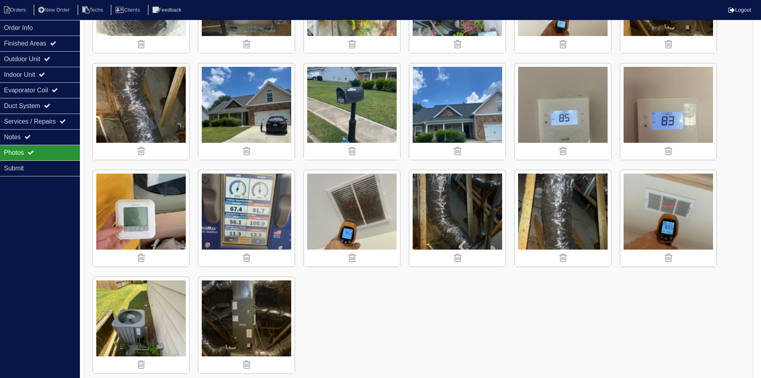
scroll to position [841, 0]
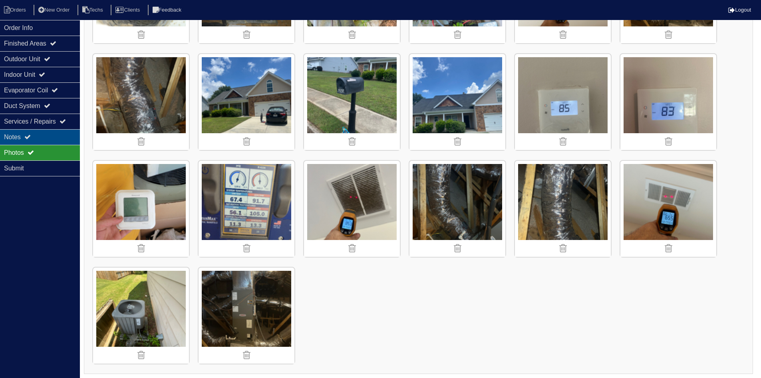
click at [48, 137] on div "Notes" at bounding box center [40, 137] width 80 height 16
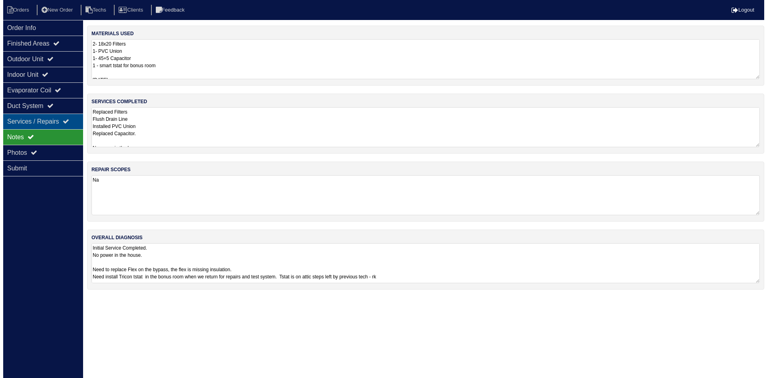
scroll to position [0, 0]
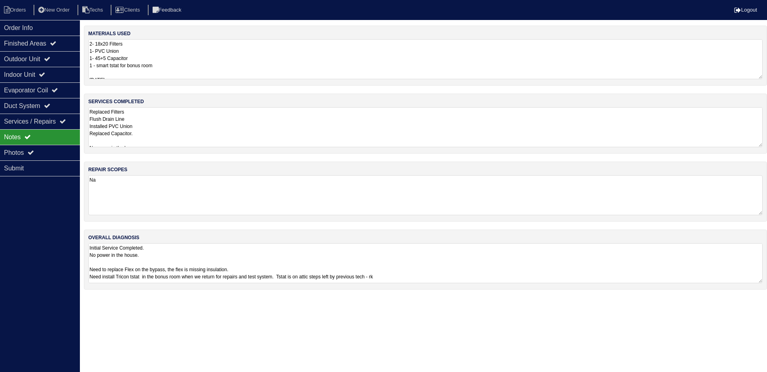
click at [173, 66] on textarea "2- 18x20 Filters 1- PVC Union 1- 45+5 Capacitor 1 - smart tstat for bonus room …" at bounding box center [425, 59] width 675 height 40
click at [48, 150] on div "Photos" at bounding box center [40, 153] width 80 height 16
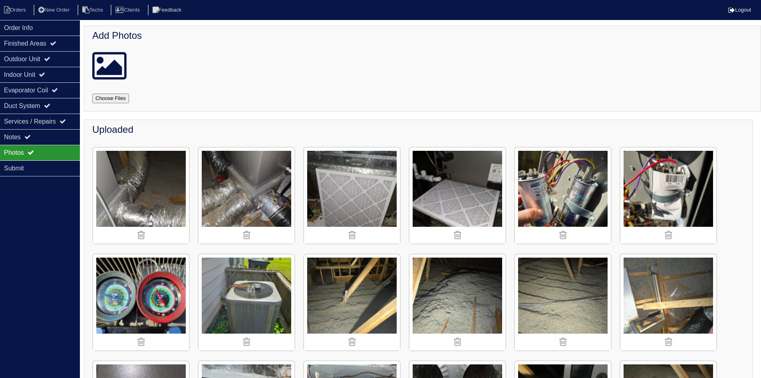
click at [454, 198] on img at bounding box center [458, 195] width 96 height 96
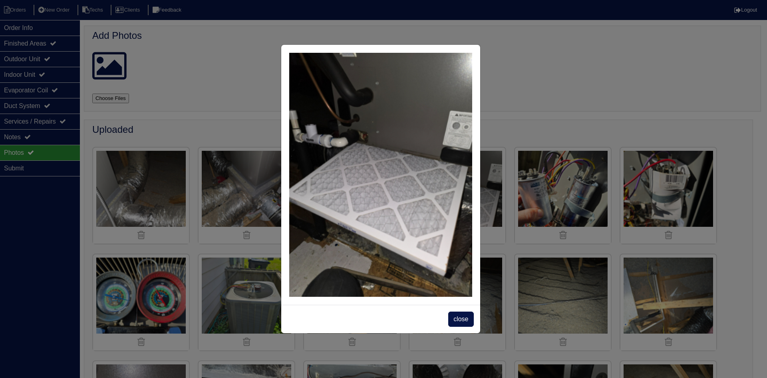
drag, startPoint x: 456, startPoint y: 321, endPoint x: 452, endPoint y: 313, distance: 8.0
click at [456, 320] on span "close" at bounding box center [460, 318] width 25 height 15
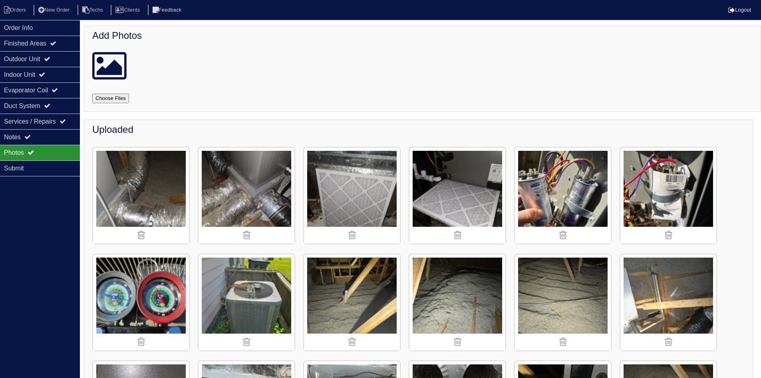
click at [355, 177] on img at bounding box center [352, 195] width 96 height 96
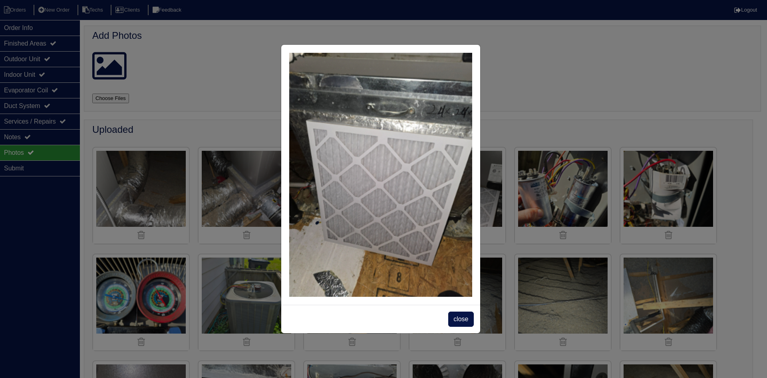
click at [464, 314] on span "close" at bounding box center [460, 318] width 25 height 15
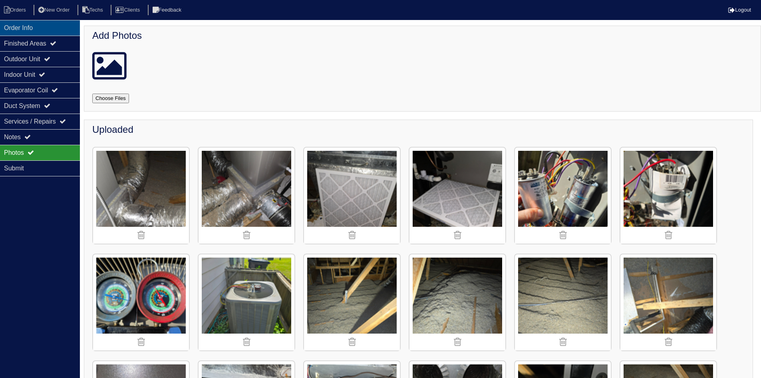
click at [12, 26] on div "Order Info" at bounding box center [40, 28] width 80 height 16
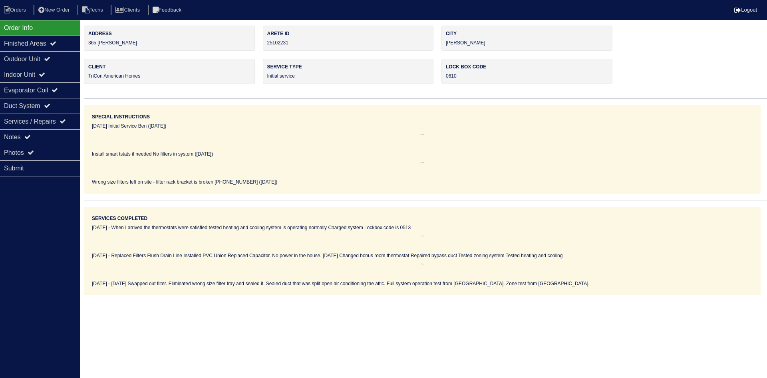
click at [12, 26] on div "Order Info" at bounding box center [40, 28] width 80 height 16
click at [9, 10] on icon at bounding box center [7, 9] width 6 height 7
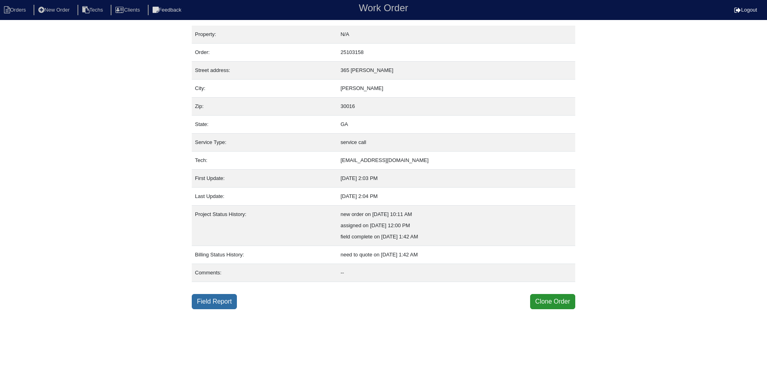
click at [217, 305] on link "Field Report" at bounding box center [214, 301] width 45 height 15
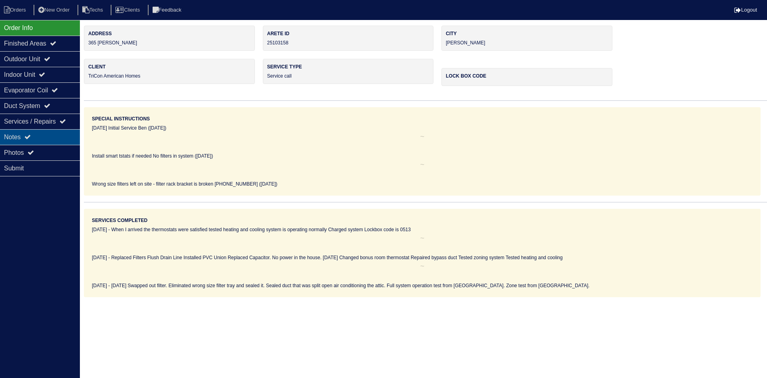
click at [50, 134] on div "Notes" at bounding box center [40, 137] width 80 height 16
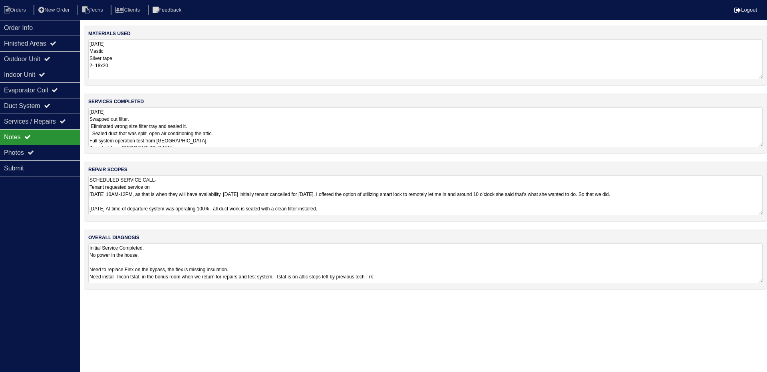
click at [348, 134] on textarea "8.28.25 Swapped out filter. Eliminated wrong size filter tray and sealed it. Se…" at bounding box center [425, 127] width 675 height 40
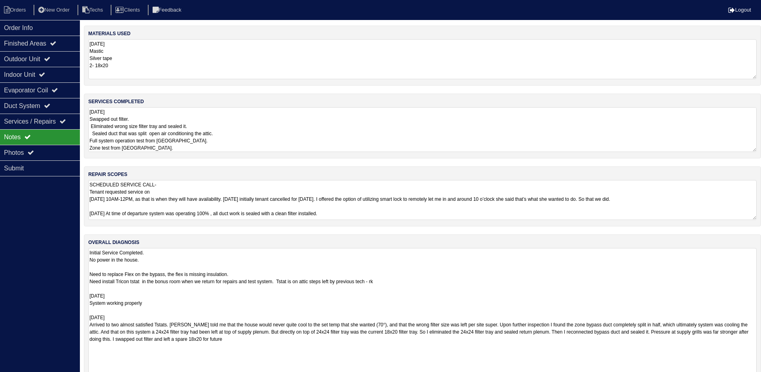
drag, startPoint x: 761, startPoint y: 285, endPoint x: 745, endPoint y: 397, distance: 112.3
click at [745, 377] on html "Orders New Order Techs Clients Feedback Logout Orders New Order Users Clients M…" at bounding box center [380, 206] width 761 height 413
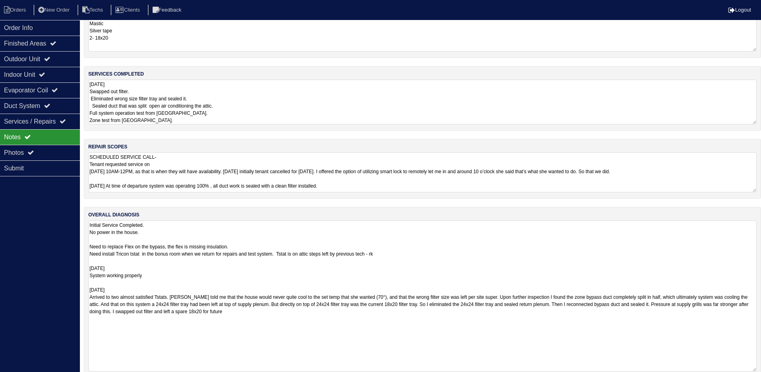
scroll to position [42, 0]
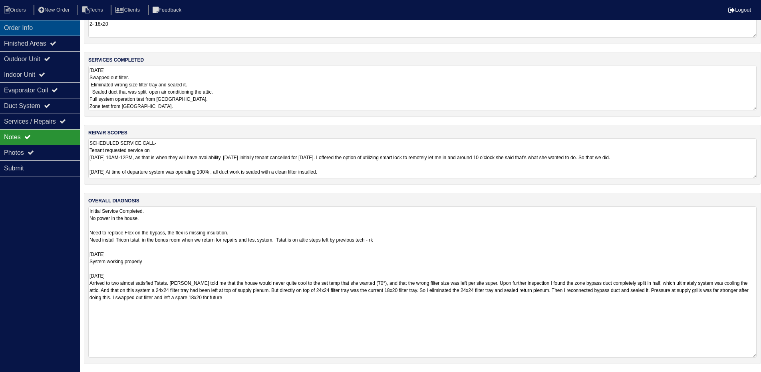
click at [45, 25] on div "Order Info" at bounding box center [40, 28] width 80 height 16
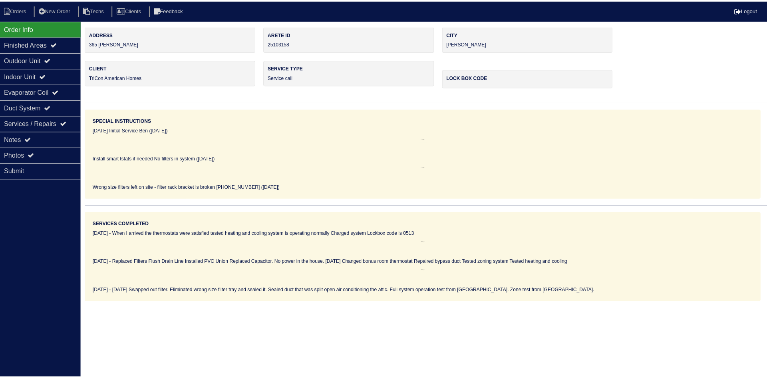
scroll to position [0, 0]
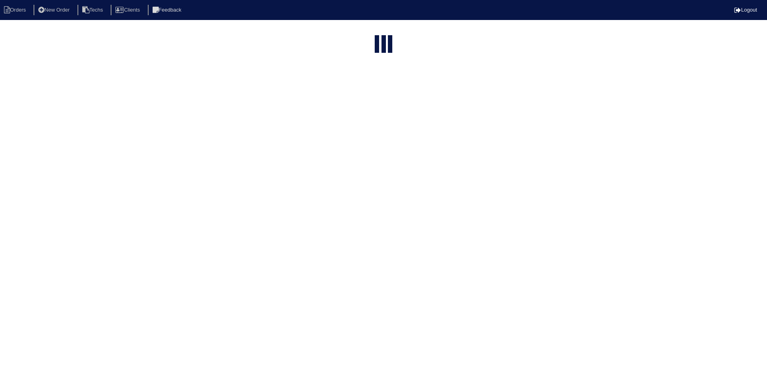
select select "15"
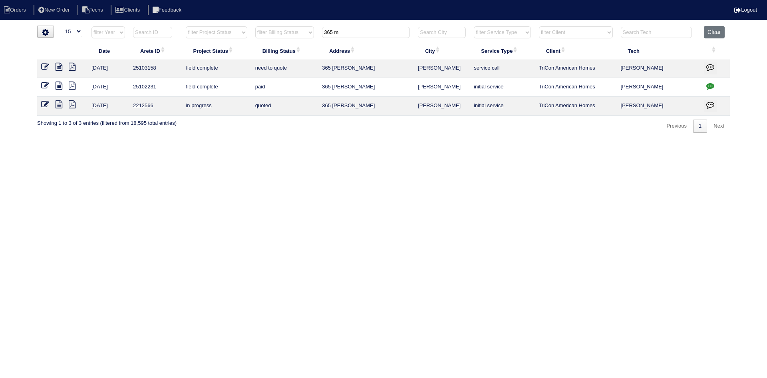
click at [350, 32] on input "365 m" at bounding box center [366, 32] width 88 height 11
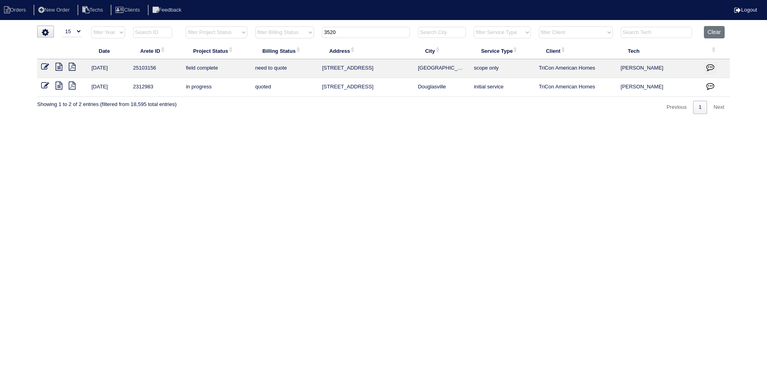
type input "3520"
click at [60, 65] on icon at bounding box center [59, 67] width 7 height 8
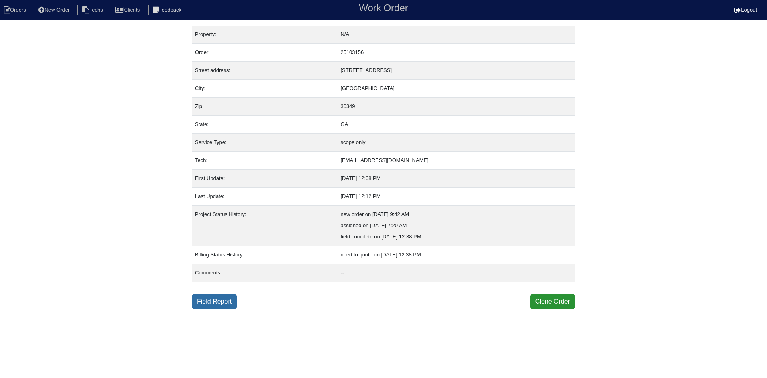
click at [219, 302] on link "Field Report" at bounding box center [214, 301] width 45 height 15
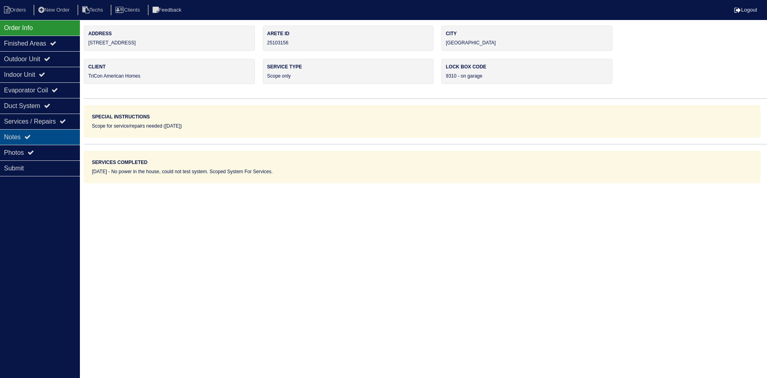
click at [57, 135] on div "Notes" at bounding box center [40, 137] width 80 height 16
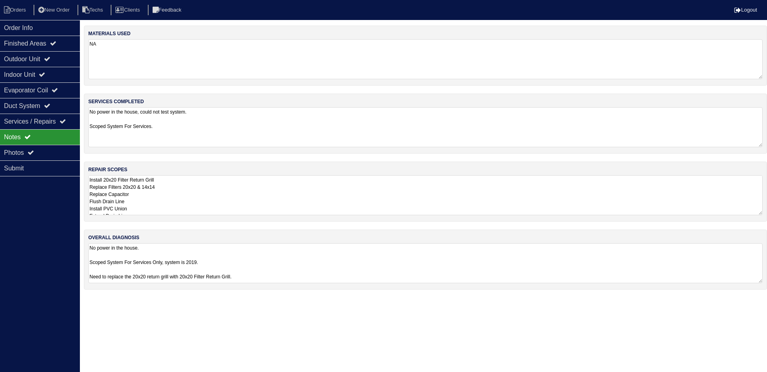
click at [242, 189] on textarea "Install 20x20 Filter Return Grill Replace Filters 20x20 & 14x14 Replace Capacit…" at bounding box center [425, 195] width 675 height 40
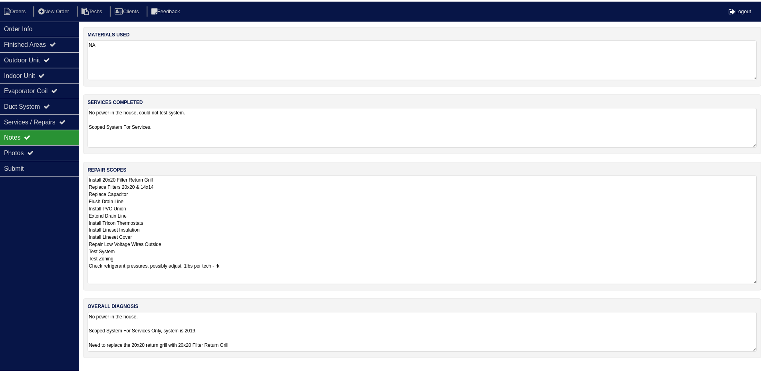
scroll to position [1, 0]
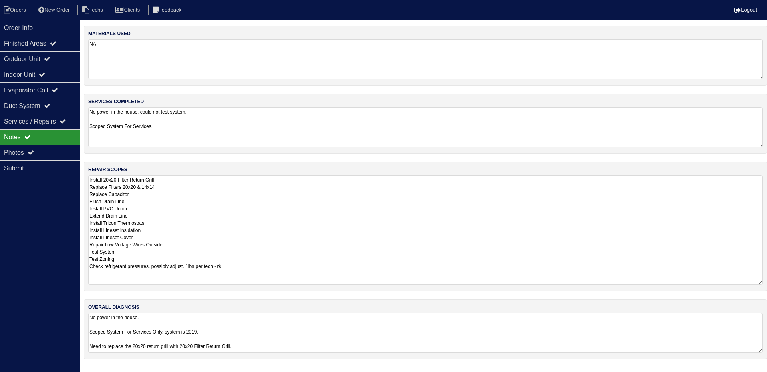
click at [22, 204] on div "Order Info Finished Areas Outdoor Unit Indoor Unit Evaporator Coil Duct System …" at bounding box center [40, 206] width 80 height 372
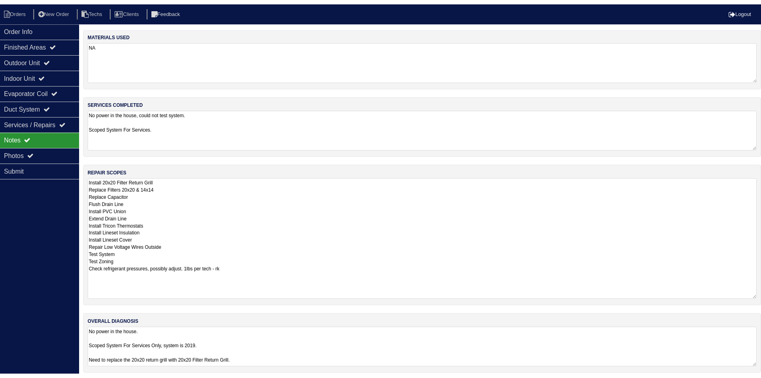
scroll to position [0, 0]
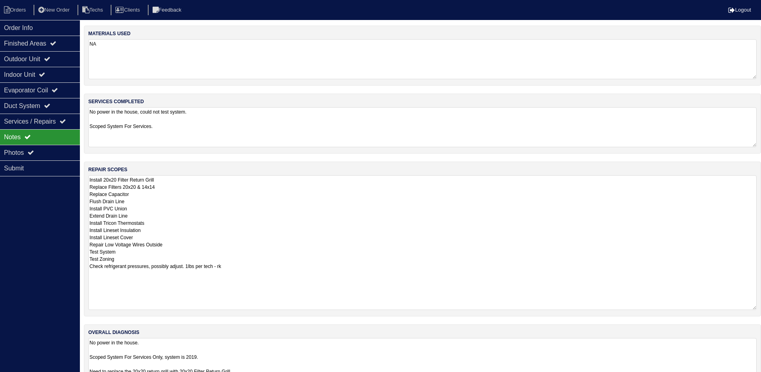
drag, startPoint x: 760, startPoint y: 213, endPoint x: 757, endPoint y: 298, distance: 85.6
click at [761, 307] on html "Orders New Order Techs Clients Feedback Logout Orders New Order Users Clients M…" at bounding box center [380, 196] width 761 height 392
click at [45, 76] on icon at bounding box center [42, 74] width 6 height 6
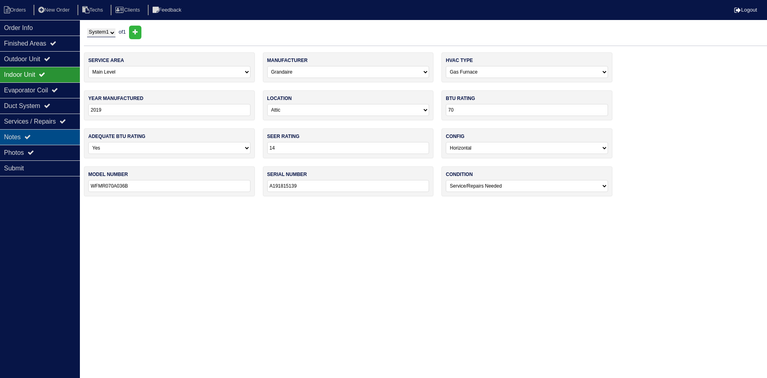
click at [44, 134] on div "Notes" at bounding box center [40, 137] width 80 height 16
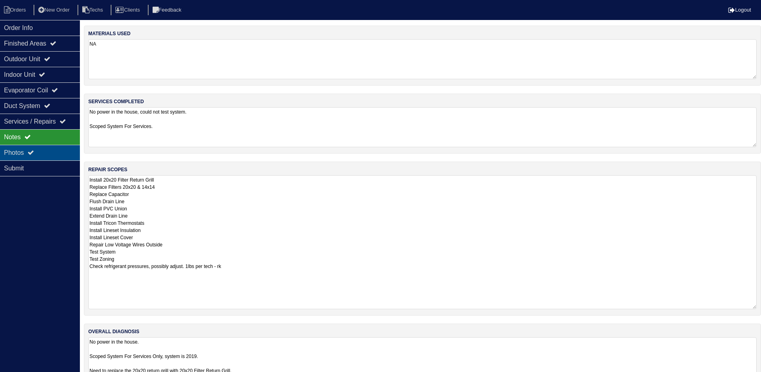
click at [39, 149] on div "Photos" at bounding box center [40, 153] width 80 height 16
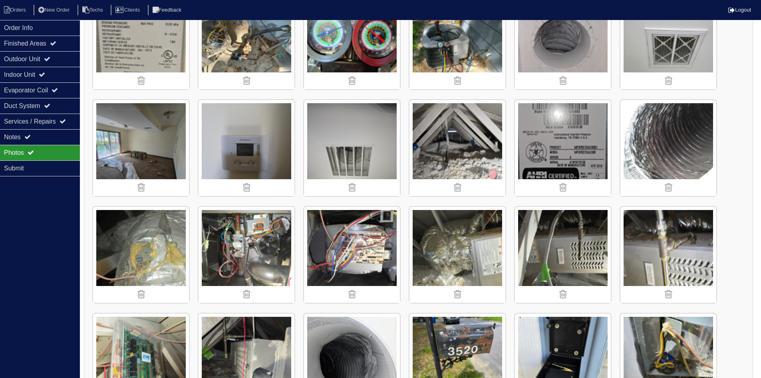
scroll to position [160, 0]
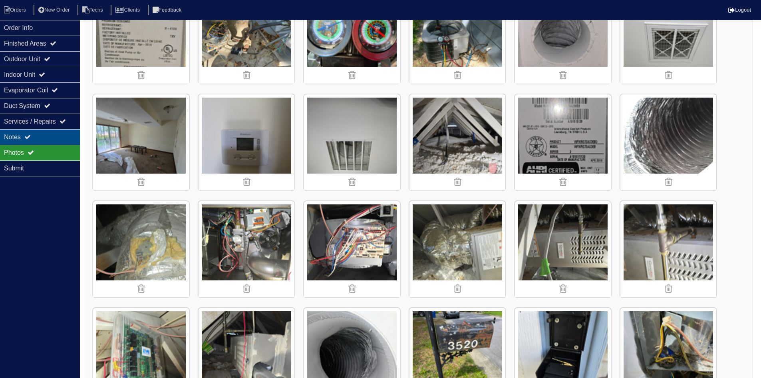
click at [39, 134] on div "Notes" at bounding box center [40, 137] width 80 height 16
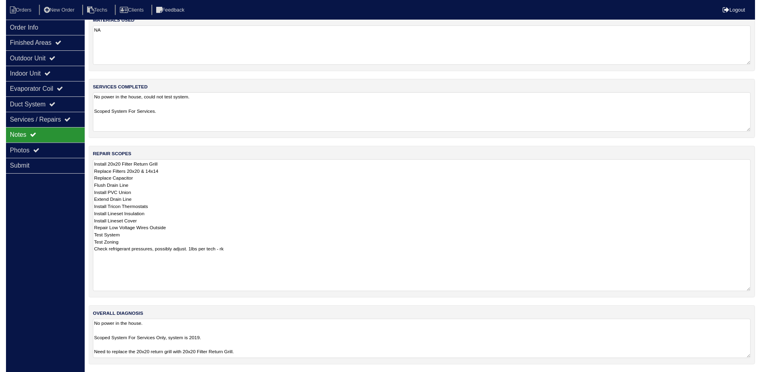
scroll to position [20, 0]
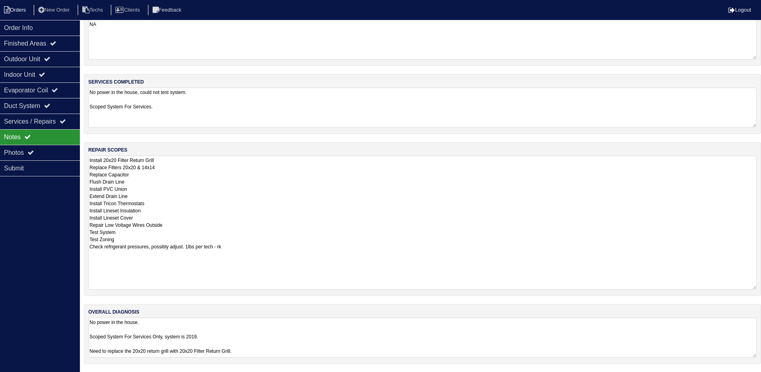
click at [14, 10] on li "Orders" at bounding box center [16, 10] width 32 height 11
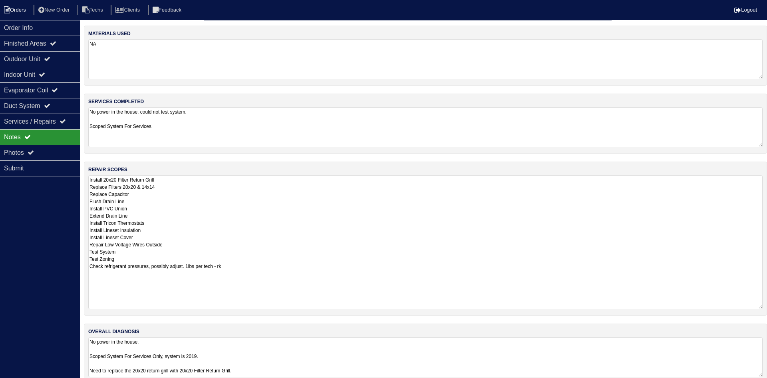
select select "15"
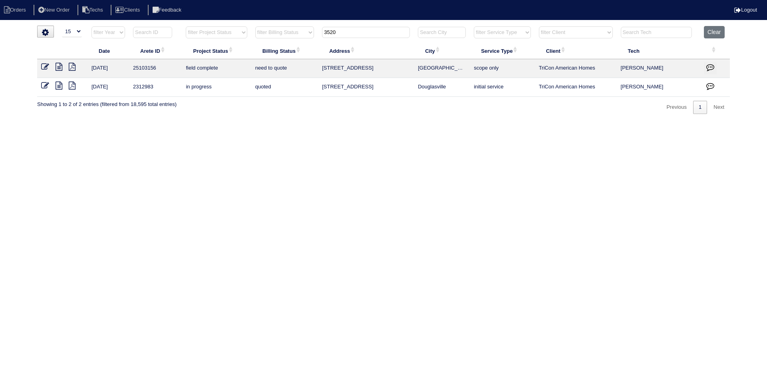
click at [345, 34] on input "3520" at bounding box center [366, 32] width 88 height 11
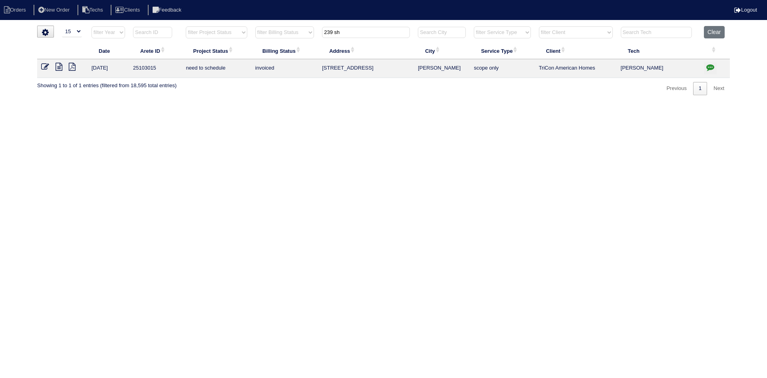
type input "239 sh"
click at [58, 66] on icon at bounding box center [59, 67] width 7 height 8
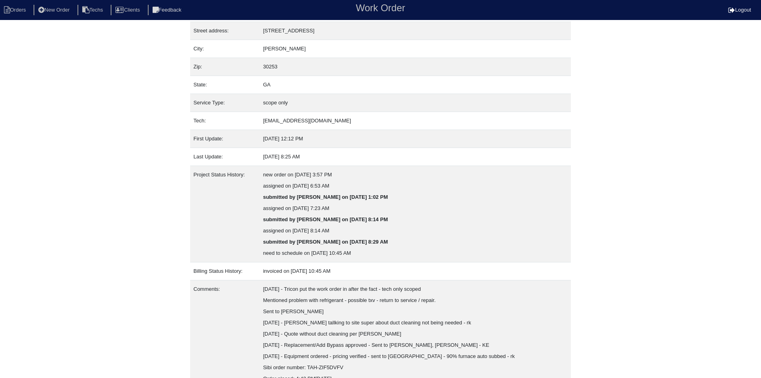
scroll to position [88, 0]
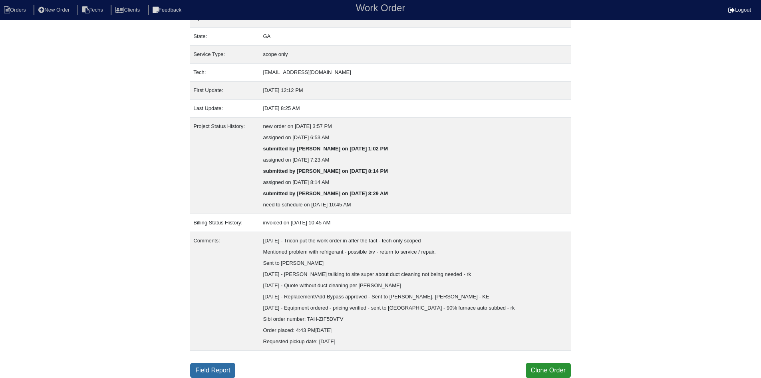
click at [209, 368] on link "Field Report" at bounding box center [212, 370] width 45 height 15
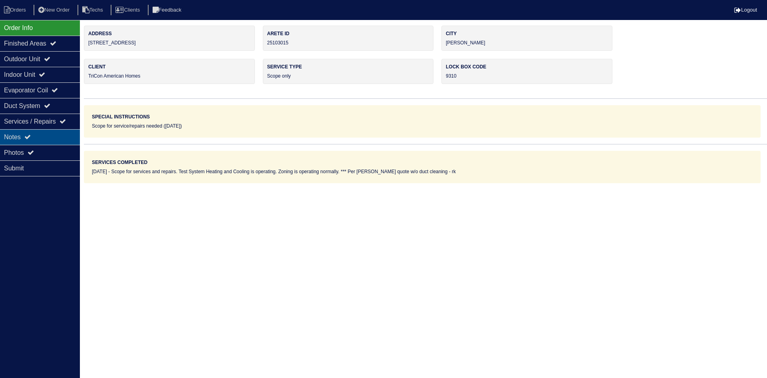
click at [41, 136] on div "Notes" at bounding box center [40, 137] width 80 height 16
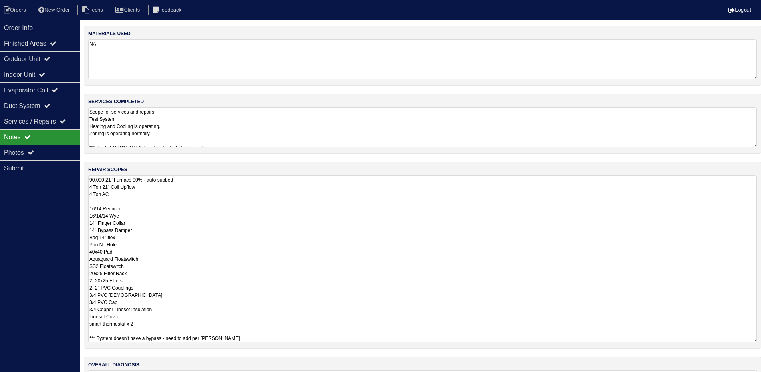
click at [281, 193] on textarea "90,000 21" Furnace 90% - auto subbed 4 Ton 21" Coil Upflow 4 Ton AC 16/14 Reduc…" at bounding box center [422, 258] width 669 height 167
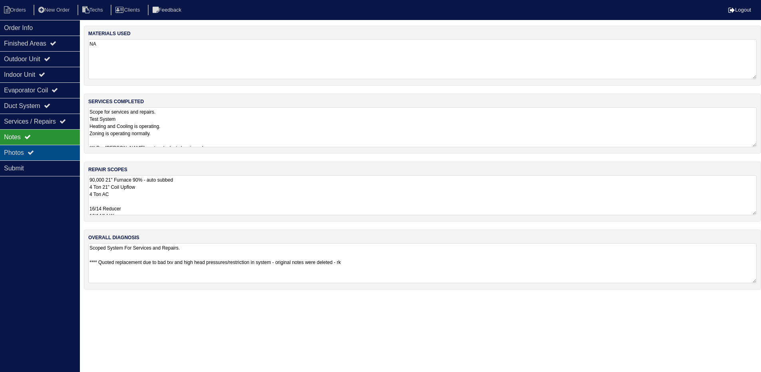
click at [18, 151] on div "Photos" at bounding box center [40, 153] width 80 height 16
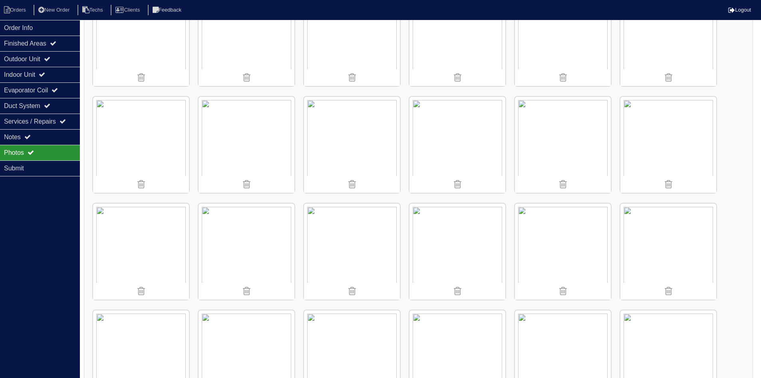
scroll to position [839, 0]
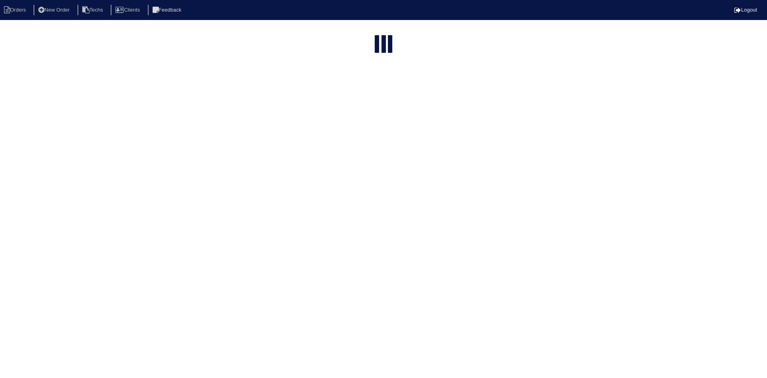
select select "15"
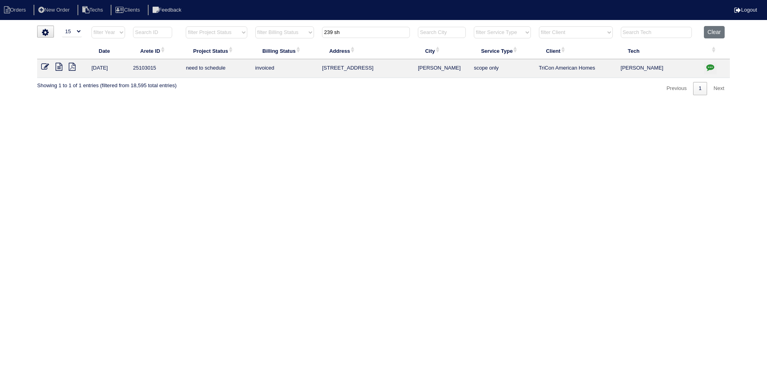
click at [347, 35] on input "239 sh" at bounding box center [366, 32] width 88 height 11
type input "365"
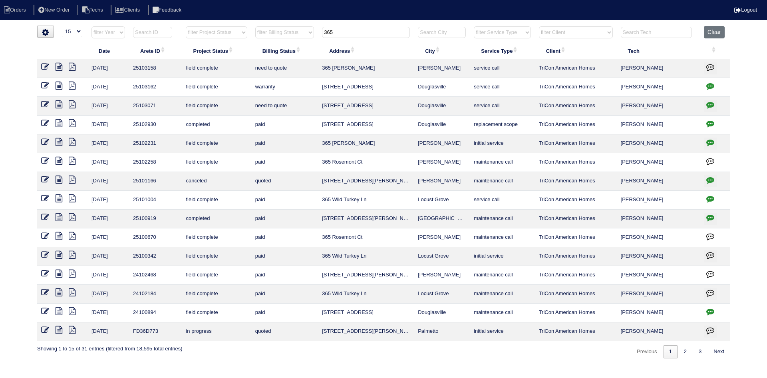
click at [708, 67] on icon "button" at bounding box center [711, 67] width 8 height 8
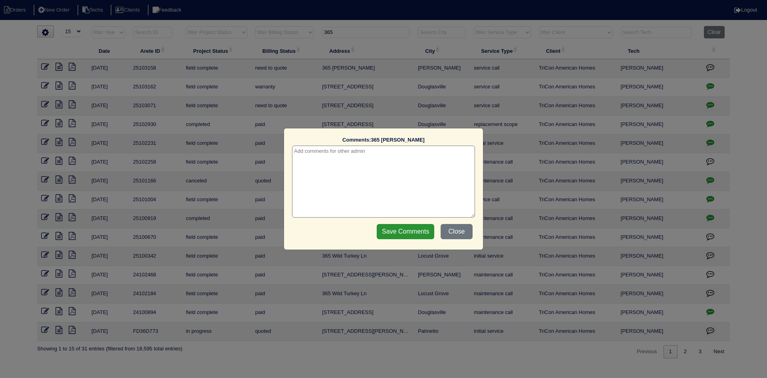
click at [341, 155] on textarea at bounding box center [383, 181] width 183 height 72
type textarea "[DATE] - warranty per [PERSON_NAME]"
click at [415, 231] on input "Save Comments" at bounding box center [406, 231] width 58 height 15
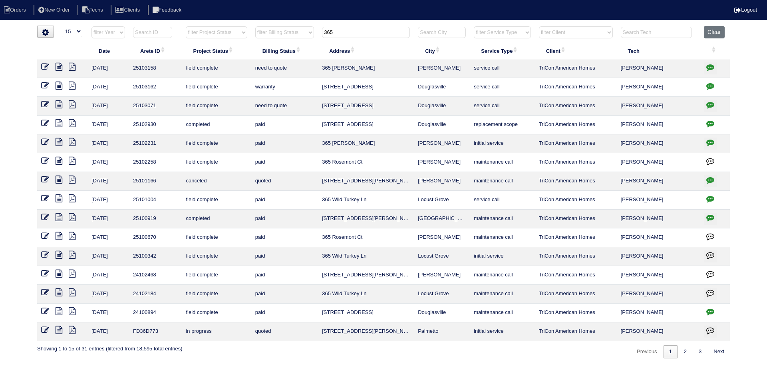
click at [42, 67] on icon at bounding box center [45, 67] width 8 height 8
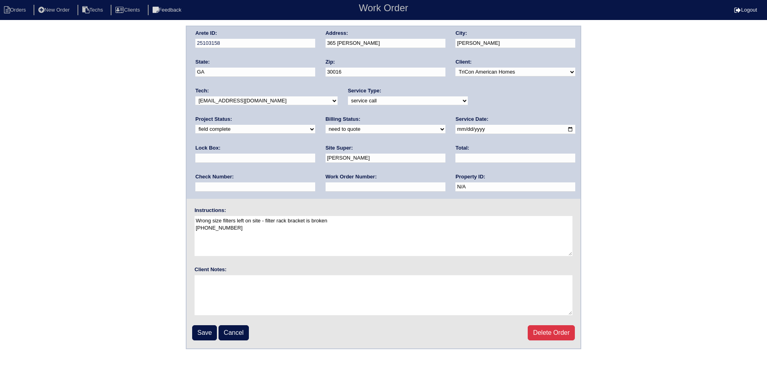
click at [326, 128] on select "need to quote quoted need to invoice invoiced paid warranty purchase order need…" at bounding box center [386, 129] width 120 height 9
select select "warranty"
click at [326, 125] on select "need to quote quoted need to invoice invoiced paid warranty purchase order need…" at bounding box center [386, 129] width 120 height 9
click at [203, 330] on input "Save" at bounding box center [204, 332] width 25 height 15
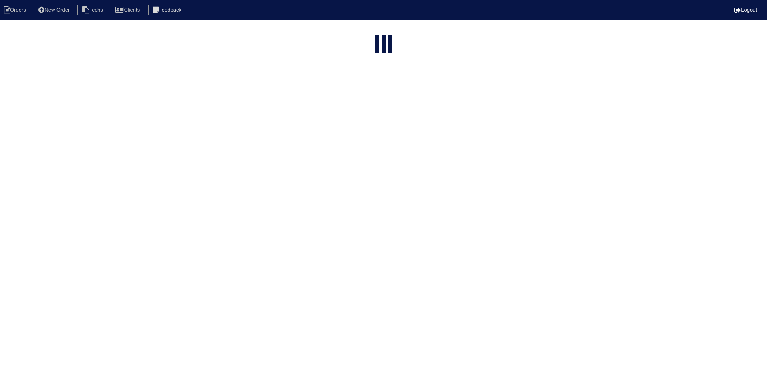
select select "15"
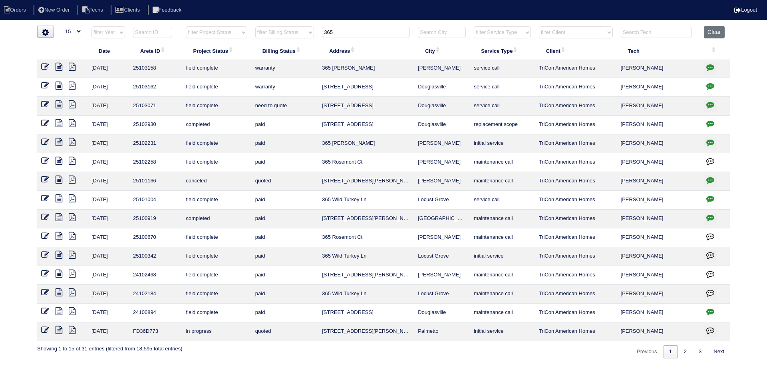
click at [349, 26] on div "▼ 10 15 25 50 200 500 Search: Date Arete ID Project Status Billing Status Addre…" at bounding box center [383, 192] width 693 height 333
drag, startPoint x: 345, startPoint y: 31, endPoint x: 341, endPoint y: 35, distance: 5.1
click at [343, 32] on input "365" at bounding box center [366, 32] width 88 height 11
click at [339, 34] on input "365" at bounding box center [366, 32] width 88 height 11
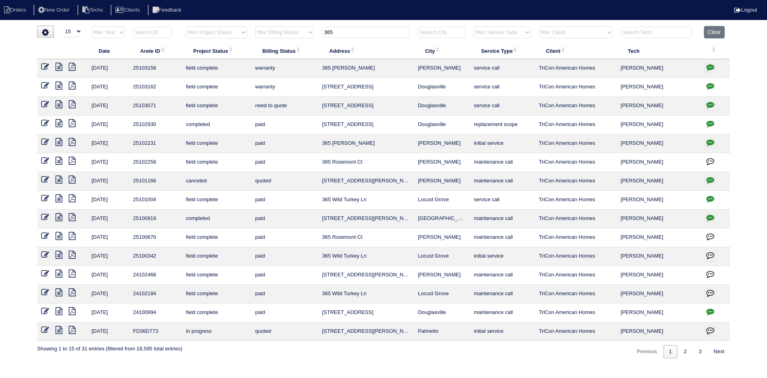
click at [339, 34] on input "365" at bounding box center [366, 32] width 88 height 11
click at [339, 33] on input "365" at bounding box center [366, 32] width 88 height 11
type input "3125"
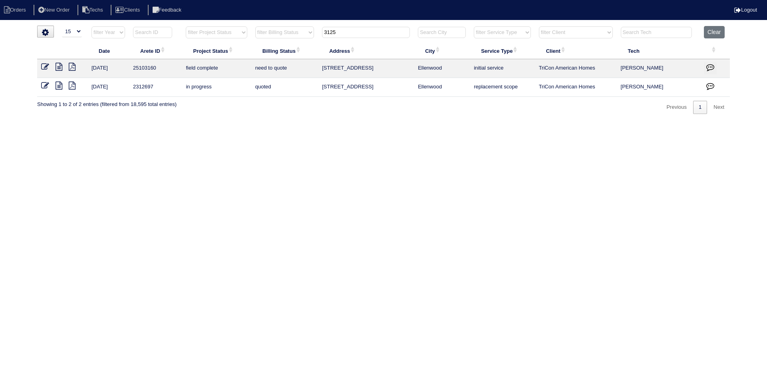
click at [58, 65] on icon at bounding box center [59, 67] width 7 height 8
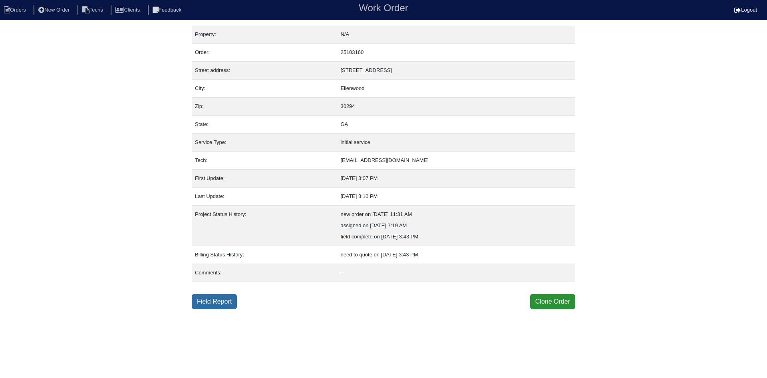
click at [217, 303] on link "Field Report" at bounding box center [214, 301] width 45 height 15
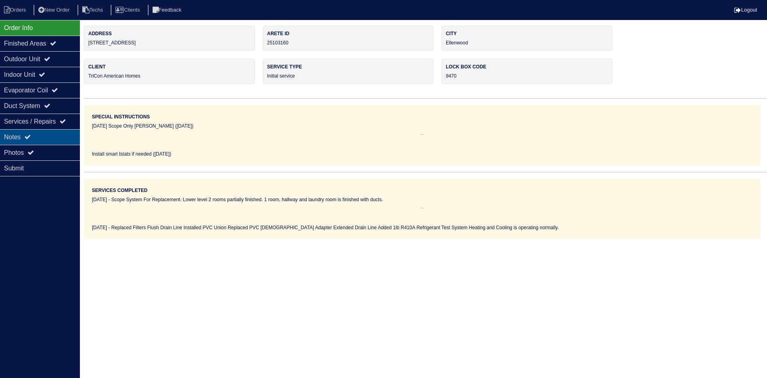
click at [39, 132] on div "Notes" at bounding box center [40, 137] width 80 height 16
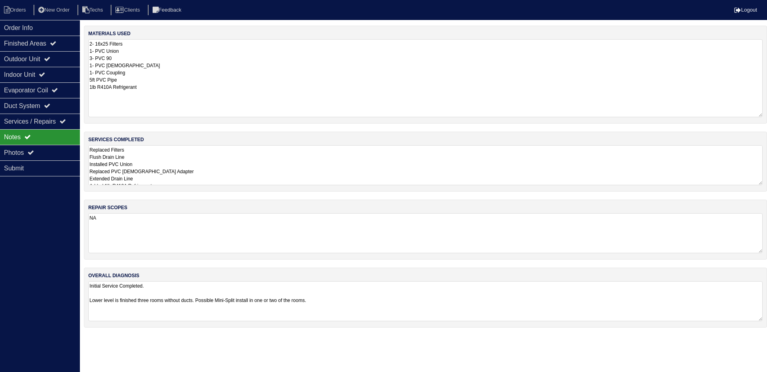
drag, startPoint x: 759, startPoint y: 74, endPoint x: 762, endPoint y: 112, distance: 38.0
click at [762, 112] on textarea "2- 16x25 Filters 1- PVC Union 3- PVC 90 1- PVC Male 1- PVC Coupling 5ft PVC Pip…" at bounding box center [425, 78] width 675 height 78
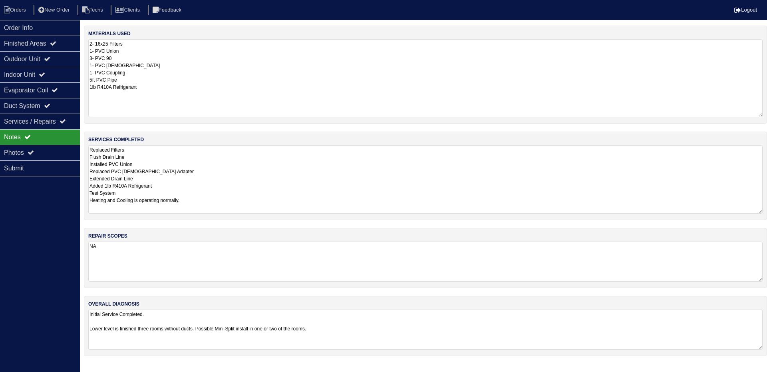
drag, startPoint x: 759, startPoint y: 181, endPoint x: 755, endPoint y: 210, distance: 28.7
click at [755, 210] on textarea "Replaced Filters Flush Drain Line Installed PVC Union Replaced PVC Male Adapter…" at bounding box center [425, 179] width 675 height 68
click at [50, 57] on icon at bounding box center [47, 59] width 6 height 6
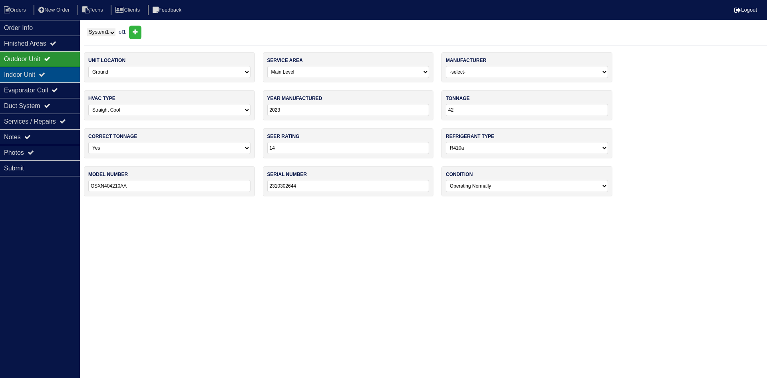
click at [45, 72] on icon at bounding box center [42, 74] width 6 height 6
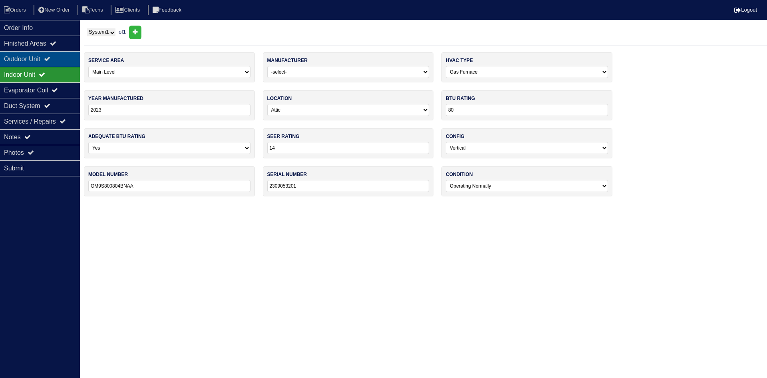
click at [50, 58] on icon at bounding box center [47, 59] width 6 height 6
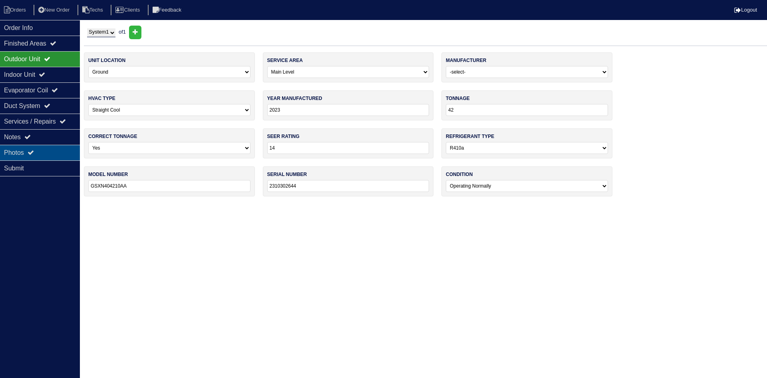
click at [40, 154] on div "Photos" at bounding box center [40, 153] width 80 height 16
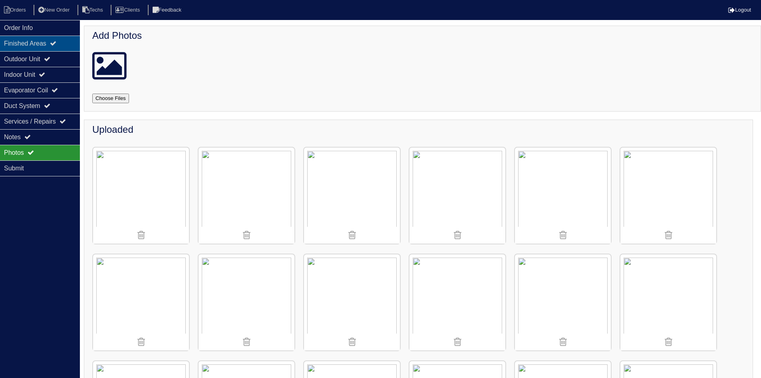
click at [50, 43] on div "Finished Areas" at bounding box center [40, 44] width 80 height 16
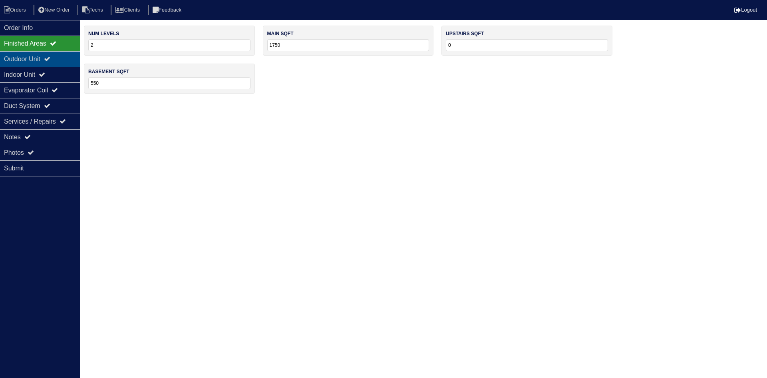
click at [48, 60] on div "Outdoor Unit" at bounding box center [40, 59] width 80 height 16
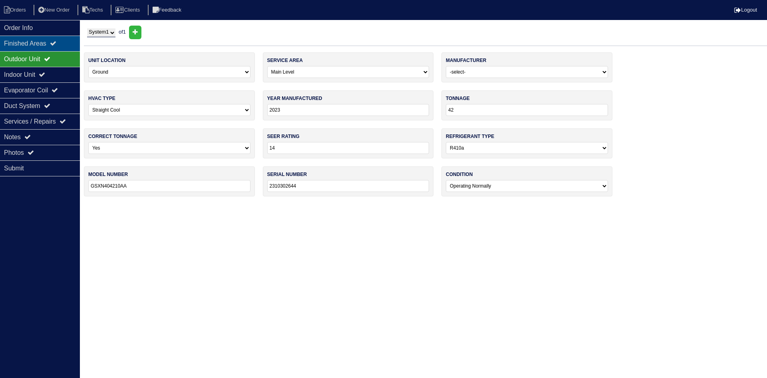
click at [49, 42] on div "Finished Areas" at bounding box center [40, 44] width 80 height 16
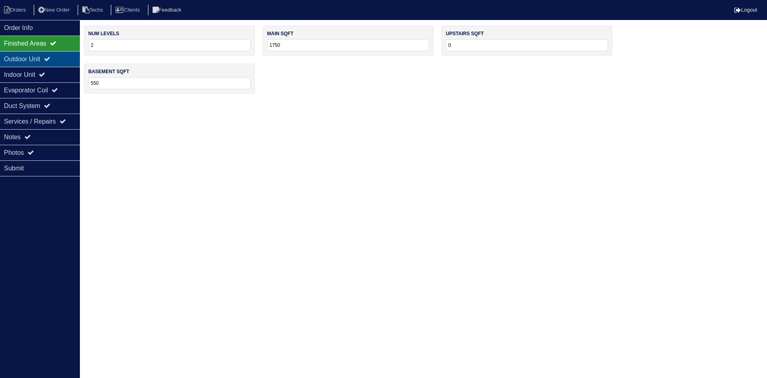
click at [50, 61] on icon at bounding box center [47, 59] width 6 height 6
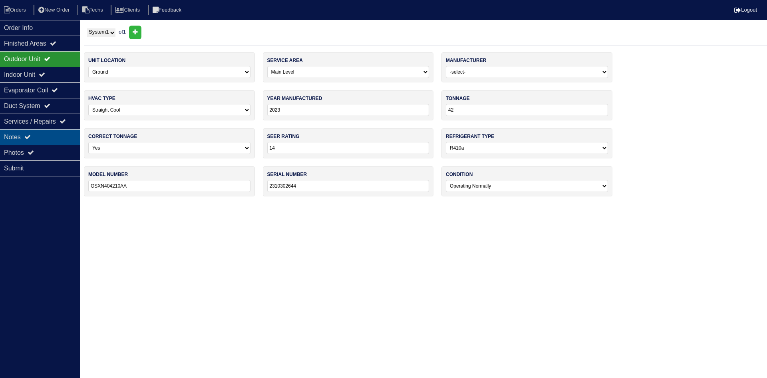
click at [30, 135] on icon at bounding box center [27, 137] width 6 height 6
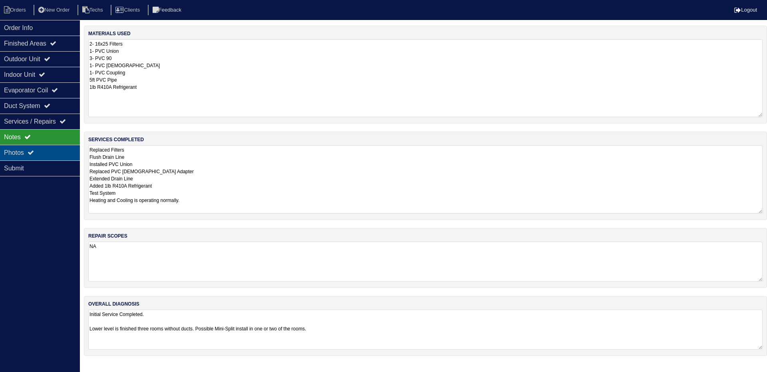
click at [34, 153] on icon at bounding box center [31, 152] width 6 height 6
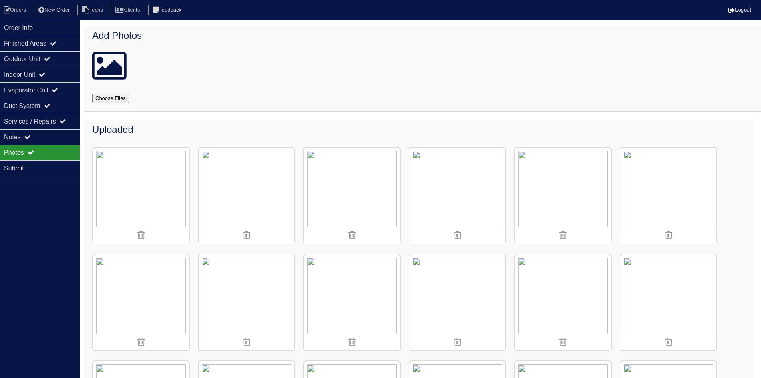
click at [442, 185] on img at bounding box center [458, 195] width 96 height 96
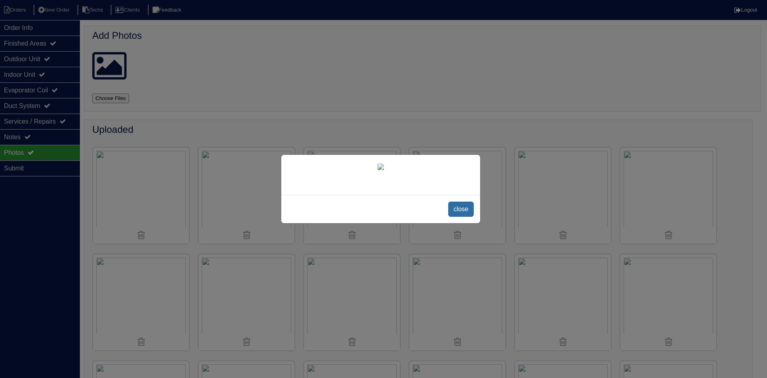
click at [457, 217] on span "close" at bounding box center [460, 208] width 25 height 15
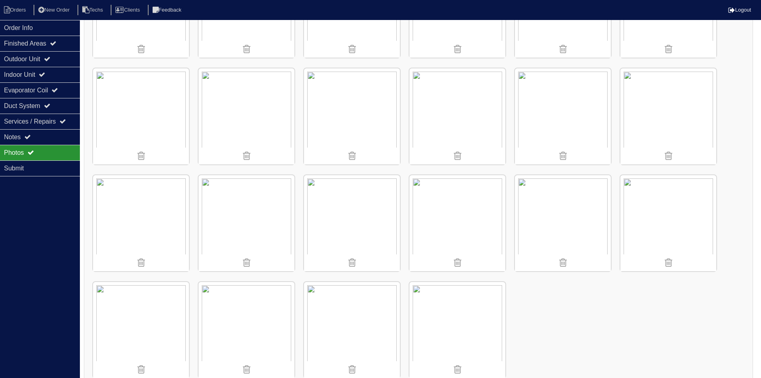
scroll to position [628, 0]
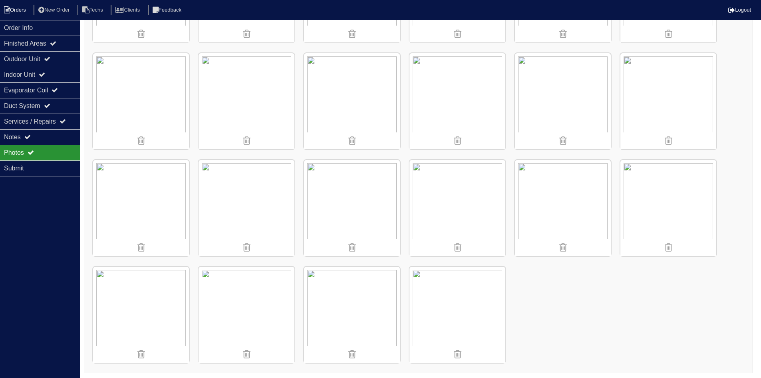
click at [19, 8] on li "Orders" at bounding box center [16, 10] width 32 height 11
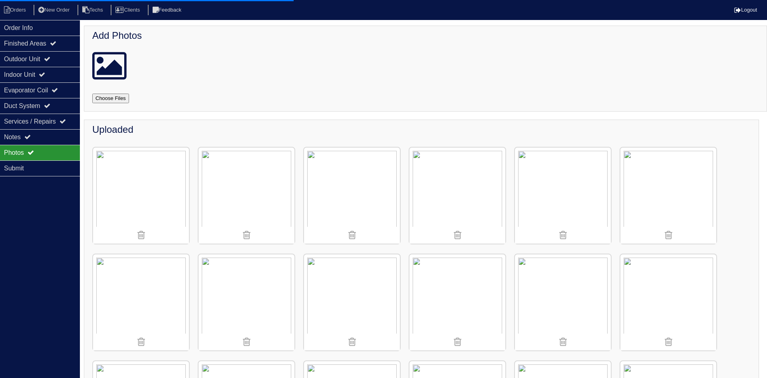
select select "15"
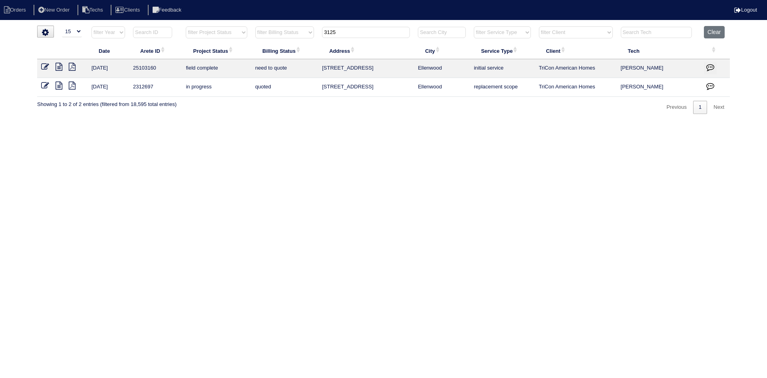
click at [343, 28] on input "3125" at bounding box center [366, 32] width 88 height 11
type input "3521"
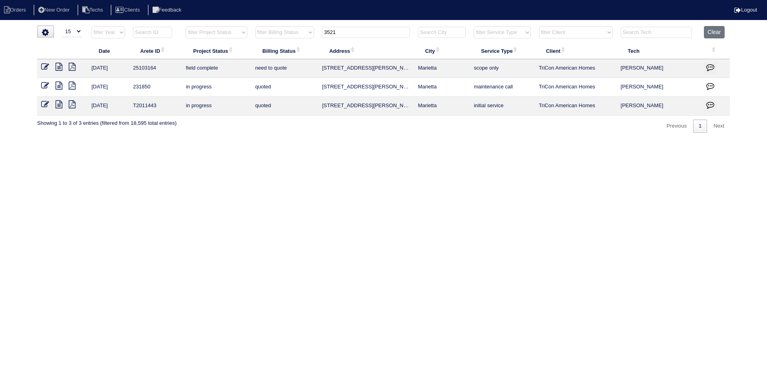
click at [57, 66] on icon at bounding box center [59, 67] width 7 height 8
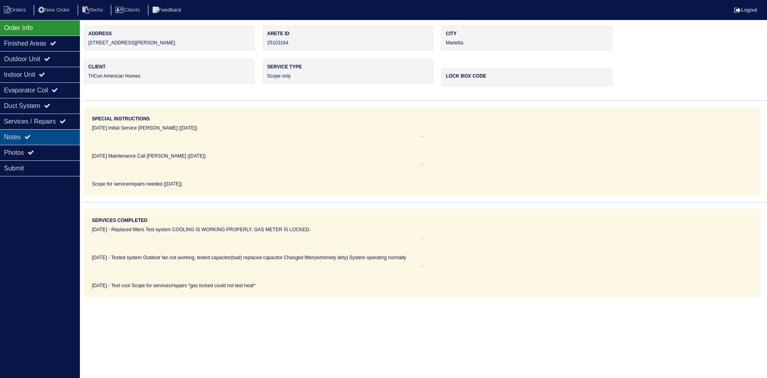
click at [55, 138] on div "Notes" at bounding box center [40, 137] width 80 height 16
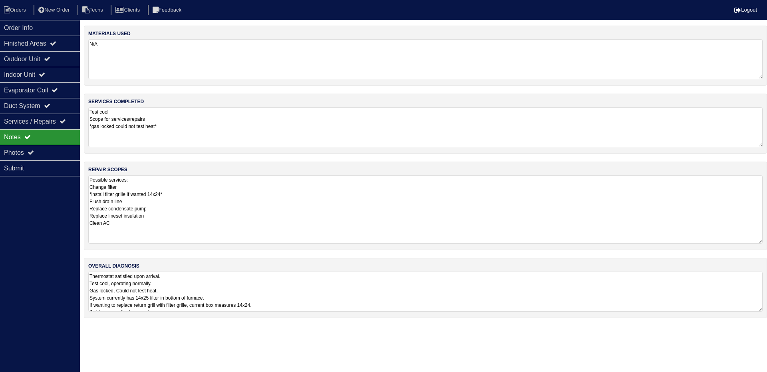
drag, startPoint x: 758, startPoint y: 213, endPoint x: 765, endPoint y: 241, distance: 29.1
click at [765, 241] on div "repair scopes Possible services: Change filter *install filter grille if wanted…" at bounding box center [426, 205] width 684 height 88
drag, startPoint x: 760, startPoint y: 309, endPoint x: 767, endPoint y: 350, distance: 40.9
click at [767, 350] on div "overall diagnosis Thermostat satisfied upon arrival. Test cool, operating norma…" at bounding box center [426, 308] width 684 height 100
click at [43, 76] on div "Indoor Unit" at bounding box center [40, 75] width 80 height 16
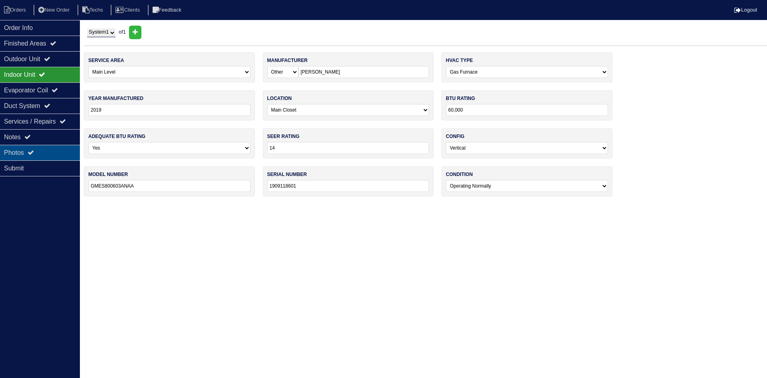
click at [15, 154] on div "Photos" at bounding box center [40, 153] width 80 height 16
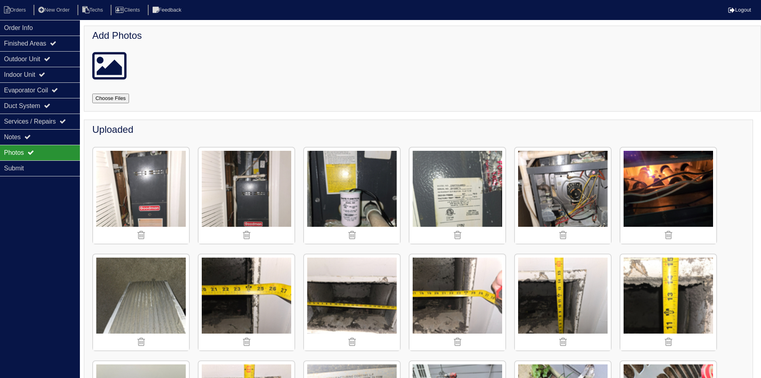
click at [142, 185] on img at bounding box center [141, 195] width 96 height 96
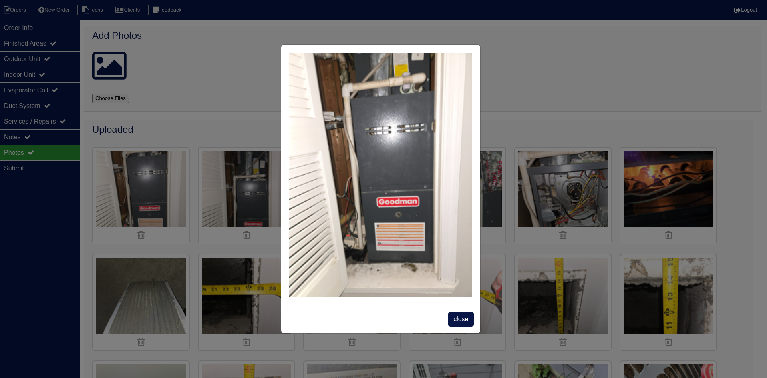
click at [453, 316] on span "close" at bounding box center [460, 318] width 25 height 15
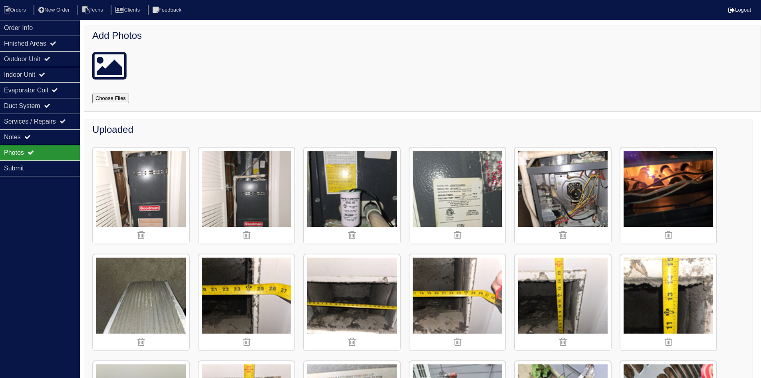
click at [262, 210] on img at bounding box center [247, 195] width 96 height 96
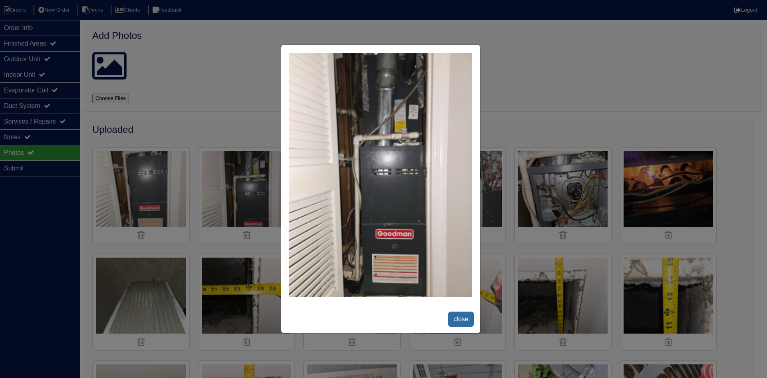
click at [462, 318] on span "close" at bounding box center [460, 318] width 25 height 15
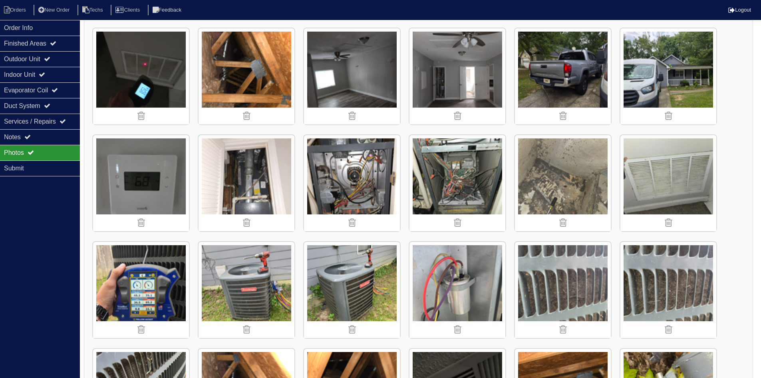
scroll to position [440, 0]
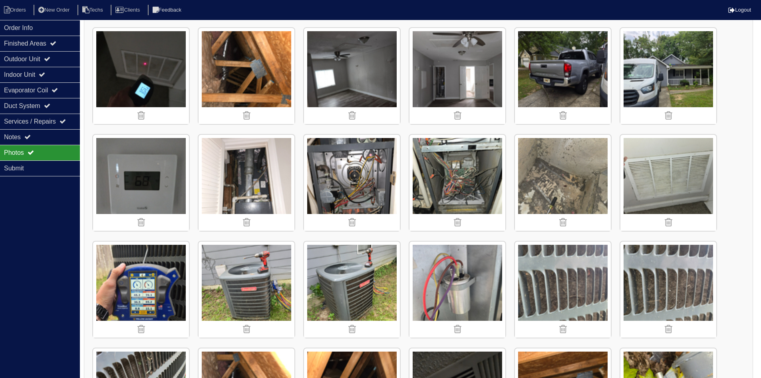
click at [279, 175] on img at bounding box center [247, 183] width 96 height 96
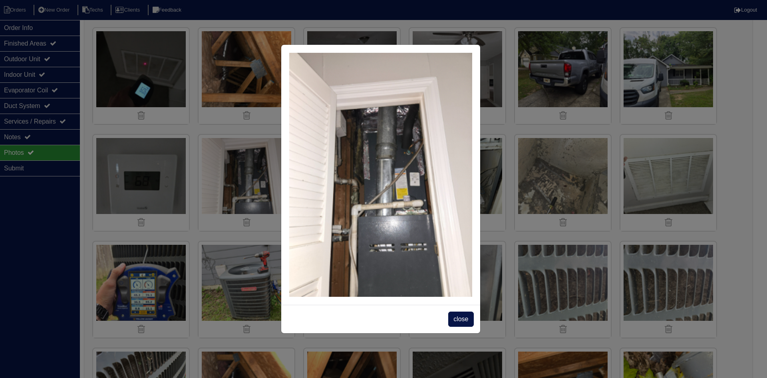
click at [459, 317] on span "close" at bounding box center [460, 318] width 25 height 15
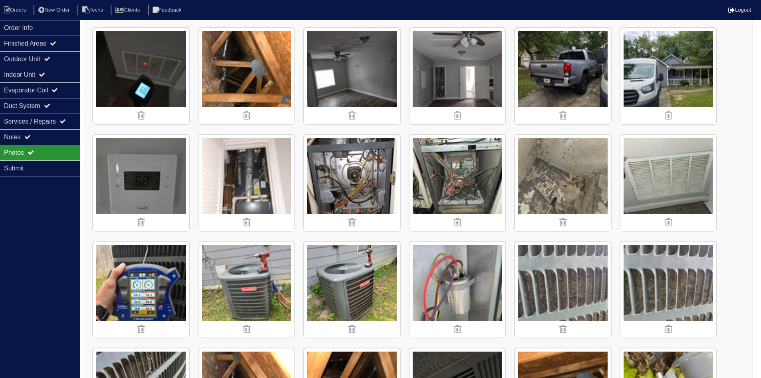
click at [369, 180] on img at bounding box center [352, 183] width 96 height 96
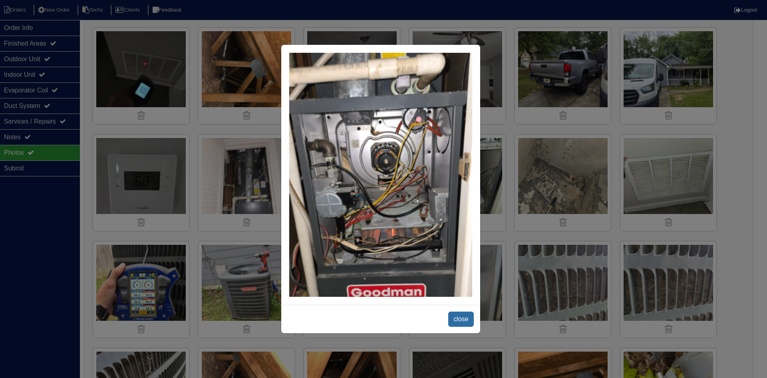
click at [456, 317] on span "close" at bounding box center [460, 318] width 25 height 15
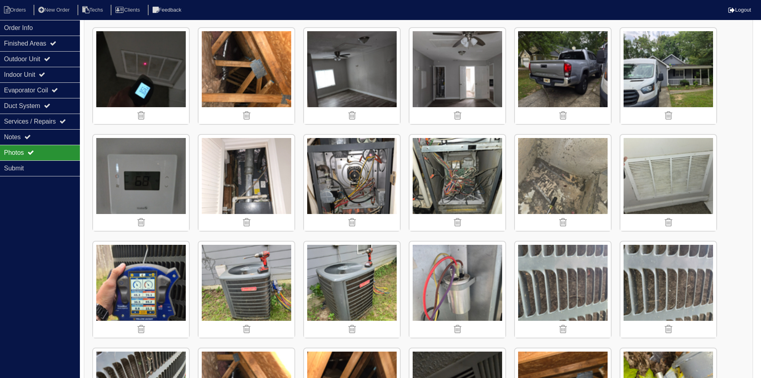
click at [457, 189] on img at bounding box center [458, 183] width 96 height 96
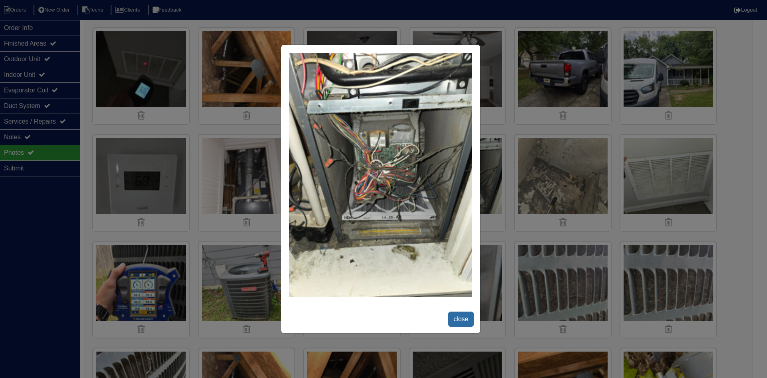
click at [454, 319] on span "close" at bounding box center [460, 318] width 25 height 15
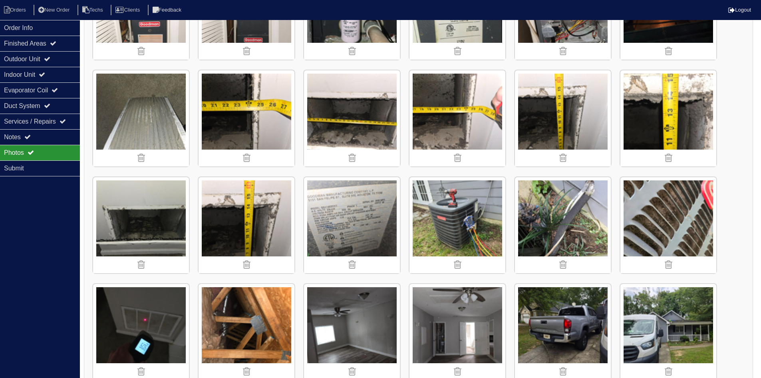
scroll to position [28, 0]
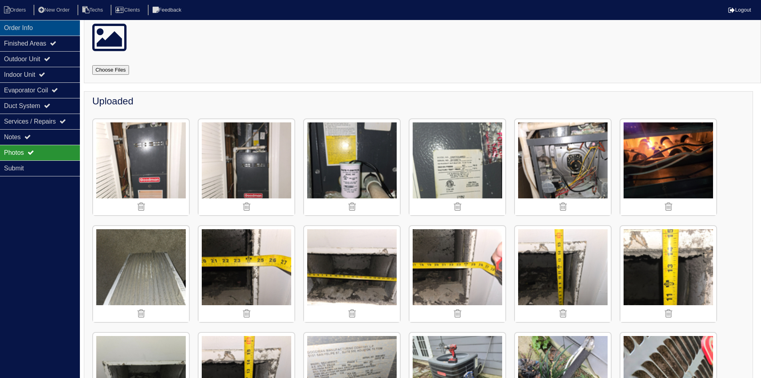
click at [50, 28] on div "Order Info" at bounding box center [40, 28] width 80 height 16
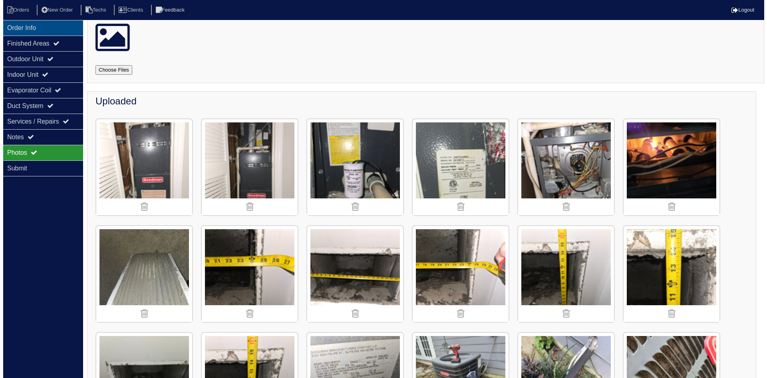
scroll to position [0, 0]
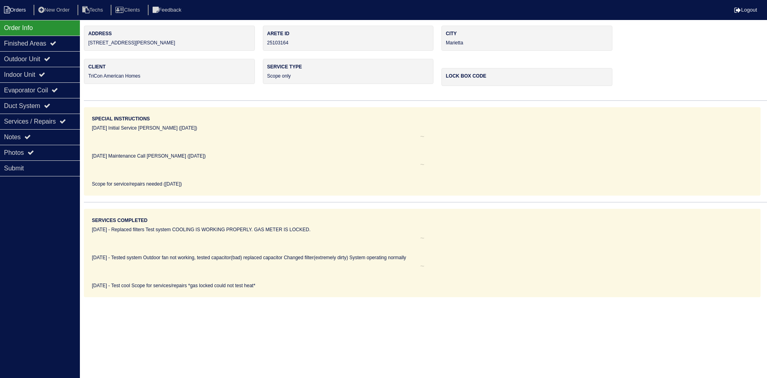
click at [8, 12] on icon at bounding box center [7, 9] width 6 height 7
select select "15"
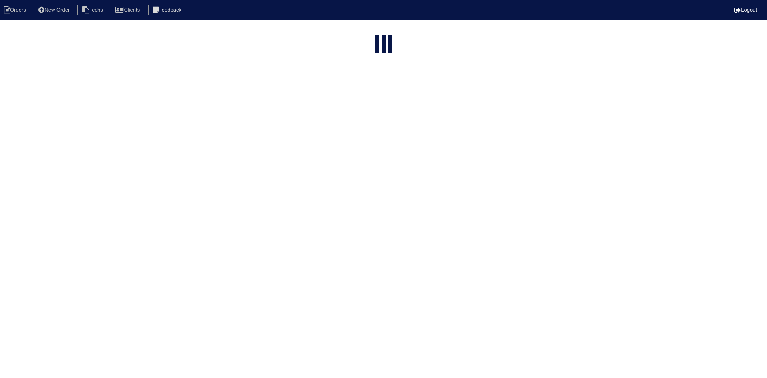
type input "3521"
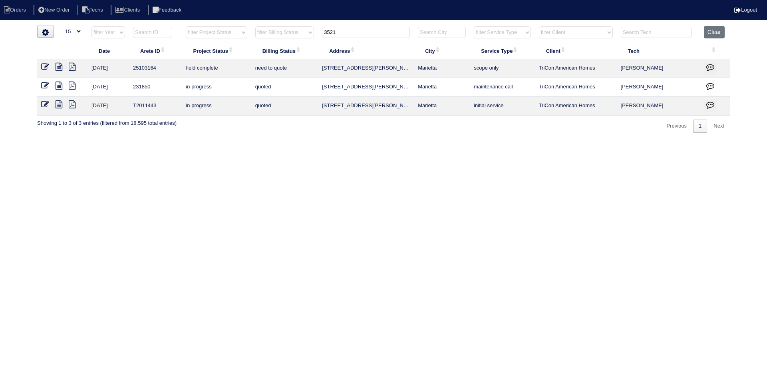
click at [59, 66] on icon at bounding box center [59, 67] width 7 height 8
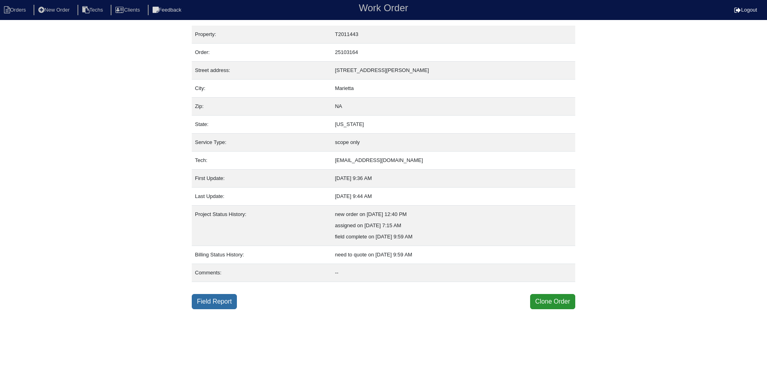
click at [224, 300] on link "Field Report" at bounding box center [214, 301] width 45 height 15
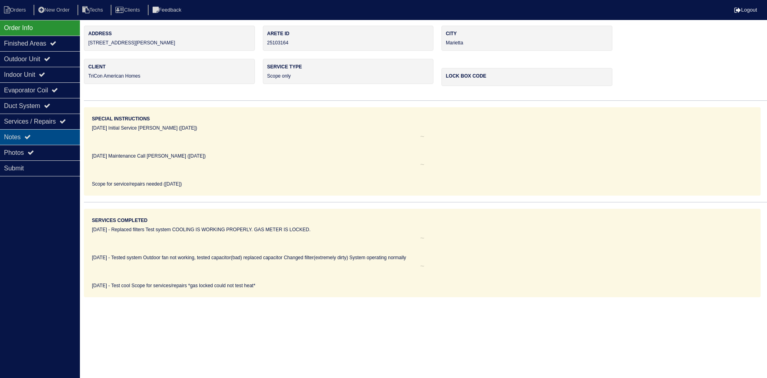
click at [50, 139] on div "Notes" at bounding box center [40, 137] width 80 height 16
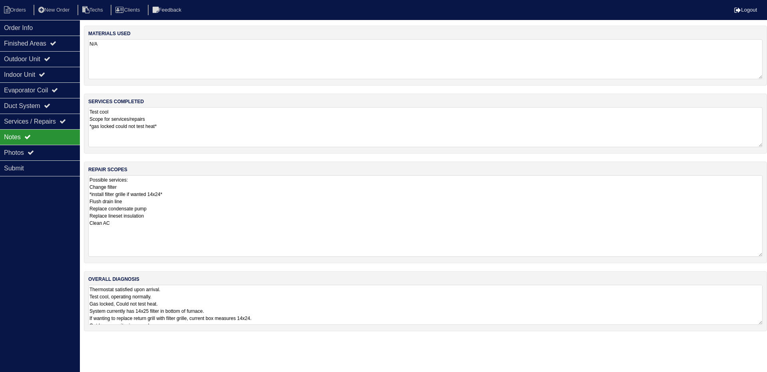
drag, startPoint x: 762, startPoint y: 209, endPoint x: 767, endPoint y: 251, distance: 41.9
click at [767, 251] on div "repair scopes Possible services: Change filter *install filter grille if wanted…" at bounding box center [426, 212] width 684 height 102
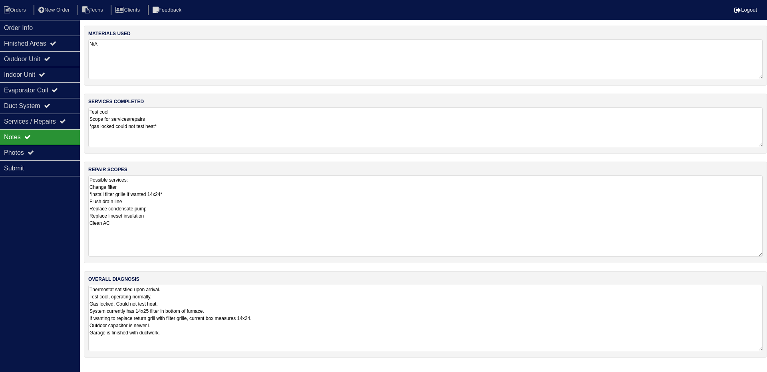
drag, startPoint x: 759, startPoint y: 321, endPoint x: 763, endPoint y: 348, distance: 26.6
click at [763, 348] on textarea "Thermostat satisfied upon arrival. Test cool, operating normally. Gas locked, C…" at bounding box center [425, 318] width 675 height 66
click at [30, 152] on div "Photos" at bounding box center [40, 153] width 80 height 16
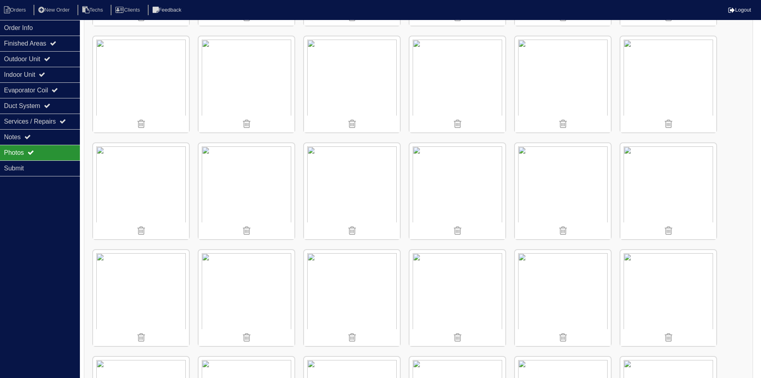
scroll to position [440, 0]
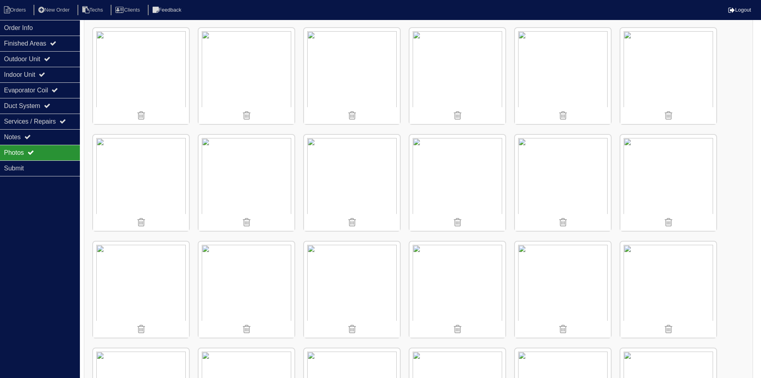
click at [461, 201] on img at bounding box center [458, 183] width 96 height 96
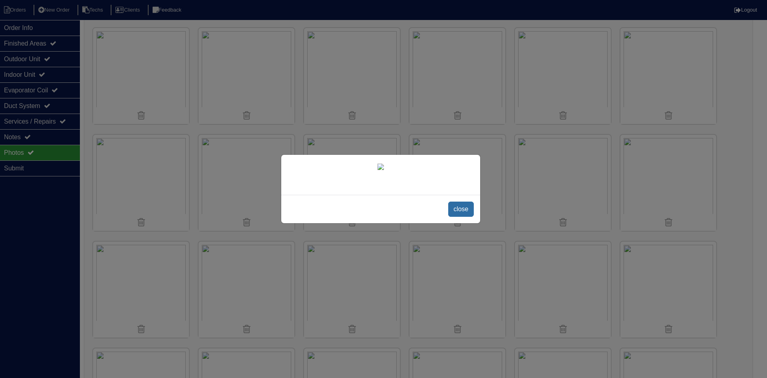
click at [463, 205] on span "close" at bounding box center [460, 208] width 25 height 15
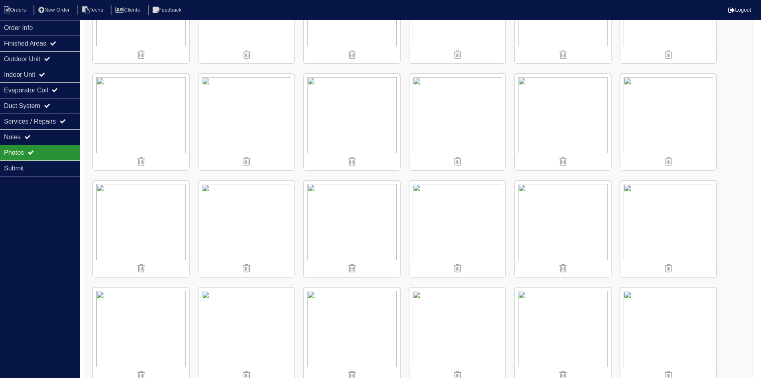
scroll to position [268, 0]
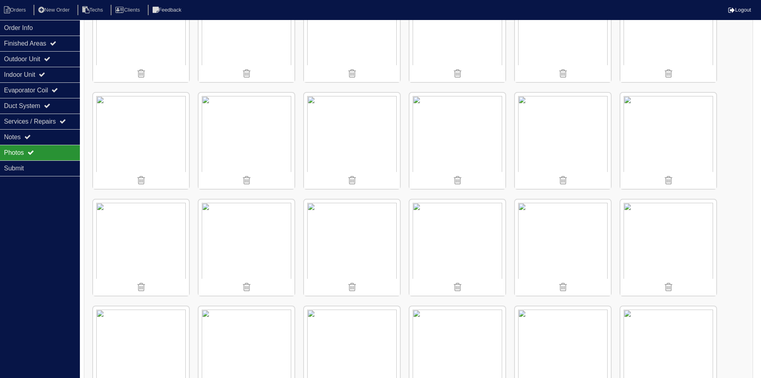
click at [171, 136] on img at bounding box center [141, 141] width 96 height 96
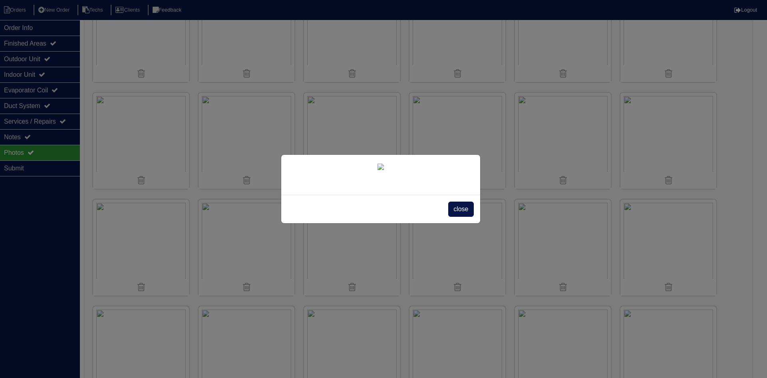
drag, startPoint x: 467, startPoint y: 212, endPoint x: 462, endPoint y: 211, distance: 4.8
click at [467, 211] on span "close" at bounding box center [460, 208] width 25 height 15
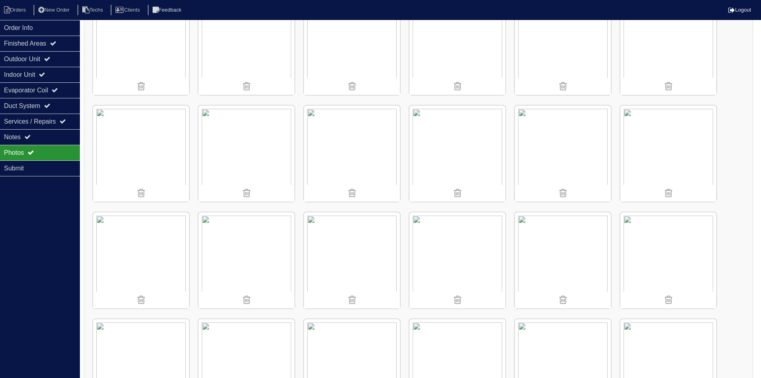
scroll to position [148, 0]
click at [37, 137] on div "Notes" at bounding box center [40, 137] width 80 height 16
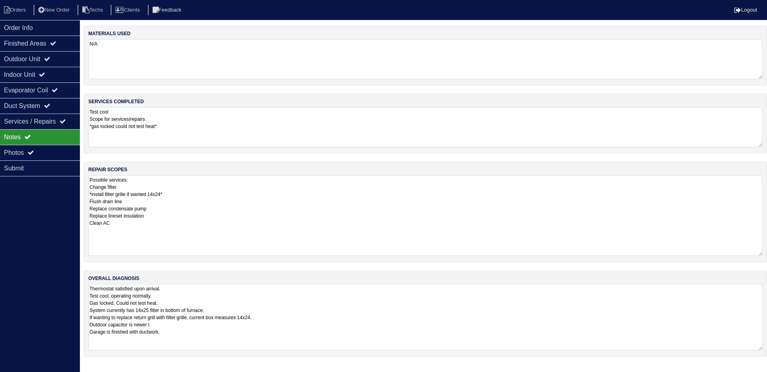
drag, startPoint x: 173, startPoint y: 194, endPoint x: 160, endPoint y: 193, distance: 12.9
click at [160, 193] on textarea "Possible services: Change filter *install filter grille if wanted 14x24* Flush …" at bounding box center [425, 215] width 675 height 81
click at [199, 193] on textarea "Possible services: Change filter *install filter grille if wanted 24x14* Flush …" at bounding box center [425, 215] width 675 height 81
type textarea "Possible services: Change filter *install filter grille if wanted 24x14* Flush …"
click at [38, 149] on div "Photos" at bounding box center [40, 153] width 80 height 16
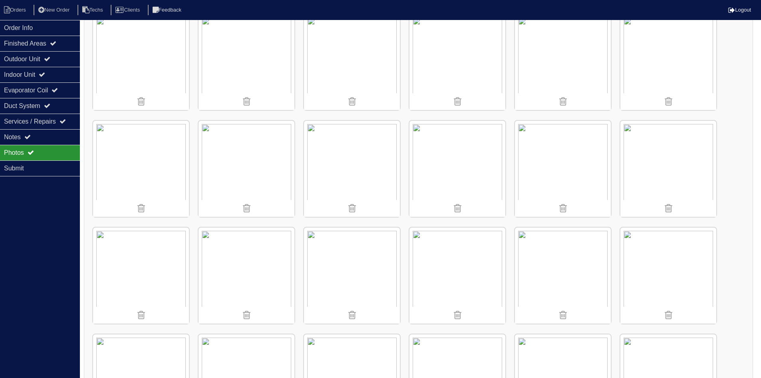
scroll to position [120, 0]
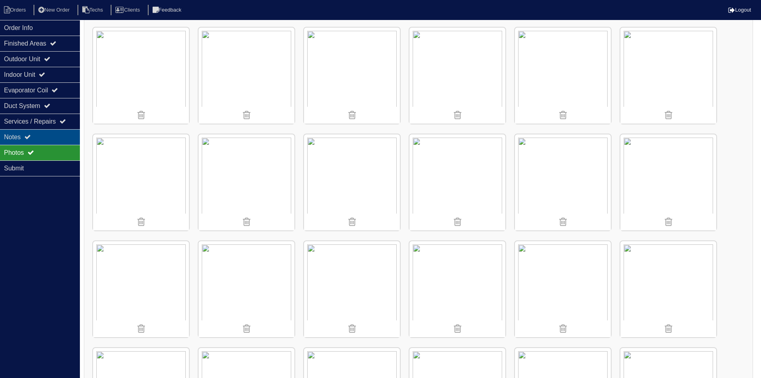
click at [22, 139] on div "Notes" at bounding box center [40, 137] width 80 height 16
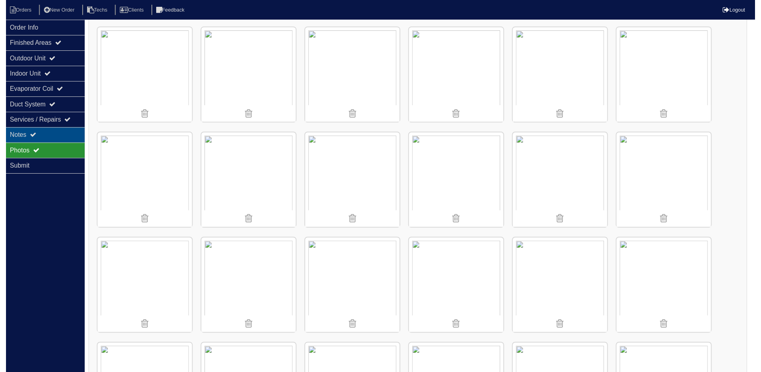
scroll to position [0, 0]
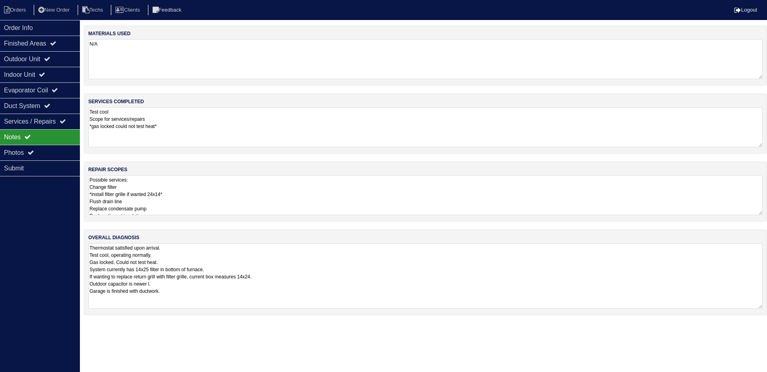
drag, startPoint x: 277, startPoint y: 275, endPoint x: 263, endPoint y: 275, distance: 14.0
click at [263, 275] on textarea "Thermostat satisfied upon arrival. Test cool, operating normally. Gas locked, C…" at bounding box center [425, 276] width 675 height 66
click at [297, 278] on textarea "Thermostat satisfied upon arrival. Test cool, operating normally. Gas locked, C…" at bounding box center [425, 276] width 675 height 66
type textarea "Thermostat satisfied upon arrival. Test cool, operating normally. Gas locked, C…"
click at [44, 24] on div "Order Info" at bounding box center [40, 28] width 80 height 16
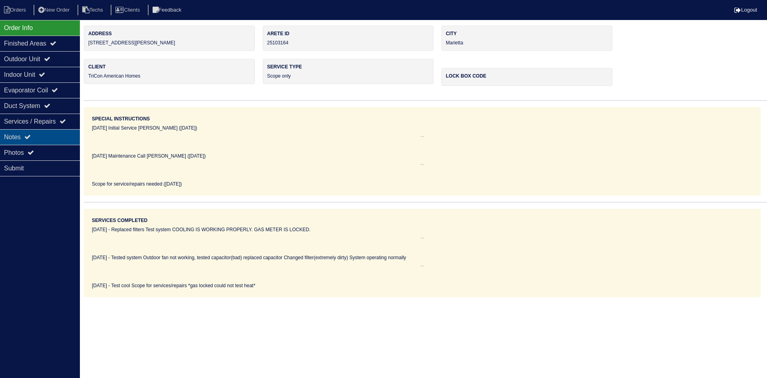
click at [30, 137] on icon at bounding box center [27, 137] width 6 height 6
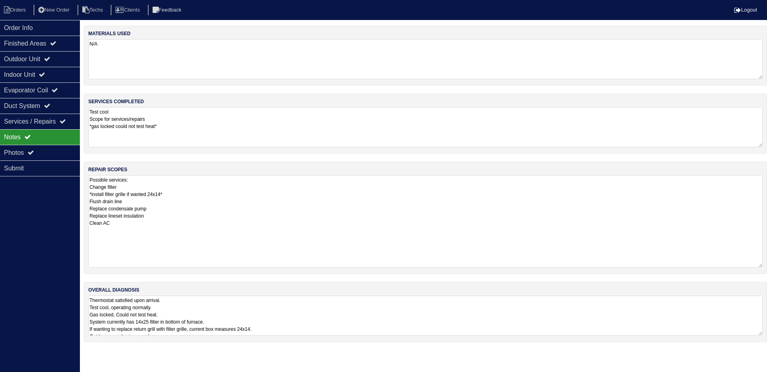
drag, startPoint x: 761, startPoint y: 213, endPoint x: 760, endPoint y: 265, distance: 52.4
click at [760, 265] on textarea "Possible services: Change filter *install filter grille if wanted 24x14* Flush …" at bounding box center [425, 221] width 675 height 92
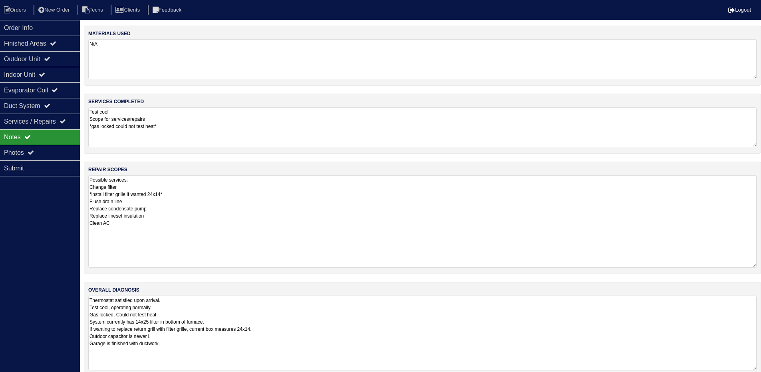
drag, startPoint x: 761, startPoint y: 333, endPoint x: 759, endPoint y: 381, distance: 48.4
click at [759, 377] on html "Orders New Order Techs Clients Feedback Logout Orders New Order Users Clients M…" at bounding box center [380, 192] width 761 height 385
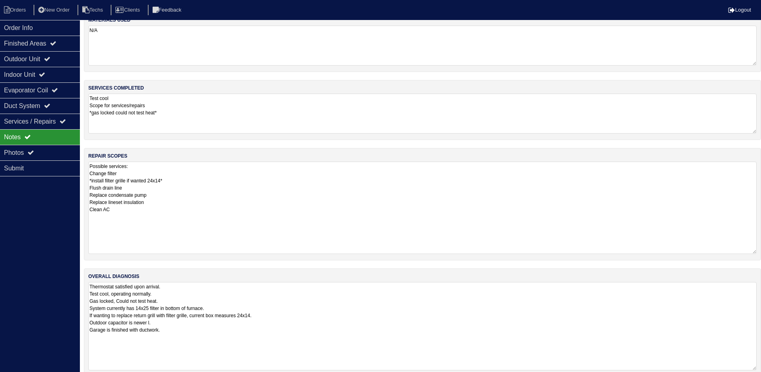
scroll to position [26, 0]
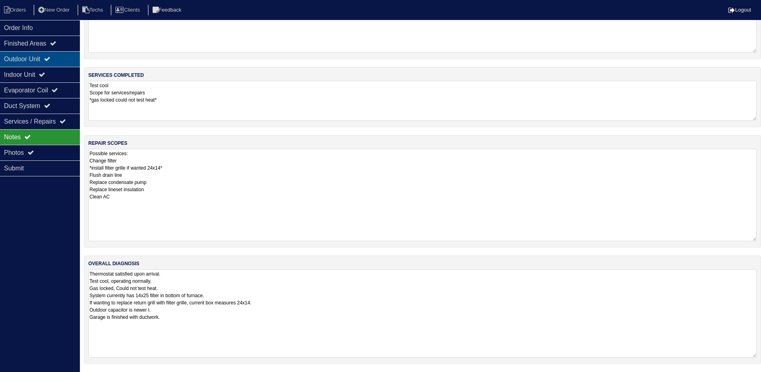
drag, startPoint x: 50, startPoint y: 56, endPoint x: 50, endPoint y: 65, distance: 8.8
click at [50, 56] on icon at bounding box center [47, 59] width 6 height 6
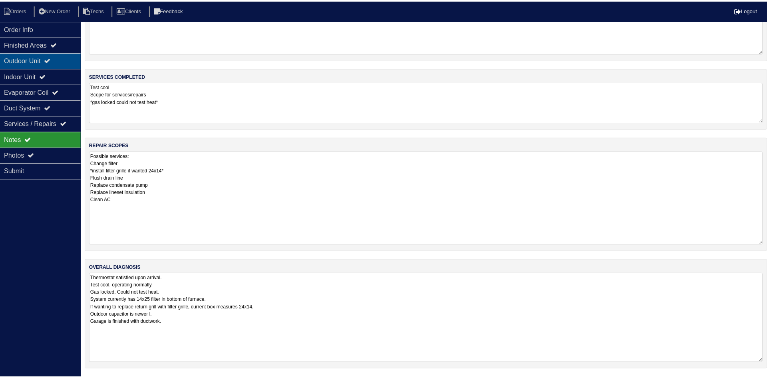
scroll to position [0, 0]
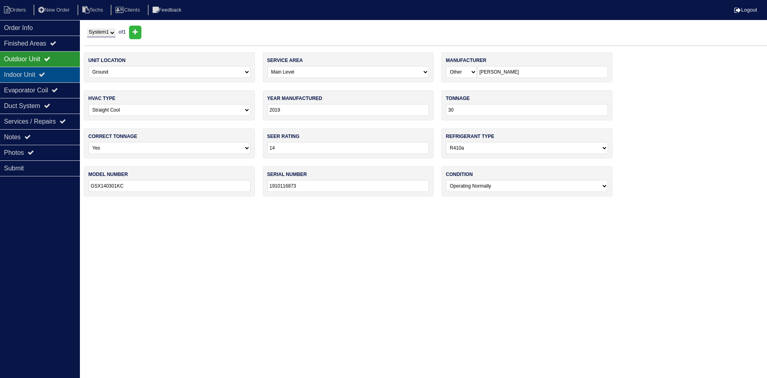
click at [45, 75] on icon at bounding box center [42, 74] width 6 height 6
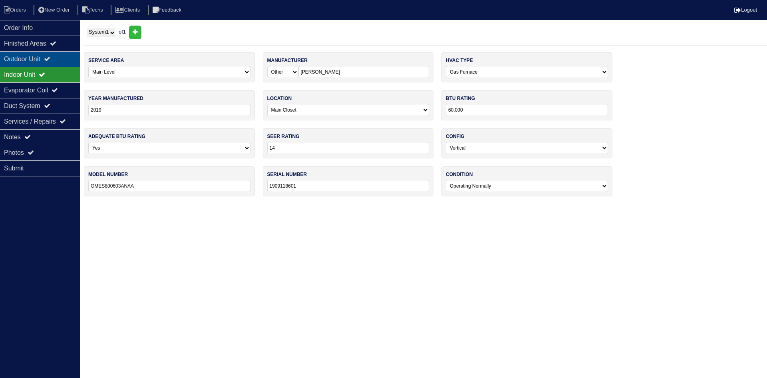
click at [49, 58] on div "Outdoor Unit" at bounding box center [40, 59] width 80 height 16
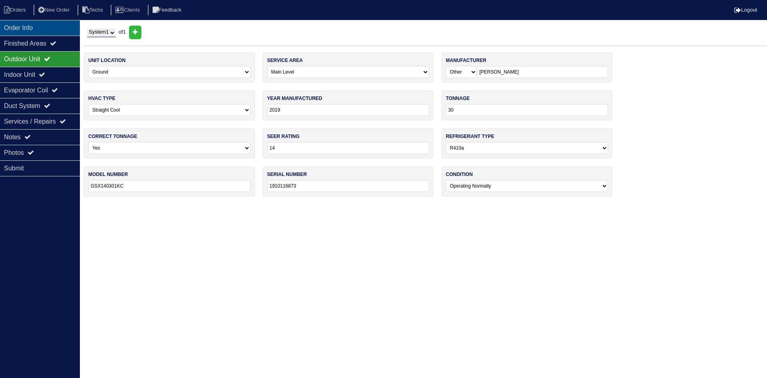
click at [47, 29] on div "Order Info" at bounding box center [40, 28] width 80 height 16
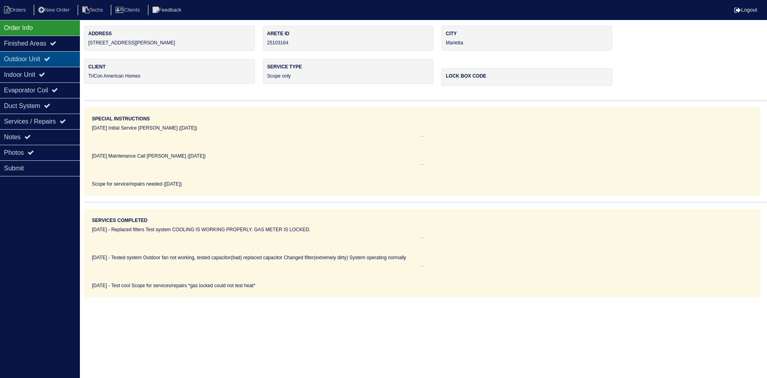
click at [42, 57] on div "Outdoor Unit" at bounding box center [40, 59] width 80 height 16
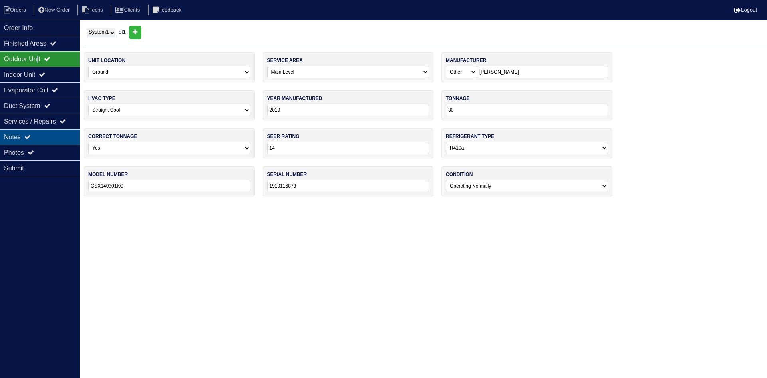
click at [40, 138] on div "Notes" at bounding box center [40, 137] width 80 height 16
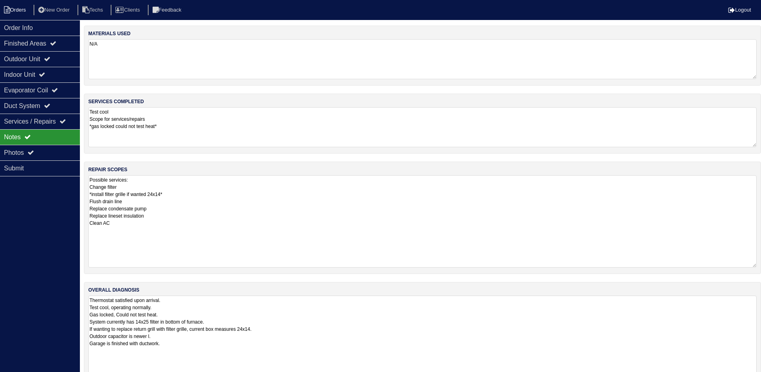
click at [18, 10] on li "Orders" at bounding box center [16, 10] width 32 height 11
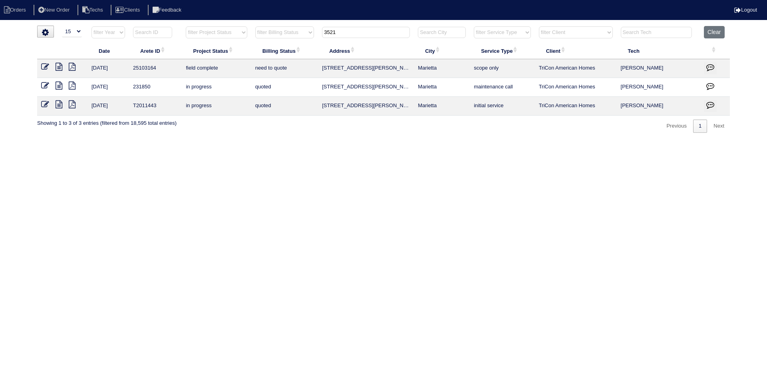
select select "15"
click at [345, 29] on input "3521" at bounding box center [366, 32] width 88 height 11
type input "1278"
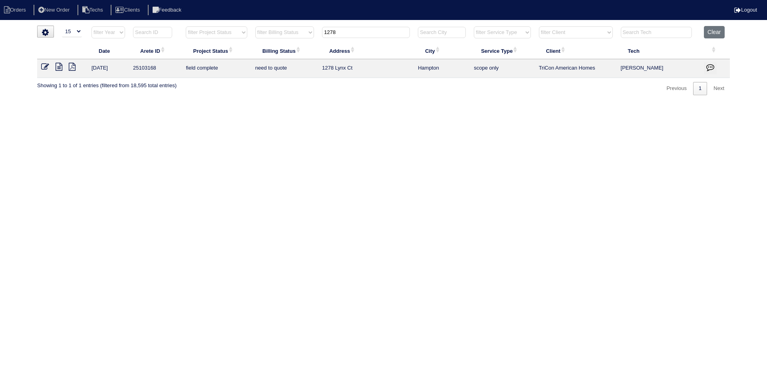
click at [60, 65] on icon at bounding box center [59, 67] width 7 height 8
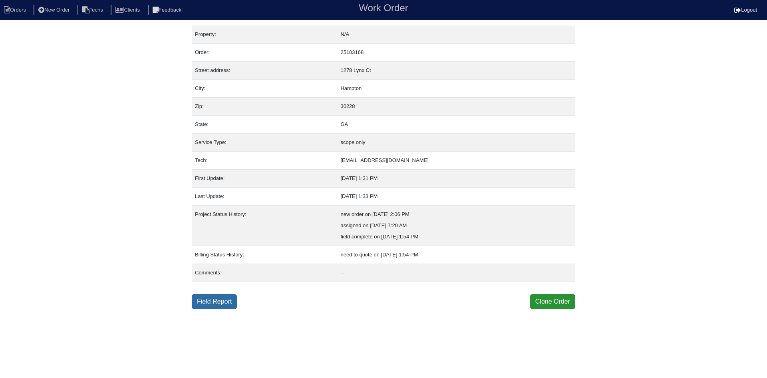
click at [217, 301] on link "Field Report" at bounding box center [214, 301] width 45 height 15
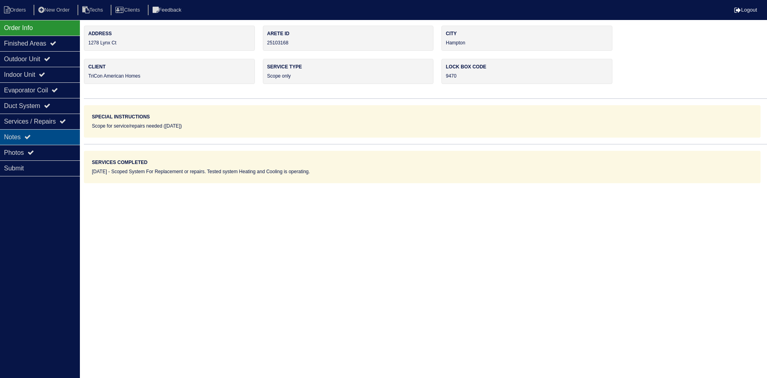
click at [53, 136] on div "Notes" at bounding box center [40, 137] width 80 height 16
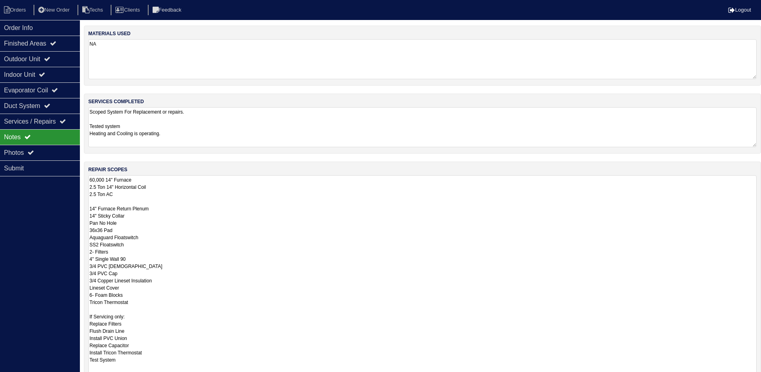
drag, startPoint x: 759, startPoint y: 212, endPoint x: 765, endPoint y: 394, distance: 182.0
click at [761, 377] on html "Orders New Order Techs Clients Feedback Logout Orders New Order Users Clients M…" at bounding box center [380, 241] width 761 height 482
click at [26, 59] on div "Outdoor Unit" at bounding box center [40, 59] width 80 height 16
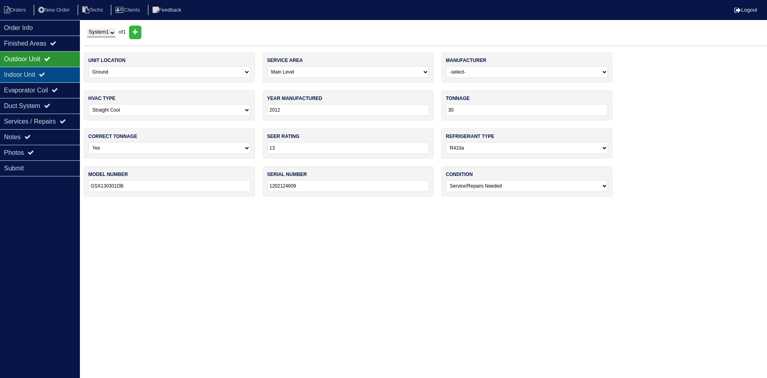
click at [28, 78] on div "Indoor Unit" at bounding box center [40, 75] width 80 height 16
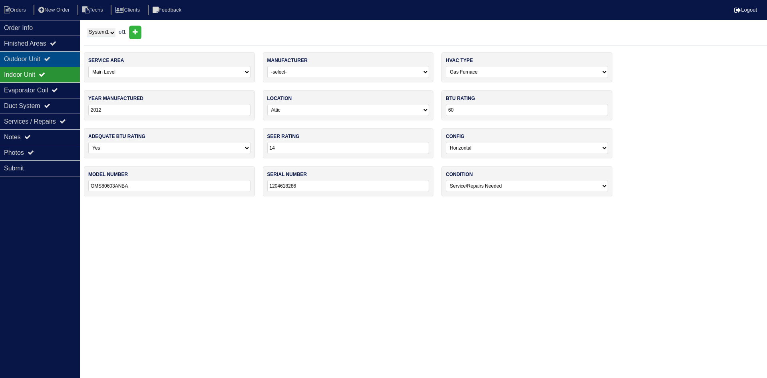
click at [34, 58] on div "Outdoor Unit" at bounding box center [40, 59] width 80 height 16
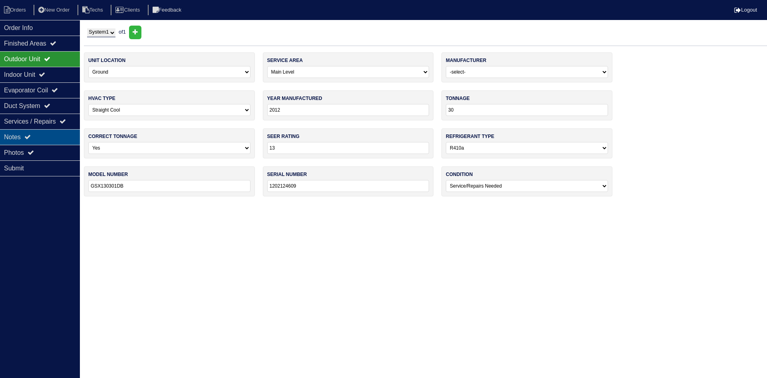
click at [42, 138] on div "Notes" at bounding box center [40, 137] width 80 height 16
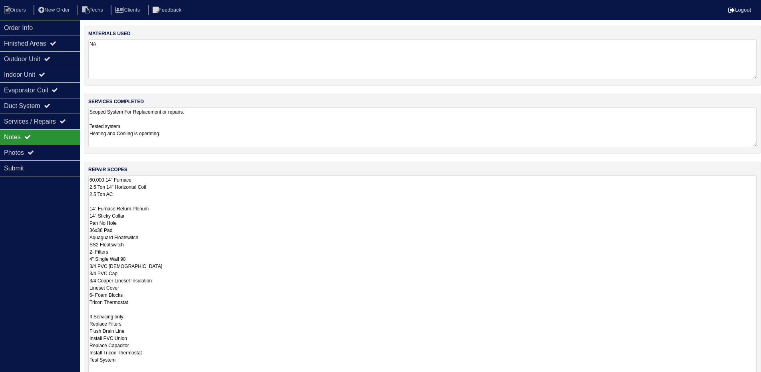
click at [93, 182] on textarea "60,000 14" Furnace 2.5 Ton 14" Horizontal Coil 2.5 Ton AC 14" Furnace Return Pl…" at bounding box center [422, 286] width 669 height 222
type textarea "70,000 14" Furnace 2.5 Ton 14" Horizontal Coil 2.5 Ton AC 14" Furnace Return Pl…"
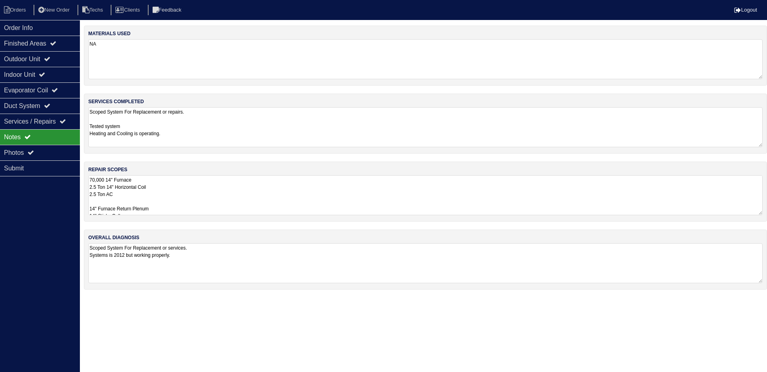
click at [30, 216] on div "Order Info Finished Areas Outdoor Unit Indoor Unit Evaporator Coil Duct System …" at bounding box center [40, 206] width 80 height 372
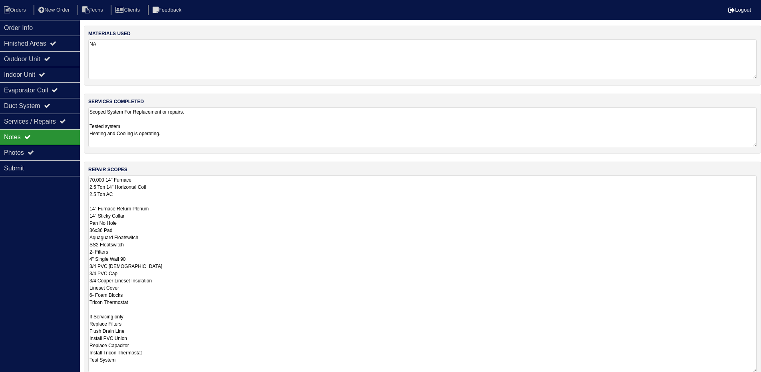
drag, startPoint x: 761, startPoint y: 213, endPoint x: 767, endPoint y: 370, distance: 157.2
click at [761, 370] on html "Orders New Order Techs Clients Feedback Logout Orders New Order Users Clients M…" at bounding box center [380, 227] width 761 height 454
click at [43, 61] on div "Outdoor Unit" at bounding box center [40, 59] width 80 height 16
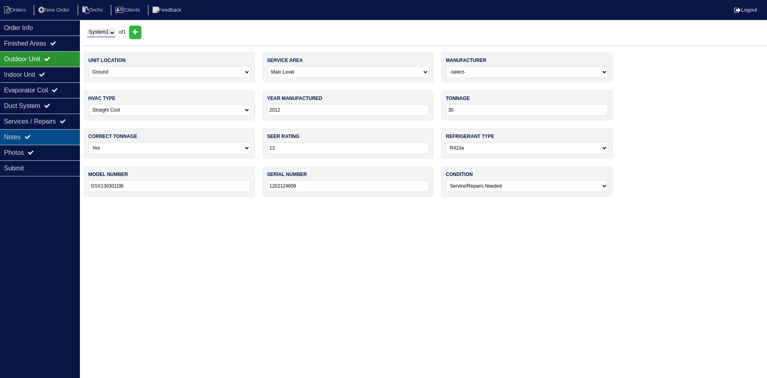
click at [29, 134] on icon at bounding box center [27, 137] width 6 height 6
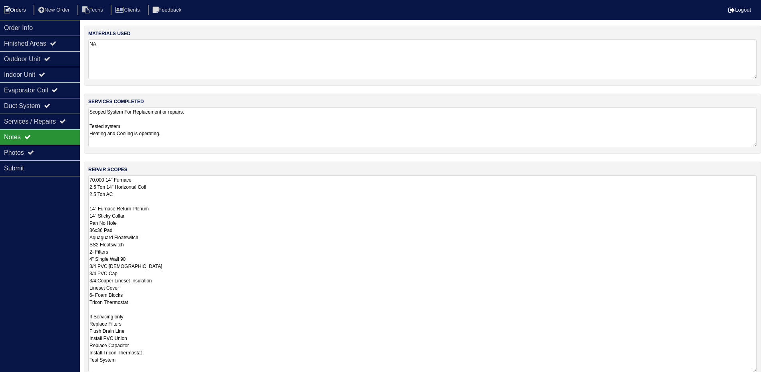
click at [13, 4] on nav "Orders New Order Techs Clients Feedback Logout" at bounding box center [380, 10] width 761 height 20
click at [14, 8] on li "Orders" at bounding box center [16, 10] width 32 height 11
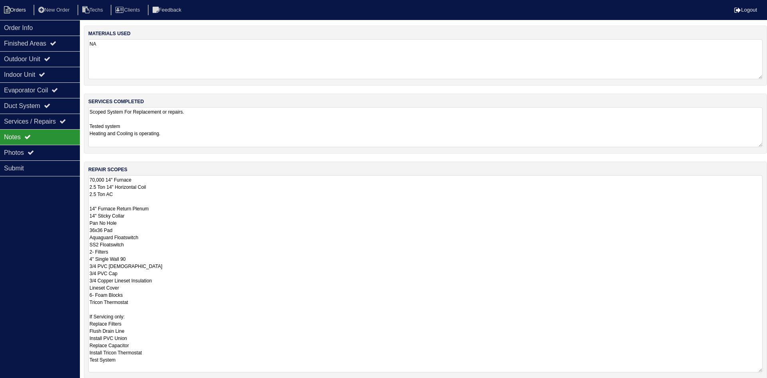
select select "15"
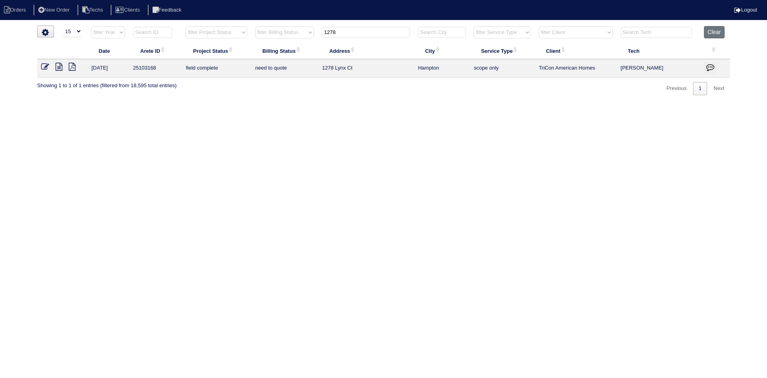
click at [359, 35] on input "1278" at bounding box center [366, 32] width 88 height 11
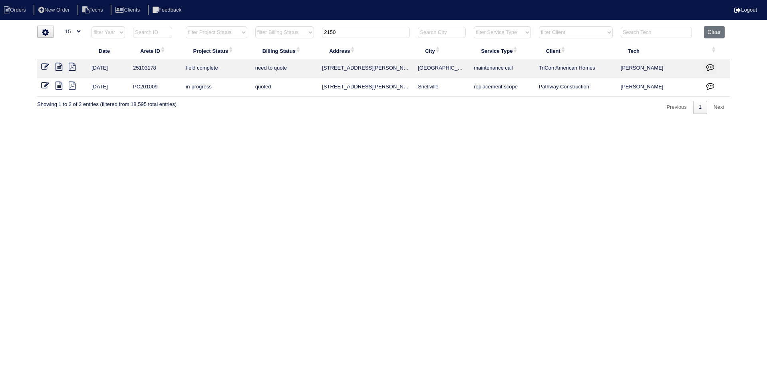
type input "2150"
click at [56, 66] on icon at bounding box center [59, 67] width 7 height 8
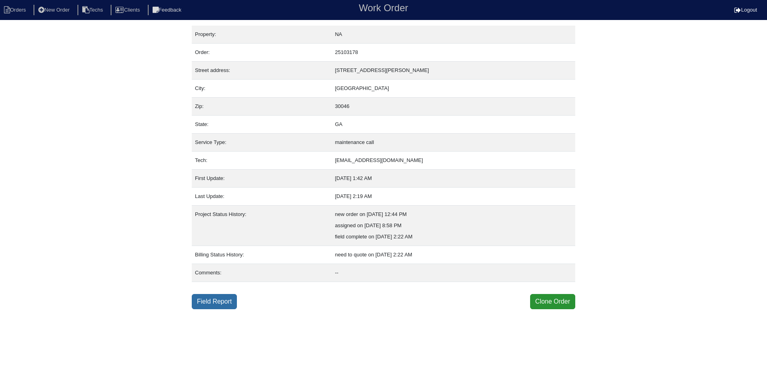
click at [219, 307] on link "Field Report" at bounding box center [214, 301] width 45 height 15
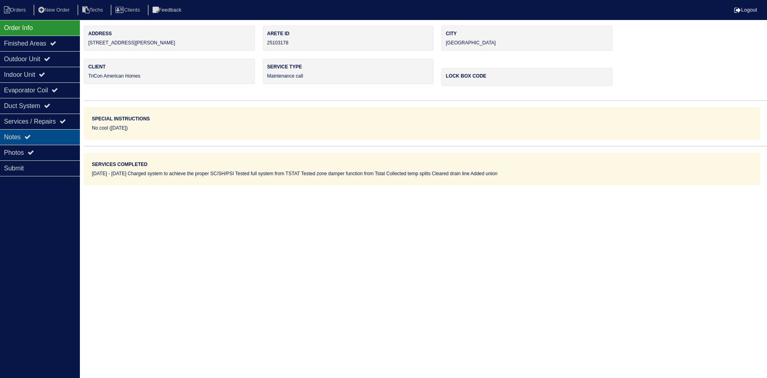
click at [42, 135] on div "Notes" at bounding box center [40, 137] width 80 height 16
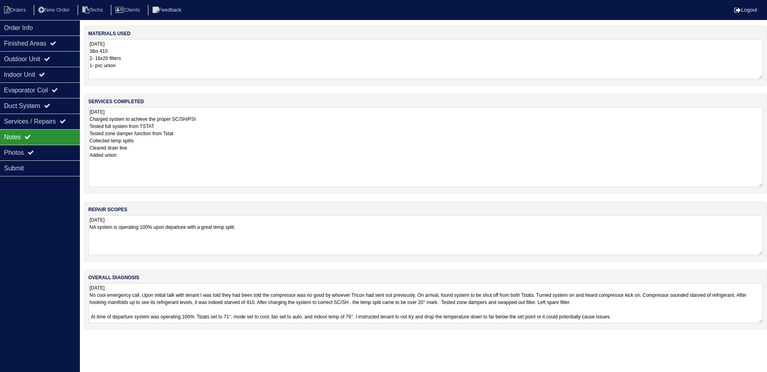
drag, startPoint x: 760, startPoint y: 144, endPoint x: 765, endPoint y: 184, distance: 40.2
click at [765, 184] on div "services completed 8.28.25 Charged system to achieve the proper SC/SH/PSI Teste…" at bounding box center [426, 144] width 684 height 100
click at [58, 60] on div "Outdoor Unit" at bounding box center [40, 59] width 80 height 16
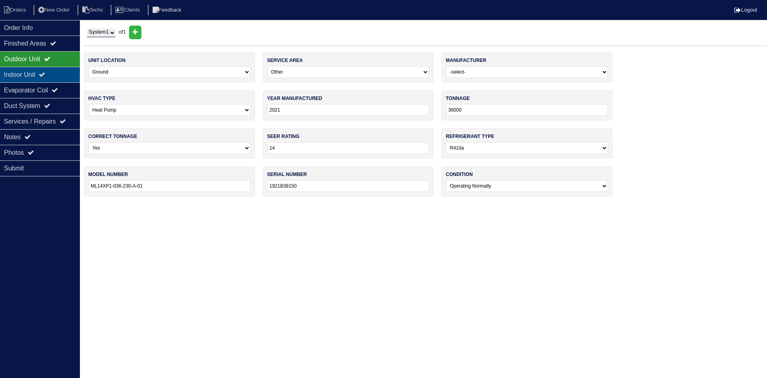
click at [55, 72] on div "Indoor Unit" at bounding box center [40, 75] width 80 height 16
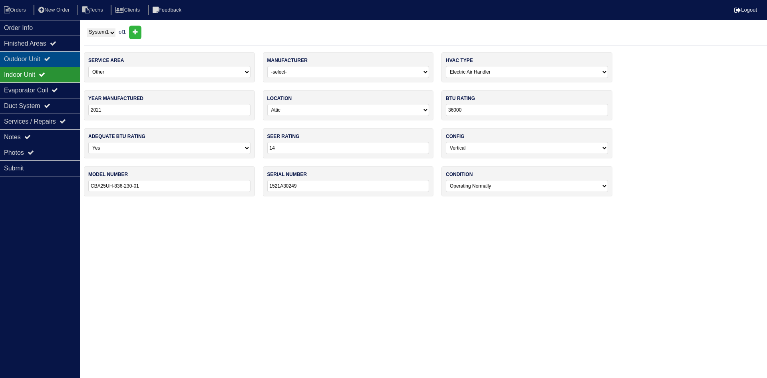
click at [50, 62] on icon at bounding box center [47, 59] width 6 height 6
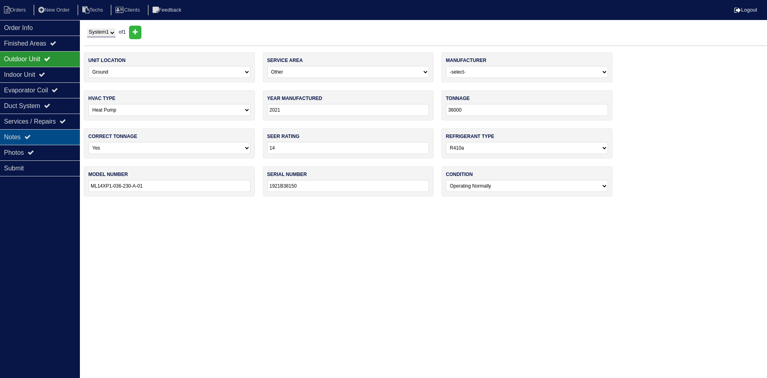
click at [58, 132] on div "Notes" at bounding box center [40, 137] width 80 height 16
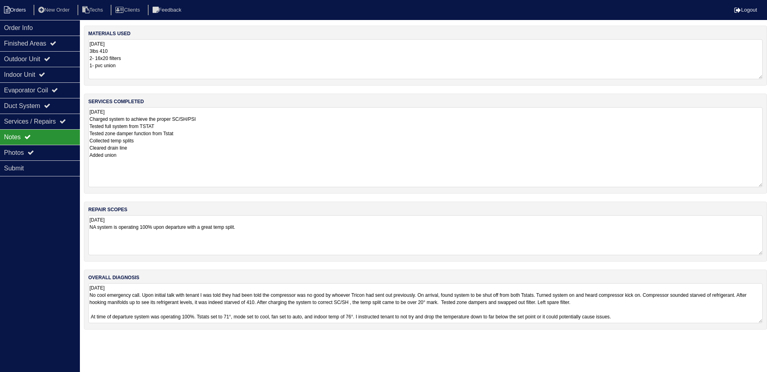
click at [14, 12] on li "Orders" at bounding box center [16, 10] width 32 height 11
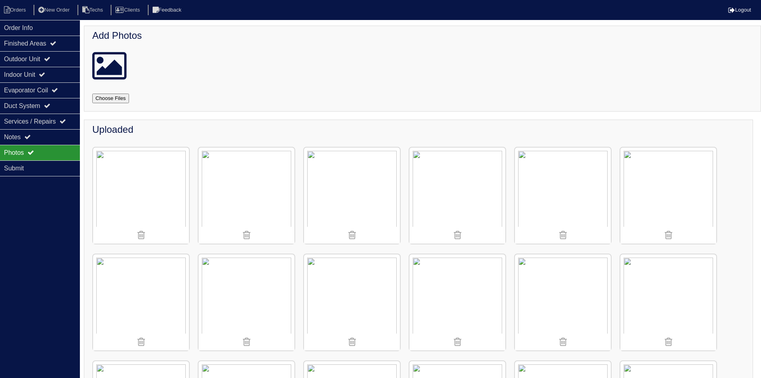
scroll to position [839, 0]
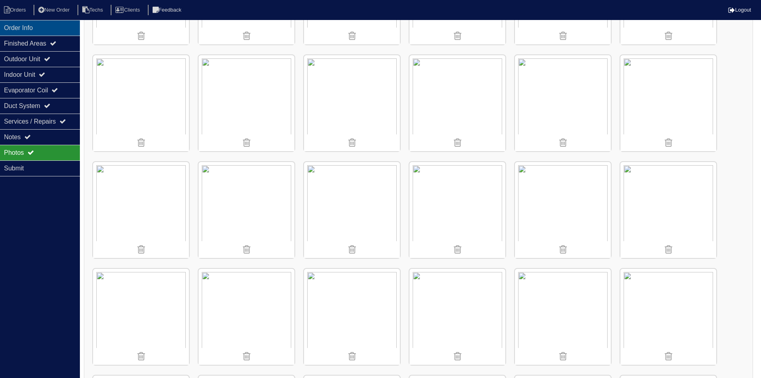
click at [36, 25] on div "Order Info" at bounding box center [40, 28] width 80 height 16
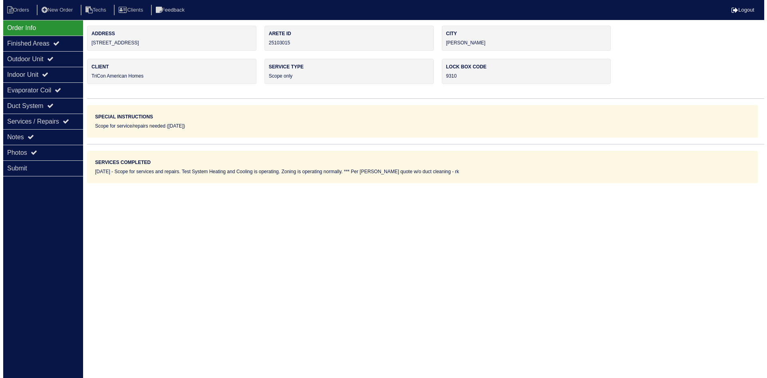
scroll to position [0, 0]
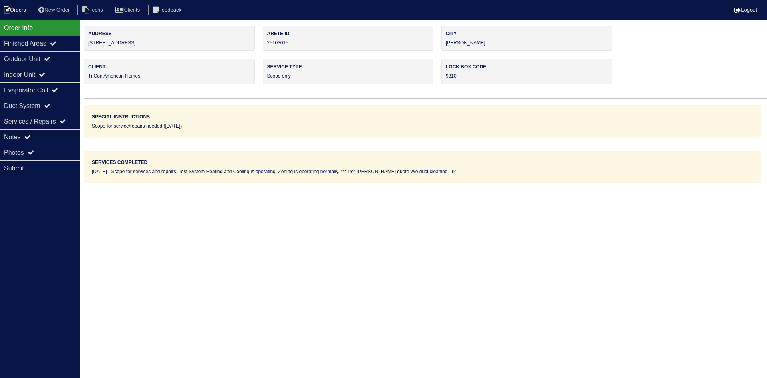
click at [28, 10] on li "Orders" at bounding box center [16, 10] width 32 height 11
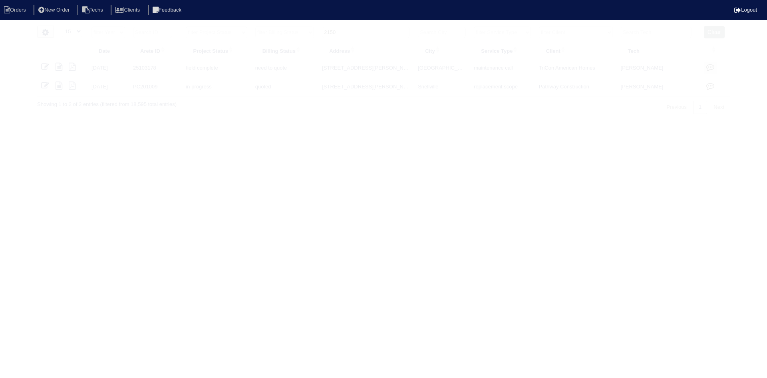
select select "15"
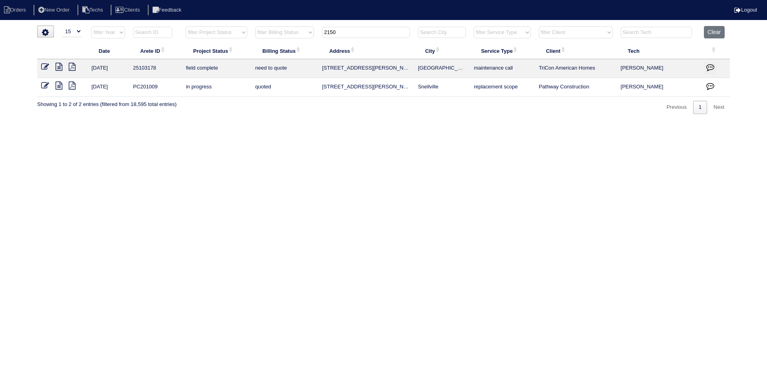
click at [348, 31] on input "2150" at bounding box center [366, 32] width 88 height 11
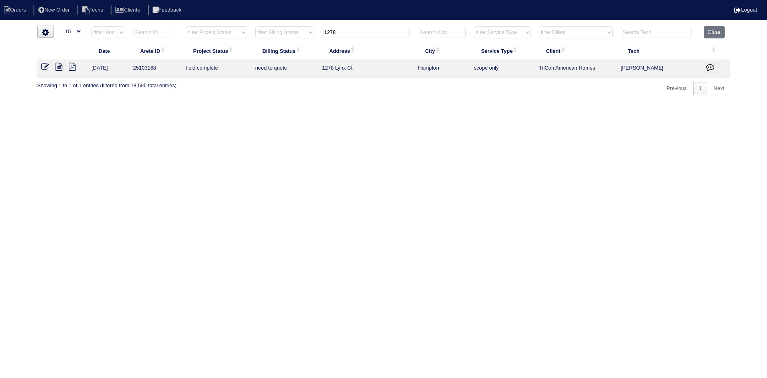
type input "1278"
click at [59, 67] on icon at bounding box center [59, 67] width 7 height 8
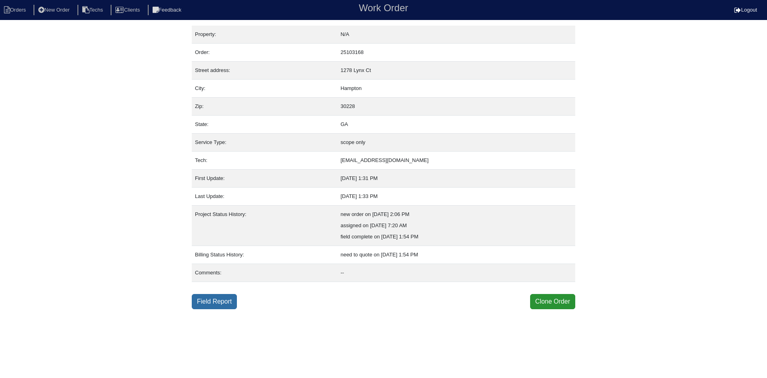
click at [219, 301] on link "Field Report" at bounding box center [214, 301] width 45 height 15
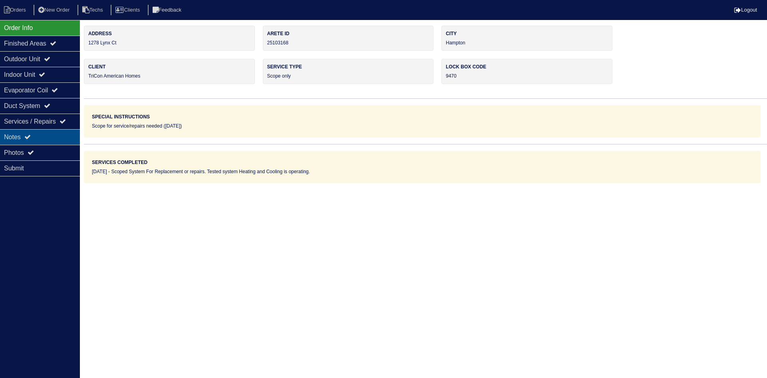
click at [44, 134] on div "Notes" at bounding box center [40, 137] width 80 height 16
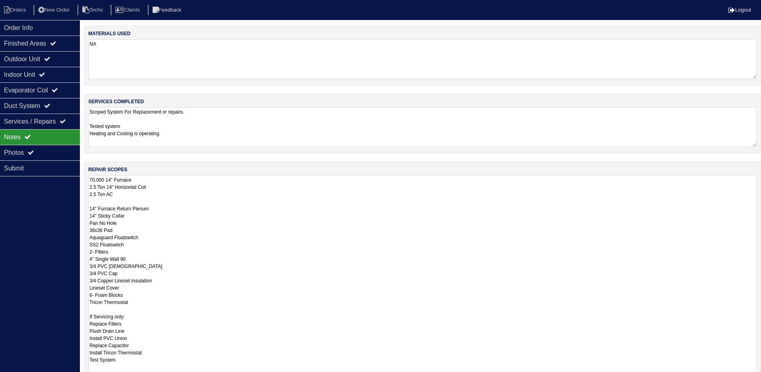
drag, startPoint x: 760, startPoint y: 213, endPoint x: 767, endPoint y: 389, distance: 175.6
click at [761, 377] on html "Orders New Order Techs Clients Feedback Logout Orders New Order Users Clients M…" at bounding box center [380, 236] width 761 height 473
click at [13, 149] on div "Photos" at bounding box center [40, 153] width 80 height 16
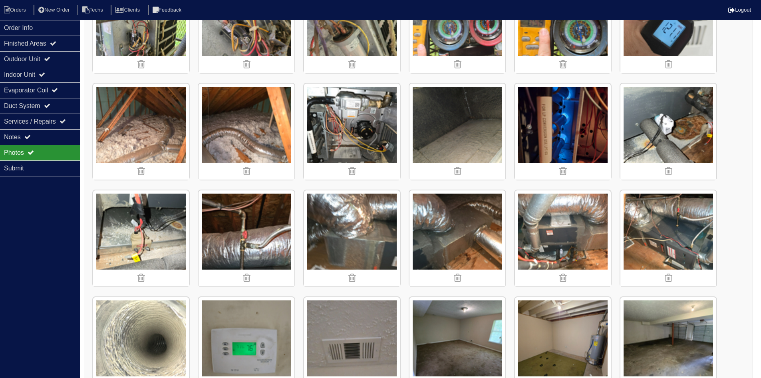
scroll to position [280, 0]
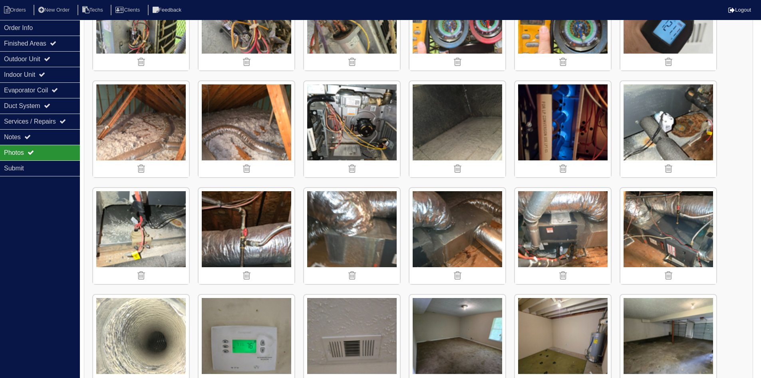
click at [352, 137] on img at bounding box center [352, 129] width 96 height 96
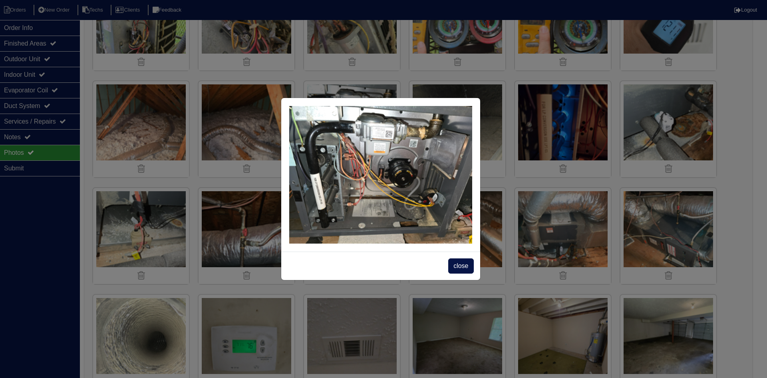
click at [468, 265] on span "close" at bounding box center [460, 265] width 25 height 15
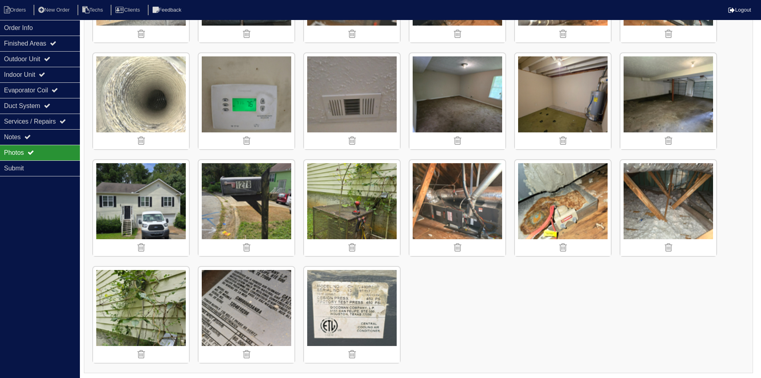
scroll to position [522, 0]
click at [560, 191] on img at bounding box center [563, 207] width 96 height 96
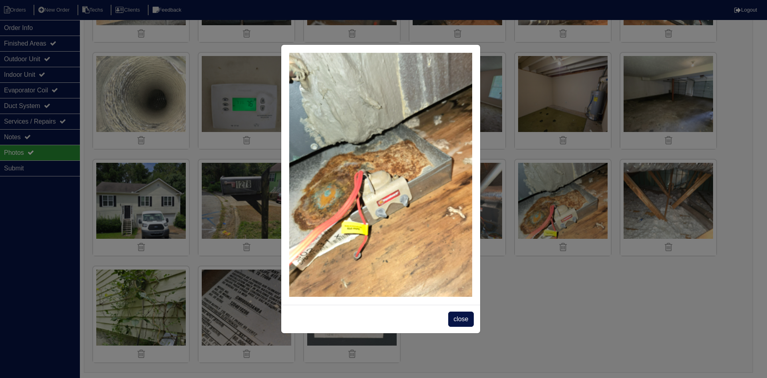
click at [458, 318] on span "close" at bounding box center [460, 318] width 25 height 15
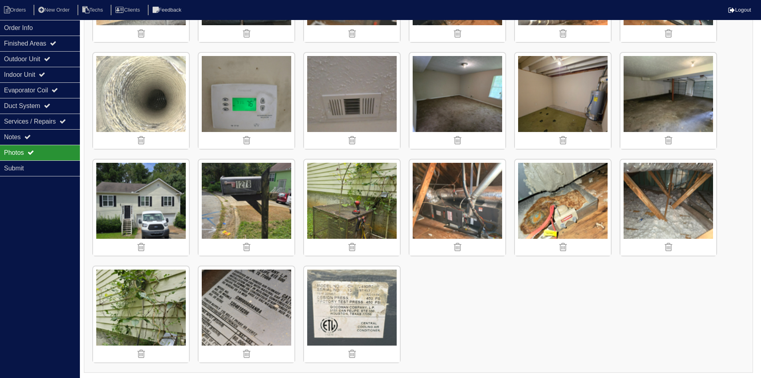
click at [341, 226] on img at bounding box center [352, 207] width 96 height 96
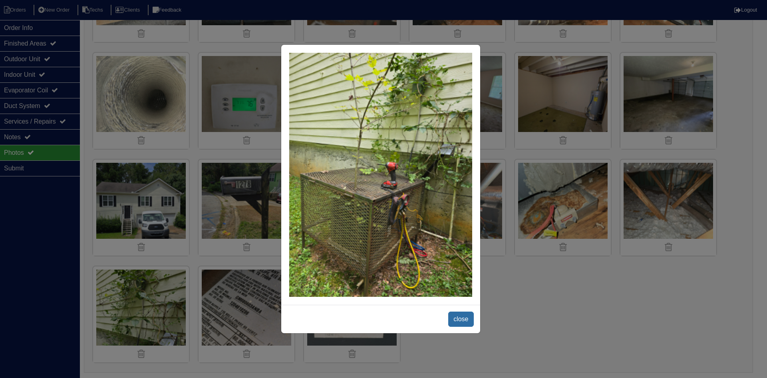
click at [458, 321] on span "close" at bounding box center [460, 318] width 25 height 15
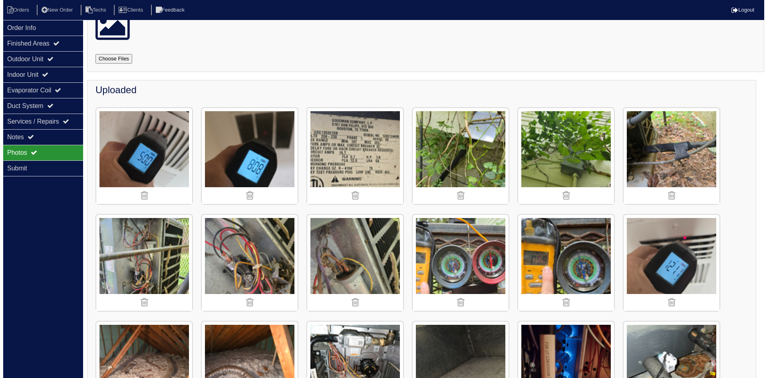
scroll to position [0, 0]
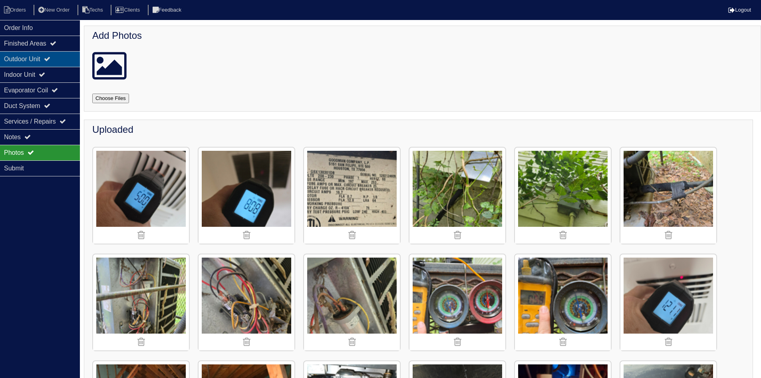
click at [53, 66] on div "Outdoor Unit" at bounding box center [40, 59] width 80 height 16
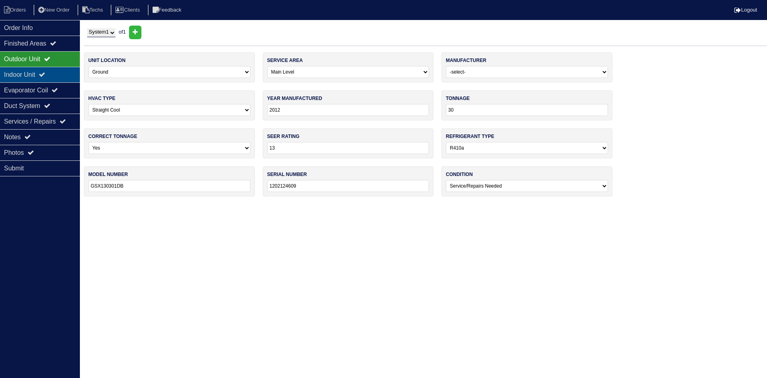
click at [45, 73] on icon at bounding box center [42, 74] width 6 height 6
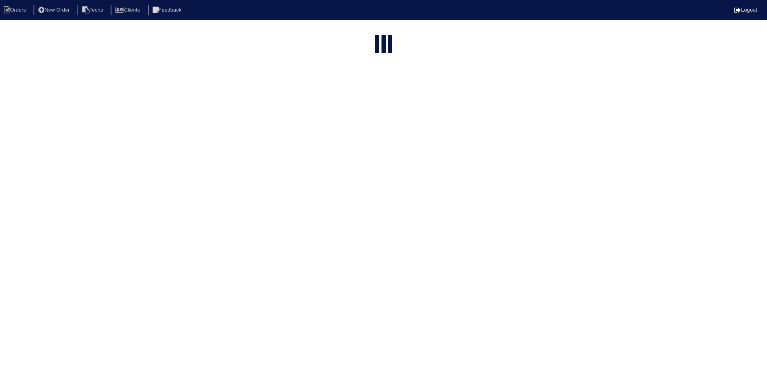
select select "15"
type input "1278"
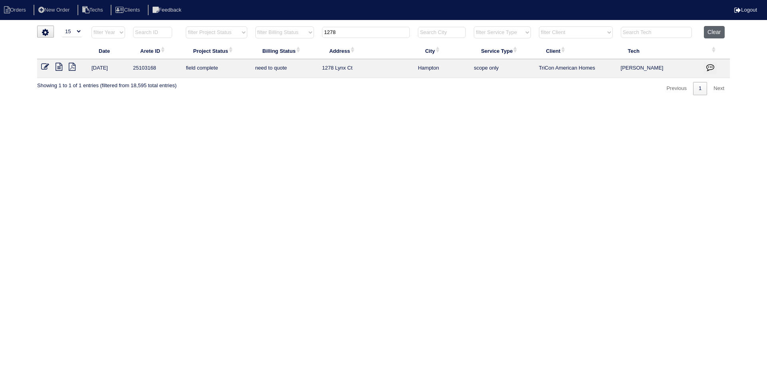
click at [717, 36] on button "Clear" at bounding box center [714, 32] width 20 height 12
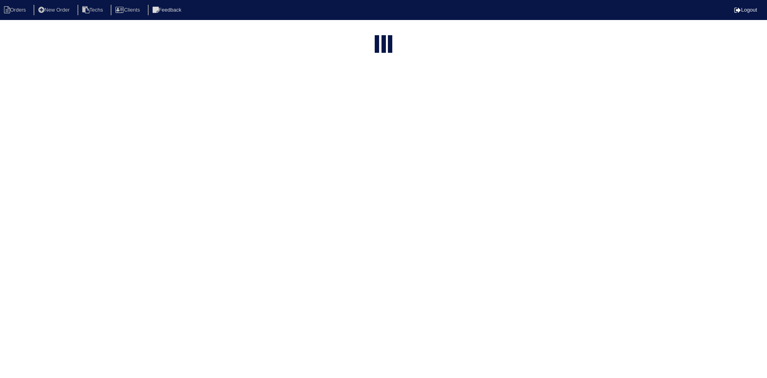
select select "15"
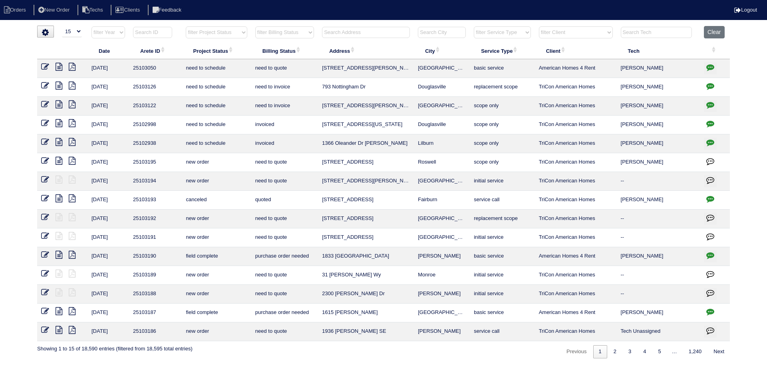
click at [241, 34] on select "filter Project Status -- Any Project Status -- new order assigned in progress f…" at bounding box center [216, 32] width 61 height 12
click at [186, 26] on select "filter Project Status -- Any Project Status -- new order assigned in progress f…" at bounding box center [216, 32] width 61 height 12
select select "field complete"
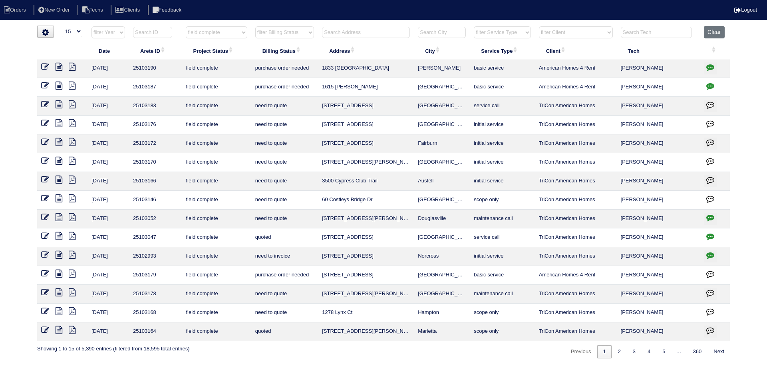
click at [308, 34] on select "filter Billing Status -- Any Billing Status -- need to quote quoted need to inv…" at bounding box center [284, 32] width 59 height 12
select select "need to quote"
click at [255, 26] on select "filter Billing Status -- Any Billing Status -- need to quote quoted need to inv…" at bounding box center [284, 32] width 59 height 12
select select "field complete"
select select "need to quote"
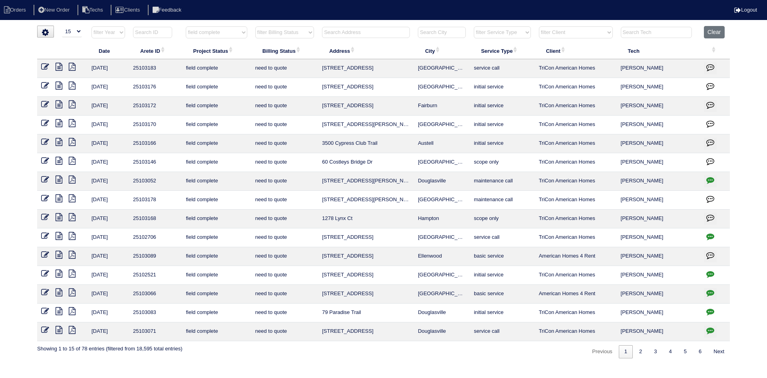
click at [710, 235] on icon "button" at bounding box center [711, 236] width 8 height 8
type textarea "[DATE] - electrican is needed to replace furnace breaker - will need to resched…"
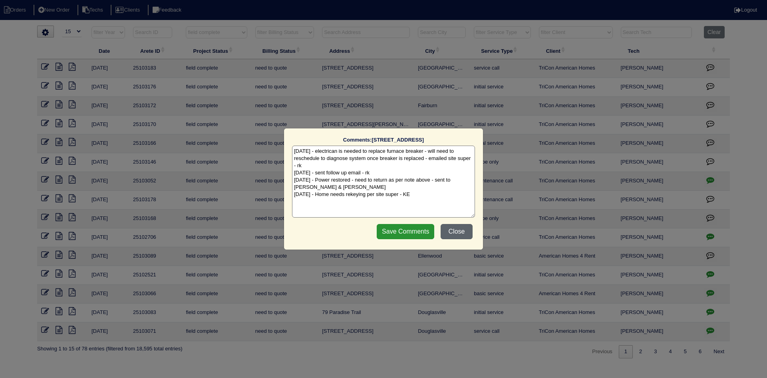
click at [452, 228] on button "Close" at bounding box center [457, 231] width 32 height 15
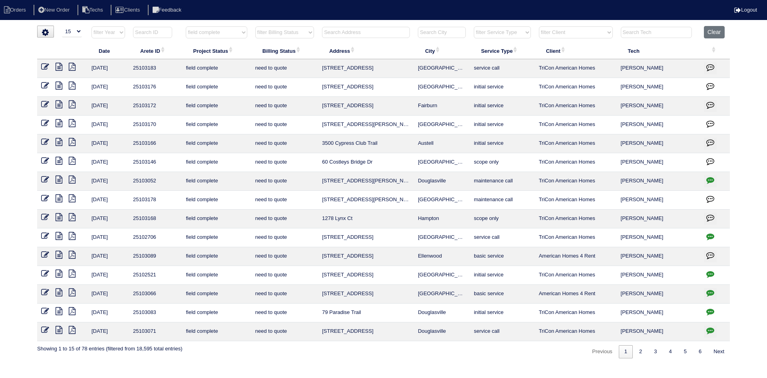
click at [713, 236] on icon "button" at bounding box center [711, 236] width 8 height 8
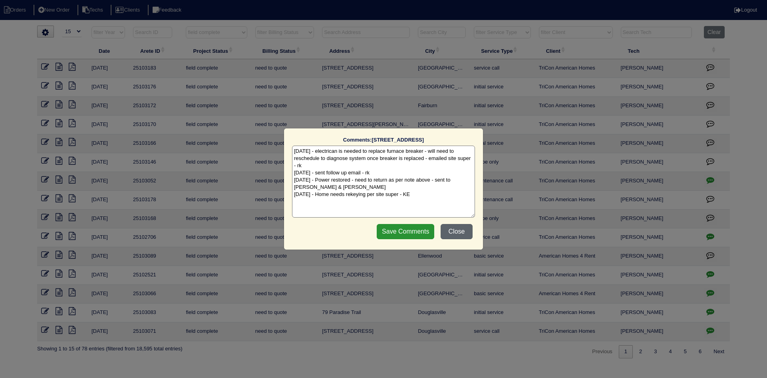
click at [456, 228] on button "Close" at bounding box center [457, 231] width 32 height 15
